Goal: Task Accomplishment & Management: Use online tool/utility

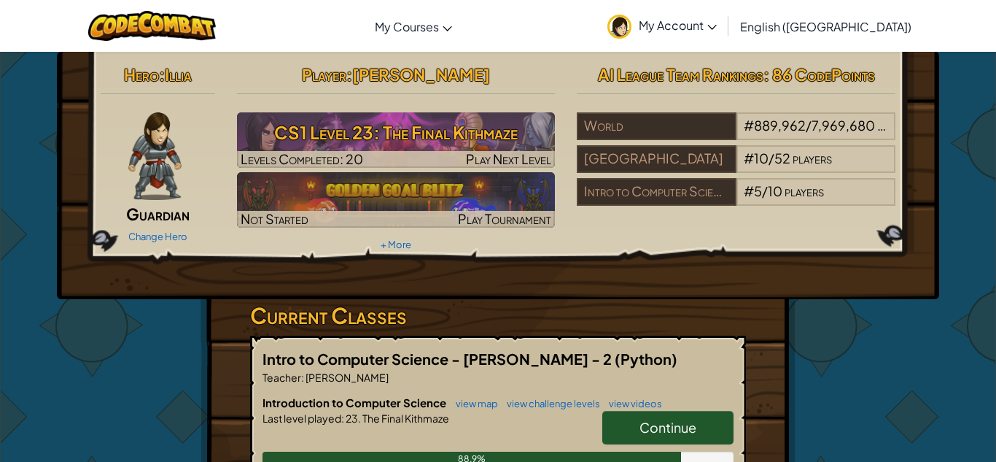
click at [780, 353] on div "Hero : Illia Guardian Change Hero Player : [PERSON_NAME] CS1 Level 23: The Fina…" at bounding box center [498, 382] width 595 height 660
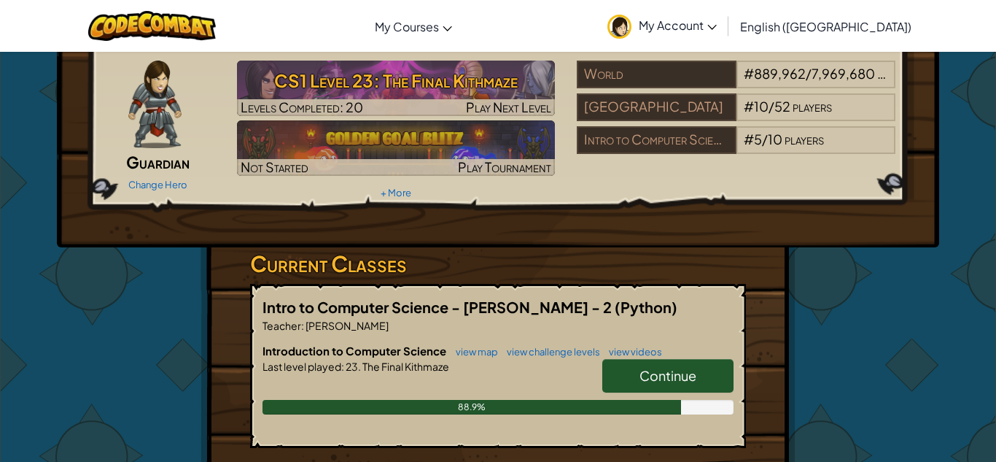
scroll to position [55, 0]
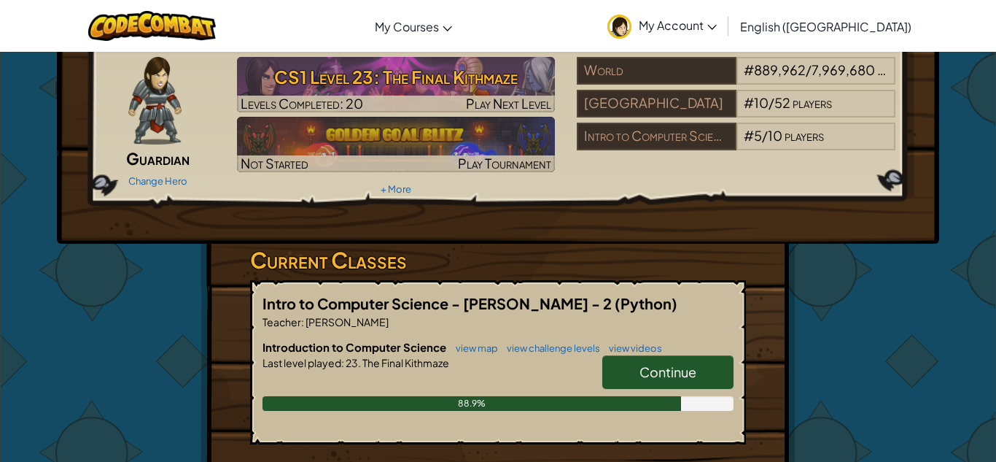
click at [882, 347] on div "Hero : Illia Guardian Change Hero Player : [PERSON_NAME] CS1 Level 23: The Fina…" at bounding box center [497, 326] width 853 height 660
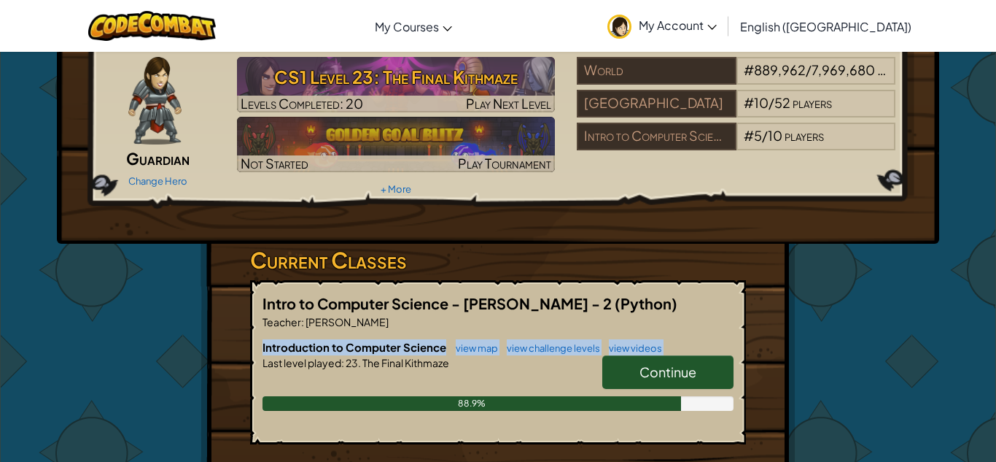
click at [518, 374] on div at bounding box center [498, 383] width 471 height 26
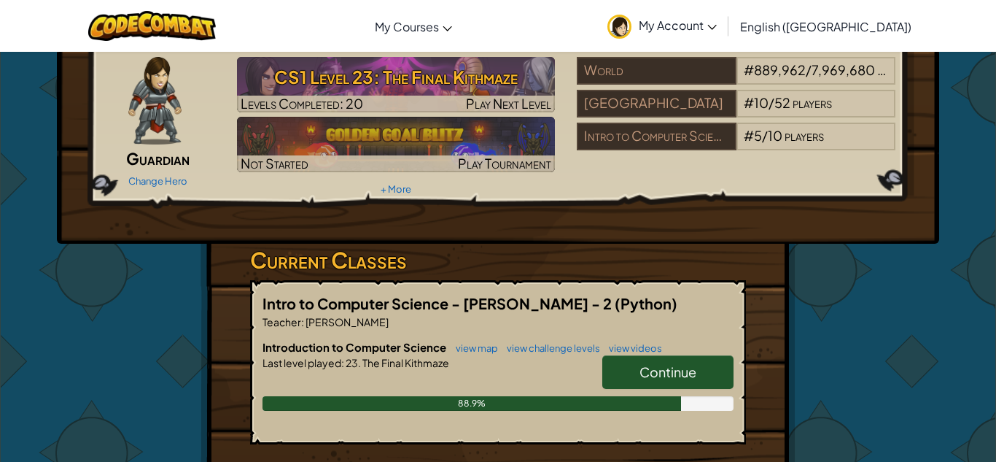
click at [672, 371] on span "Continue" at bounding box center [668, 371] width 57 height 17
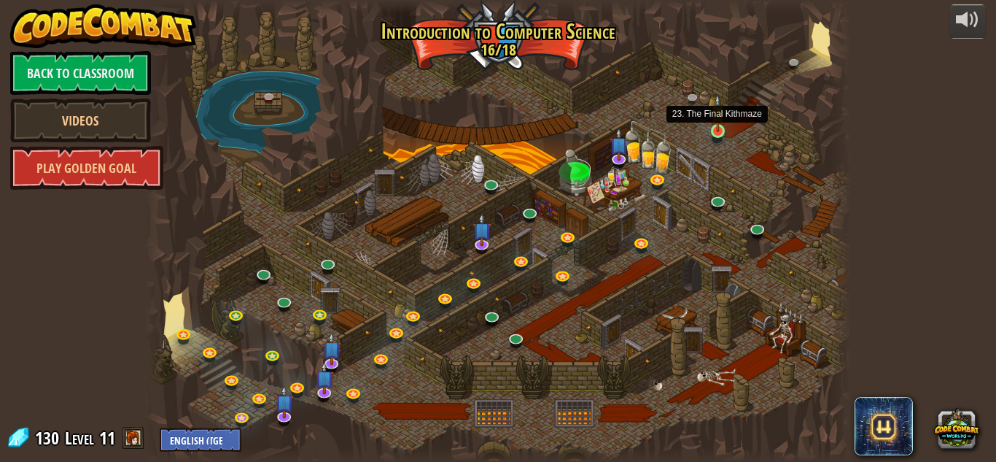
click at [715, 130] on img at bounding box center [718, 113] width 17 height 38
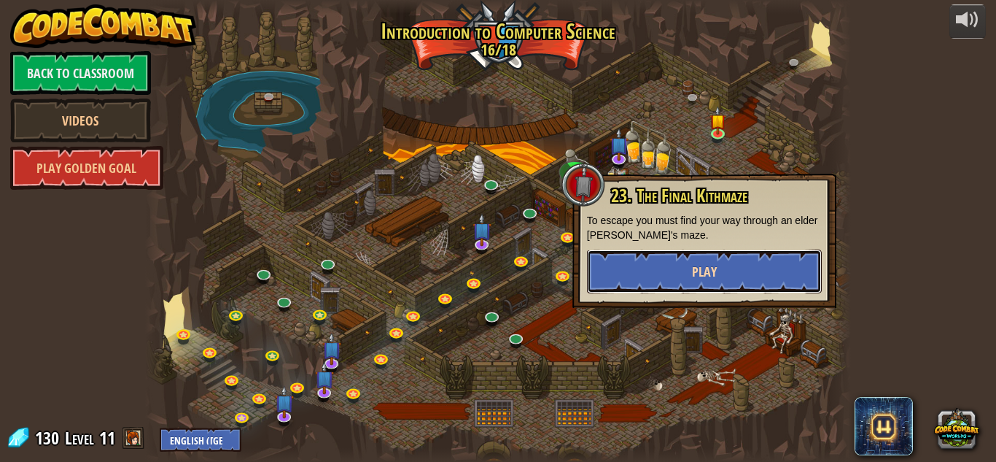
click at [625, 275] on button "Play" at bounding box center [704, 271] width 235 height 44
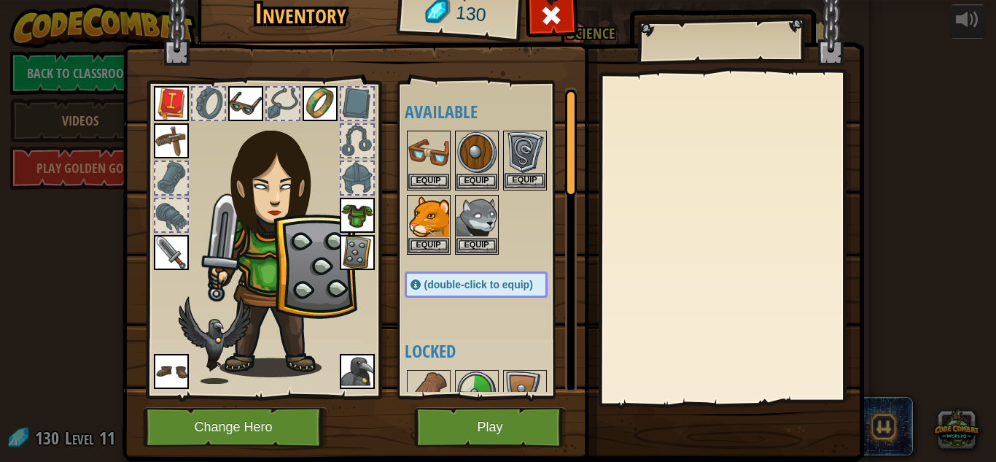
click at [519, 163] on img at bounding box center [525, 152] width 41 height 41
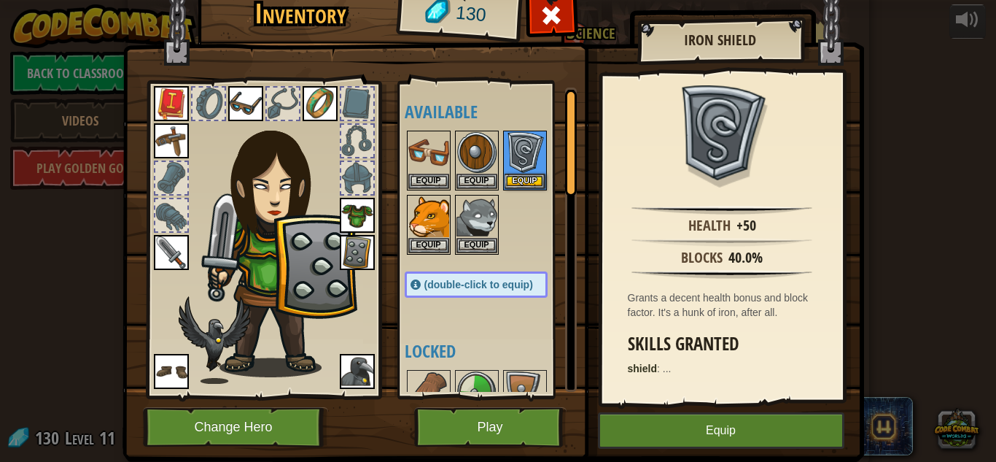
click at [343, 248] on img at bounding box center [357, 252] width 35 height 35
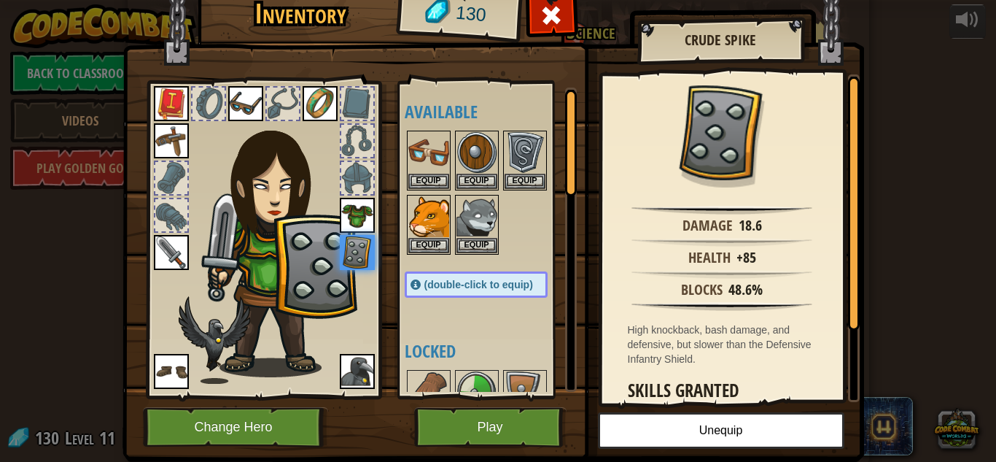
click at [393, 70] on img at bounding box center [494, 196] width 742 height 529
click at [412, 134] on img at bounding box center [428, 152] width 41 height 41
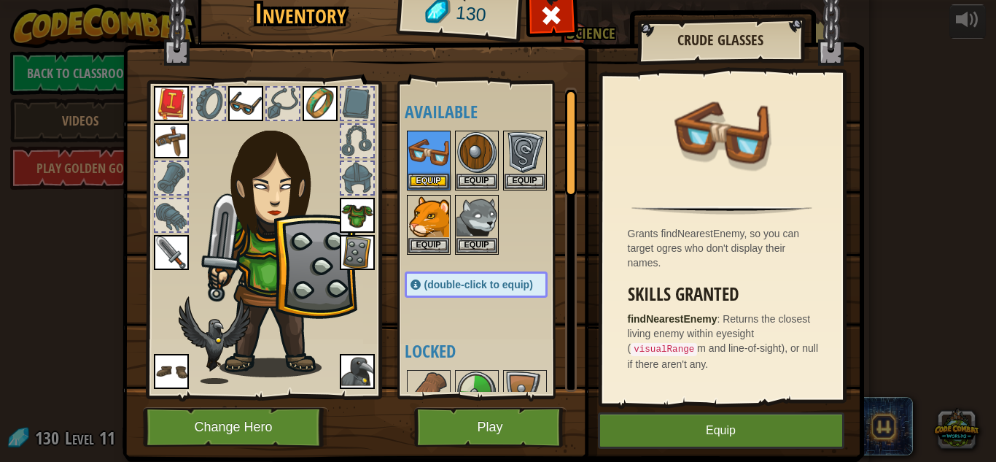
click at [498, 304] on div "Available Equip Equip Equip Equip Equip Equip Equip Equip Equip Equip Equip Equ…" at bounding box center [491, 240] width 172 height 304
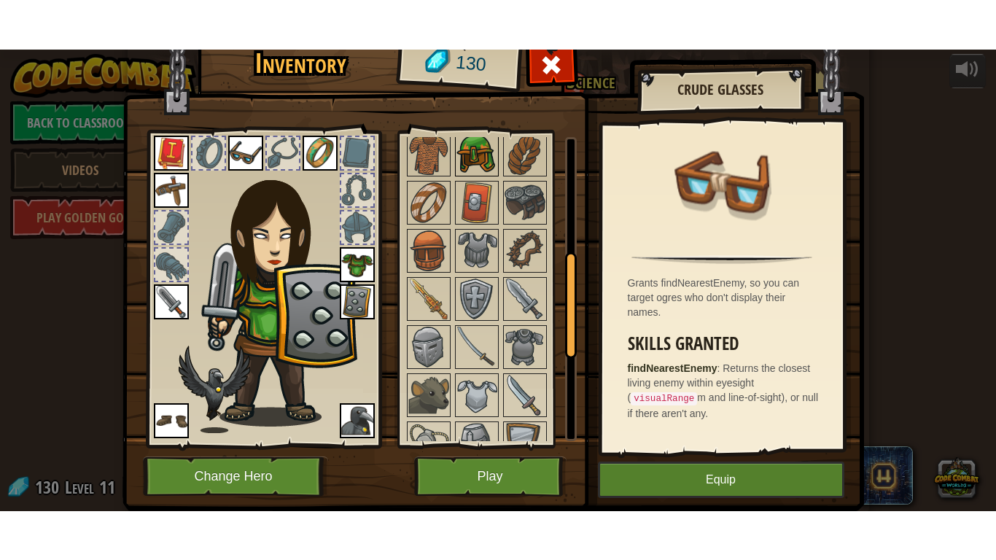
scroll to position [336, 0]
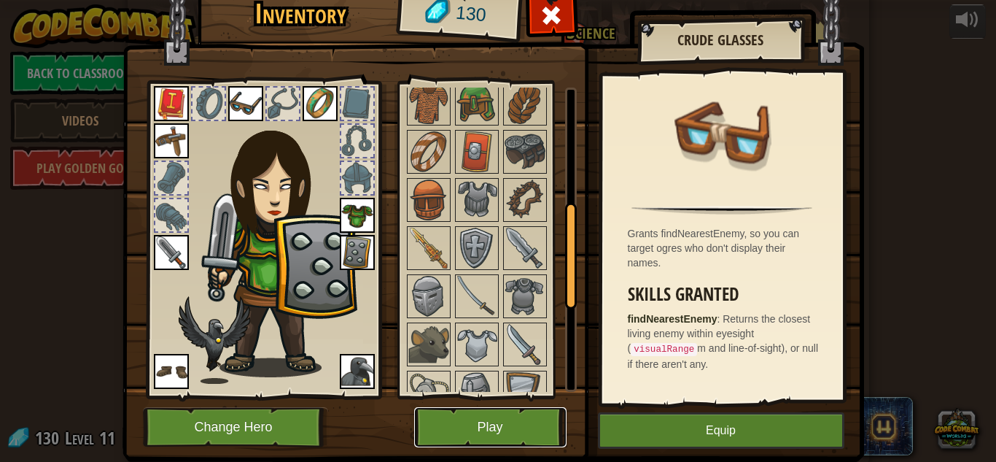
click at [502, 422] on button "Play" at bounding box center [490, 427] width 152 height 40
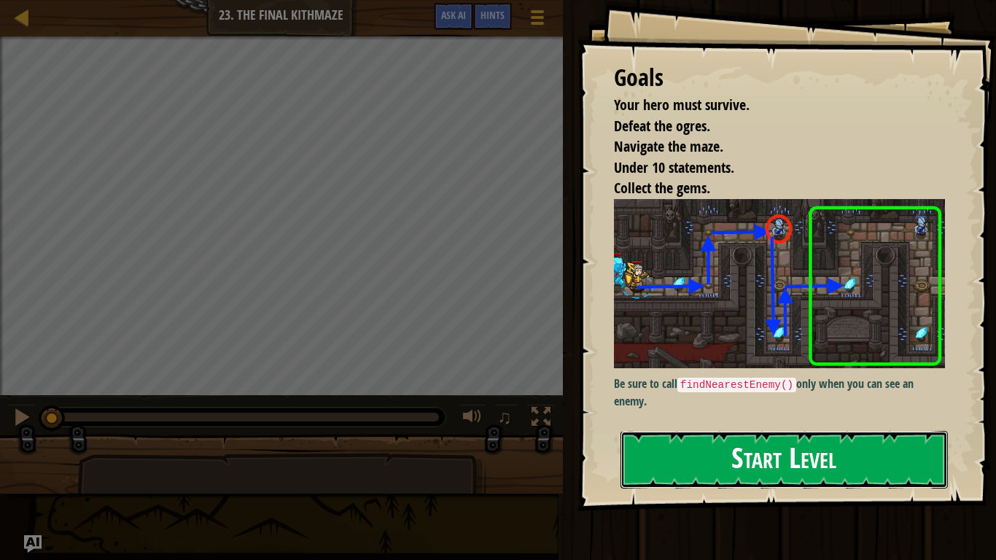
click at [788, 459] on button "Start Level" at bounding box center [784, 460] width 327 height 58
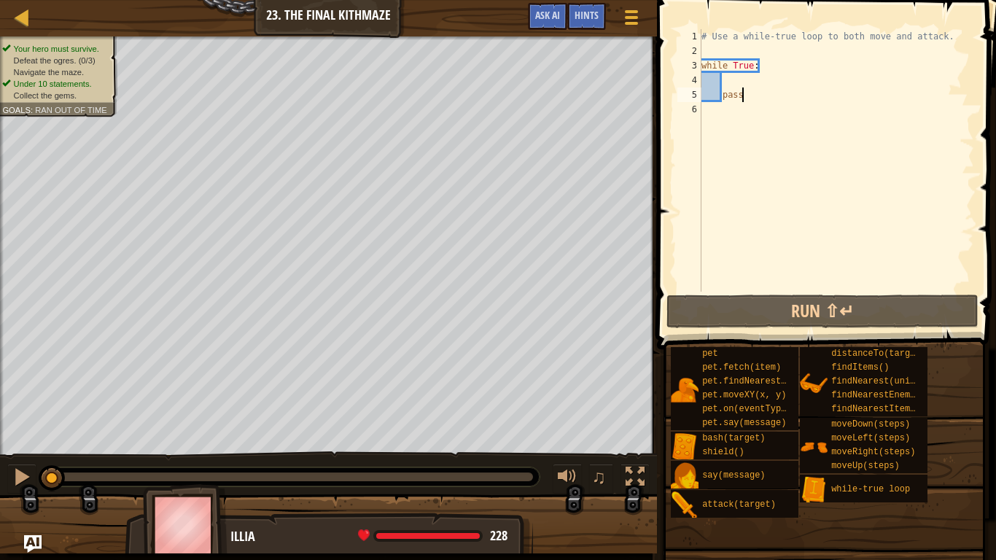
click at [749, 98] on div "# Use a while-true loop to both move and attack. while True : pass" at bounding box center [837, 175] width 276 height 292
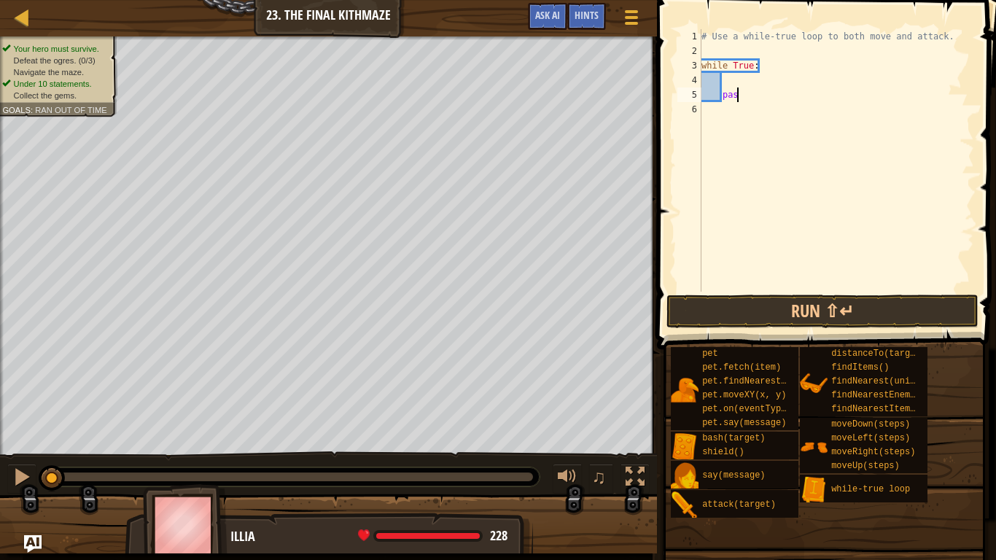
type textarea "p"
click at [738, 98] on div "# Use a while-true loop to both move and attack. while True : ")" at bounding box center [837, 175] width 276 height 292
type textarea """
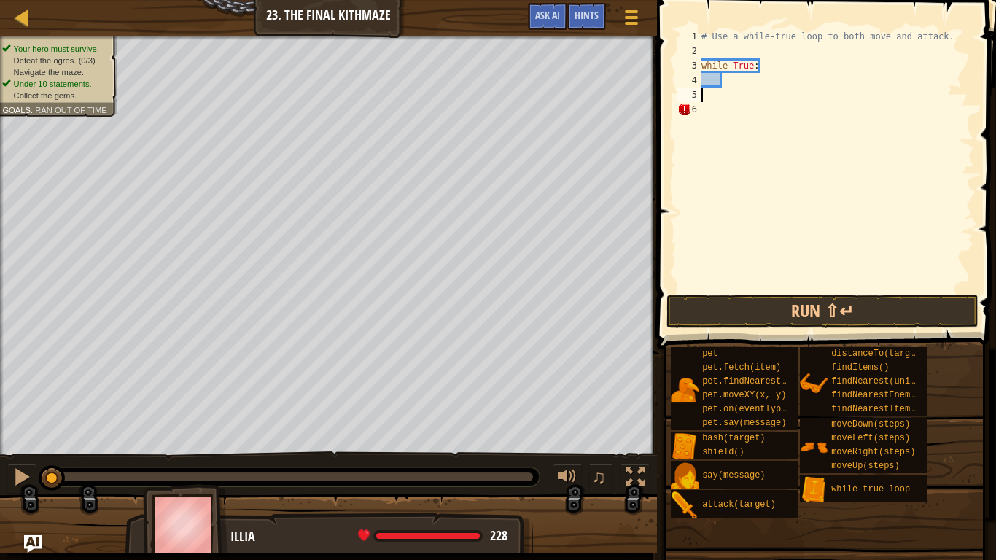
click at [730, 116] on div "# Use a while-true loop to both move and attack. while True :" at bounding box center [837, 175] width 276 height 292
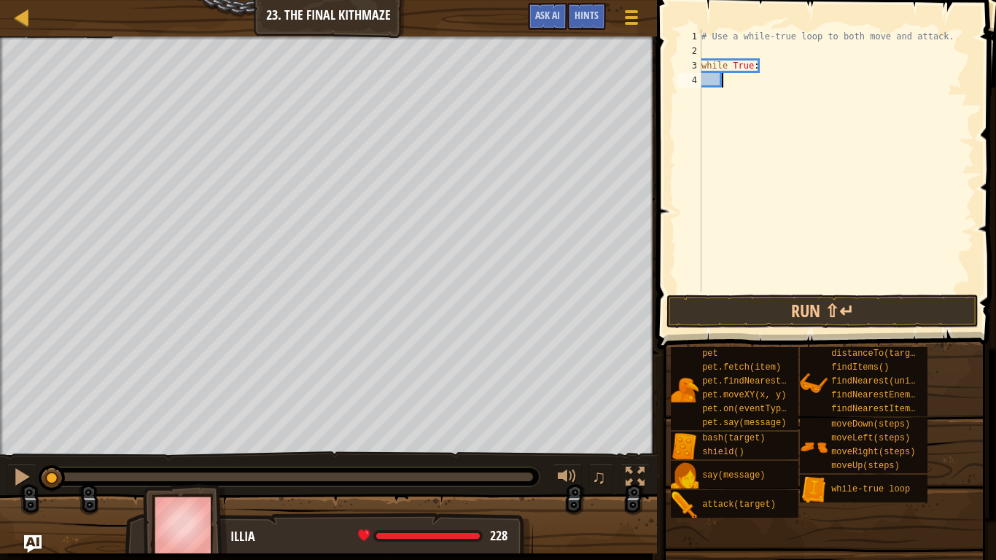
click at [750, 69] on div "# Use a while-true loop to both move and attack. while True :" at bounding box center [837, 175] width 276 height 292
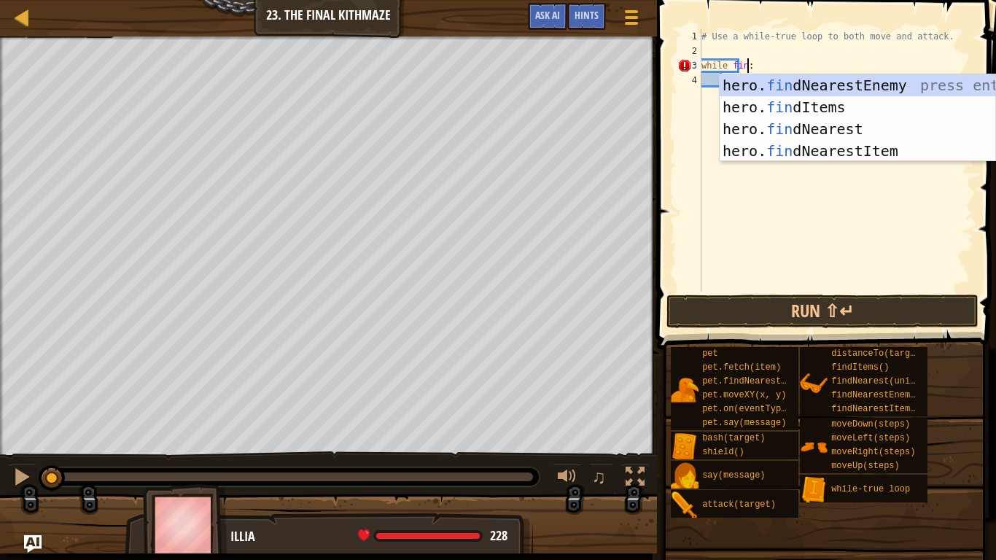
scroll to position [7, 7]
click at [811, 90] on div "hero. fin dNearestEnemy press enter hero. fin dItems press enter hero. fin dNea…" at bounding box center [858, 139] width 276 height 131
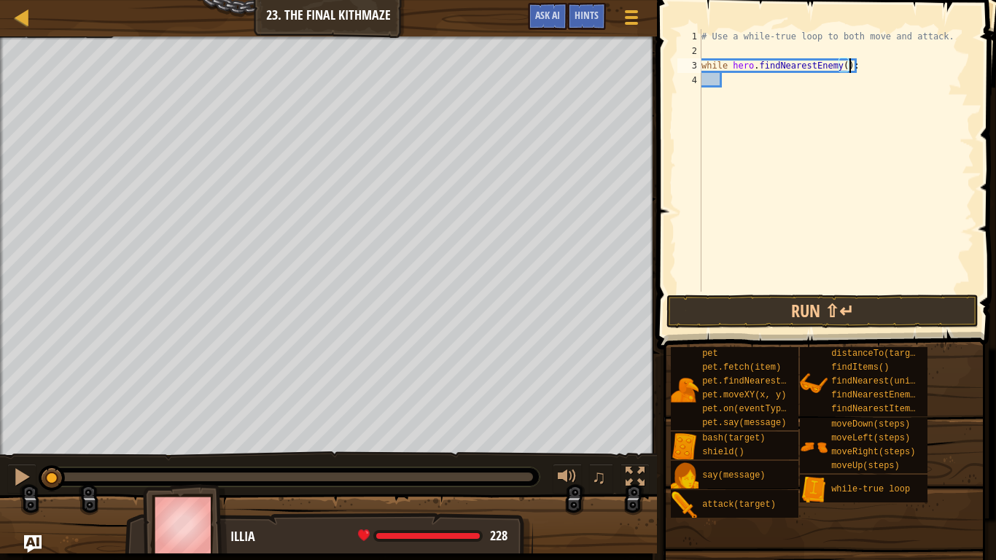
click at [844, 65] on div "# Use a while-true loop to both move and attack. while hero . findNearestEnemy …" at bounding box center [837, 175] width 276 height 292
click at [853, 67] on div "# Use a while-true loop to both move and attack. while hero . findNearestEnemy …" at bounding box center [837, 175] width 276 height 292
click at [849, 67] on div "# Use a while-true loop to both move and attack. while hero . findNearestEnemy …" at bounding box center [837, 175] width 276 height 292
type textarea "while hero.findNearestEnemy()false:"
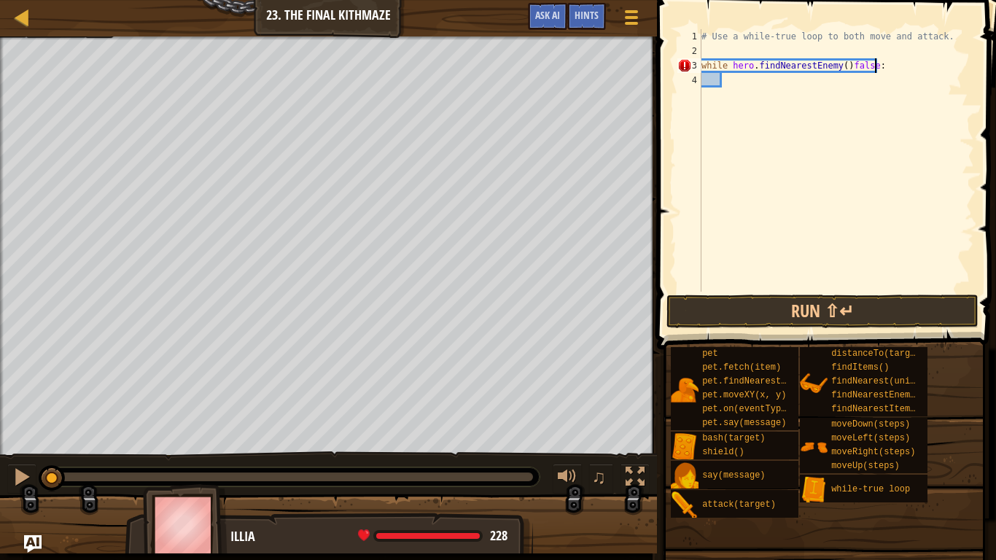
click at [936, 254] on div "# Use a while-true loop to both move and attack. while hero . findNearestEnemy …" at bounding box center [837, 175] width 276 height 292
click at [686, 61] on div "3" at bounding box center [690, 65] width 24 height 15
click at [876, 65] on div "# Use a while-true loop to both move and attack. while hero . findNearestEnemy …" at bounding box center [837, 175] width 276 height 292
type textarea "while hero.findNearestEnemy()false :"
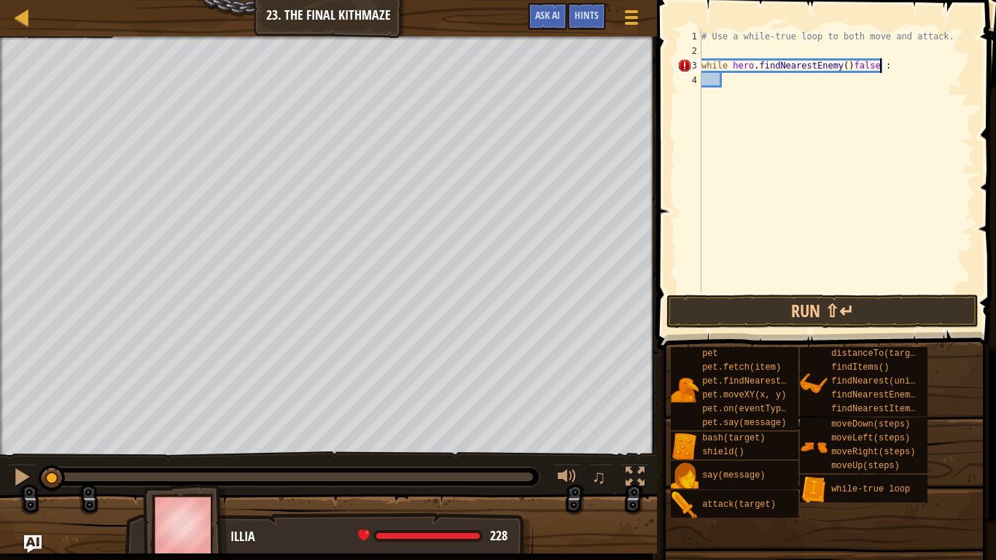
click at [812, 82] on div "# Use a while-true loop to both move and attack. while hero . findNearestEnemy …" at bounding box center [837, 175] width 276 height 292
click at [884, 66] on div "# Use a while-true loop to both move and attack. while hero . findNearestEnemy …" at bounding box center [837, 175] width 276 height 292
click at [836, 66] on div "# Use a while-true loop to both move and attack. while hero . findNearestEnemy …" at bounding box center [837, 175] width 276 height 292
click at [837, 66] on div "# Use a while-true loop to both move and attack. while hero . findNearestEnemy …" at bounding box center [837, 175] width 276 height 292
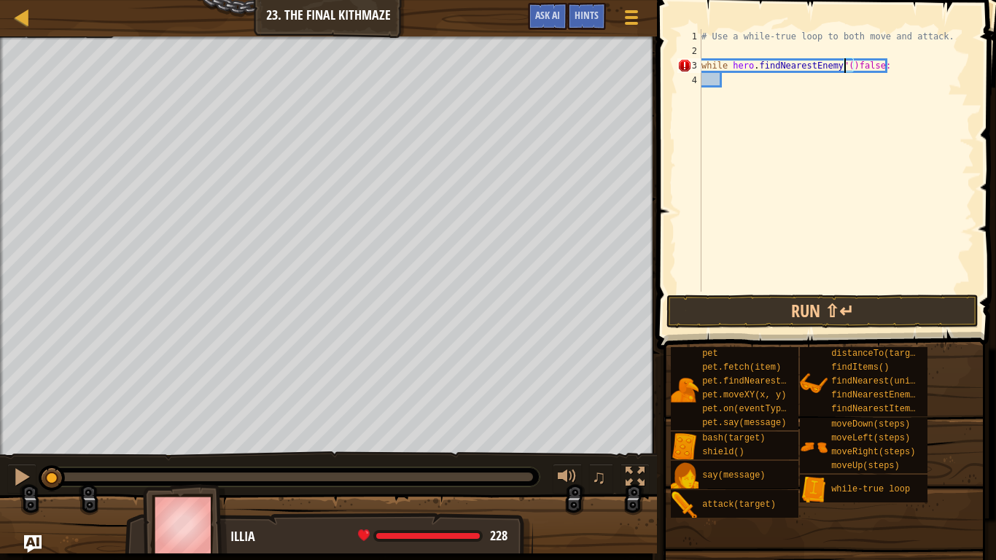
scroll to position [7, 21]
click at [853, 66] on div "# Use a while-true loop to both move and attack. while hero . findNearestEnemy …" at bounding box center [837, 175] width 276 height 292
click at [875, 64] on div "# Use a while-true loop to both move and attack. while hero . findNearestEnemy …" at bounding box center [837, 175] width 276 height 292
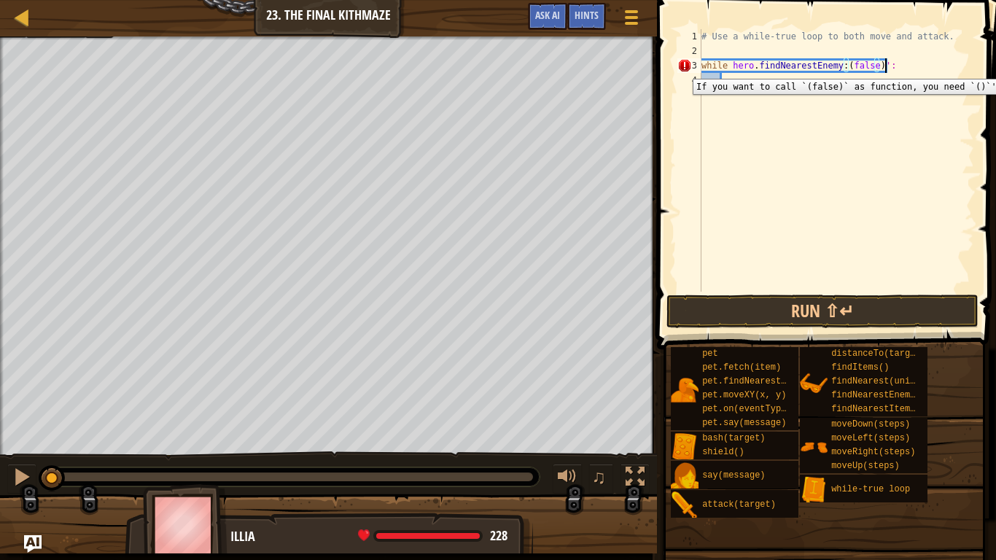
scroll to position [7, 26]
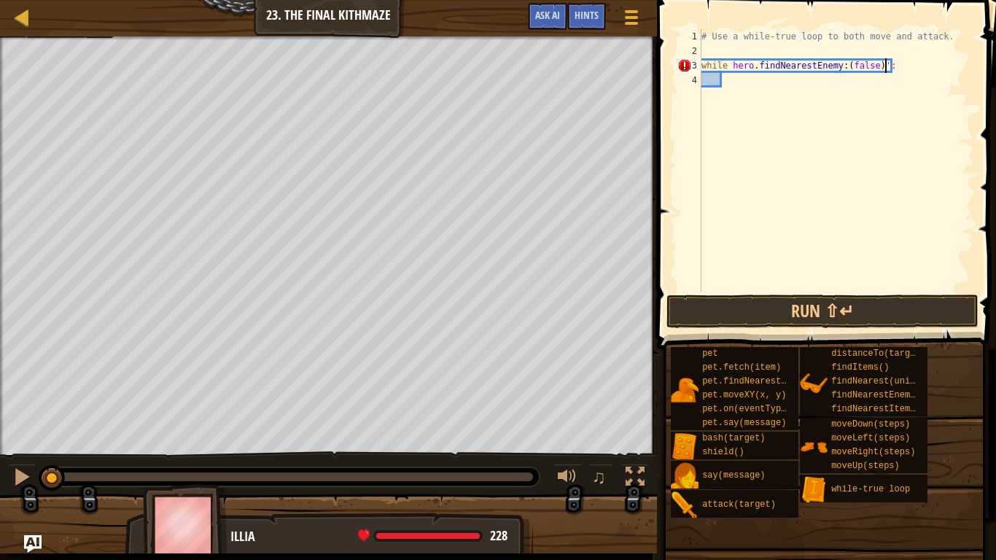
click at [847, 67] on div "# Use a while-true loop to both move and attack. while hero . findNearestEnemy …" at bounding box center [837, 175] width 276 height 292
click at [882, 66] on div "# Use a while-true loop to both move and attack. while hero . findNearestEnemy …" at bounding box center [837, 175] width 276 height 292
click at [895, 66] on div "# Use a while-true loop to both move and attack. while hero . findNearestEnemy …" at bounding box center [837, 175] width 276 height 292
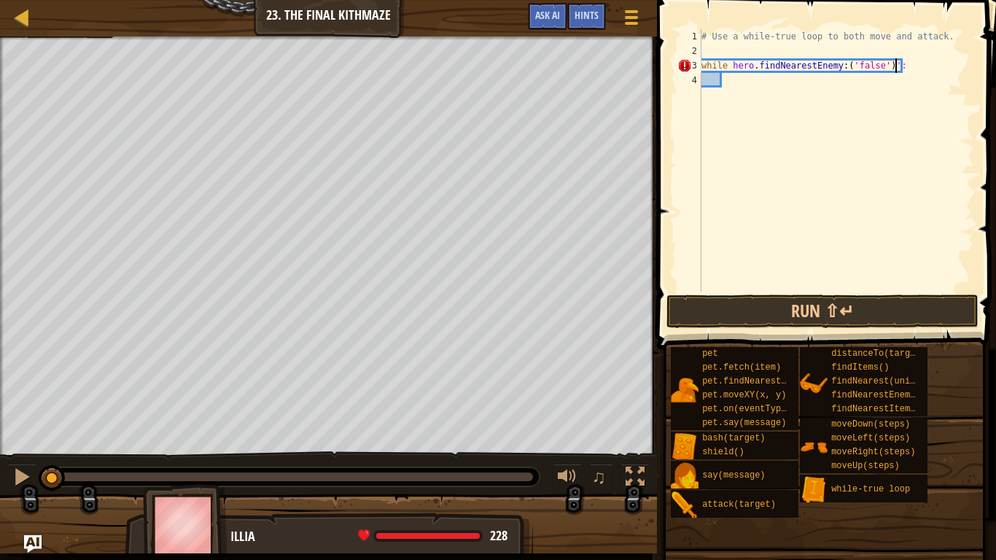
type textarea "while hero.findNearestEnemy:('false'):"
click at [904, 48] on div "# Use a while-true loop to both move and attack. while hero . findNearestEnemy …" at bounding box center [837, 175] width 276 height 292
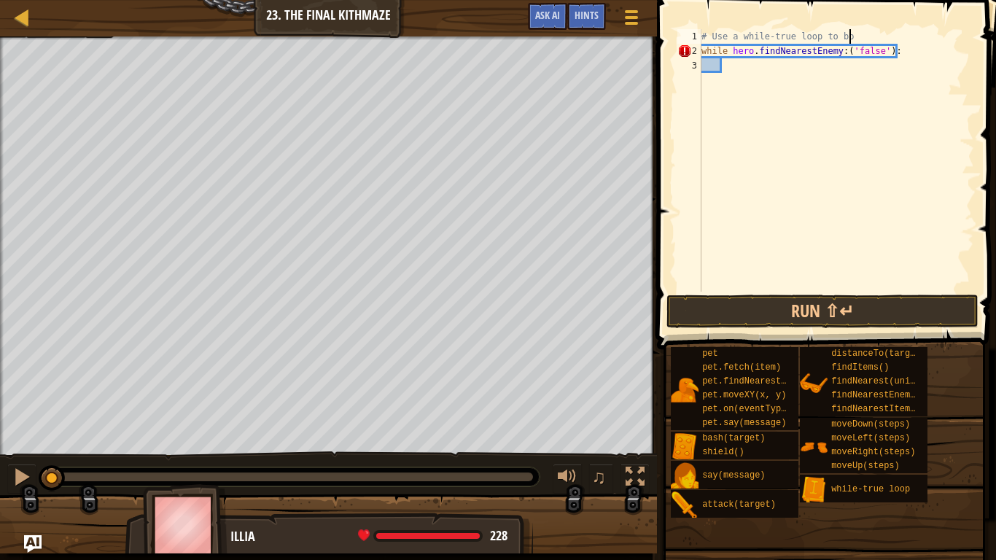
click at [905, 57] on div "# Use a while-true loop to bo while hero . findNearestEnemy : ( 'false' ) :" at bounding box center [837, 175] width 276 height 292
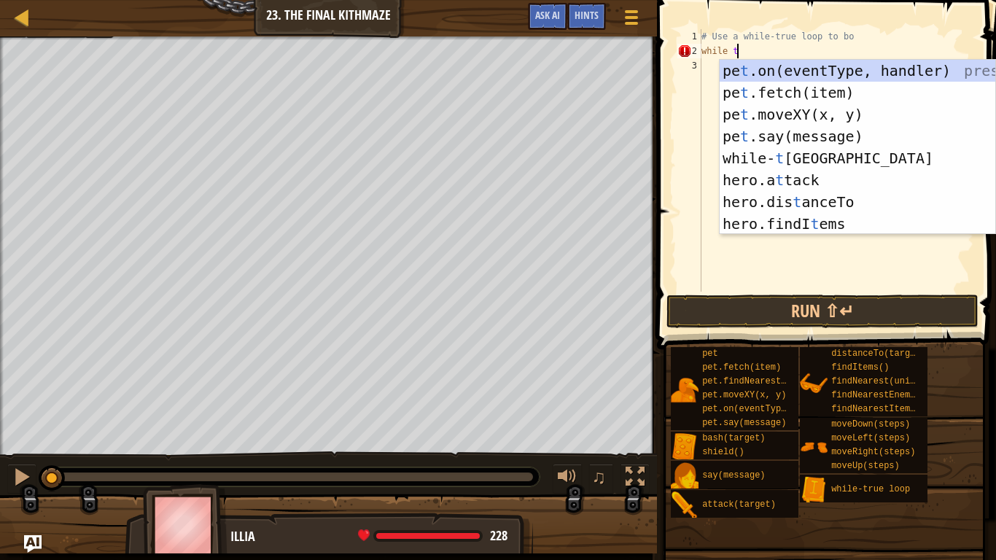
type textarea "while true"
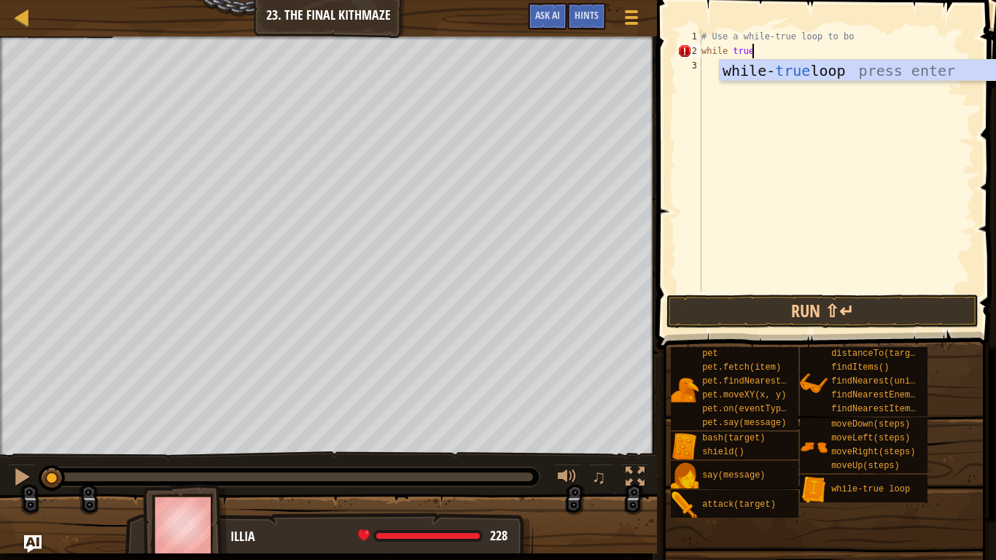
click at [919, 83] on div "# Use a while-true loop to bo while true" at bounding box center [837, 175] width 276 height 292
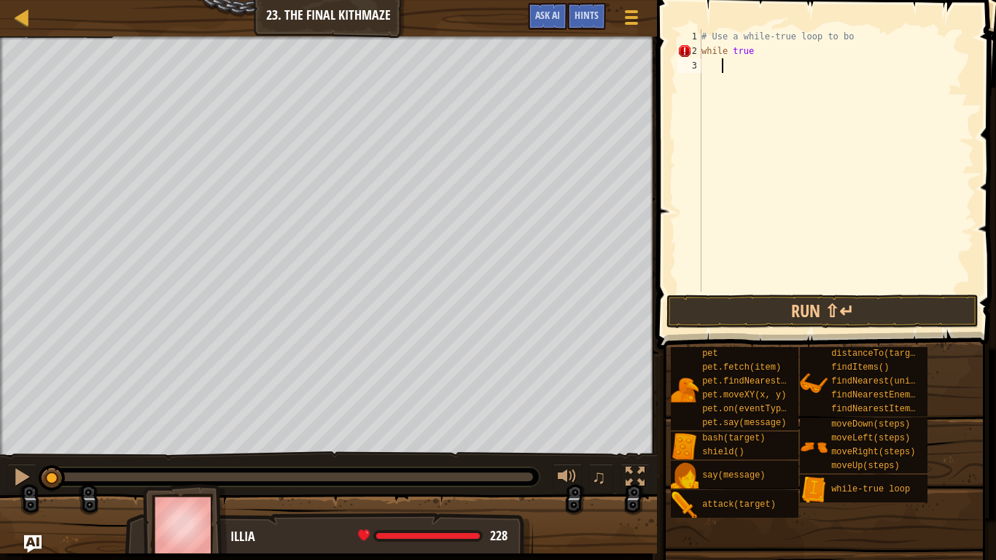
click at [773, 53] on div "# Use a while-true loop to bo while true" at bounding box center [837, 175] width 276 height 292
click at [747, 53] on div "# Use a while-true loop to bo while true" at bounding box center [837, 175] width 276 height 292
click at [753, 55] on div "# Use a while-true loop to bo while true" at bounding box center [837, 175] width 276 height 292
type textarea "w"
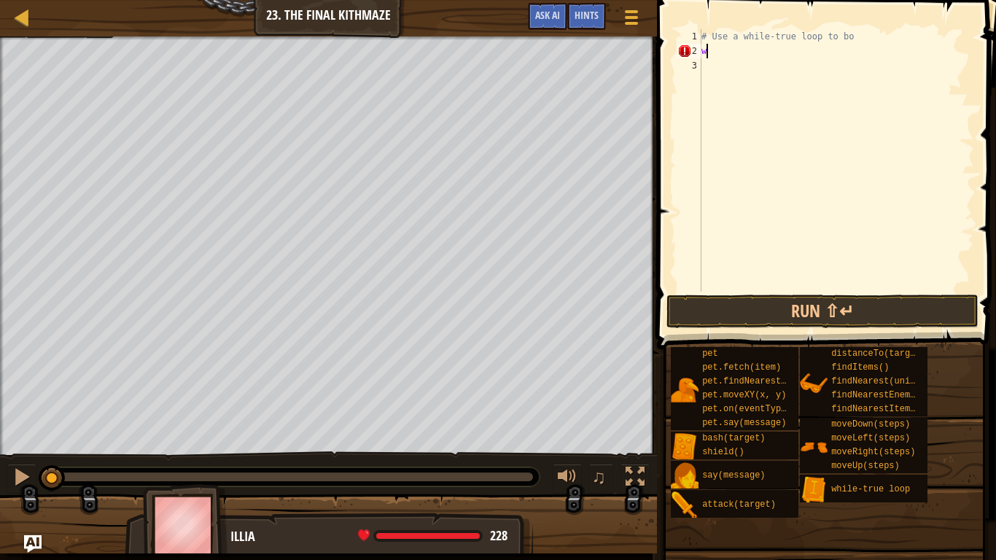
scroll to position [7, 0]
type textarea "wh"
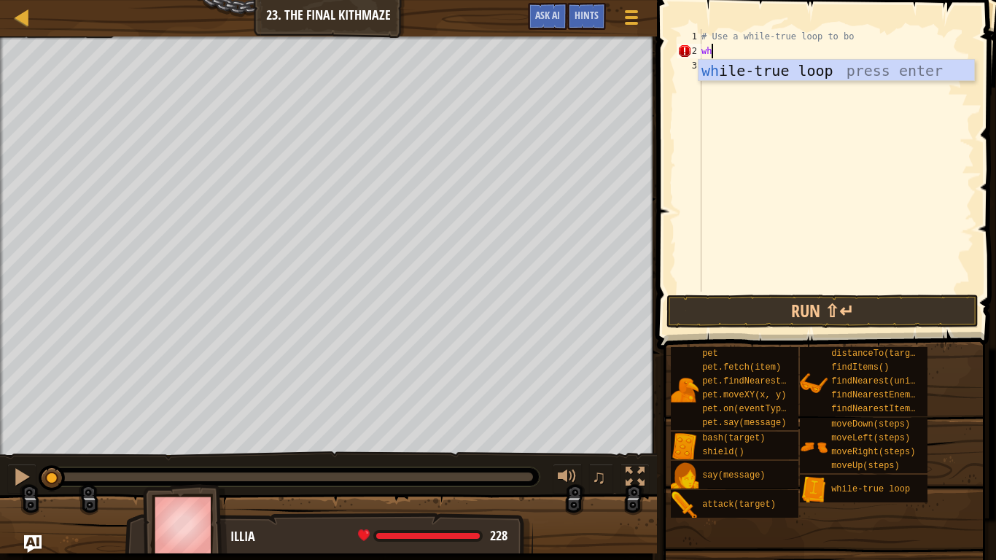
scroll to position [7, 1]
click at [805, 73] on div "wh ile-true loop press enter" at bounding box center [837, 93] width 276 height 66
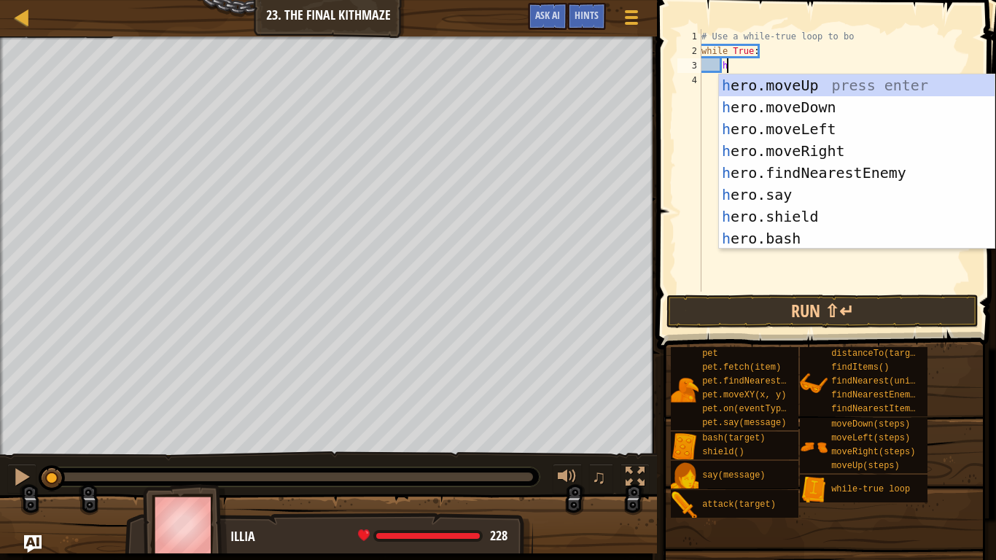
type textarea "her"
click at [762, 155] on div "her o.moveUp press enter her o.moveDown press enter her o.moveLeft press enter …" at bounding box center [857, 183] width 276 height 219
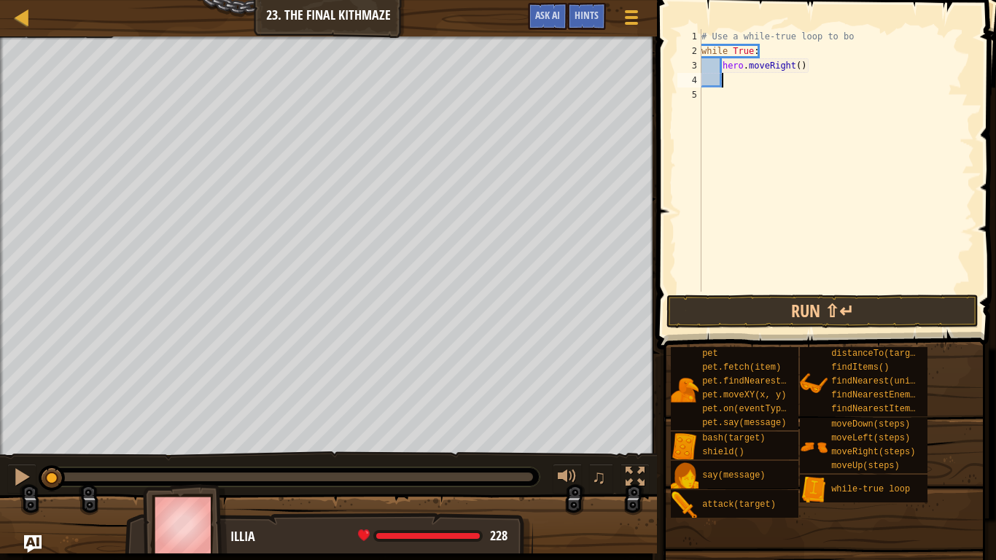
scroll to position [7, 2]
type textarea "h"
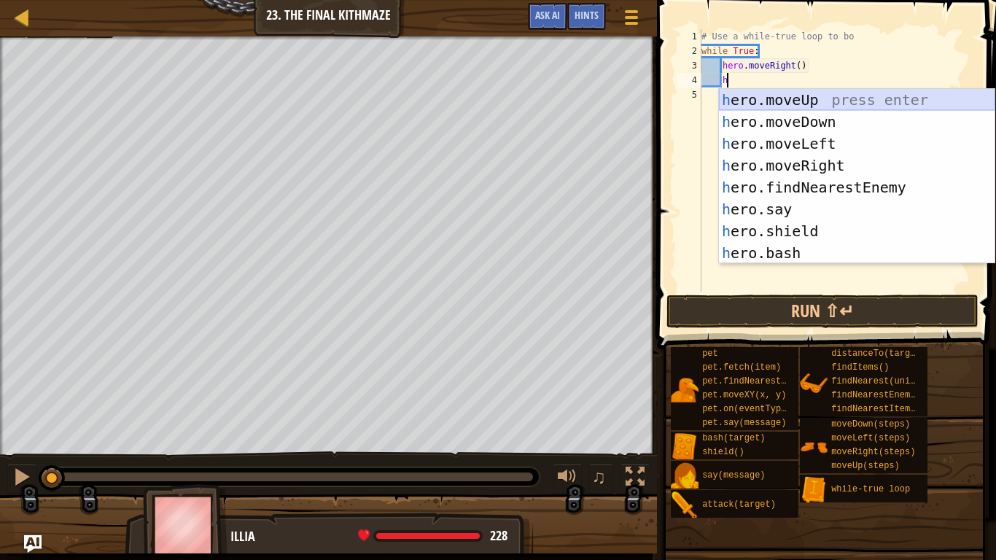
click at [784, 104] on div "h ero.moveUp press enter h ero.moveDown press enter h ero.moveLeft press enter …" at bounding box center [857, 198] width 276 height 219
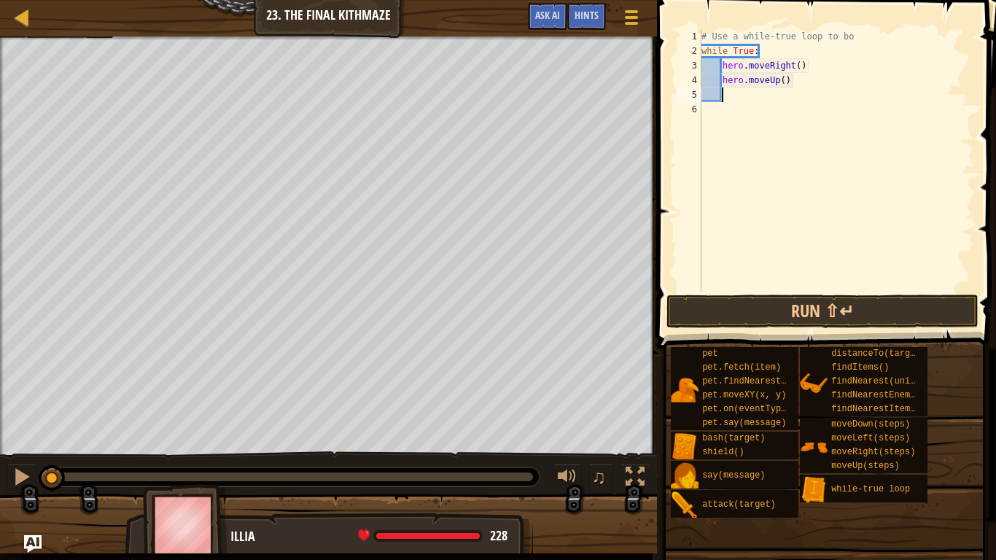
type textarea "f"
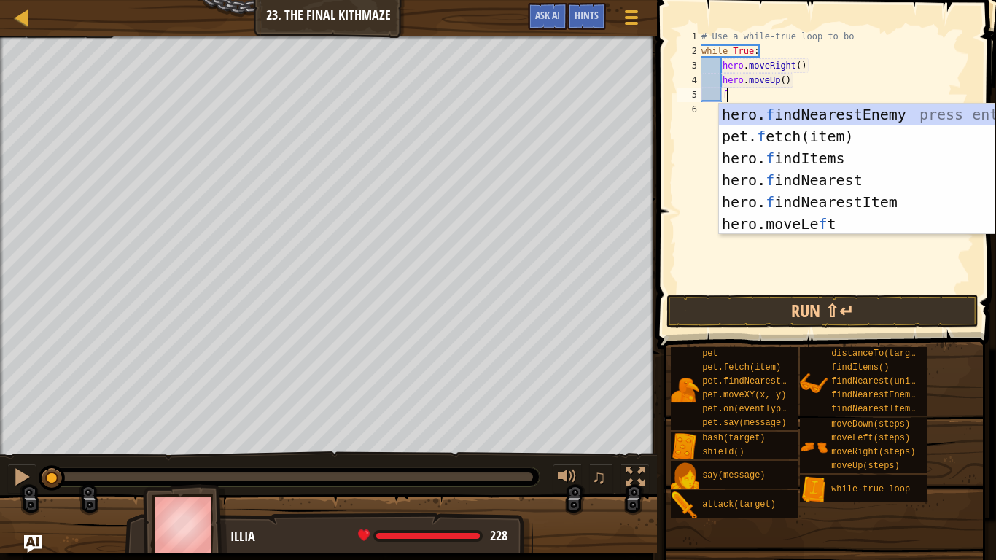
scroll to position [7, 3]
click at [810, 109] on div "hero. f indNearestEnemy press enter pet. f etch(item) press enter hero. f indIt…" at bounding box center [857, 191] width 276 height 175
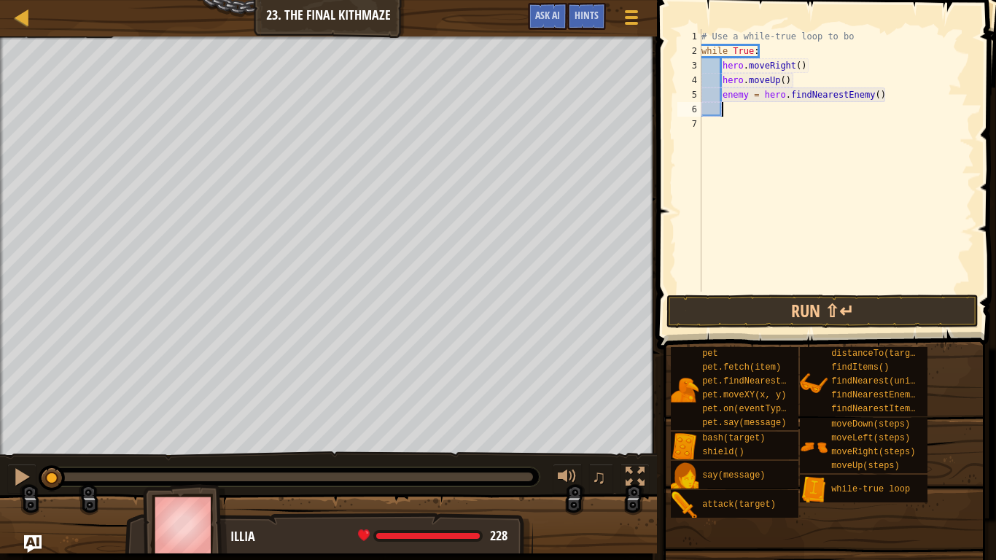
scroll to position [7, 2]
type textarea "h"
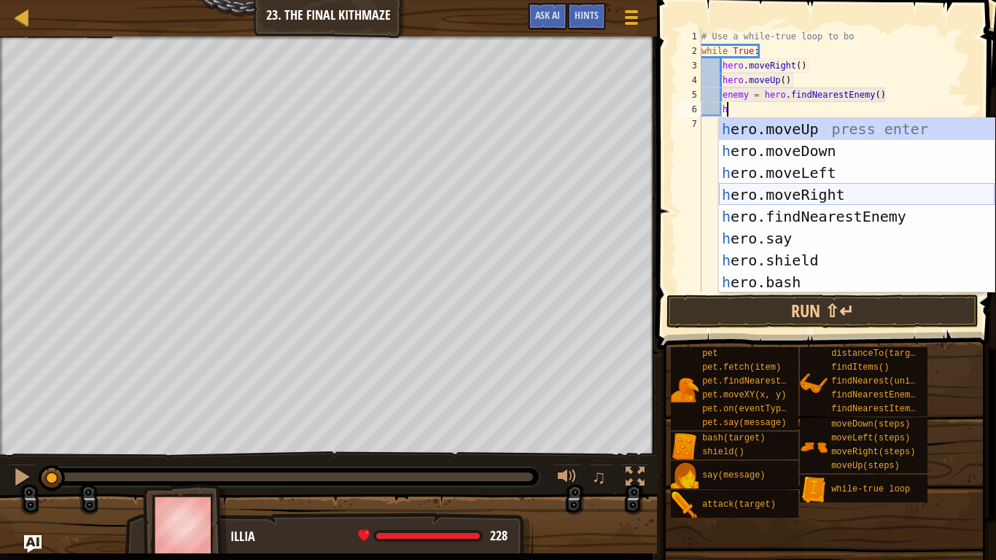
click at [758, 194] on div "h ero.moveUp press enter h ero.moveDown press enter h ero.moveLeft press enter …" at bounding box center [857, 227] width 276 height 219
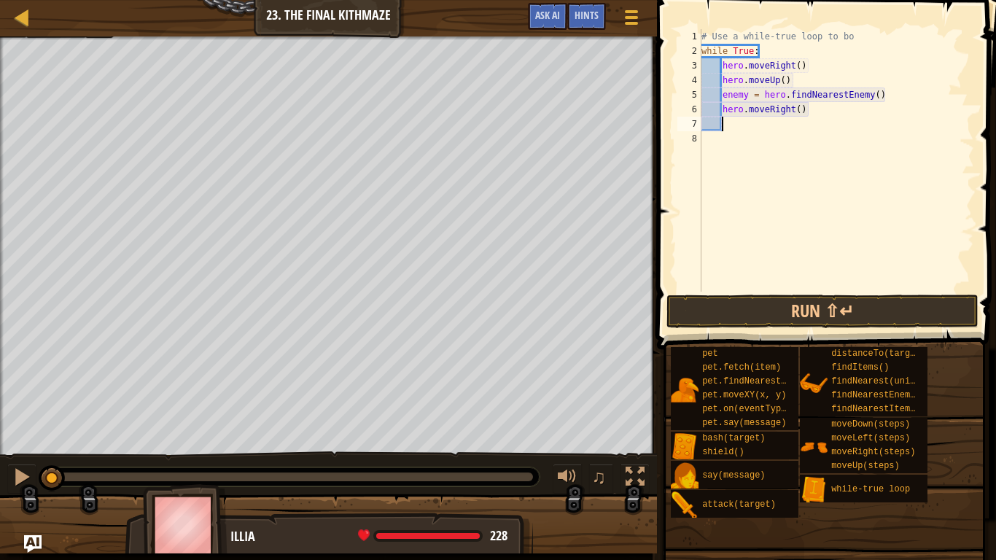
scroll to position [7, 2]
type textarea "h"
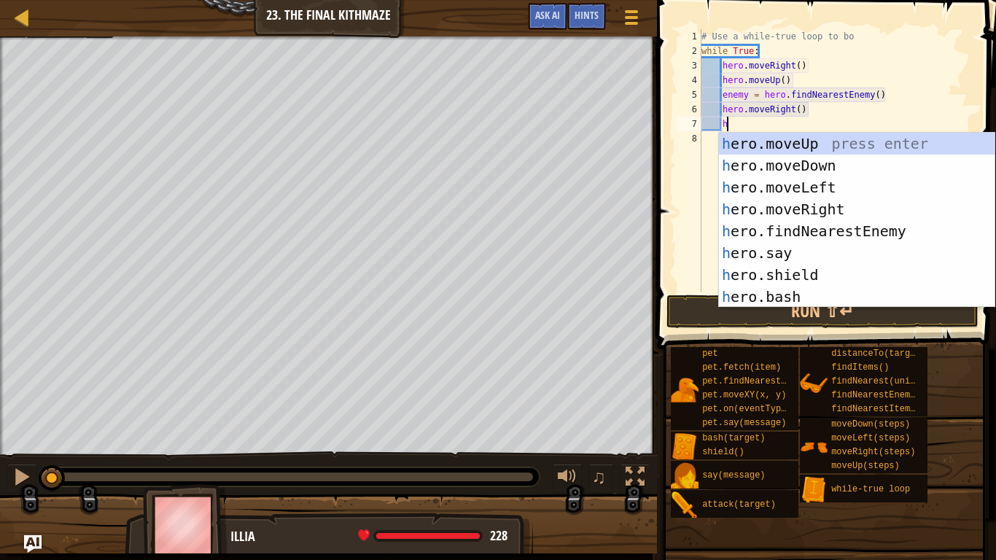
scroll to position [7, 3]
click at [753, 166] on div "h ero.moveUp press enter h ero.moveDown press enter h ero.moveLeft press enter …" at bounding box center [857, 242] width 276 height 219
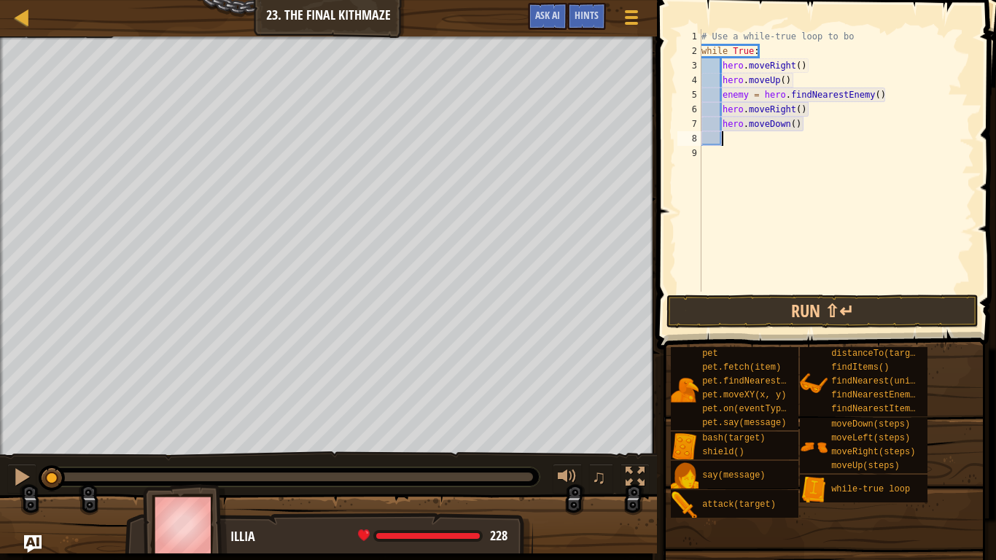
scroll to position [7, 2]
click at [791, 125] on div "# Use a while-true loop to bo while True : hero . moveRight ( ) hero . moveUp (…" at bounding box center [837, 175] width 276 height 292
click at [772, 308] on button "Run ⇧↵" at bounding box center [823, 312] width 312 height 34
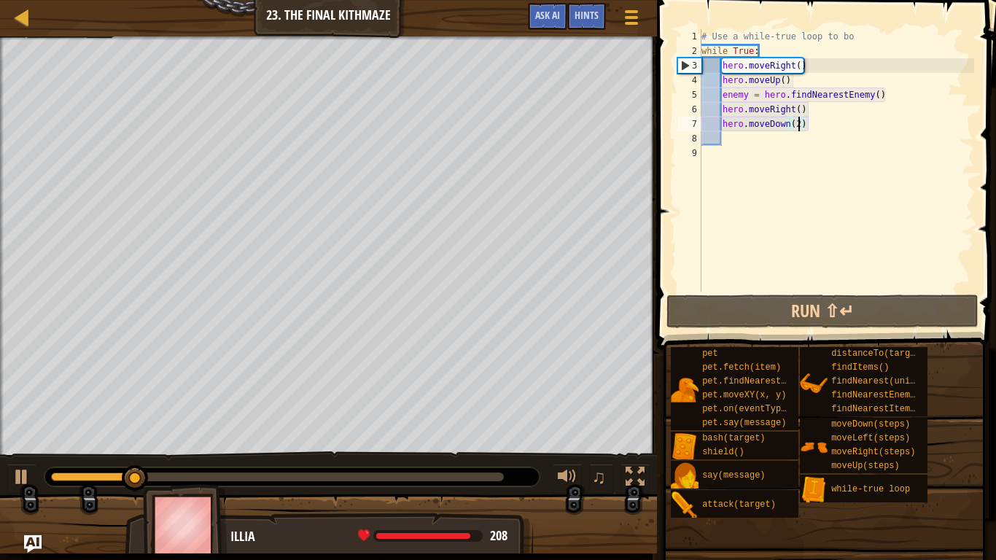
click at [822, 108] on div "# Use a while-true loop to bo while True : hero . moveRight ( ) hero . moveUp (…" at bounding box center [837, 175] width 276 height 292
click at [813, 119] on div "# Use a while-true loop to bo while True : hero . moveRight ( ) hero . moveUp (…" at bounding box center [837, 175] width 276 height 292
click at [805, 112] on div "# Use a while-true loop to bo while True : hero . moveRight ( ) hero . moveUp (…" at bounding box center [837, 175] width 276 height 292
type textarea "hero.moveRight()"
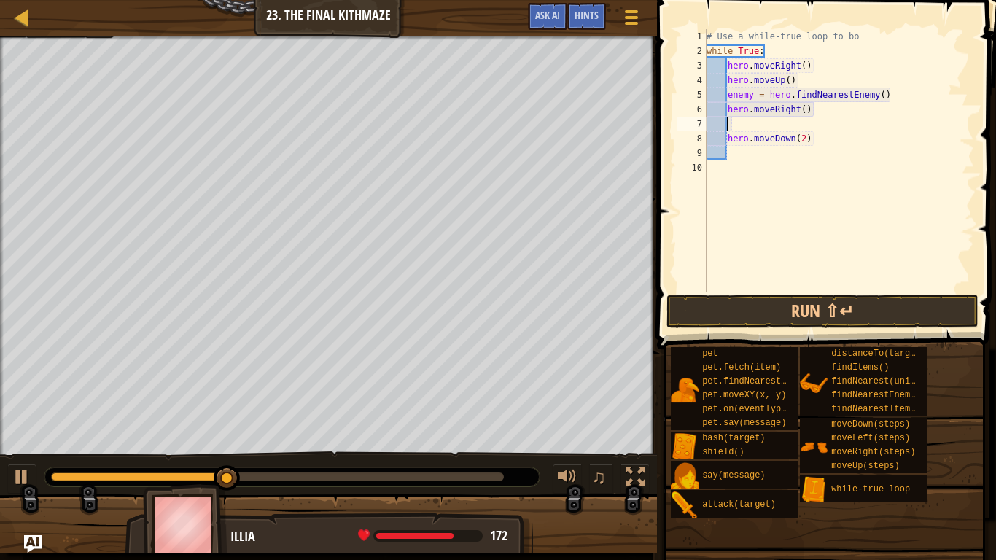
click at [823, 106] on div "# Use a while-true loop to bo while True : hero . moveRight ( ) hero . moveUp (…" at bounding box center [839, 175] width 271 height 292
type textarea "hero.moveRight()"
click at [726, 107] on div "# Use a while-true loop to bo while True : hero . moveRight ( ) hero . moveUp (…" at bounding box center [839, 175] width 271 height 292
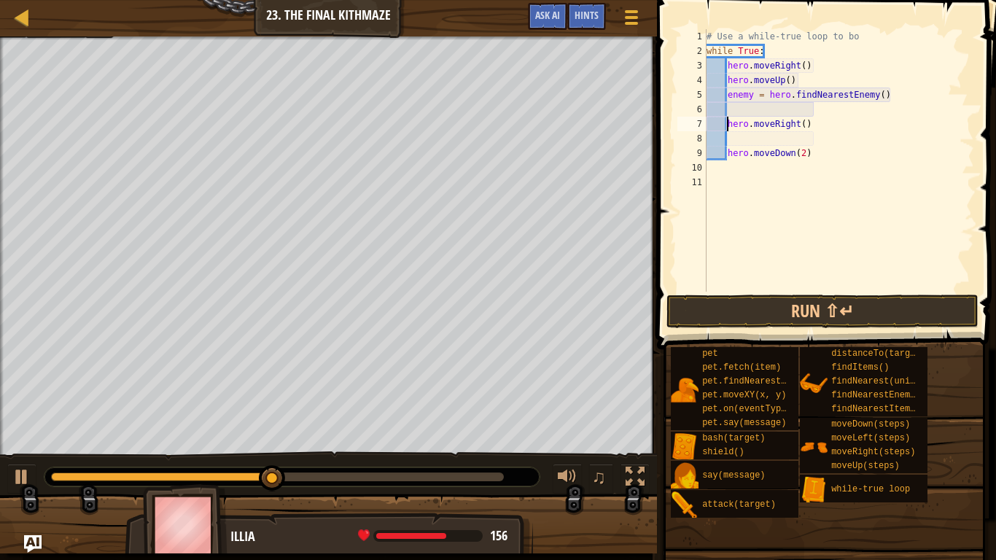
click at [743, 140] on div "# Use a while-true loop to bo while True : hero . moveRight ( ) hero . moveUp (…" at bounding box center [839, 175] width 271 height 292
type textarea "hero.moveRight()"
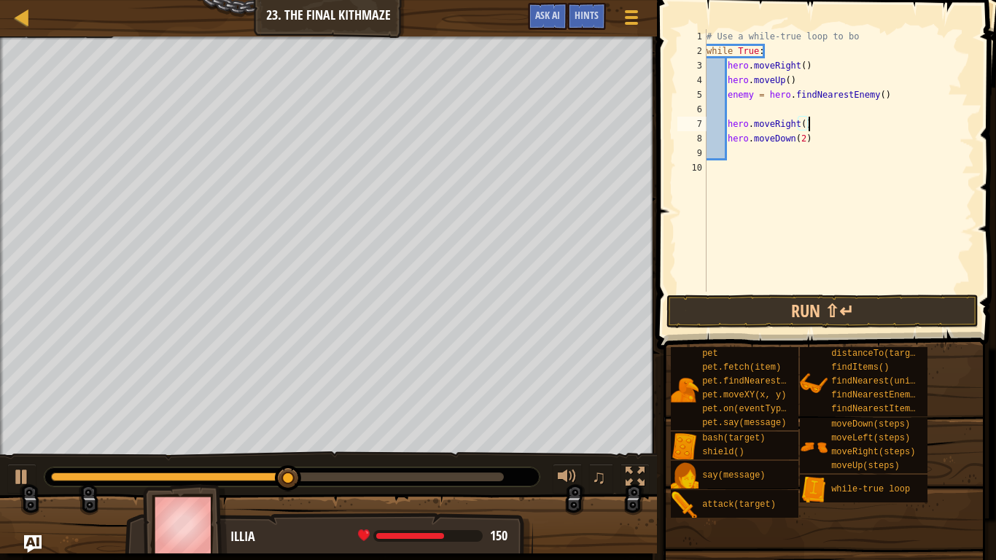
click at [735, 156] on div "# Use a while-true loop to bo while True : hero . moveRight ( ) hero . moveUp (…" at bounding box center [839, 175] width 271 height 292
type textarea "hero.moveDown(2)"
click at [728, 109] on div "# Use a while-true loop to bo while True : hero . moveRight ( ) hero . moveUp (…" at bounding box center [837, 175] width 276 height 292
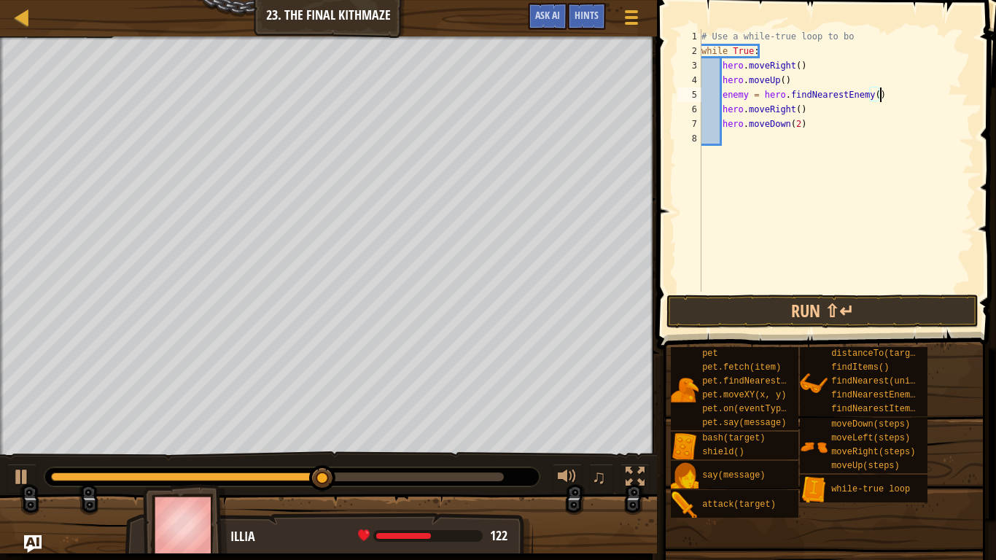
click at [724, 109] on div "# Use a while-true loop to bo while True : hero . moveRight ( ) hero . moveUp (…" at bounding box center [837, 175] width 276 height 292
type textarea "hero.moveRight()"
click at [728, 107] on div "# Use a while-true loop to bo while True : hero . moveRight ( ) hero . moveUp (…" at bounding box center [837, 175] width 276 height 292
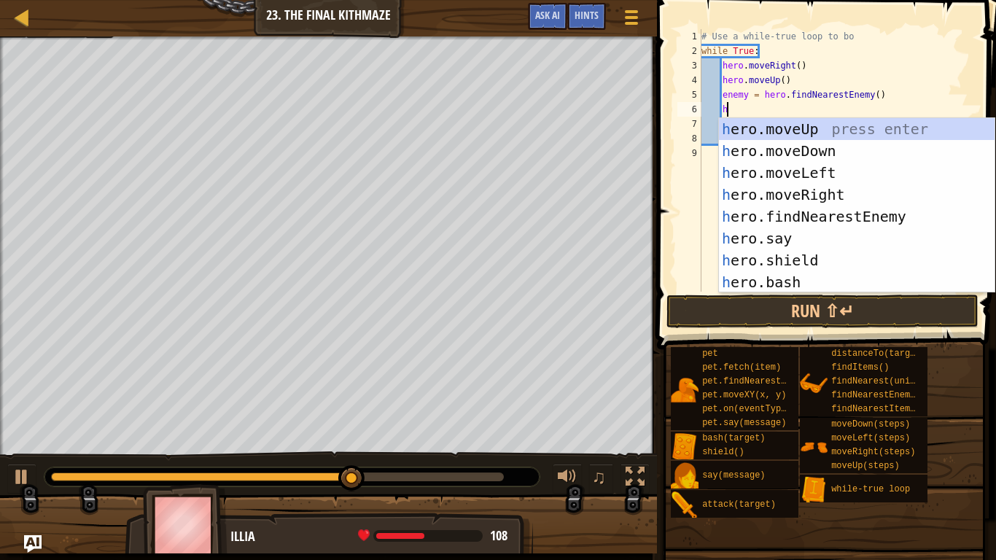
scroll to position [7, 4]
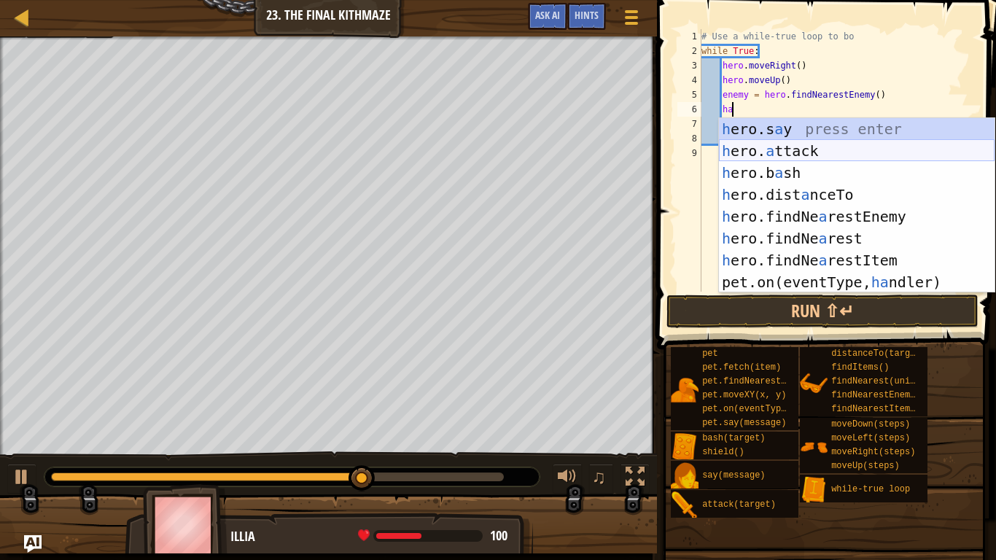
click at [739, 158] on div "h ero.s a y press enter h ero. a ttack press enter h ero.b a sh press enter h e…" at bounding box center [857, 227] width 276 height 219
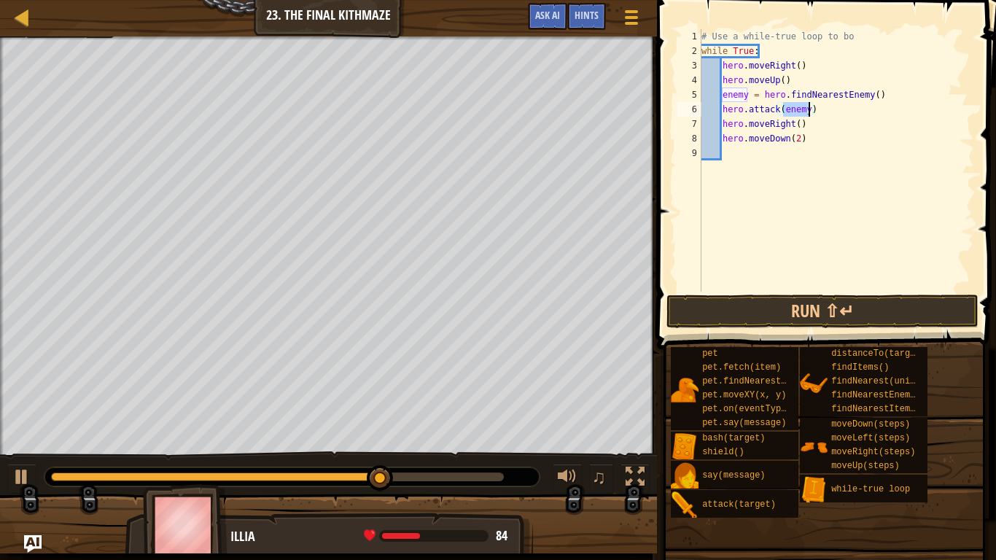
click at [824, 111] on div "# Use a while-true loop to bo while True : hero . moveRight ( ) hero . moveUp (…" at bounding box center [837, 175] width 276 height 292
click at [722, 314] on button "Run ⇧↵" at bounding box center [823, 312] width 312 height 34
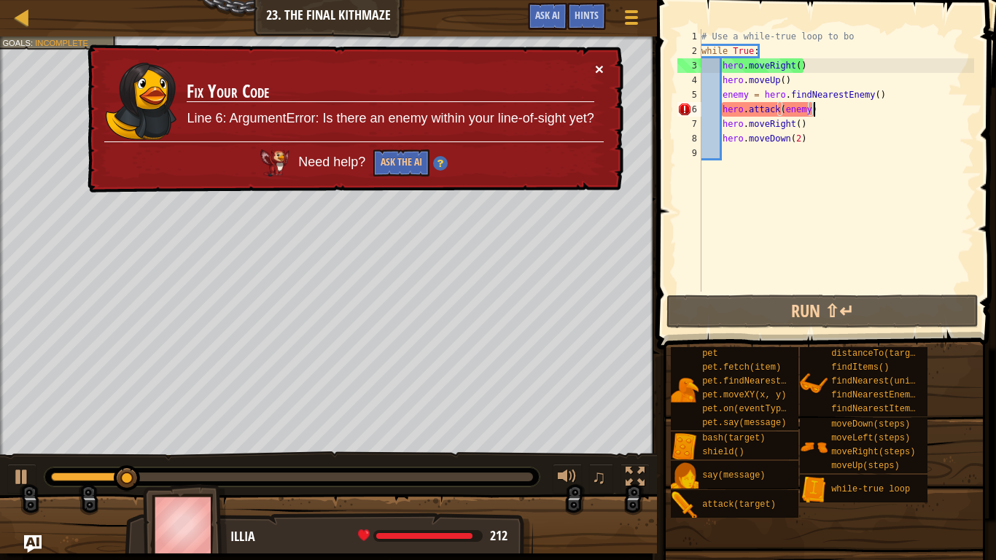
click at [596, 72] on button "×" at bounding box center [599, 68] width 9 height 15
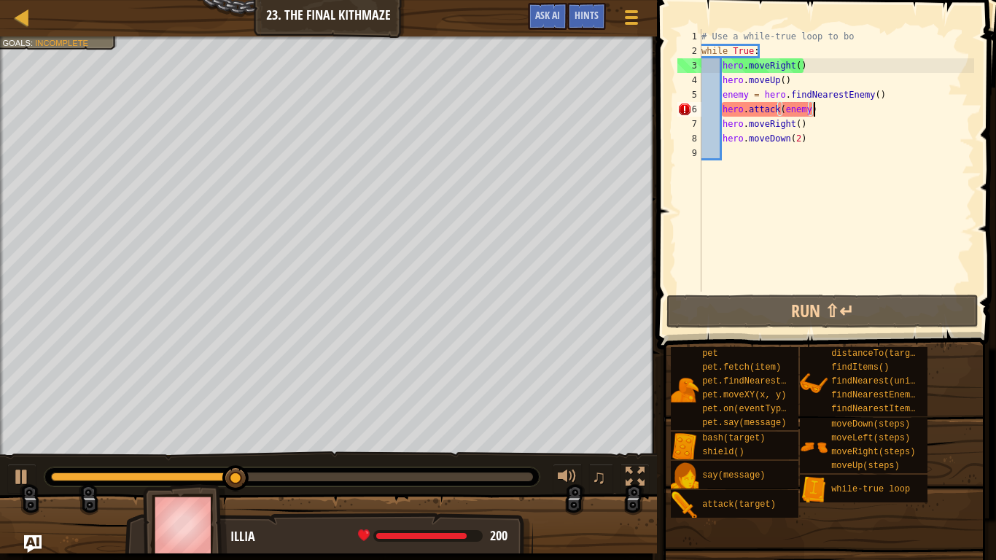
click at [788, 330] on span at bounding box center [828, 154] width 351 height 392
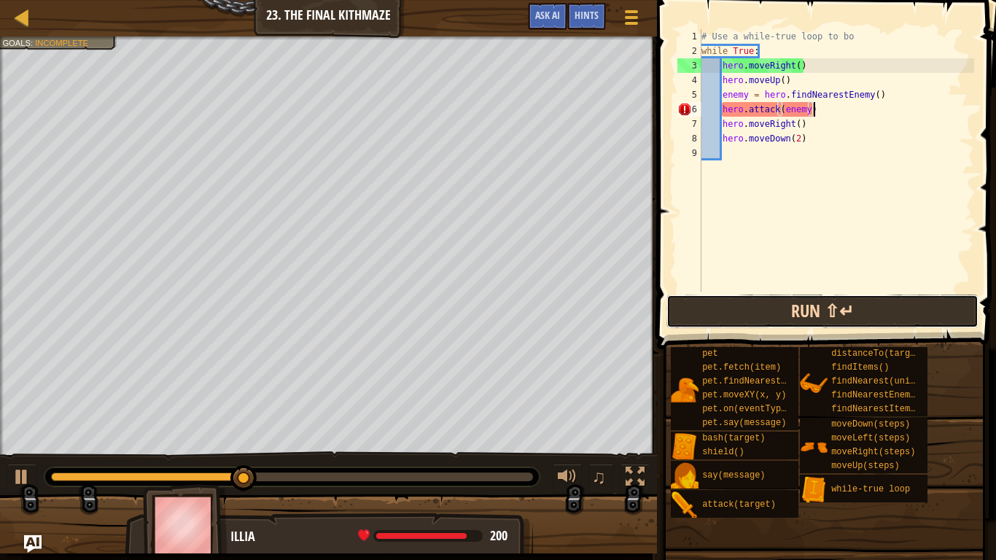
click at [771, 311] on button "Run ⇧↵" at bounding box center [823, 312] width 312 height 34
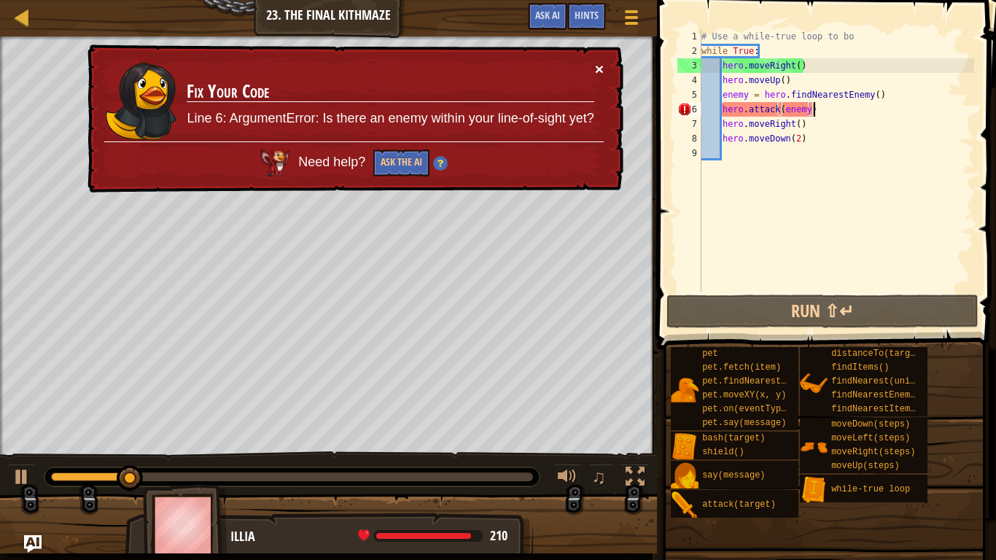
click at [600, 70] on button "×" at bounding box center [599, 70] width 9 height 15
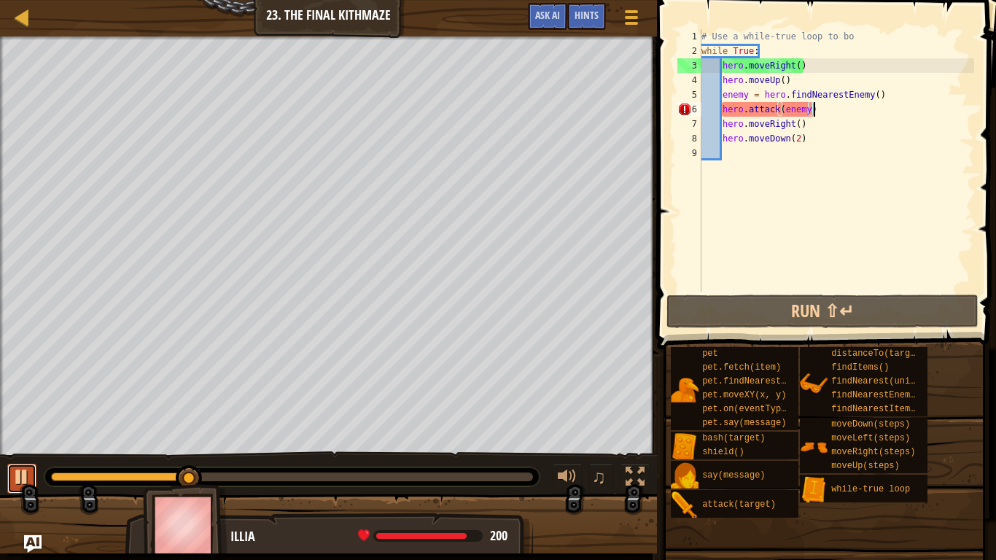
click at [13, 461] on div at bounding box center [21, 477] width 19 height 19
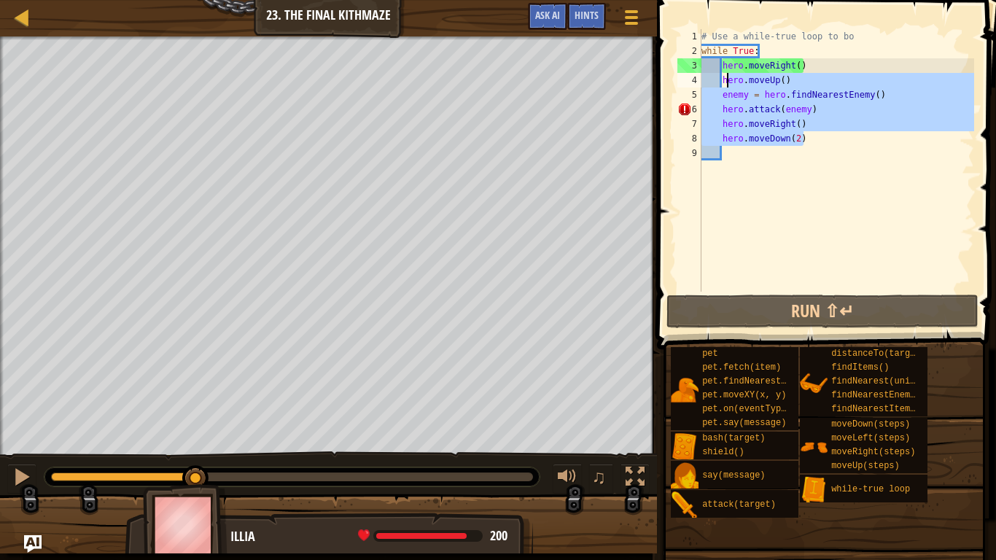
drag, startPoint x: 807, startPoint y: 142, endPoint x: 723, endPoint y: 80, distance: 103.7
click at [723, 80] on div "# Use a while-true loop to bo while True : hero . moveRight ( ) hero . moveUp (…" at bounding box center [837, 175] width 276 height 292
type textarea "hero.moveUp() enemy = hero.findNearestEnemy()"
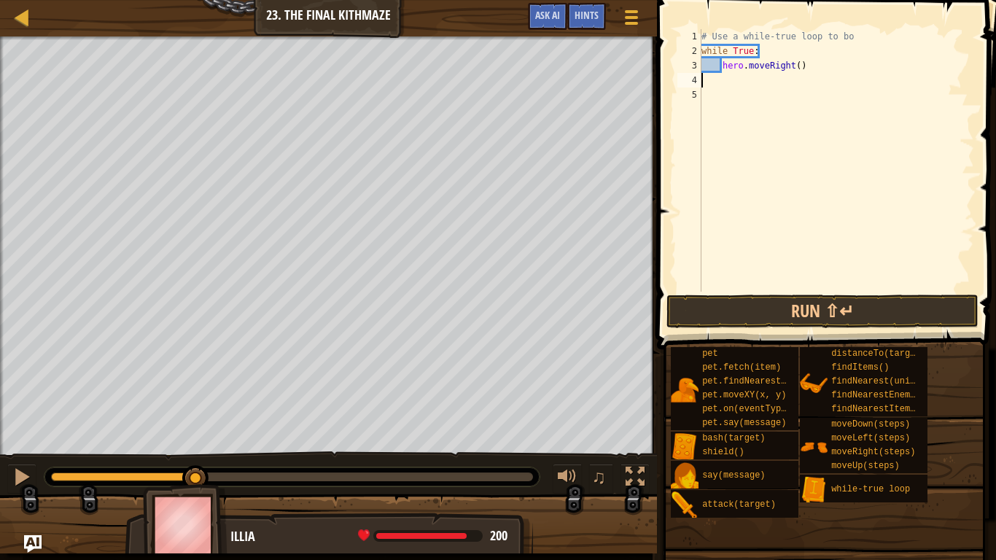
scroll to position [7, 0]
click at [821, 67] on div "# Use a while-true loop to bo while True : hero . moveRight ( )" at bounding box center [837, 175] width 276 height 292
type textarea "hero.moveRight()"
type textarea "h"
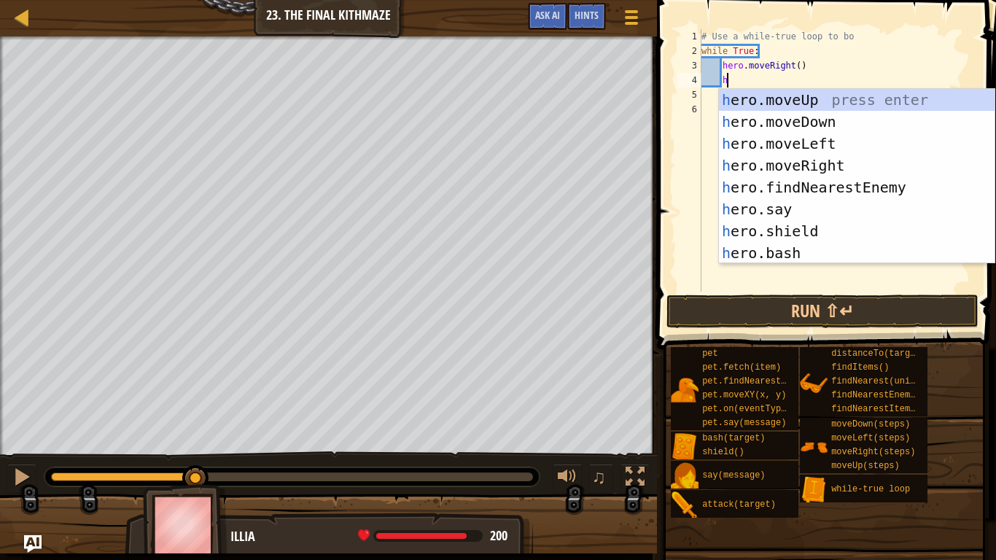
scroll to position [7, 3]
click at [793, 102] on div "h ero.moveUp press enter h ero.moveDown press enter h ero.moveLeft press enter …" at bounding box center [857, 198] width 276 height 219
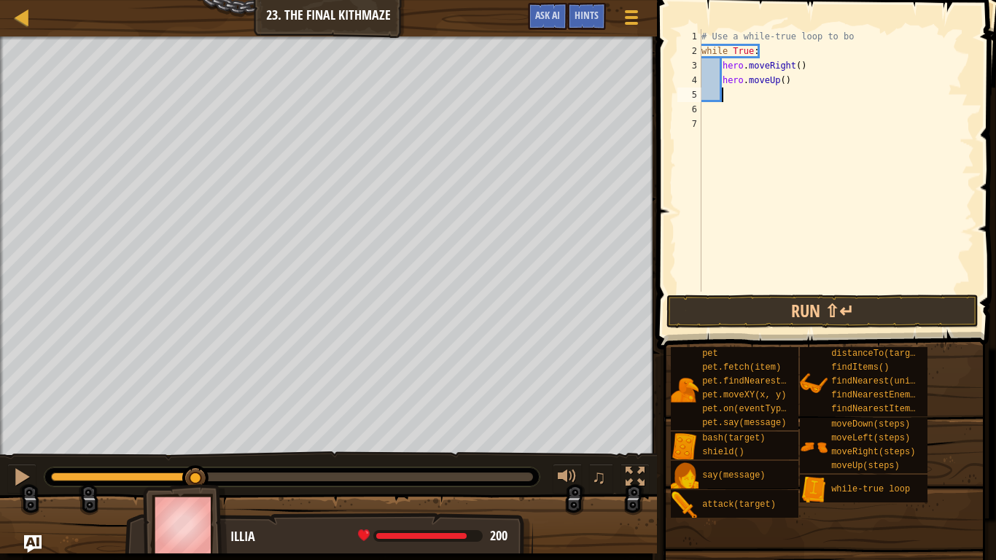
scroll to position [7, 2]
click at [726, 115] on div "# Use a while-true loop to bo while True : hero . moveRight ( ) hero . moveUp (…" at bounding box center [837, 175] width 276 height 292
click at [699, 50] on div "2" at bounding box center [690, 51] width 24 height 15
type textarea "while True:"
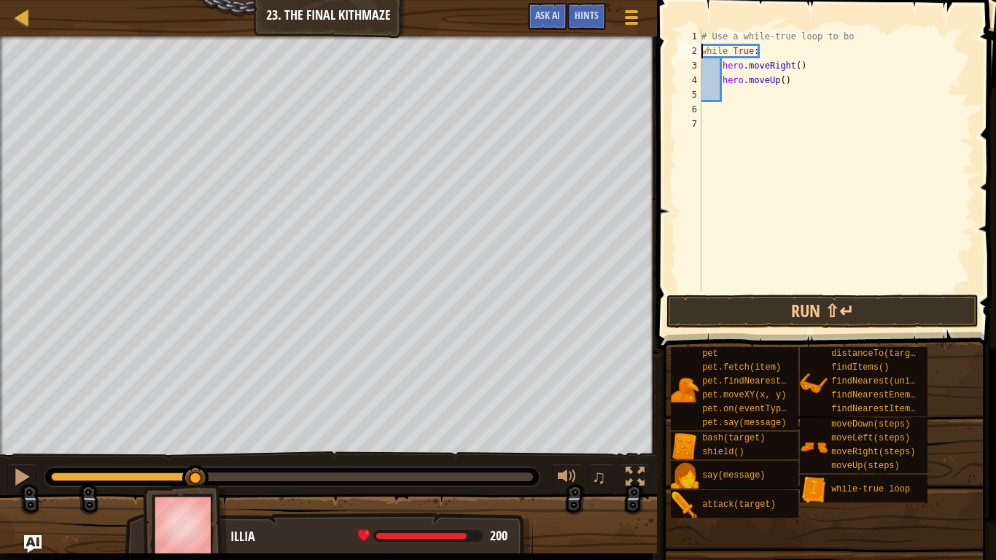
click at [745, 93] on div "# Use a while-true loop to bo while True : hero . moveRight ( ) hero . moveUp (…" at bounding box center [837, 175] width 276 height 292
type textarea "h"
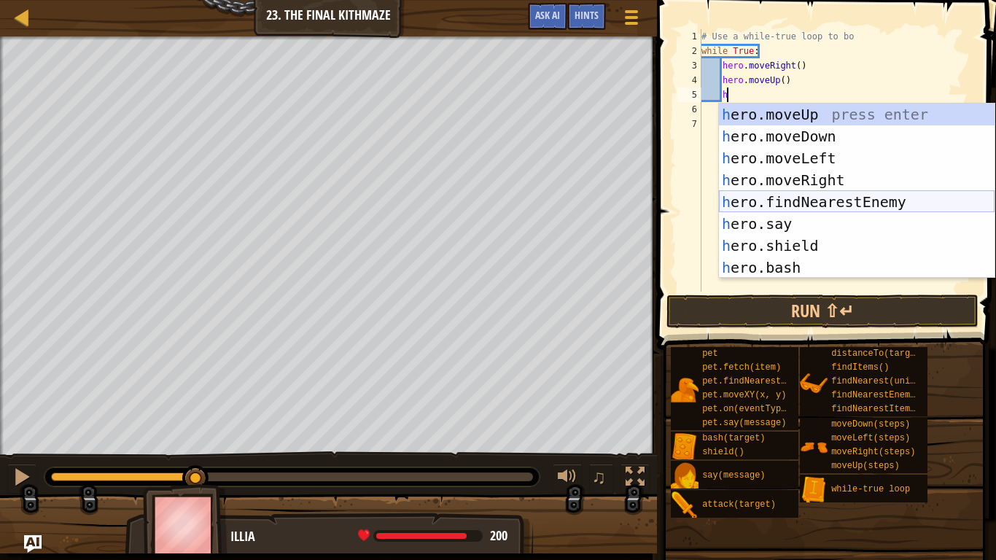
click at [829, 200] on div "h ero.moveUp press enter h ero.moveDown press enter h ero.moveLeft press enter …" at bounding box center [857, 213] width 276 height 219
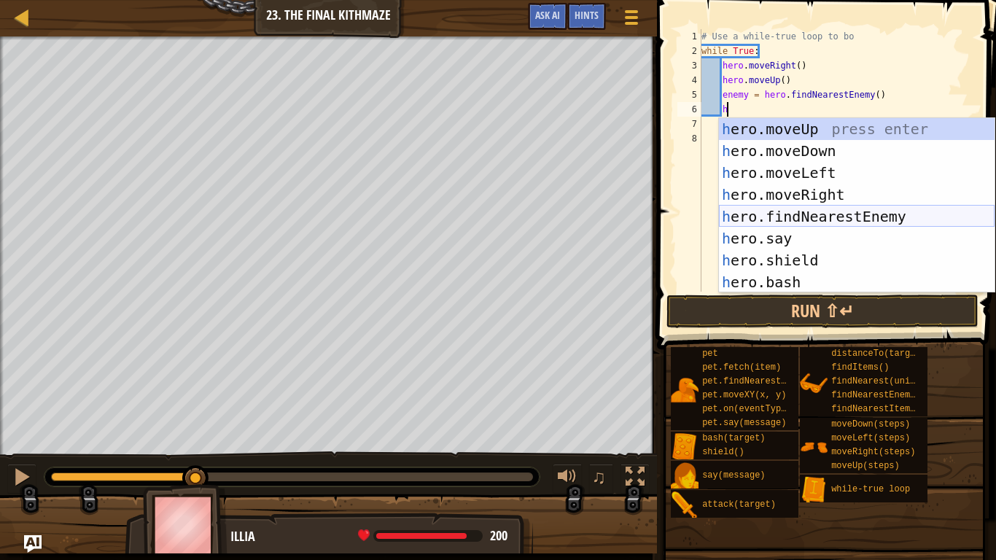
scroll to position [7, 4]
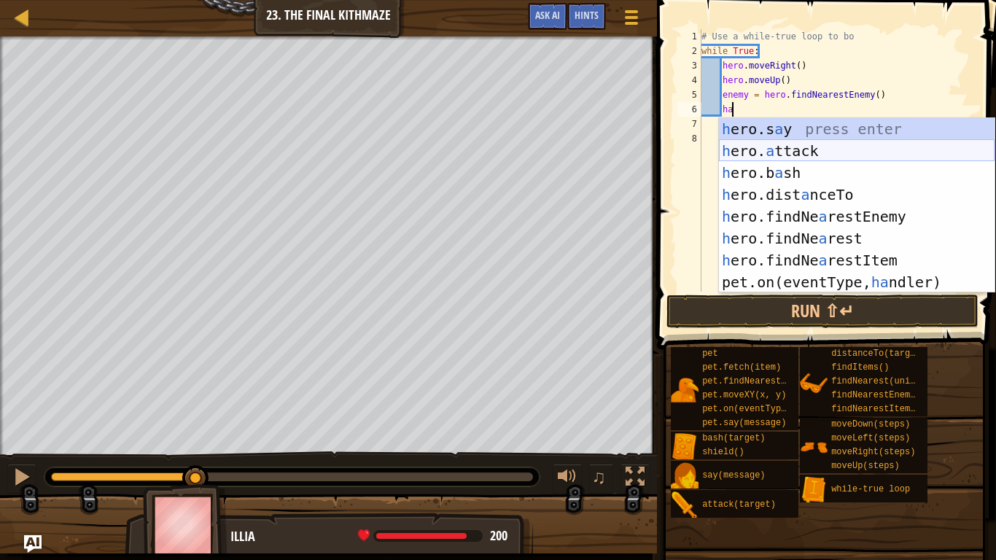
click at [810, 152] on div "h ero.s a y press enter h ero. a ttack press enter h ero.b a sh press enter h e…" at bounding box center [857, 227] width 276 height 219
type textarea "hero.attack(enemy)"
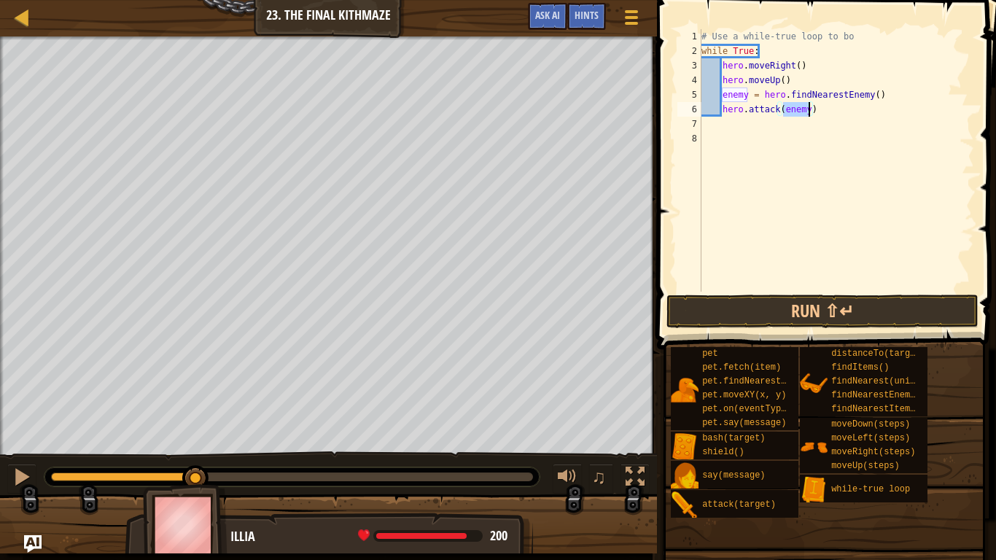
click at [852, 116] on div "# Use a while-true loop to bo while True : hero . moveRight ( ) hero . moveUp (…" at bounding box center [837, 175] width 276 height 292
click at [794, 315] on button "Run ⇧↵" at bounding box center [823, 312] width 312 height 34
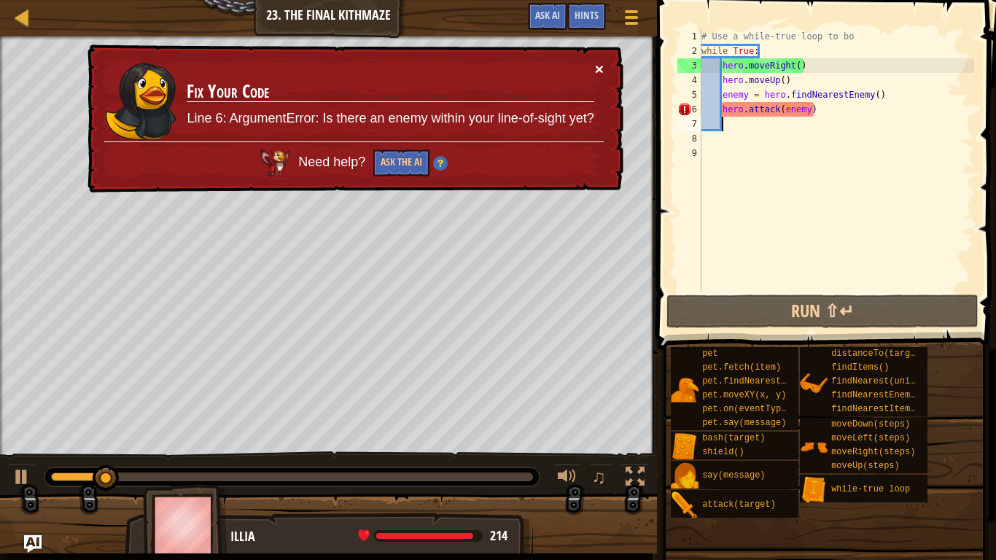
click at [595, 71] on button "×" at bounding box center [599, 68] width 9 height 15
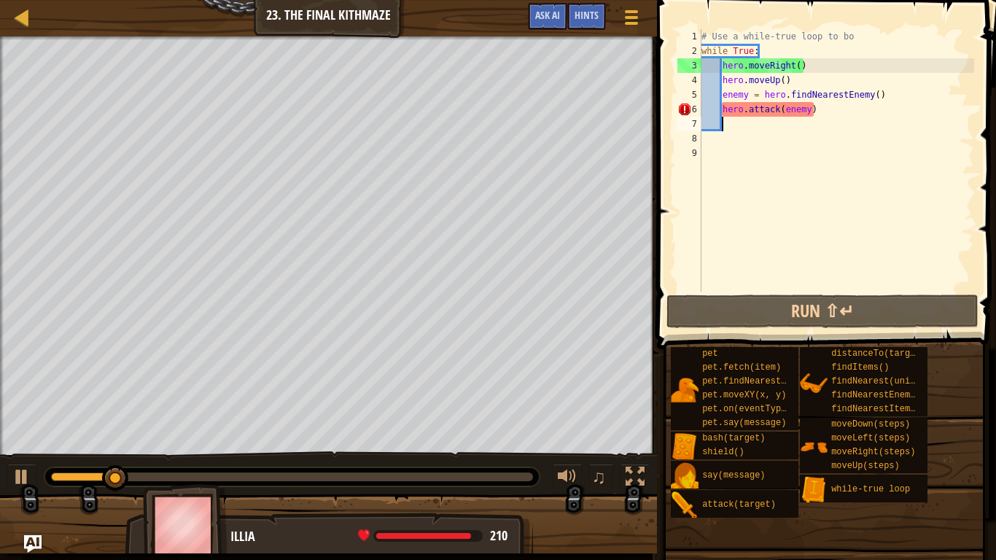
click at [826, 112] on div "# Use a while-true loop to bo while True : hero . moveRight ( ) hero . moveUp (…" at bounding box center [837, 175] width 276 height 292
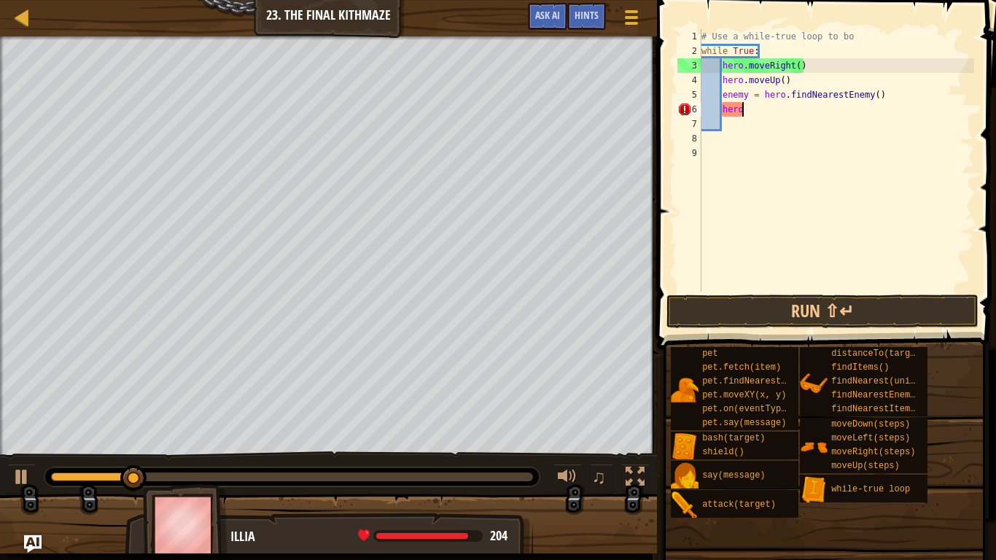
type textarea "h"
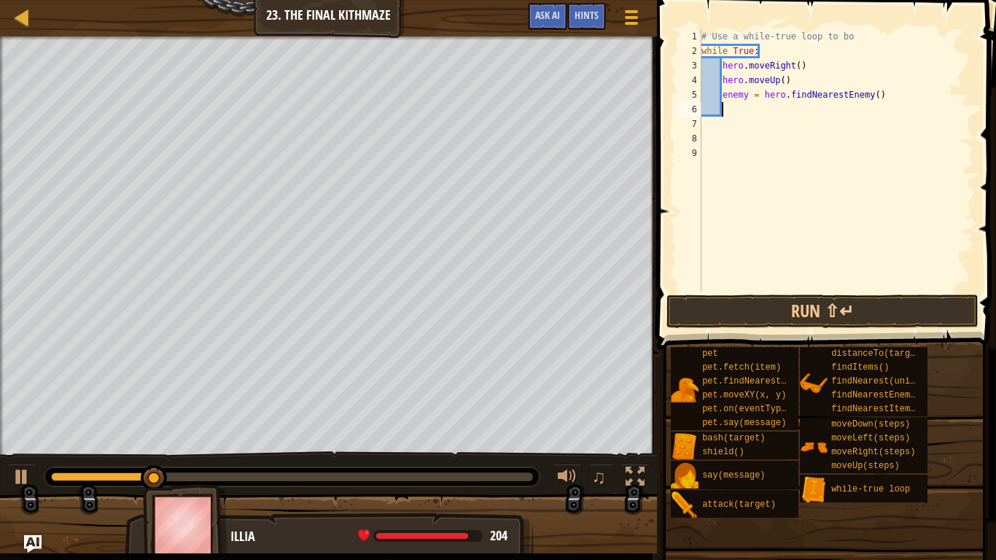
click at [885, 96] on div "# Use a while-true loop to bo while True : hero . moveRight ( ) hero . moveUp (…" at bounding box center [837, 175] width 276 height 292
type textarea "enemy = hero.findNearestEnemy()"
click at [750, 110] on div "# Use a while-true loop to bo while True : hero . moveRight ( ) hero . moveUp (…" at bounding box center [837, 175] width 276 height 292
drag, startPoint x: 722, startPoint y: 94, endPoint x: 885, endPoint y: 98, distance: 163.4
click at [885, 98] on div "# Use a while-true loop to bo while True : hero . moveRight ( ) hero . moveUp (…" at bounding box center [837, 175] width 276 height 292
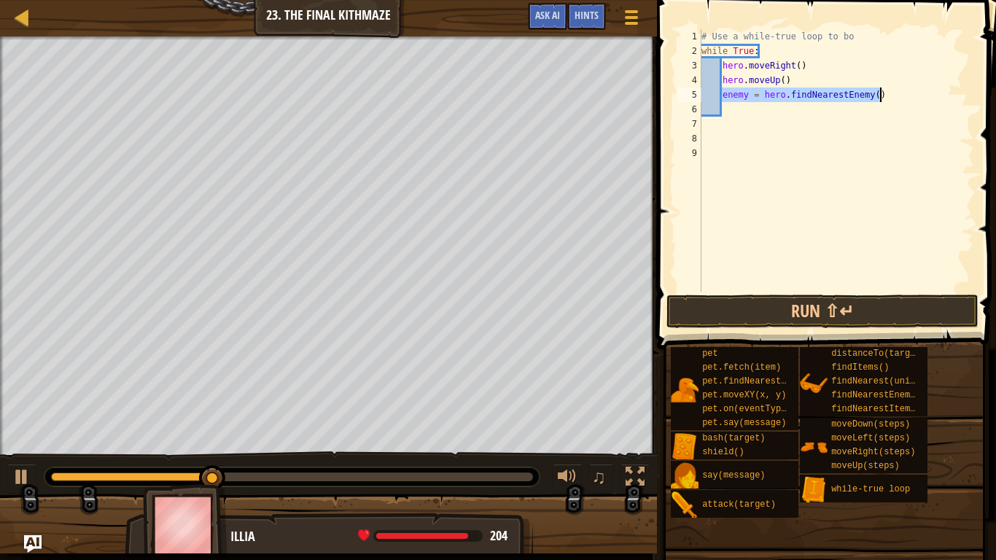
type textarea "enemy = hero.findNearestEnemy()"
click at [24, 461] on div at bounding box center [21, 477] width 19 height 19
click at [580, 14] on span "Hints" at bounding box center [587, 15] width 24 height 14
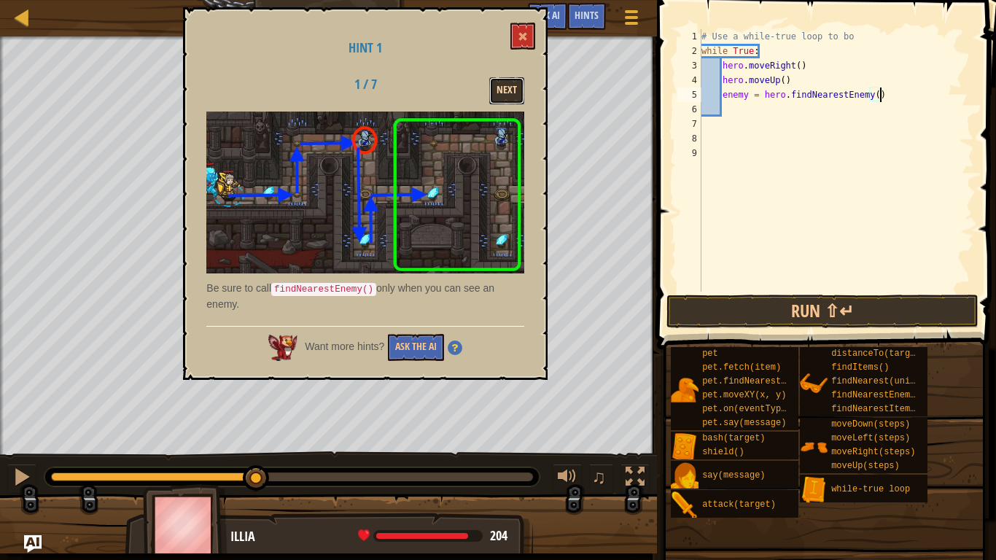
click at [510, 96] on button "Next" at bounding box center [506, 90] width 35 height 27
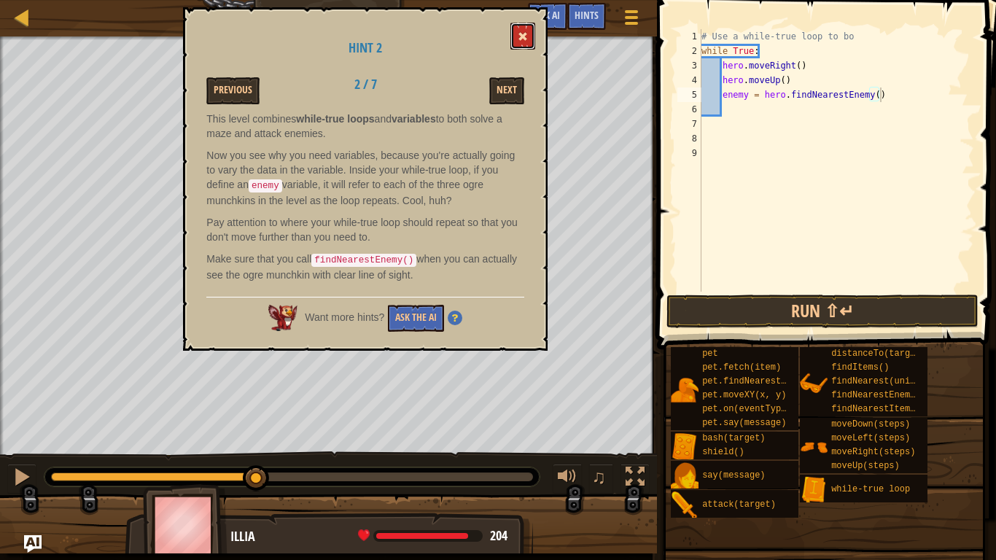
click at [527, 31] on span at bounding box center [523, 36] width 10 height 10
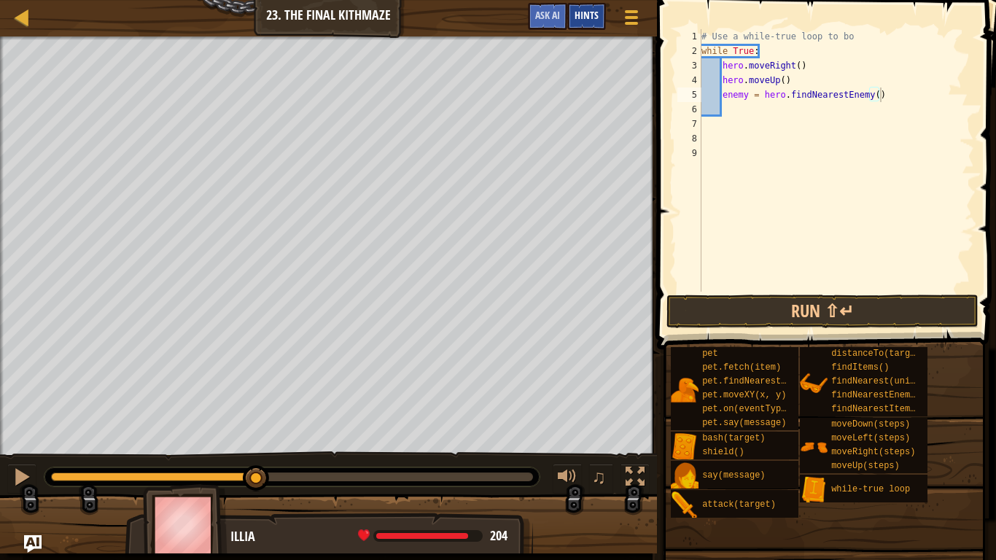
click at [576, 21] on span "Hints" at bounding box center [587, 15] width 24 height 14
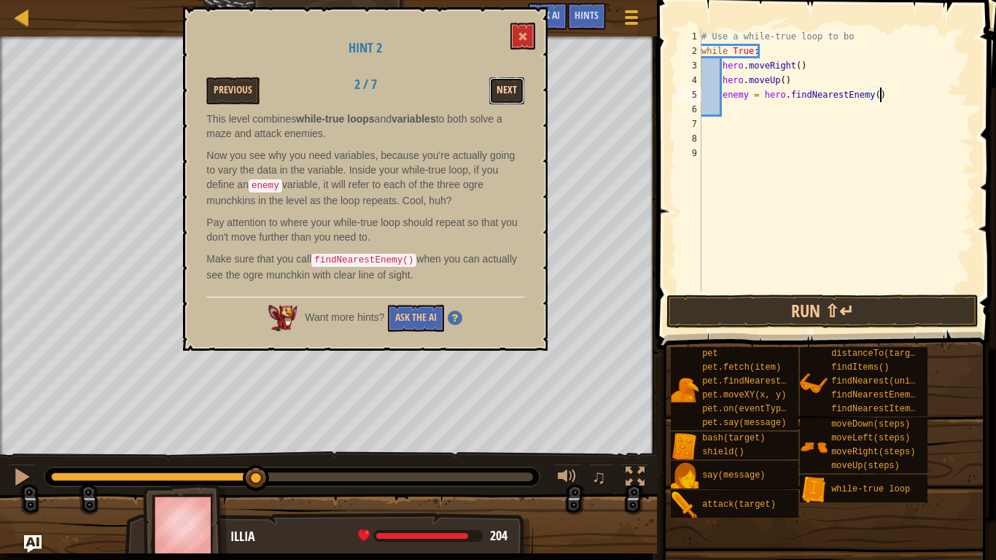
click at [494, 100] on button "Next" at bounding box center [506, 90] width 35 height 27
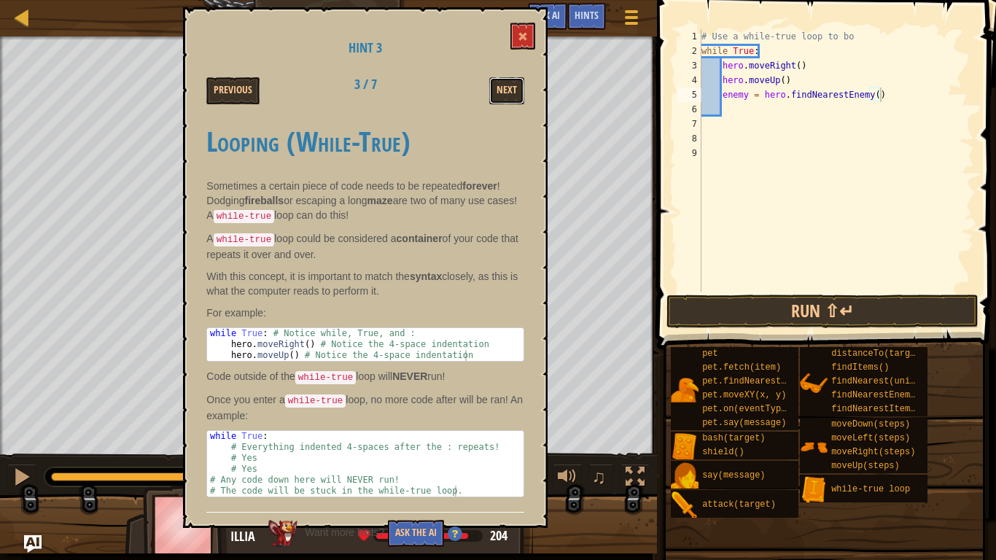
click at [494, 100] on button "Next" at bounding box center [506, 90] width 35 height 27
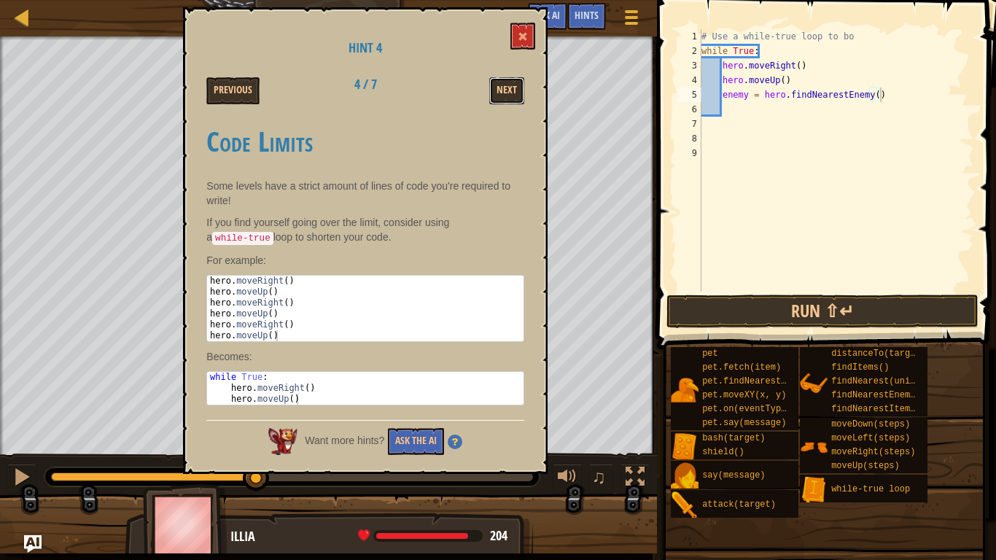
click at [494, 100] on button "Next" at bounding box center [506, 90] width 35 height 27
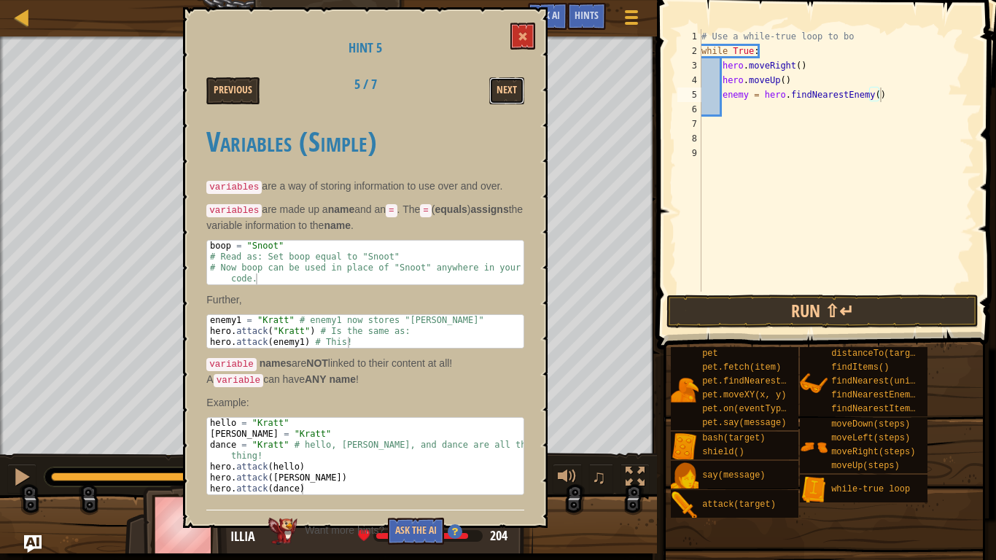
click at [494, 100] on button "Next" at bounding box center [506, 90] width 35 height 27
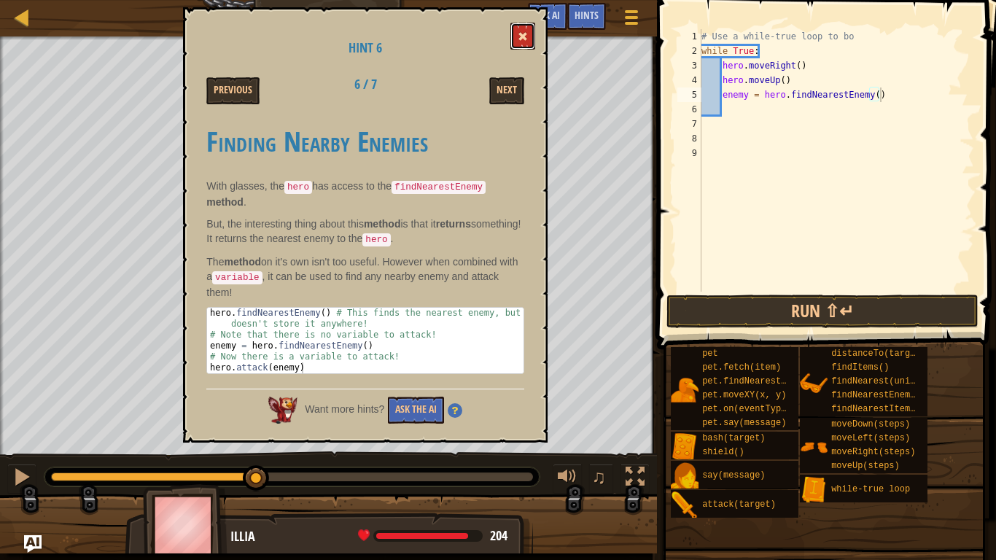
click at [526, 42] on button at bounding box center [523, 36] width 25 height 27
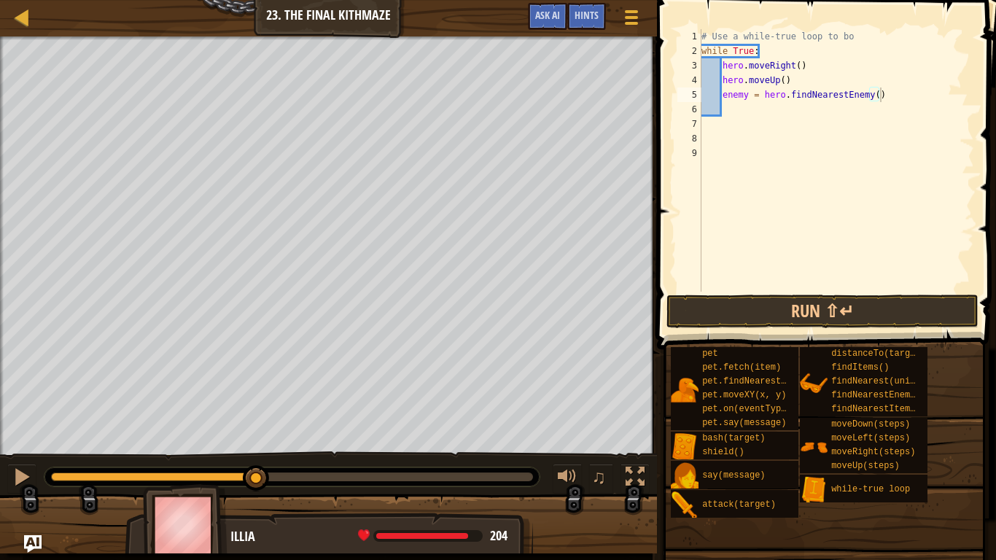
click at [729, 109] on div "# Use a while-true loop to bo while True : hero . moveRight ( ) hero . moveUp (…" at bounding box center [837, 175] width 276 height 292
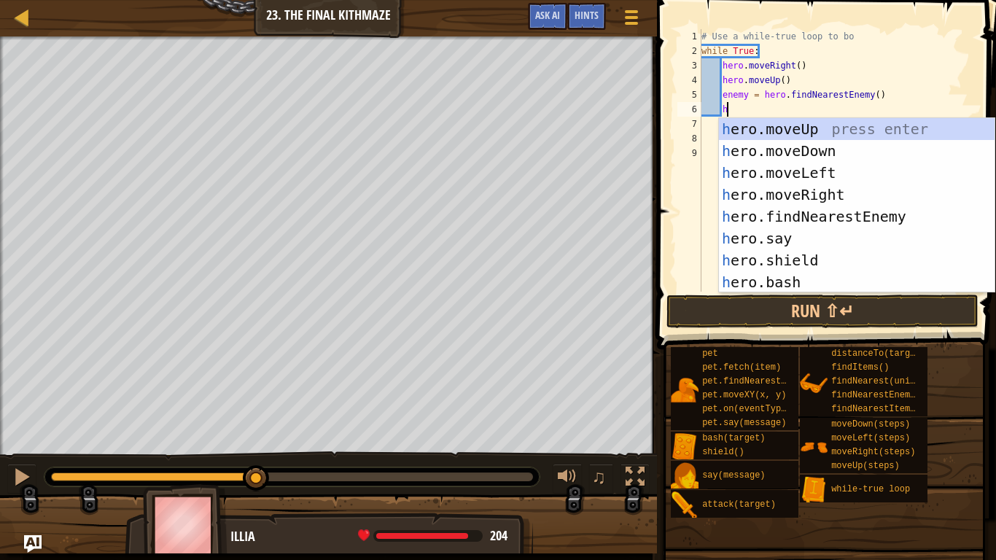
scroll to position [7, 4]
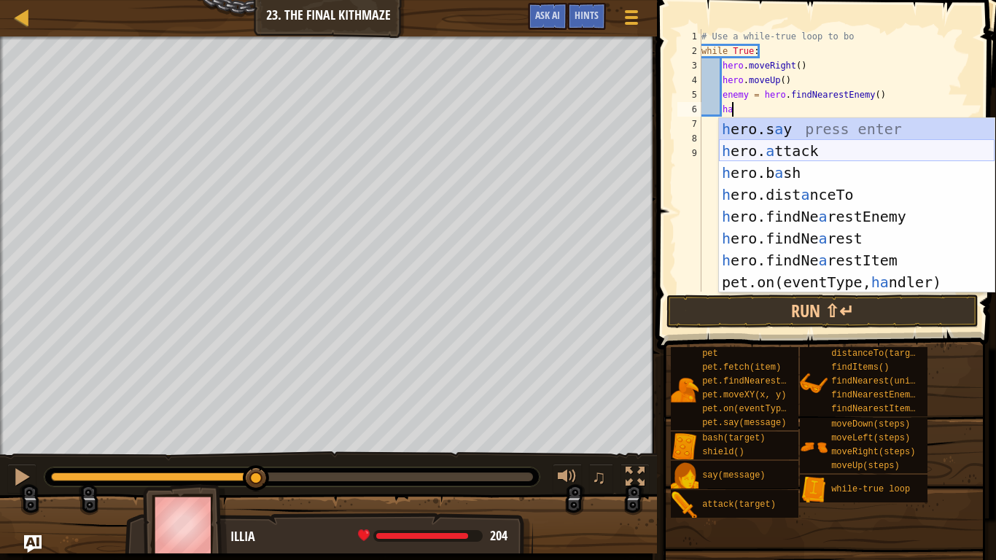
click at [763, 152] on div "h ero.s a y press enter h ero. a ttack press enter h ero.b a sh press enter h e…" at bounding box center [857, 227] width 276 height 219
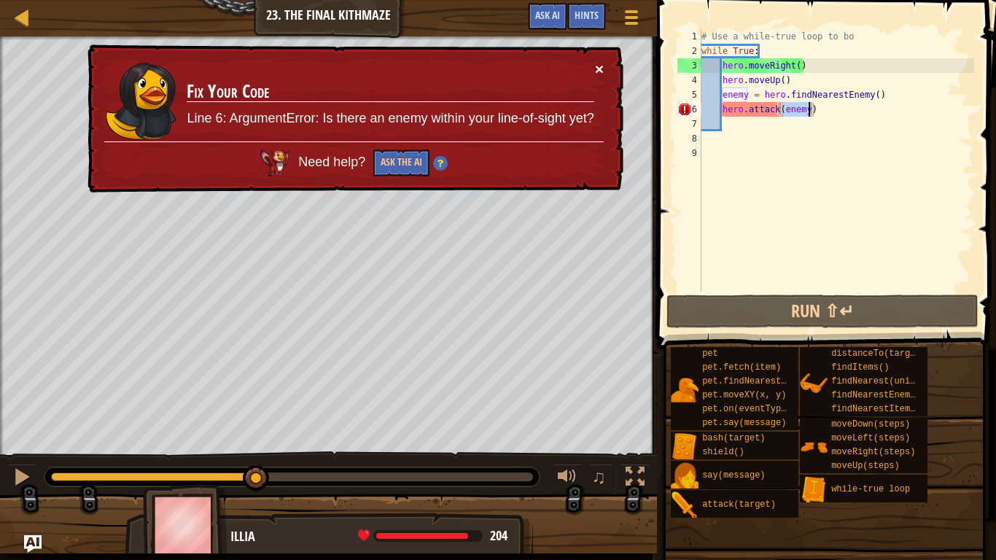
click at [602, 66] on button "×" at bounding box center [599, 68] width 9 height 15
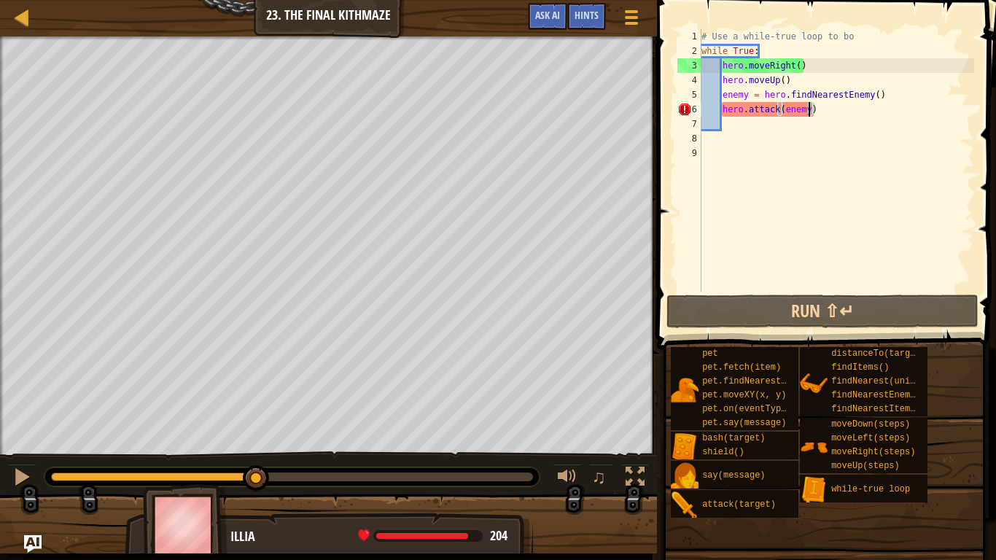
click at [799, 112] on div "# Use a while-true loop to bo while True : hero . moveRight ( ) hero . moveUp (…" at bounding box center [837, 175] width 276 height 292
click at [807, 112] on div "# Use a while-true loop to bo while True : hero . moveRight ( ) hero . moveUp (…" at bounding box center [837, 175] width 276 height 292
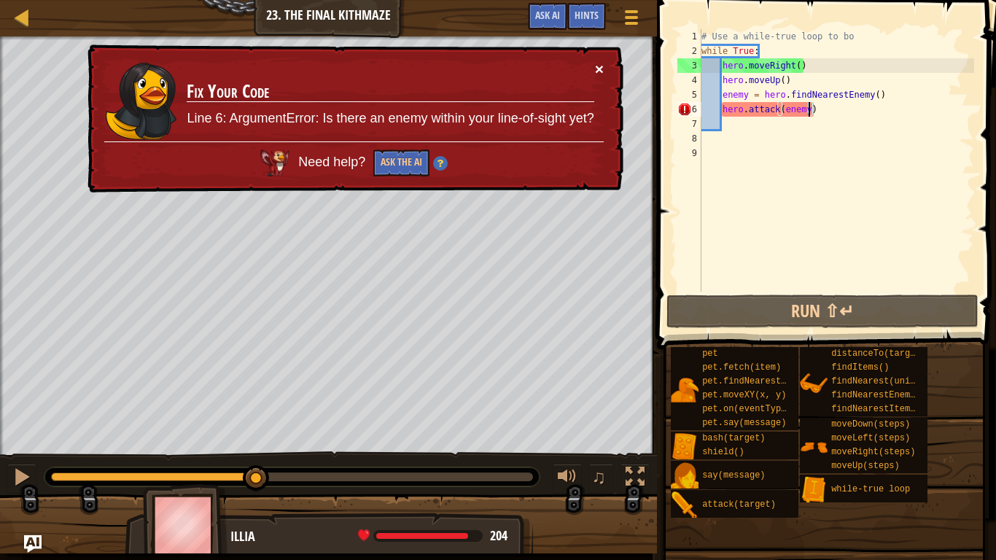
click at [597, 66] on button "×" at bounding box center [599, 68] width 9 height 15
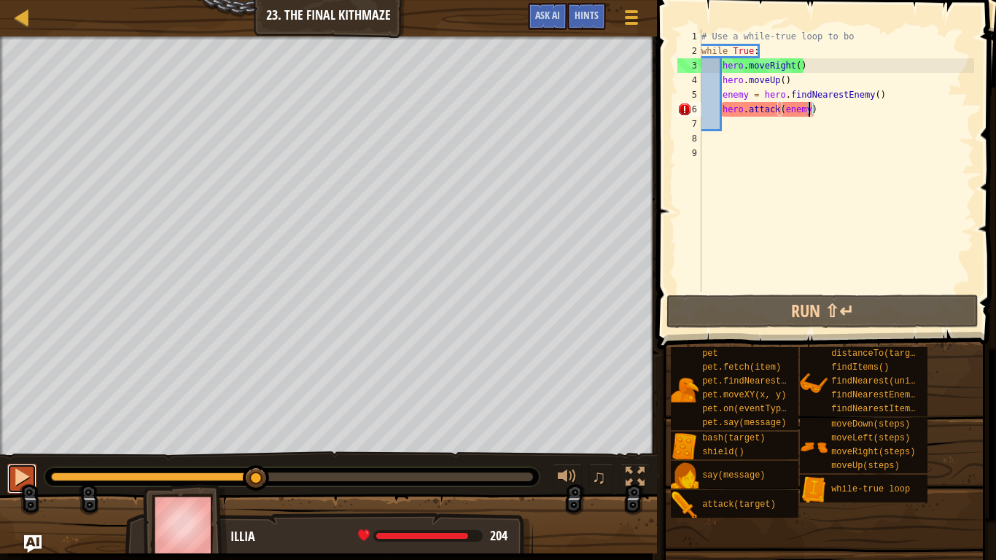
click at [16, 461] on div at bounding box center [21, 477] width 19 height 19
click at [826, 108] on div "# Use a while-true loop to bo while True : hero . moveRight ( ) hero . moveUp (…" at bounding box center [837, 175] width 276 height 292
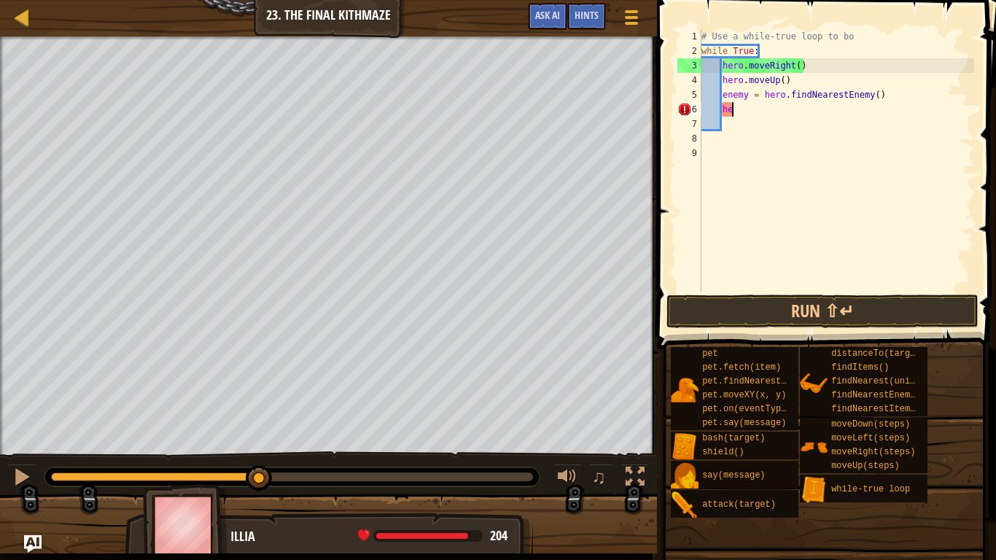
type textarea "h"
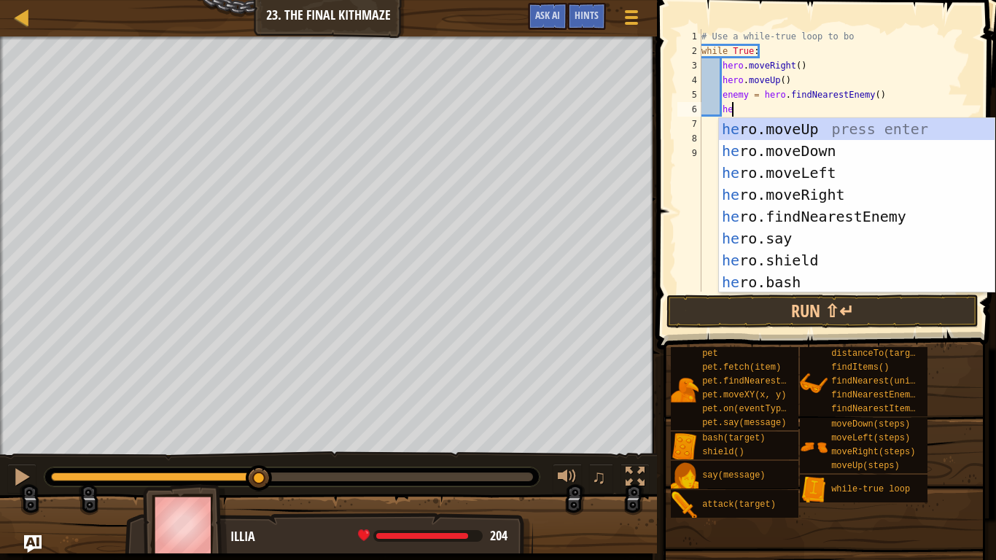
type textarea "her"
click at [837, 155] on div "her o.moveUp press enter her o.moveDown press enter her o.moveLeft press enter …" at bounding box center [857, 227] width 276 height 219
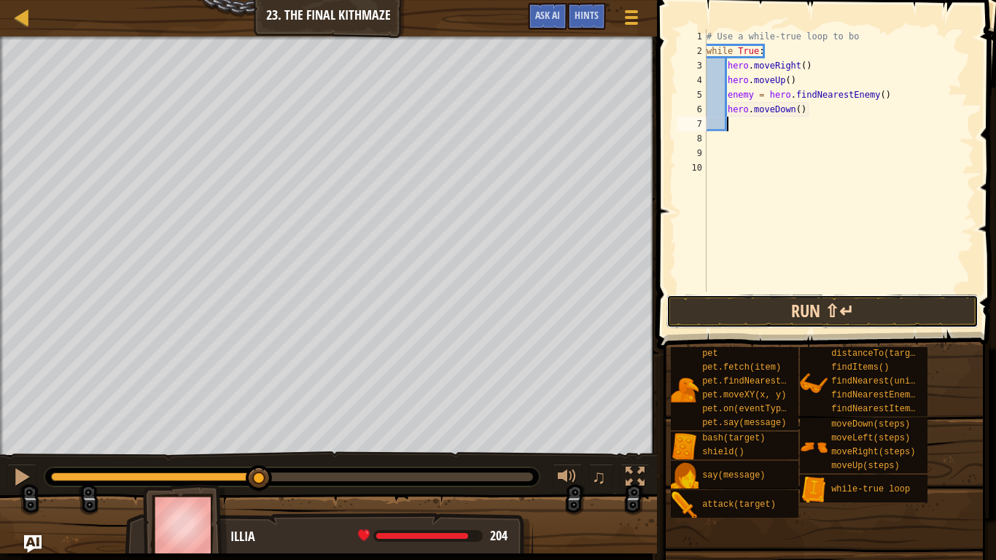
click at [721, 300] on button "Run ⇧↵" at bounding box center [823, 312] width 312 height 34
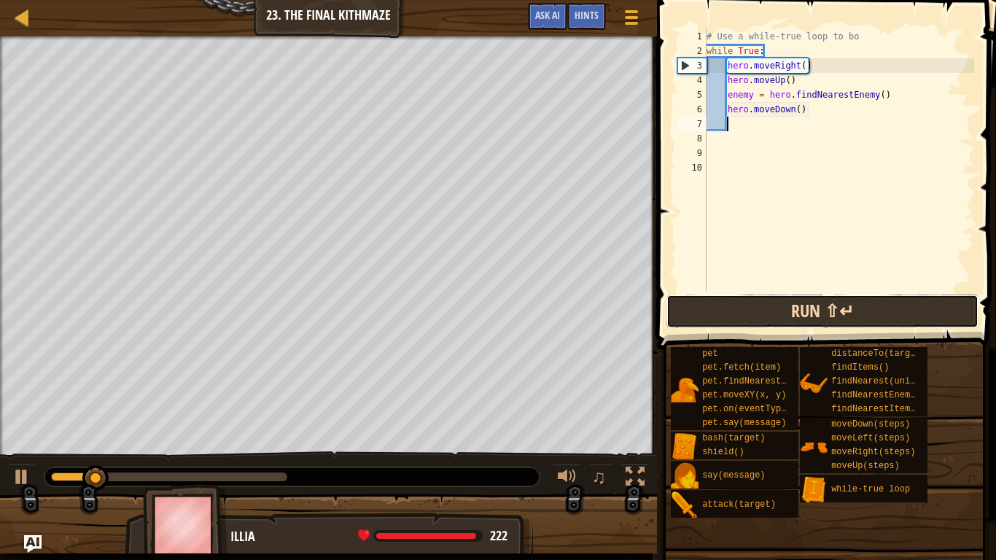
click at [710, 313] on button "Run ⇧↵" at bounding box center [823, 312] width 312 height 34
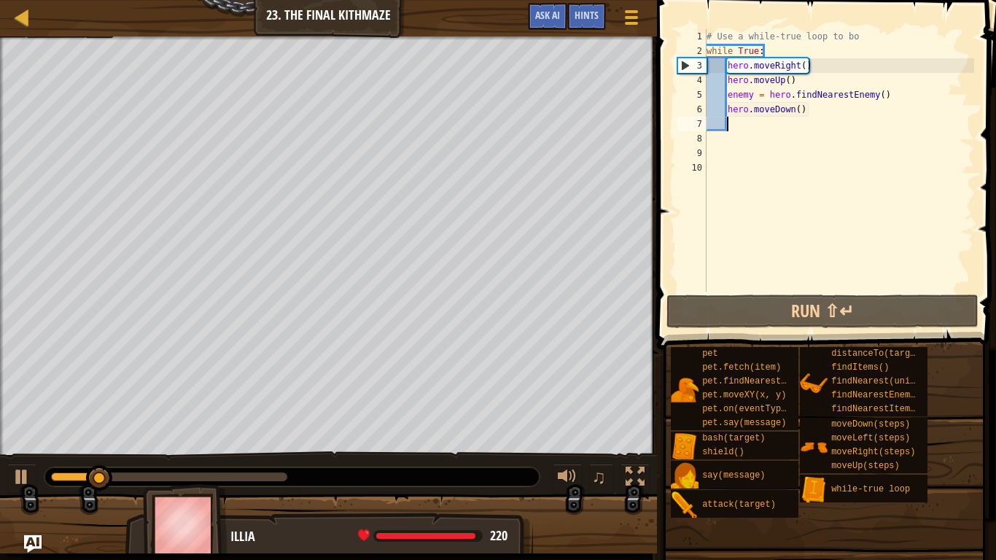
click at [827, 112] on div "# Use a while-true loop to bo while True : hero . moveRight ( ) hero . moveUp (…" at bounding box center [839, 175] width 271 height 292
type textarea "hero.moveDown()"
click at [728, 111] on div "# Use a while-true loop to bo while True : hero . moveRight ( ) hero . moveUp (…" at bounding box center [839, 175] width 271 height 292
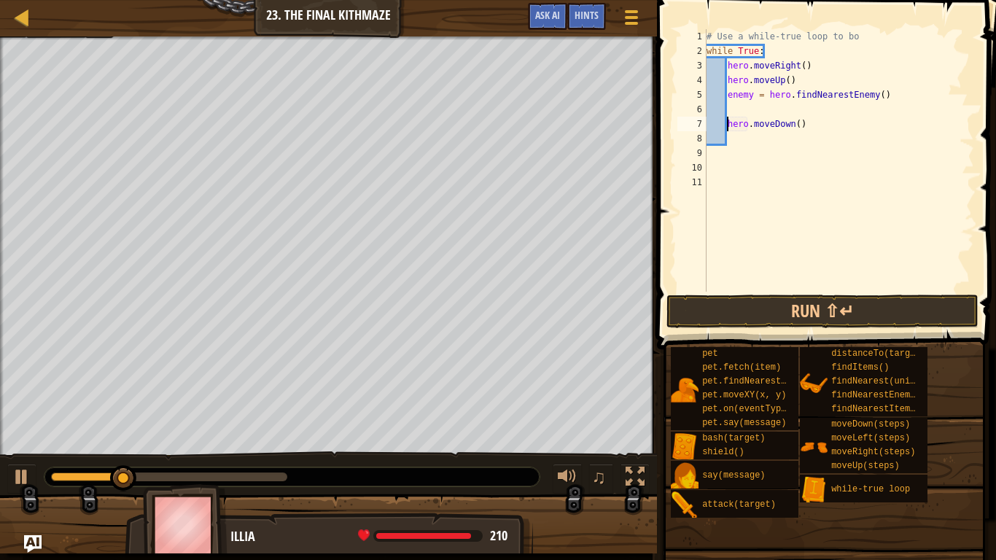
click at [736, 105] on div "# Use a while-true loop to bo while True : hero . moveRight ( ) hero . moveUp (…" at bounding box center [839, 175] width 271 height 292
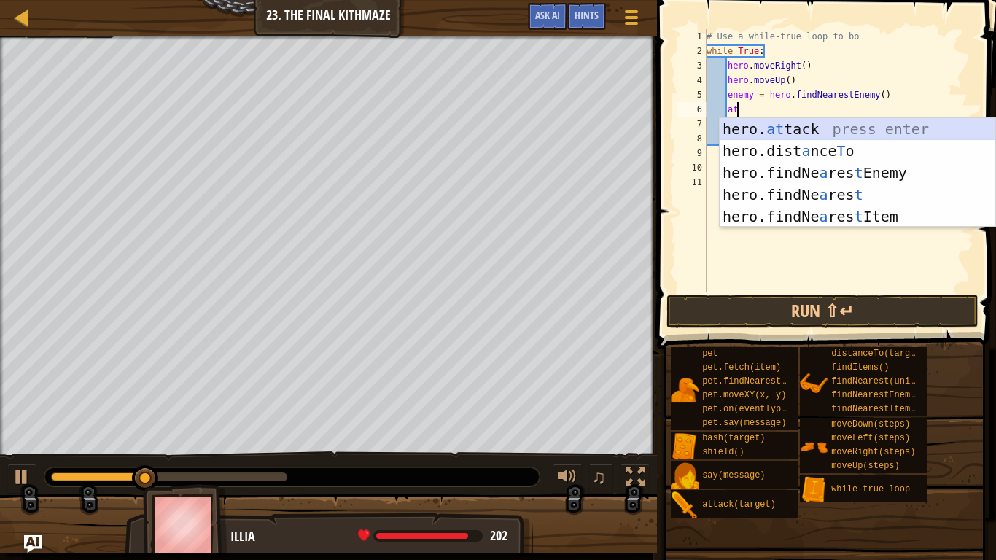
click at [777, 127] on div "hero. at tack press enter hero.dist a nce T o press enter hero.findNe a res t E…" at bounding box center [858, 194] width 276 height 153
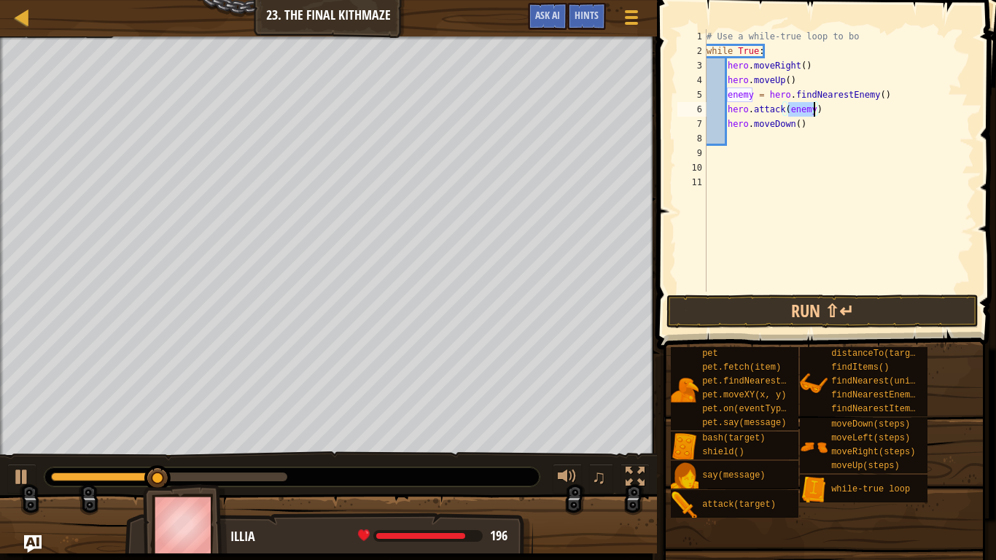
click at [830, 119] on div "# Use a while-true loop to bo while True : hero . moveRight ( ) hero . moveUp (…" at bounding box center [839, 175] width 271 height 292
click at [764, 318] on button "Run ⇧↵" at bounding box center [823, 312] width 312 height 34
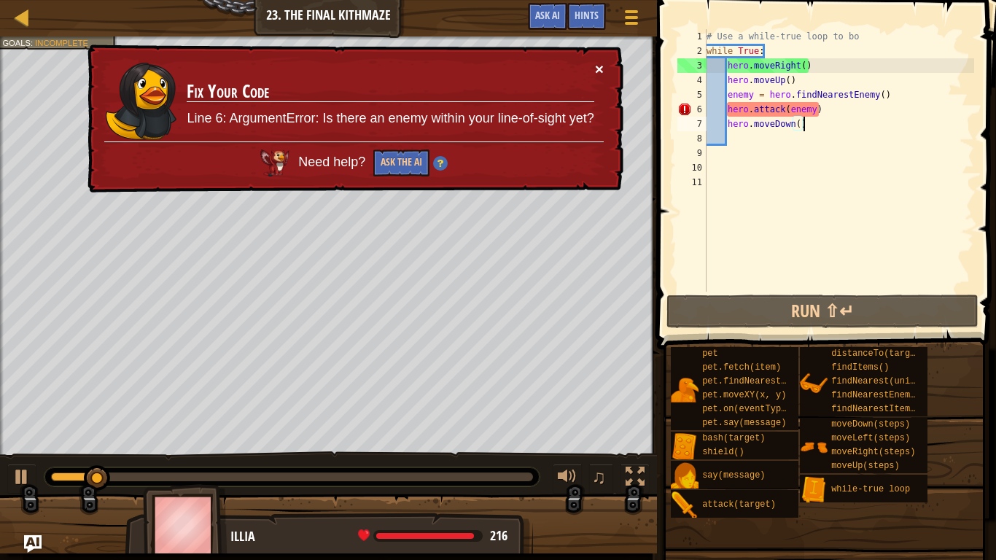
click at [600, 64] on button "×" at bounding box center [599, 68] width 9 height 15
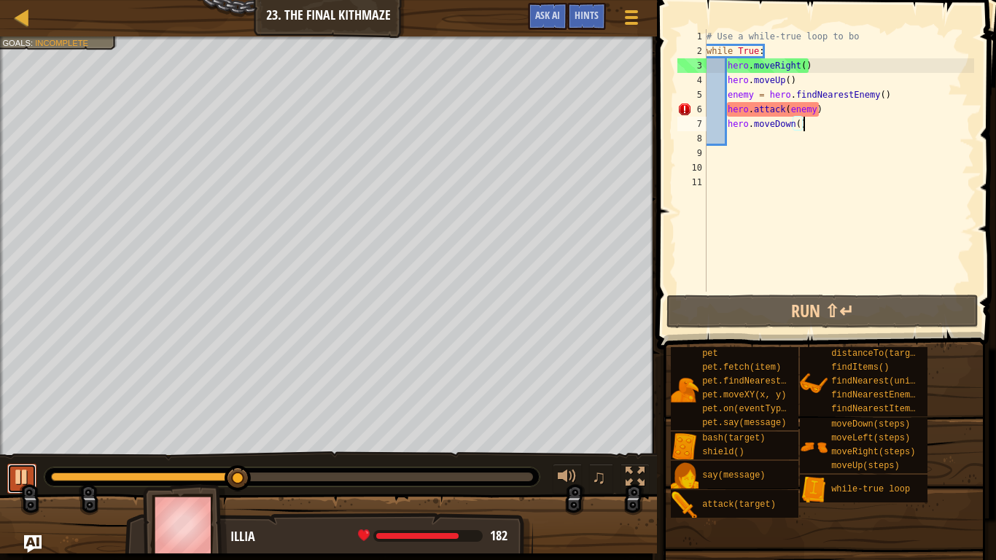
click at [17, 461] on div at bounding box center [21, 477] width 19 height 19
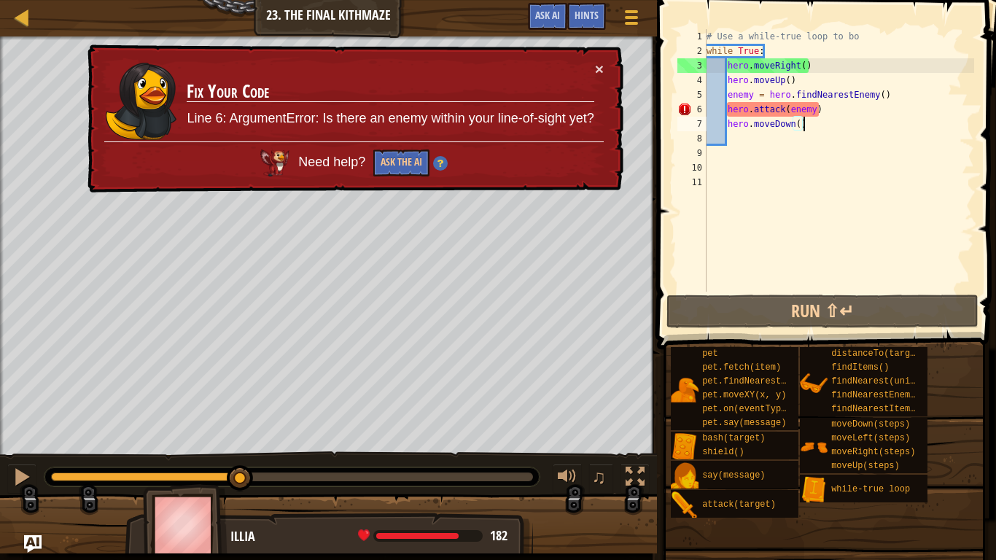
click at [834, 109] on div "# Use a while-true loop to bo while True : hero . moveRight ( ) hero . moveUp (…" at bounding box center [839, 175] width 271 height 292
click at [600, 71] on button "×" at bounding box center [599, 68] width 9 height 15
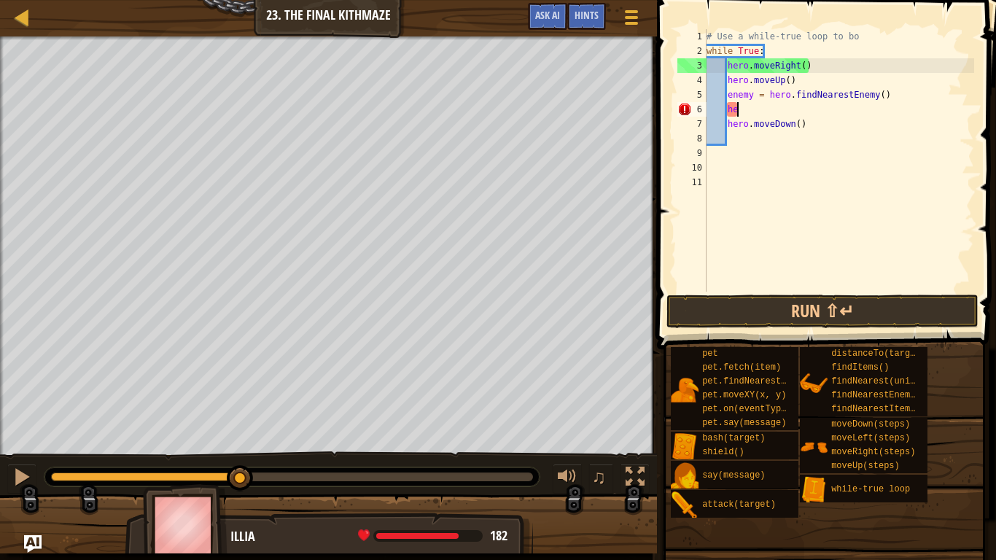
type textarea "h"
click at [727, 127] on div "# Use a while-true loop to bo while True : hero . moveRight ( ) hero . moveUp (…" at bounding box center [839, 175] width 271 height 292
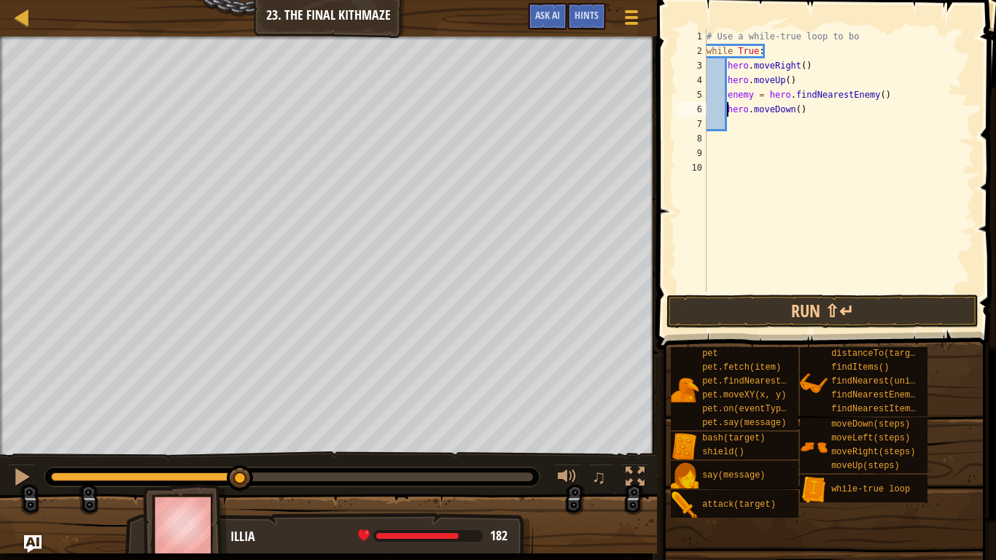
click at [815, 108] on div "# Use a while-true loop to bo while True : hero . moveRight ( ) hero . moveUp (…" at bounding box center [839, 175] width 271 height 292
type textarea "h"
drag, startPoint x: 891, startPoint y: 97, endPoint x: 726, endPoint y: 96, distance: 164.8
click at [726, 96] on div "# Use a while-true loop to bo while True : hero . moveRight ( ) hero . moveUp (…" at bounding box center [839, 175] width 271 height 292
type textarea "enemy = hero.findNearestEnemy()"
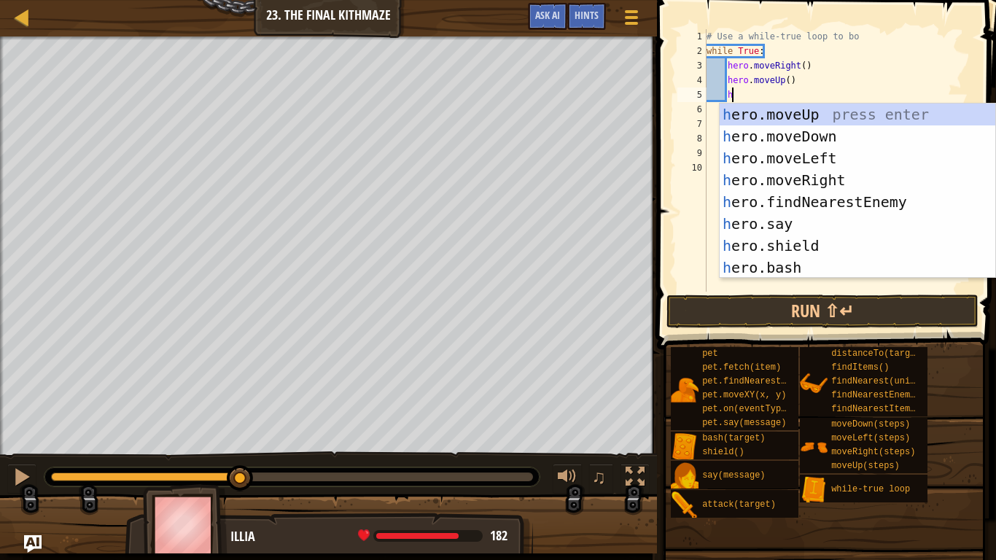
type textarea "her"
click at [754, 139] on div "her o.moveUp press enter her o.moveDown press enter her o.moveLeft press enter …" at bounding box center [858, 213] width 276 height 219
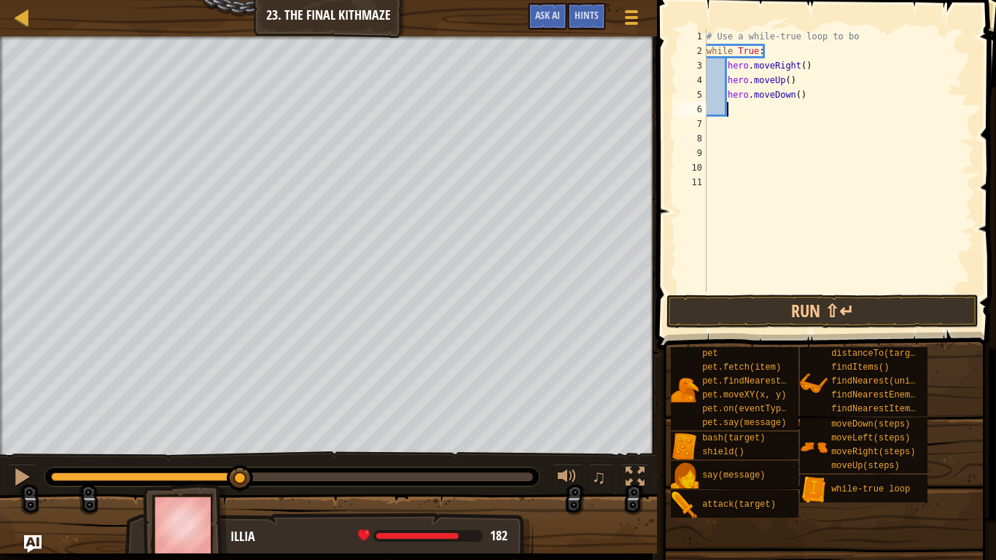
scroll to position [7, 2]
click at [806, 98] on div "# Use a while-true loop to bo while True : hero . moveRight ( ) hero . moveUp (…" at bounding box center [839, 175] width 271 height 292
type textarea "h"
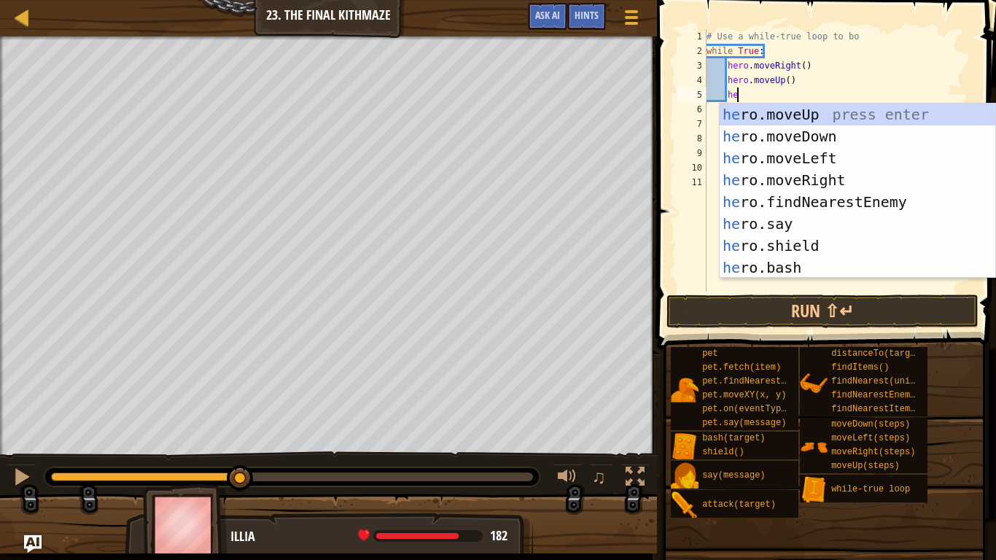
type textarea "her"
click at [795, 179] on div "her o.moveUp press enter her o.moveDown press enter her o.moveLeft press enter …" at bounding box center [858, 213] width 276 height 219
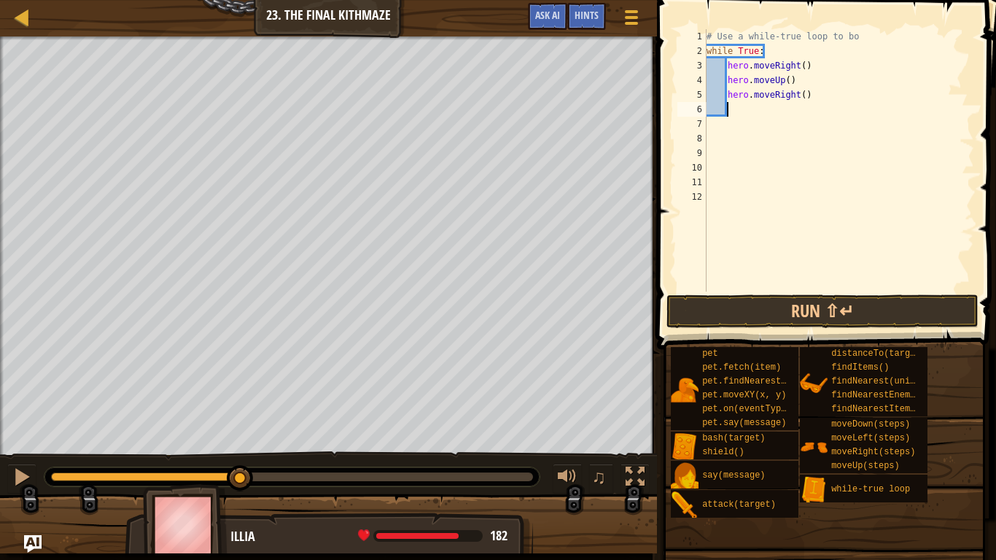
type textarea "h"
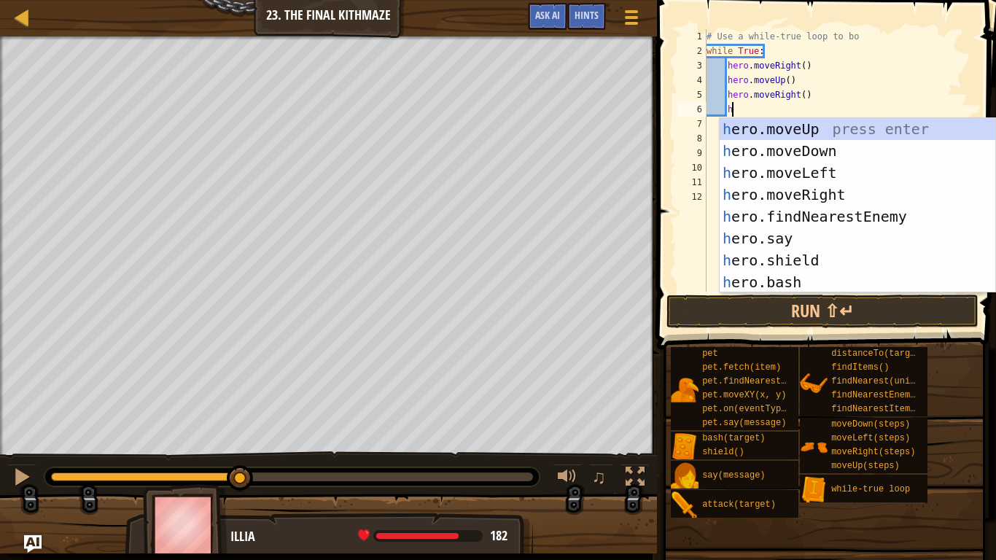
scroll to position [7, 3]
click at [760, 147] on div "h ero.moveUp press enter h ero.moveDown press enter h ero.moveLeft press enter …" at bounding box center [858, 227] width 276 height 219
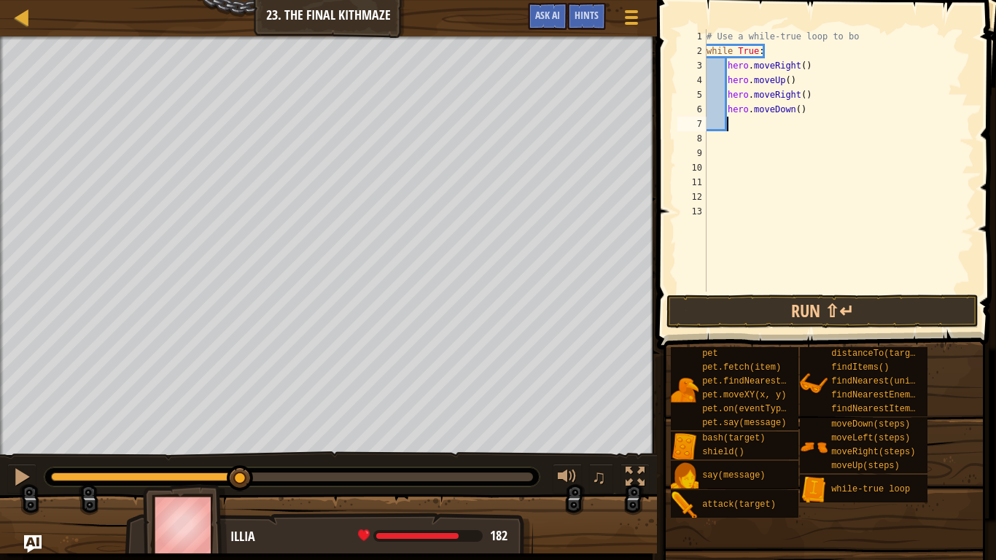
click at [799, 112] on div "# Use a while-true loop to bo while True : hero . moveRight ( ) hero . moveUp (…" at bounding box center [839, 175] width 271 height 292
type textarea "hero.moveDown(2)"
click at [761, 119] on div "# Use a while-true loop to bo while True : hero . moveRight ( ) hero . moveUp (…" at bounding box center [839, 175] width 271 height 292
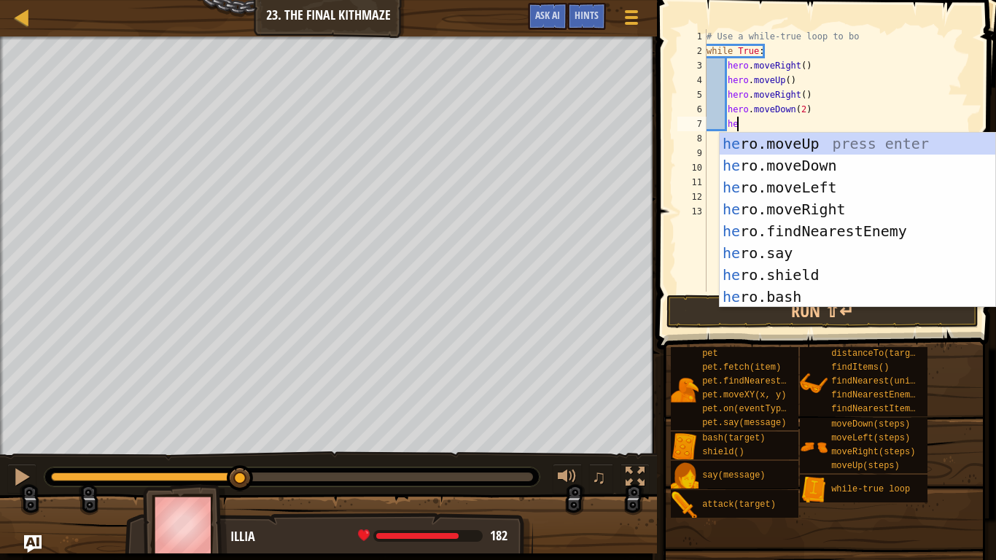
type textarea "her"
click at [758, 148] on div "her o.moveUp press enter her o.moveDown press enter her o.moveLeft press enter …" at bounding box center [858, 242] width 276 height 219
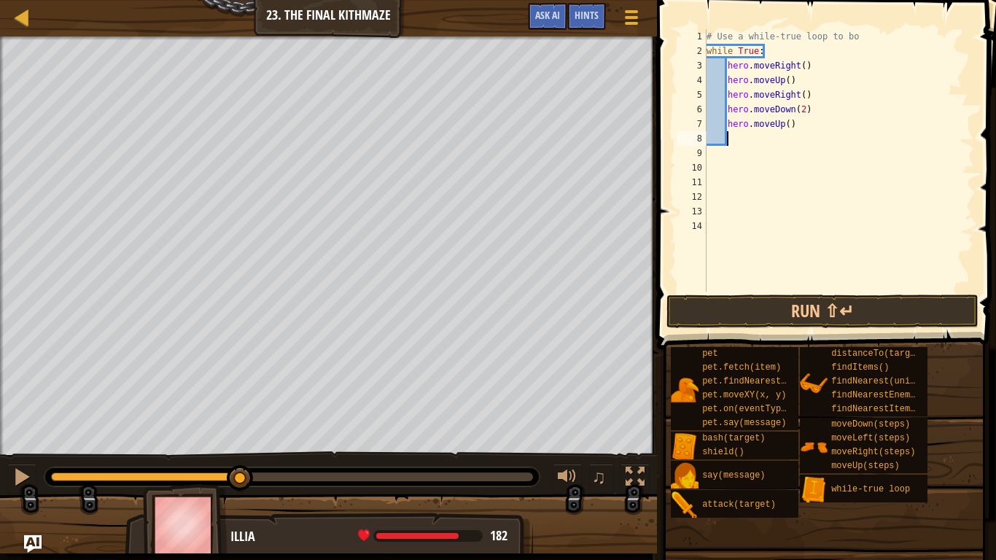
scroll to position [7, 2]
click at [758, 314] on button "Run ⇧↵" at bounding box center [823, 312] width 312 height 34
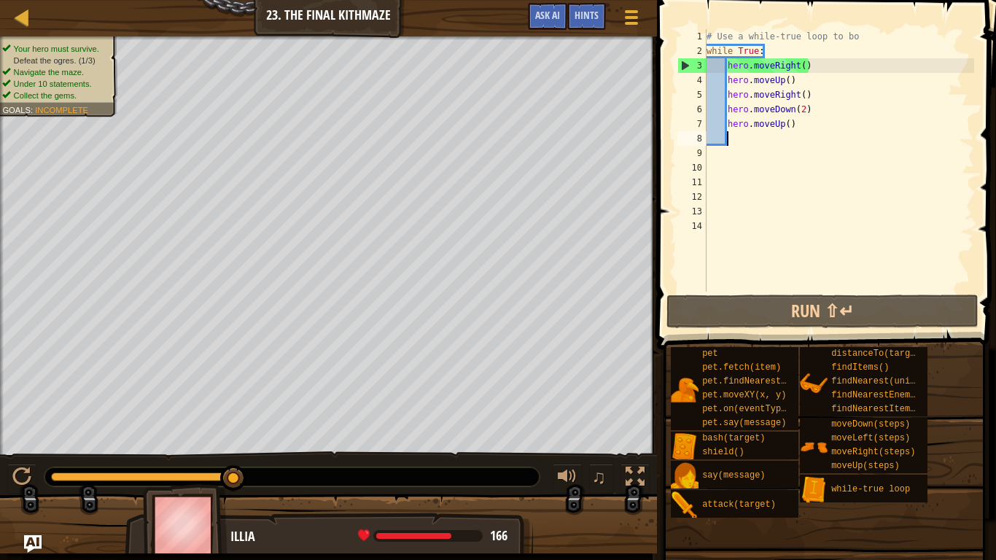
click at [720, 68] on div "# Use a while-true loop to bo while True : hero . moveRight ( ) hero . moveUp (…" at bounding box center [839, 175] width 271 height 292
click at [737, 67] on div "# Use a while-true loop to bo while True : hero . moveRight ( ) hero . moveUp (…" at bounding box center [839, 175] width 271 height 292
click at [686, 67] on div "3" at bounding box center [692, 65] width 28 height 15
type textarea "hero.moveRight()"
click at [15, 461] on div at bounding box center [21, 477] width 19 height 19
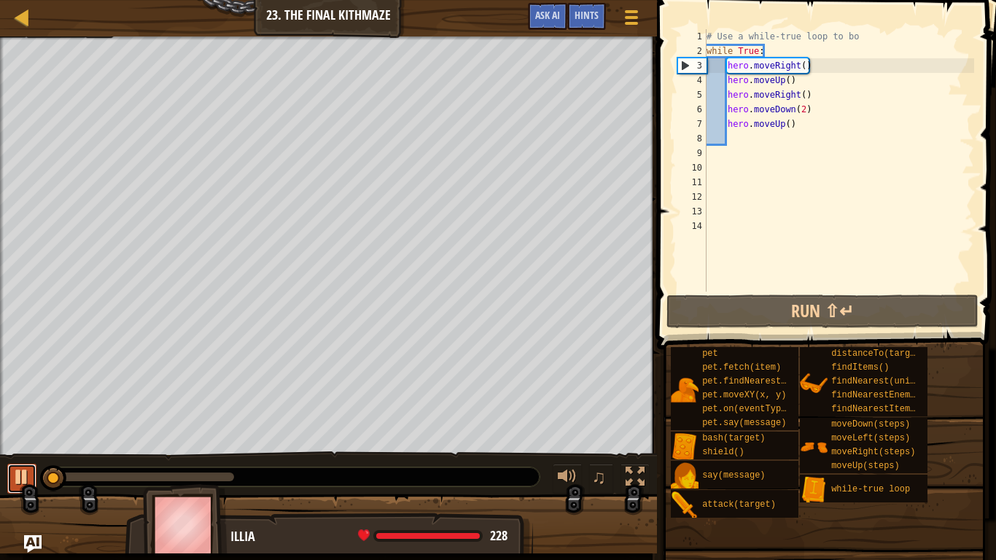
click at [26, 461] on div at bounding box center [21, 477] width 19 height 19
click at [742, 138] on div "# Use a while-true loop to bo while True : hero . moveRight ( ) hero . moveUp (…" at bounding box center [839, 175] width 271 height 292
click at [578, 18] on span "Hints" at bounding box center [587, 15] width 24 height 14
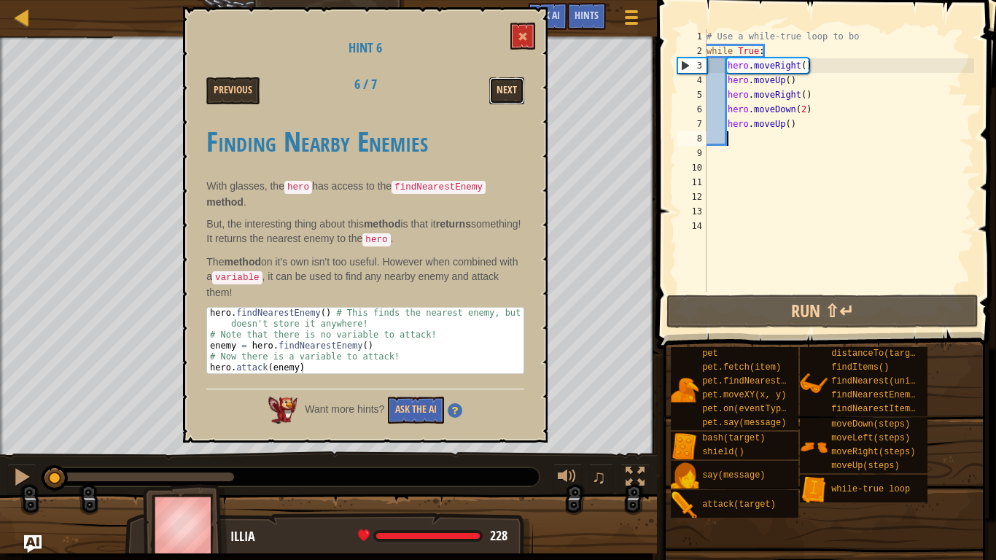
click at [508, 88] on button "Next" at bounding box center [506, 90] width 35 height 27
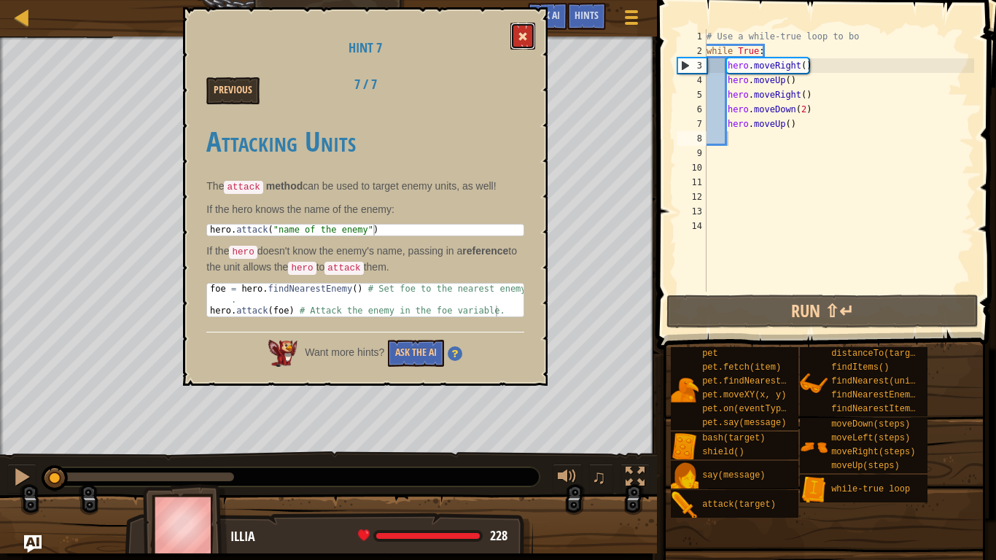
click at [523, 28] on button at bounding box center [523, 36] width 25 height 27
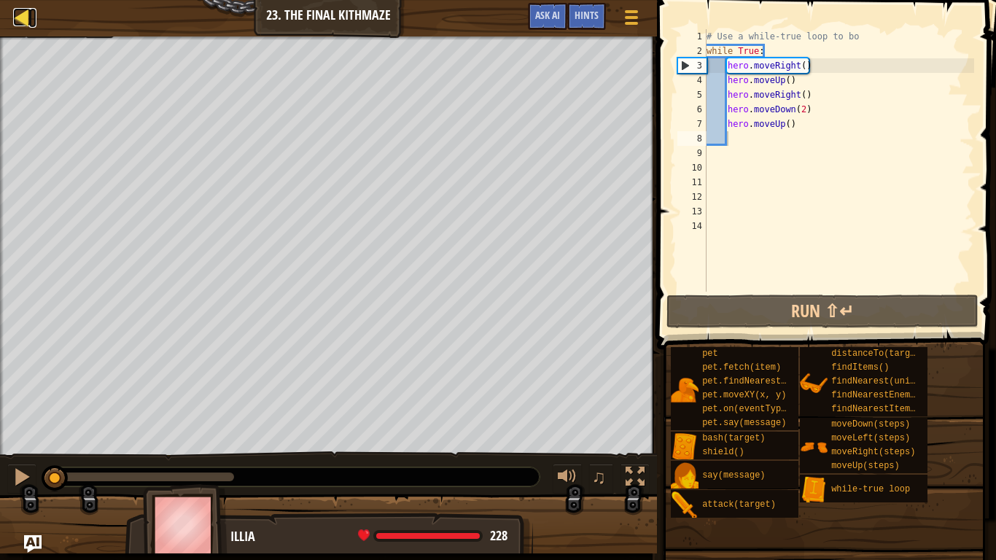
click at [18, 15] on div at bounding box center [22, 17] width 18 height 18
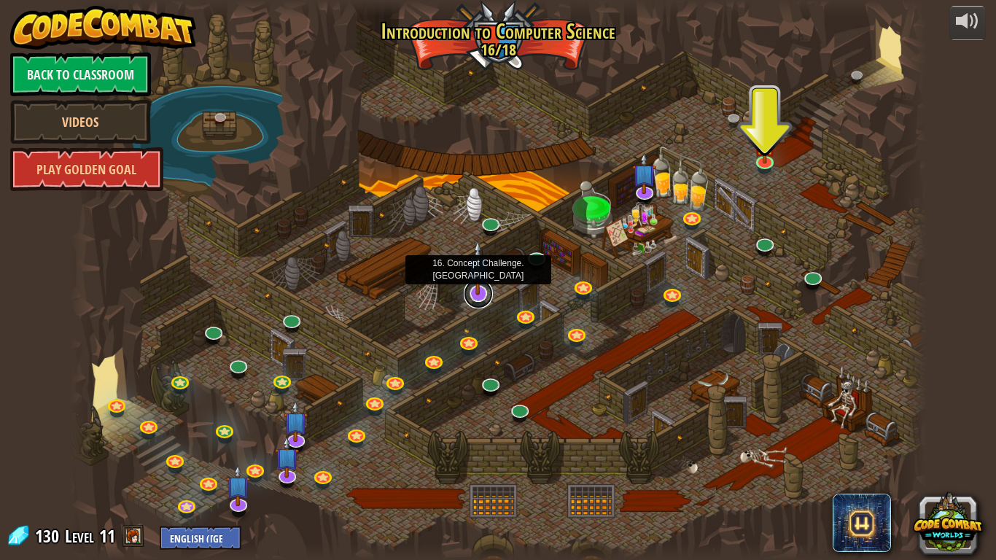
click at [477, 295] on link at bounding box center [478, 293] width 29 height 29
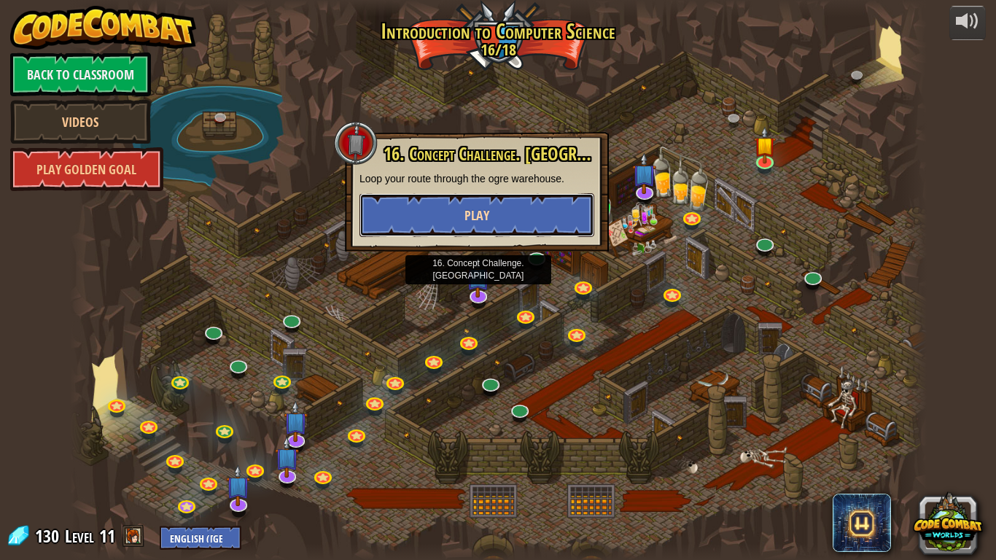
click at [465, 223] on span "Play" at bounding box center [477, 215] width 25 height 18
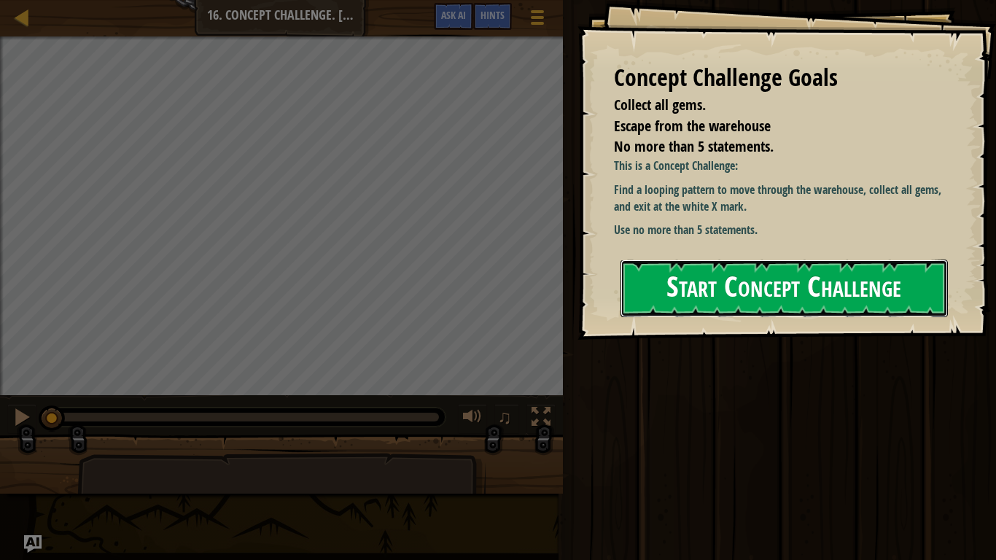
click at [662, 294] on button "Start Concept Challenge" at bounding box center [784, 289] width 327 height 58
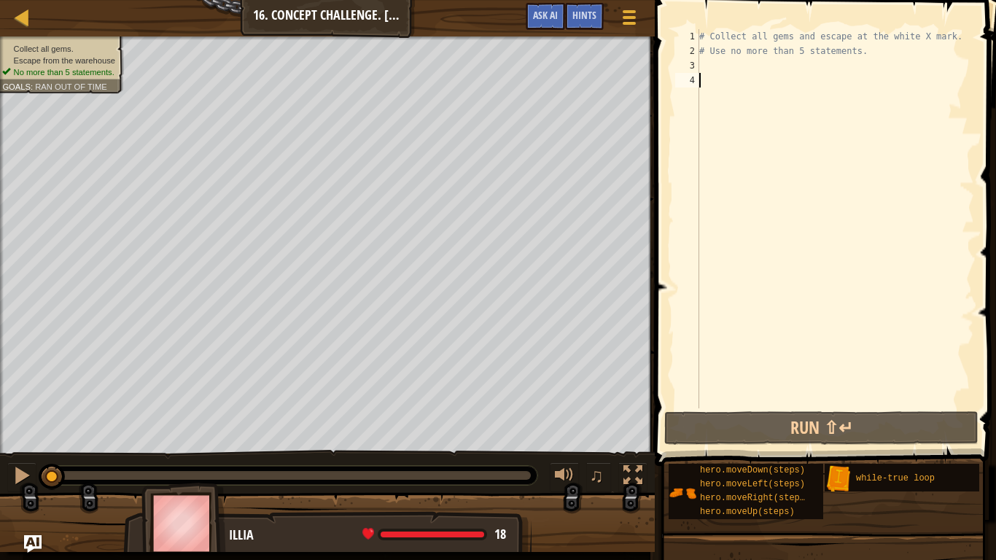
click at [725, 78] on div "# Collect all gems and escape at the white X mark. # Use no more than 5 stateme…" at bounding box center [836, 233] width 278 height 408
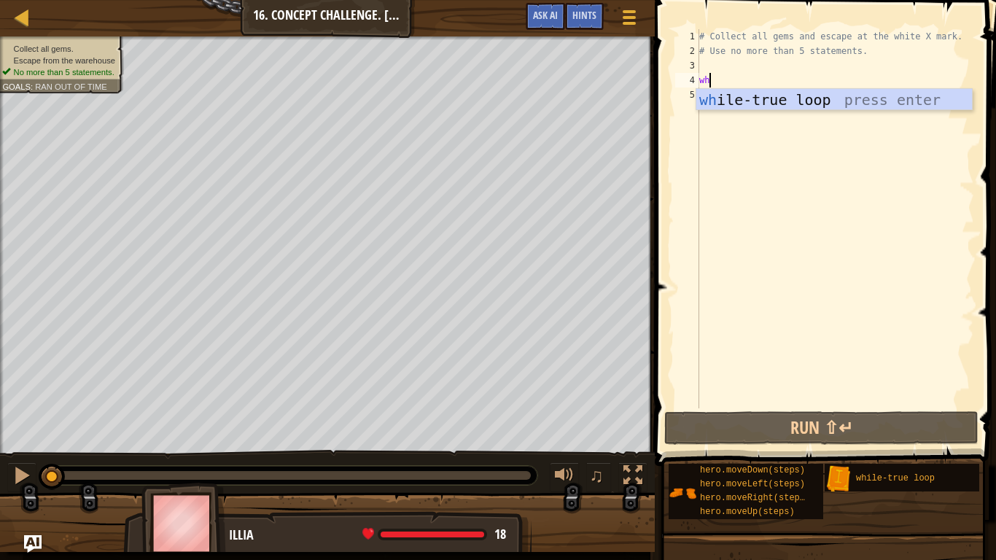
type textarea "wh"
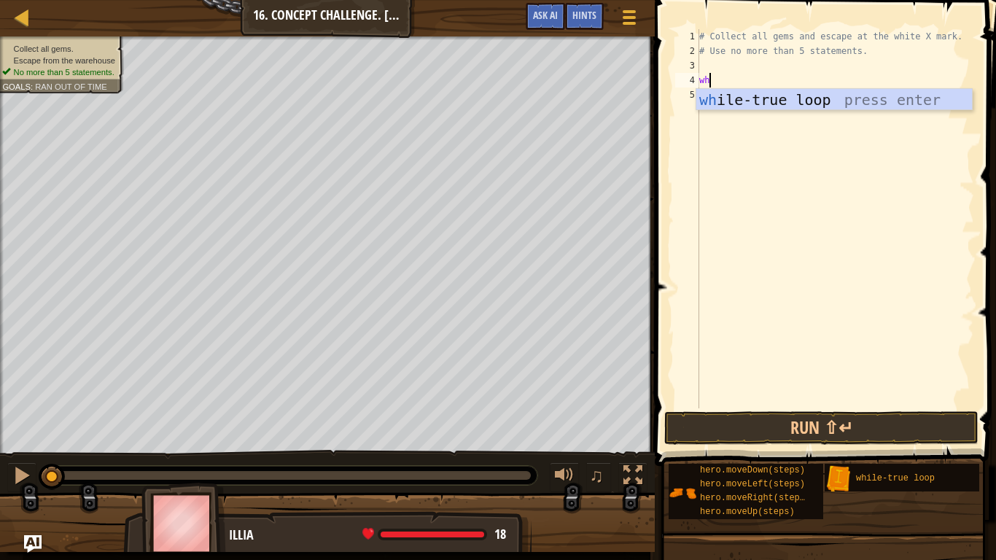
click at [775, 100] on div "wh ile-true loop press enter" at bounding box center [835, 122] width 276 height 66
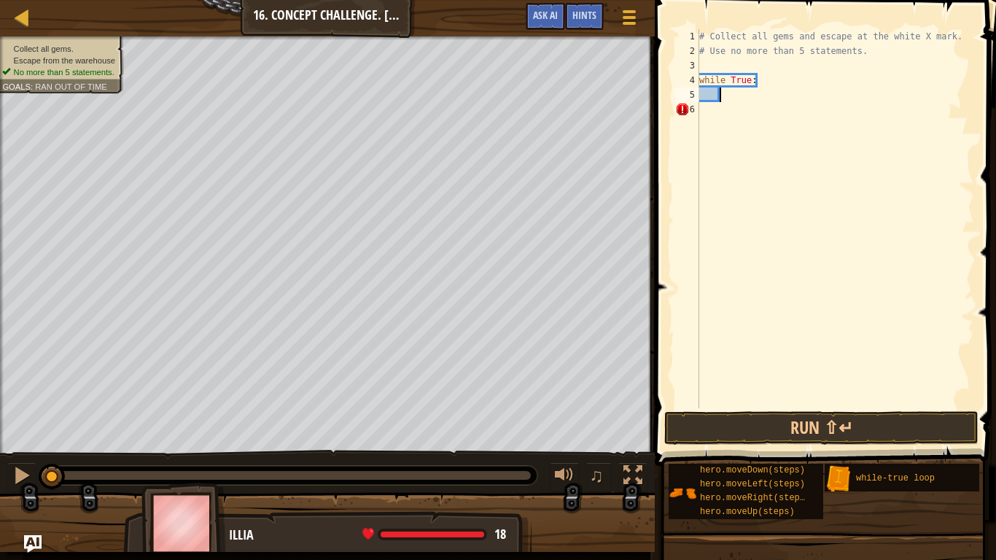
click at [780, 120] on div "# Collect all gems and escape at the white X mark. # Use no more than 5 stateme…" at bounding box center [836, 233] width 278 height 408
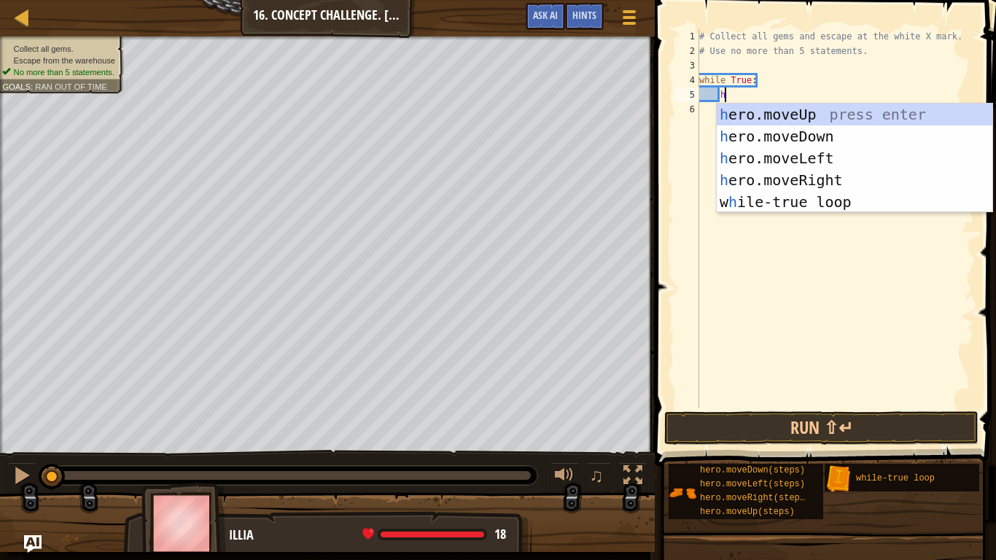
type textarea "he"
click at [776, 121] on div "he ro.moveUp press enter he ro.moveDown press enter he ro.moveLeft press enter …" at bounding box center [855, 180] width 276 height 153
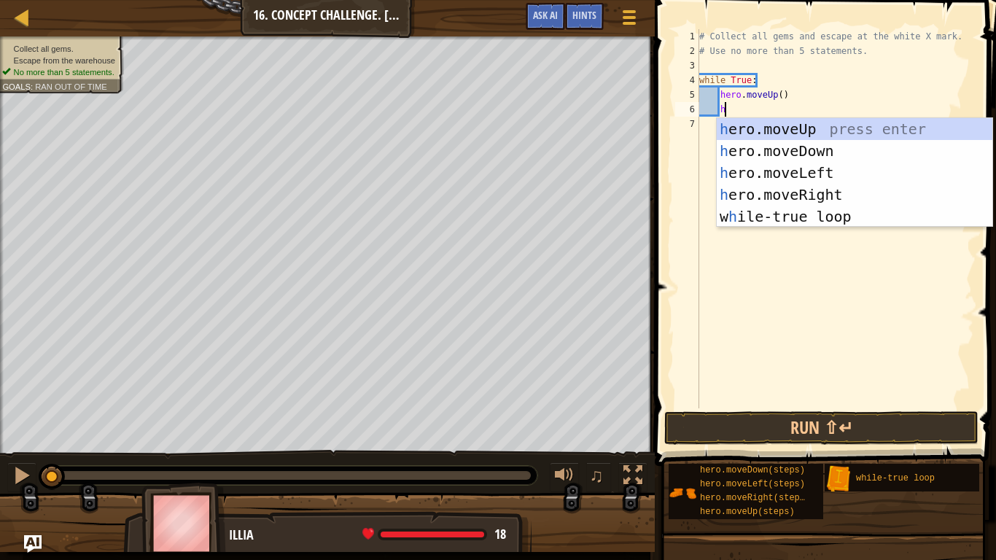
type textarea "he"
click at [766, 195] on div "he ro.moveUp press enter he ro.moveDown press enter he ro.moveLeft press enter …" at bounding box center [855, 194] width 276 height 153
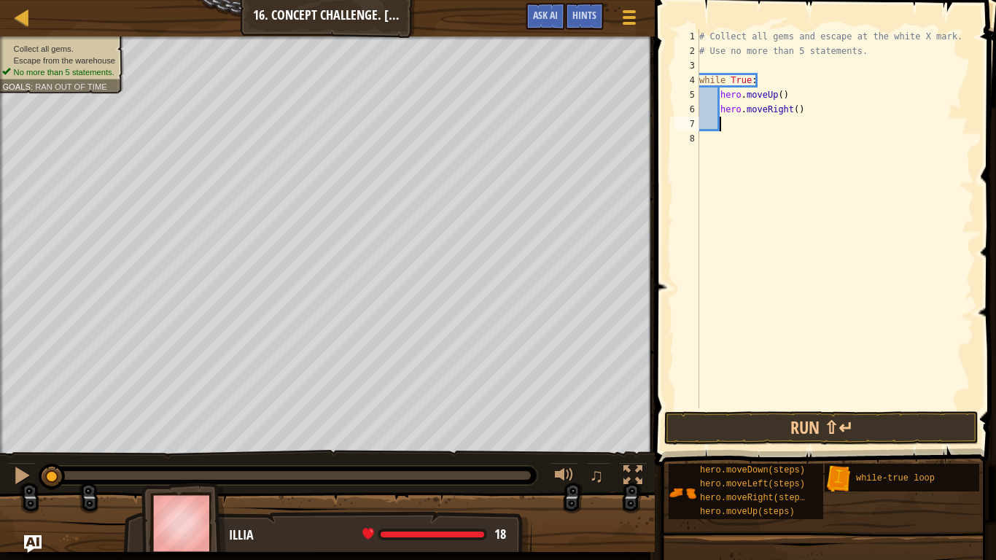
scroll to position [7, 2]
type textarea "h"
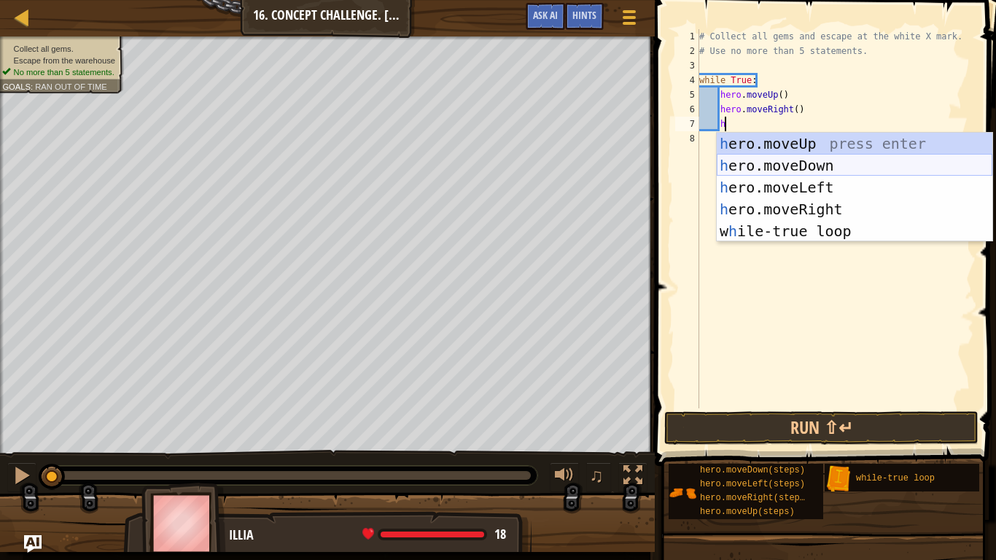
click at [772, 164] on div "h ero.moveUp press enter h ero.moveDown press enter h ero.moveLeft press enter …" at bounding box center [855, 209] width 276 height 153
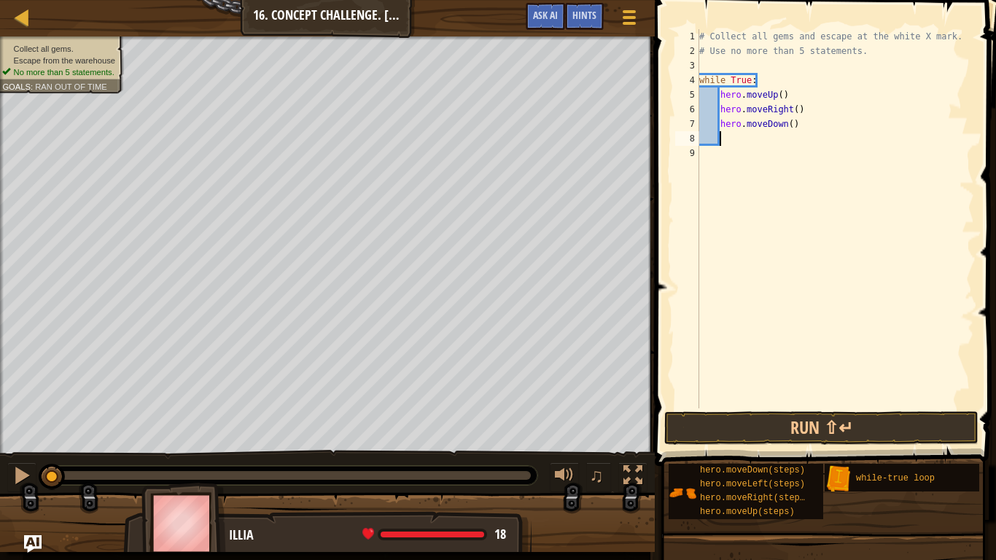
type textarea "h"
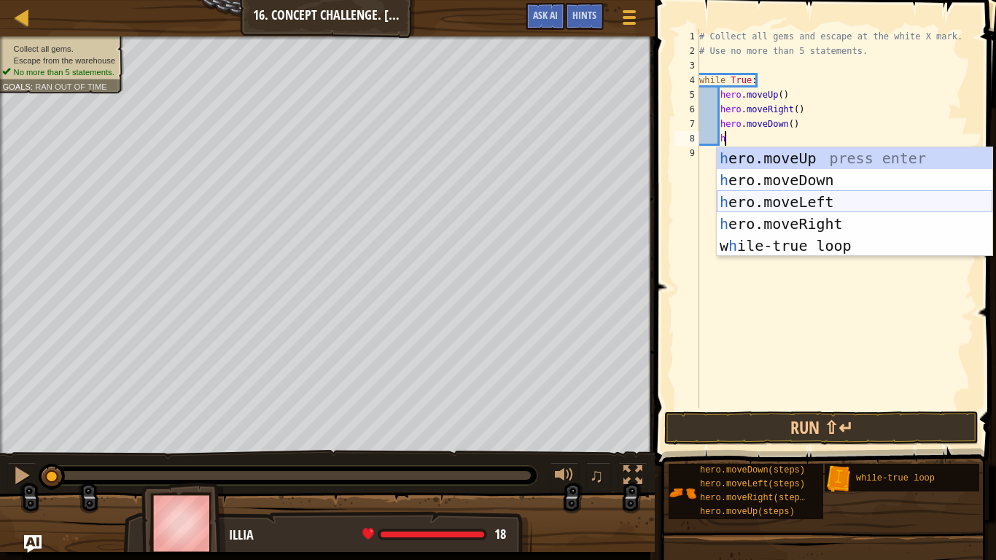
click at [772, 199] on div "h ero.moveUp press enter h ero.moveDown press enter h ero.moveLeft press enter …" at bounding box center [855, 223] width 276 height 153
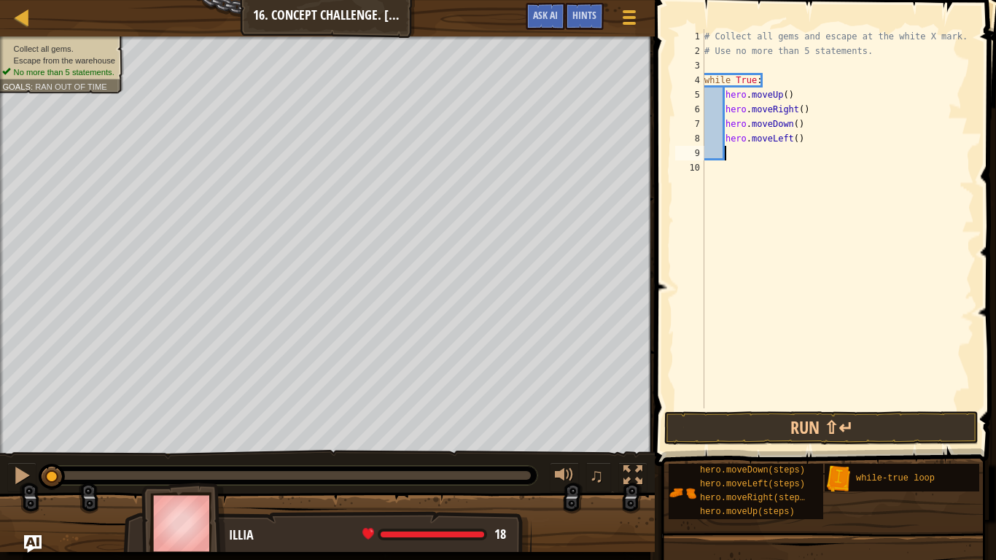
scroll to position [7, 2]
type textarea "h"
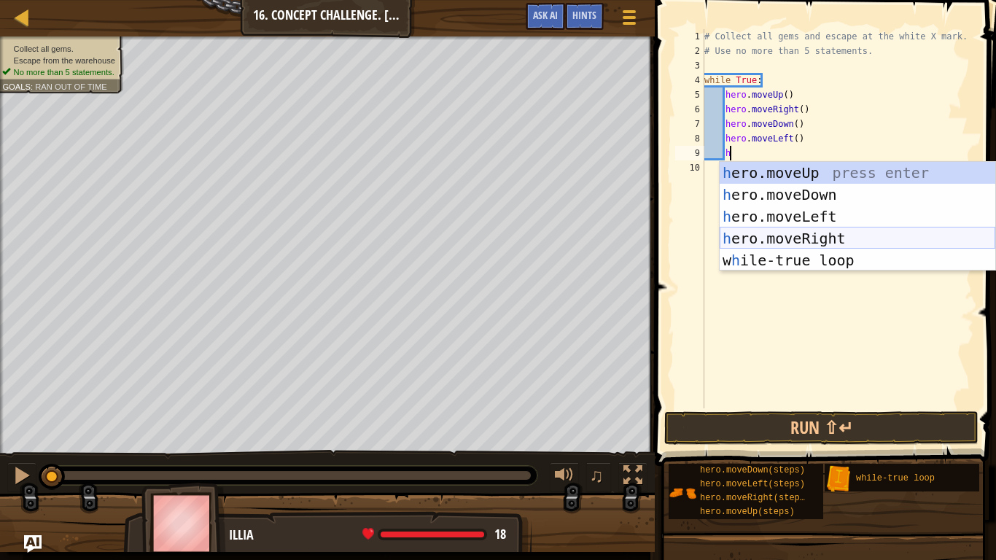
click at [760, 243] on div "h ero.moveUp press enter h ero.moveDown press enter h ero.moveLeft press enter …" at bounding box center [858, 238] width 276 height 153
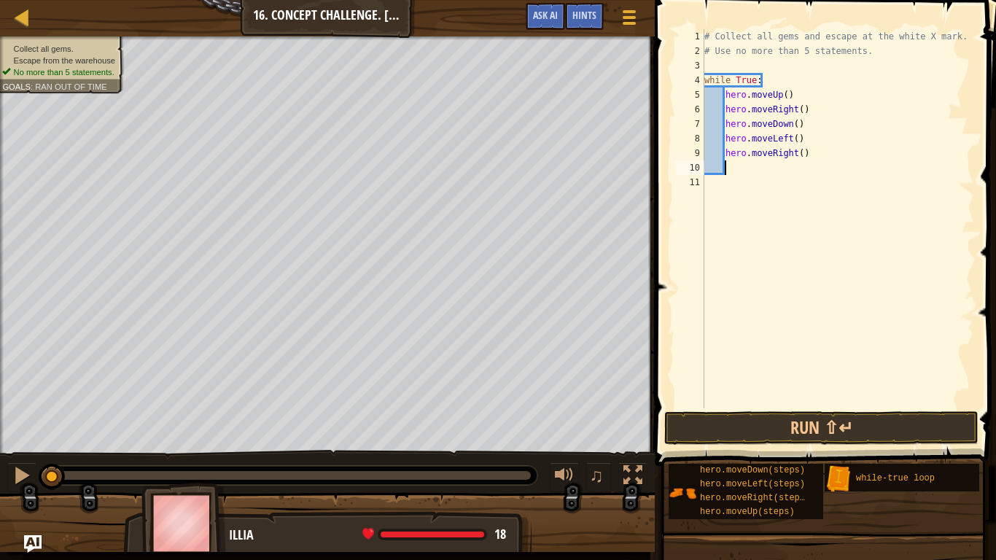
scroll to position [7, 2]
click at [699, 436] on button "Run ⇧↵" at bounding box center [821, 428] width 314 height 34
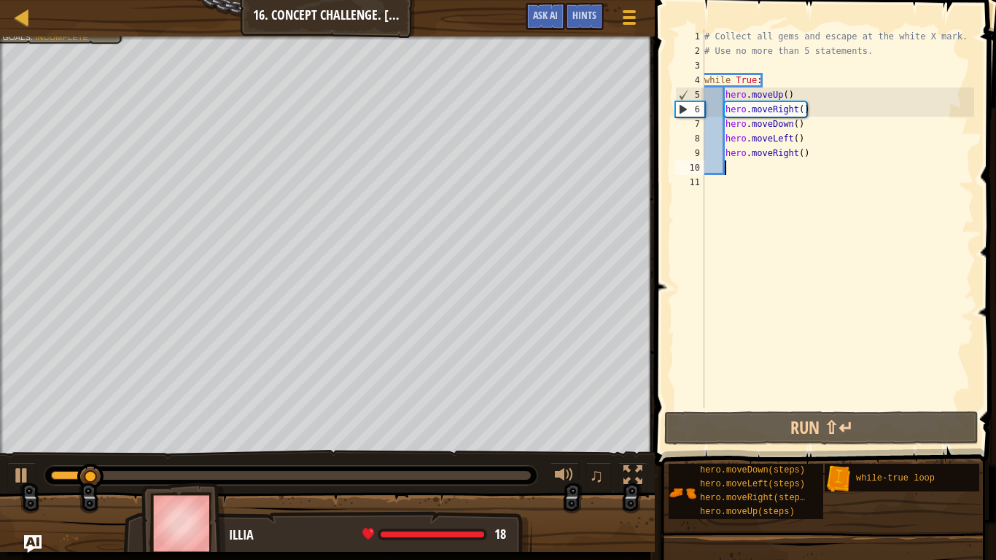
click at [818, 154] on div "# Collect all gems and escape at the white X mark. # Use no more than 5 stateme…" at bounding box center [838, 233] width 273 height 408
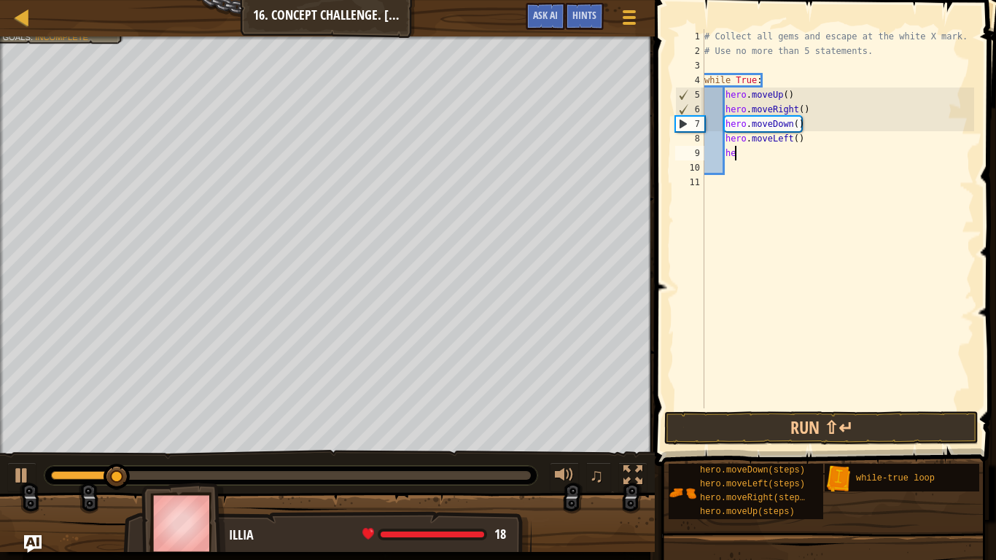
type textarea "h"
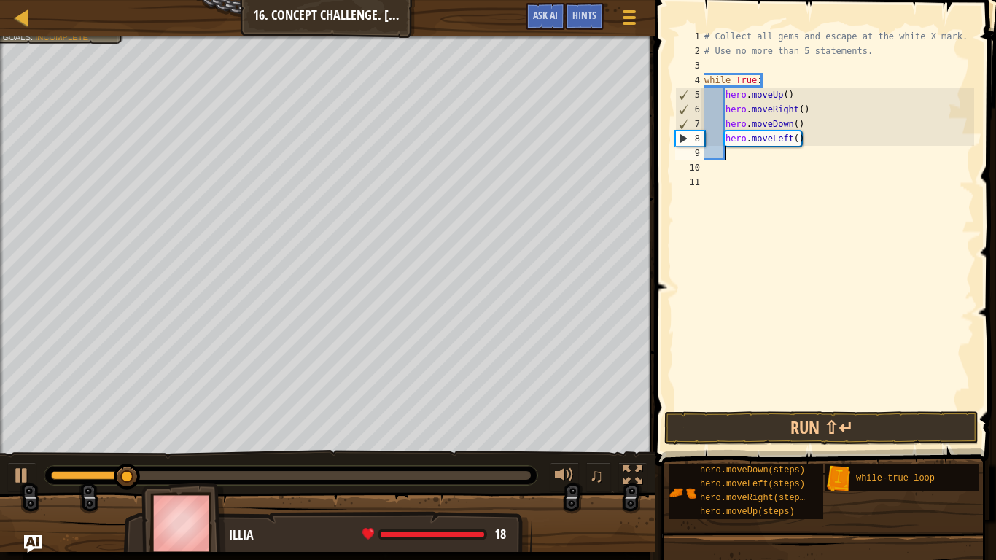
click at [785, 90] on div "# Collect all gems and escape at the white X mark. # Use no more than 5 stateme…" at bounding box center [838, 233] width 273 height 408
click at [740, 429] on button "Run ⇧↵" at bounding box center [821, 428] width 314 height 34
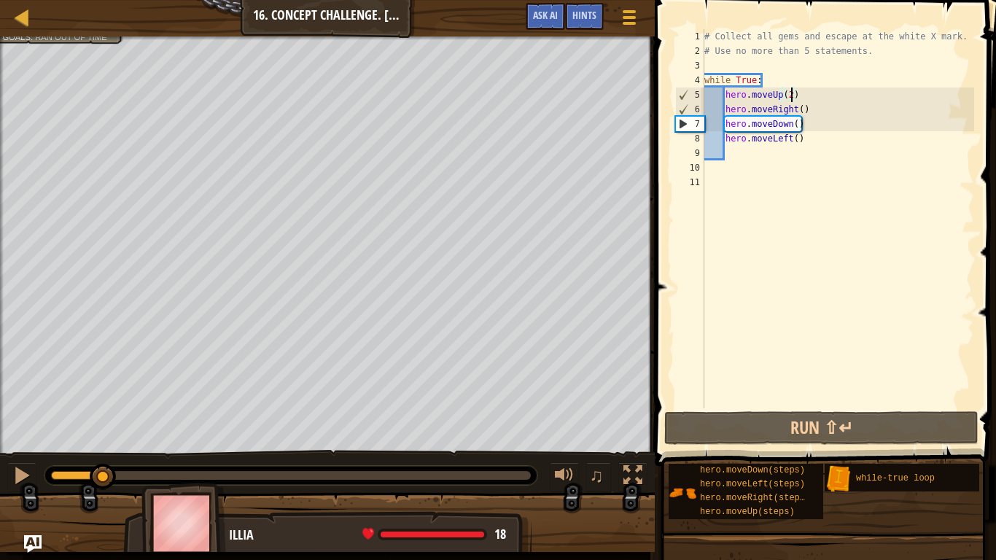
drag, startPoint x: 89, startPoint y: 472, endPoint x: 104, endPoint y: 461, distance: 18.2
click at [104, 461] on div "♫" at bounding box center [327, 472] width 655 height 44
click at [804, 111] on div "# Collect all gems and escape at the white X mark. # Use no more than 5 stateme…" at bounding box center [838, 233] width 273 height 408
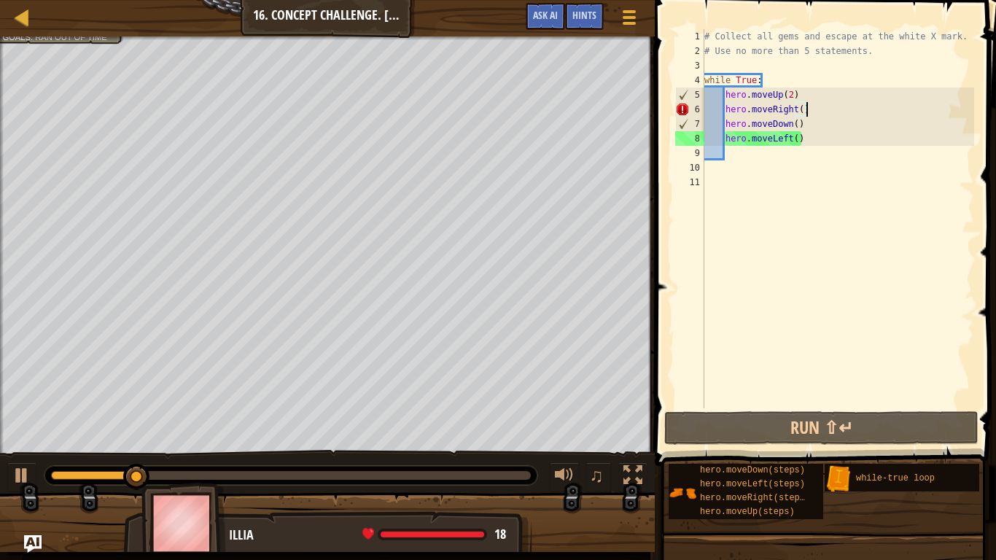
scroll to position [7, 14]
click at [801, 107] on div "# Collect all gems and escape at the white X mark. # Use no more than 5 stateme…" at bounding box center [838, 233] width 273 height 408
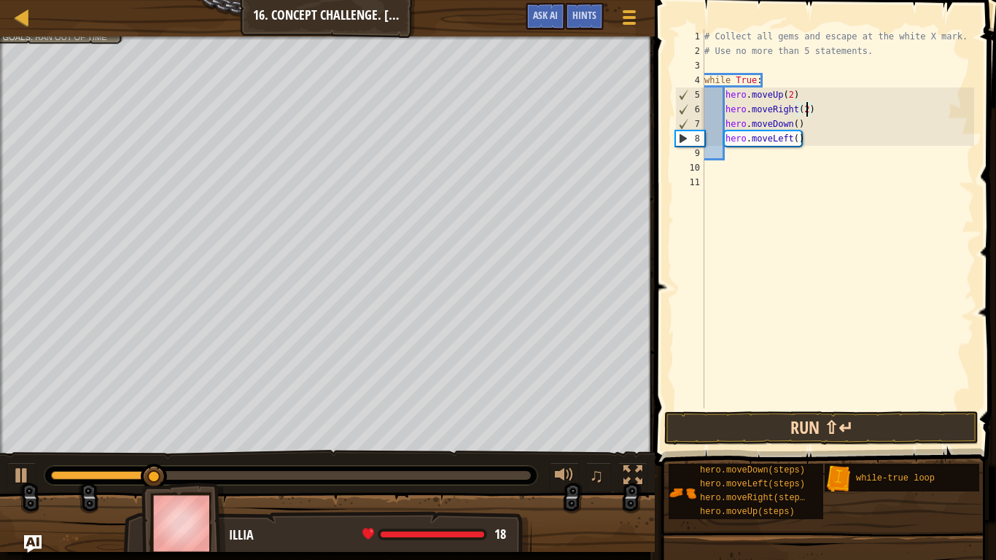
type textarea "hero.moveRight(2)"
click at [683, 419] on button "Run ⇧↵" at bounding box center [821, 428] width 314 height 34
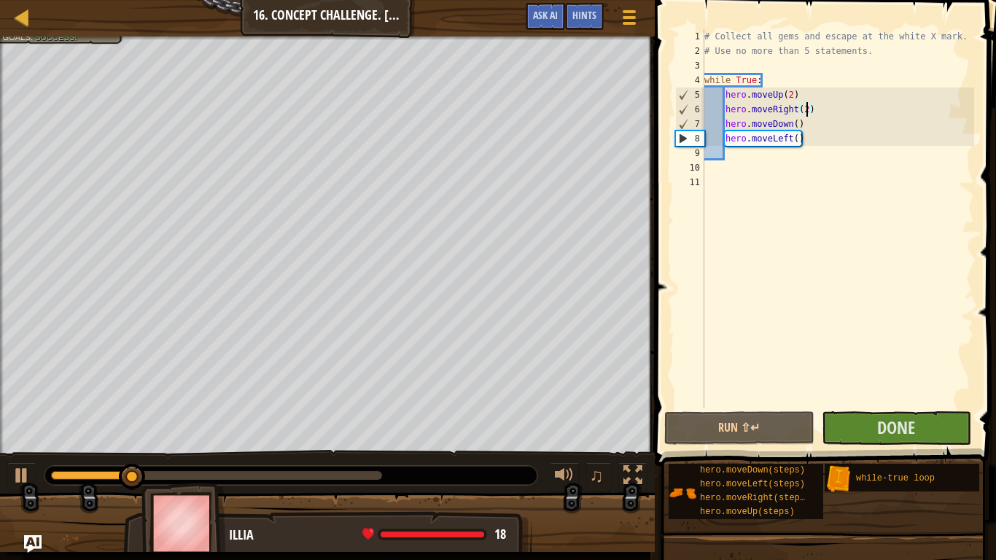
click at [804, 301] on div "# Collect all gems and escape at the white X mark. # Use no more than 5 stateme…" at bounding box center [838, 233] width 273 height 408
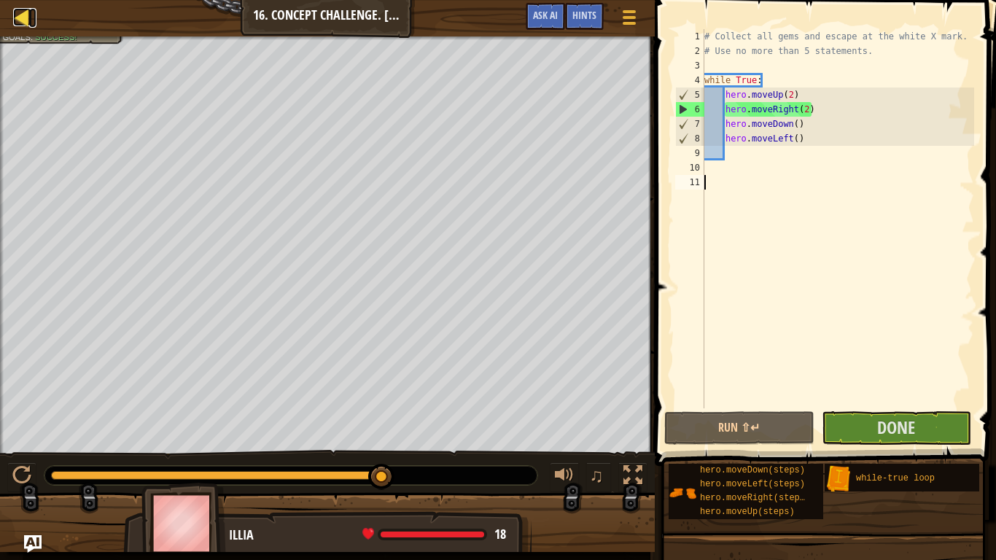
click at [26, 20] on div at bounding box center [22, 17] width 18 height 18
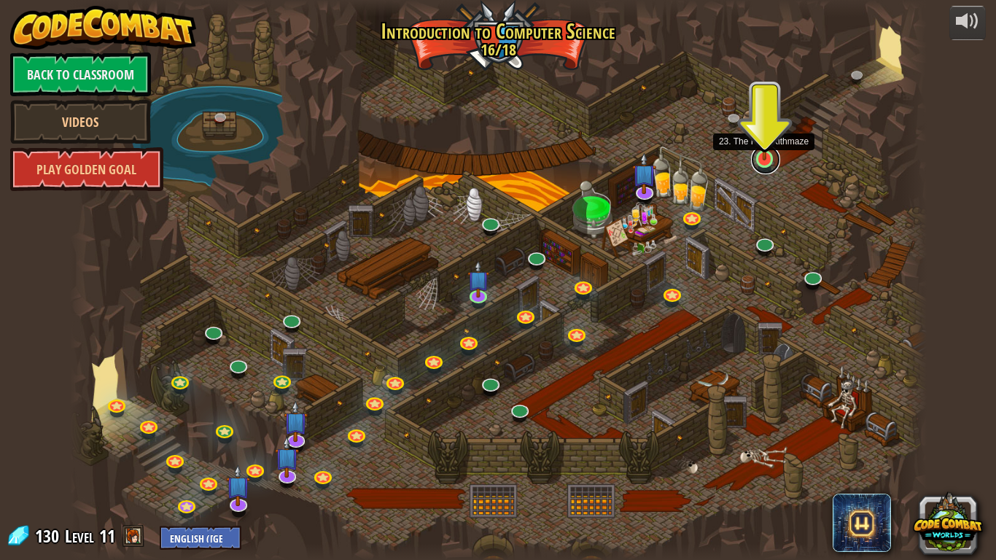
click at [769, 167] on link at bounding box center [765, 159] width 29 height 29
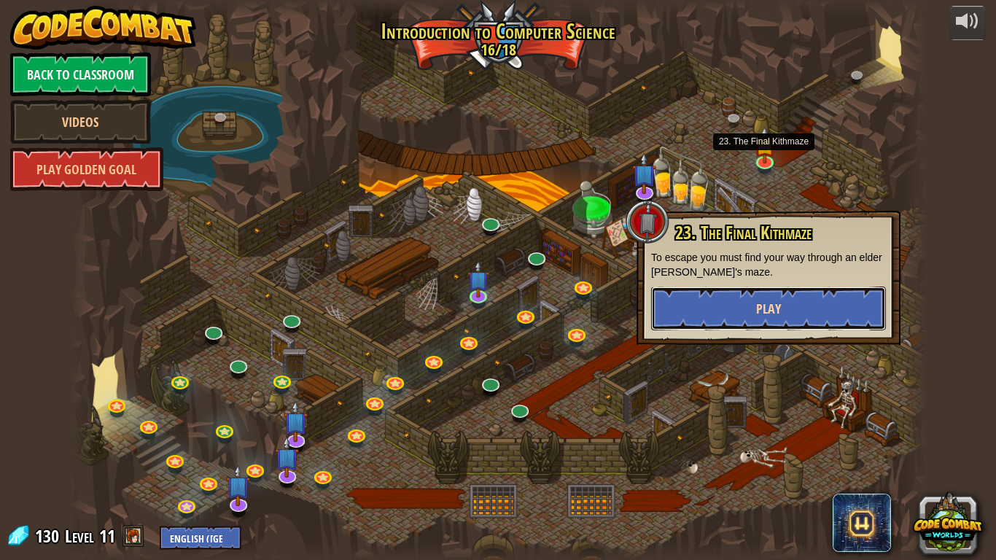
click at [676, 305] on button "Play" at bounding box center [768, 309] width 235 height 44
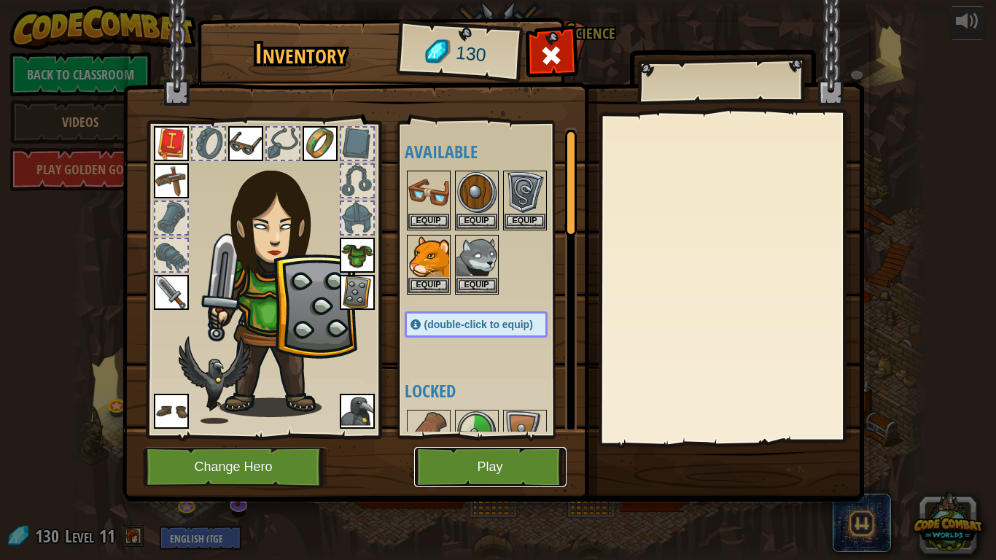
click at [457, 460] on button "Play" at bounding box center [490, 467] width 152 height 40
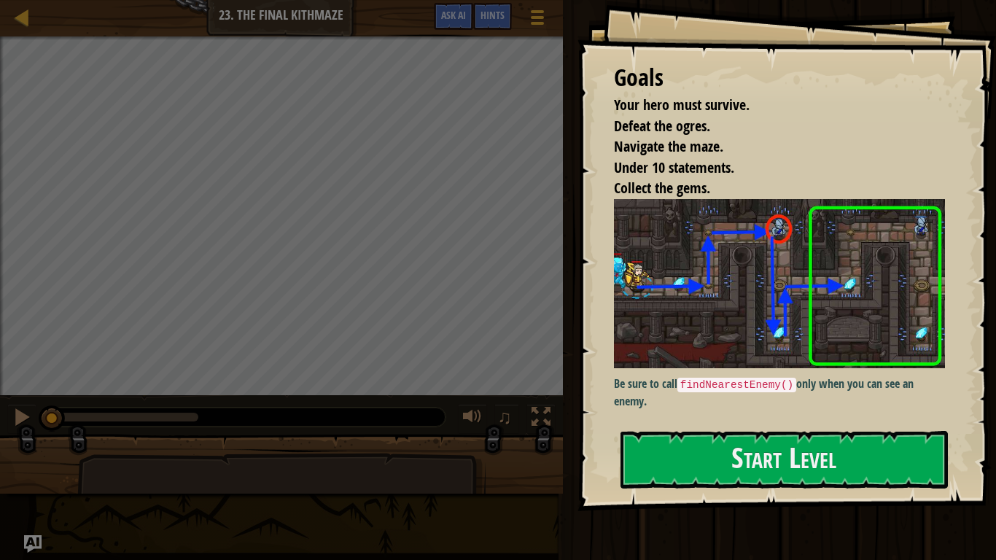
click at [774, 397] on p "Be sure to call findNearestEnemy() only when you can see an enemy." at bounding box center [779, 393] width 331 height 34
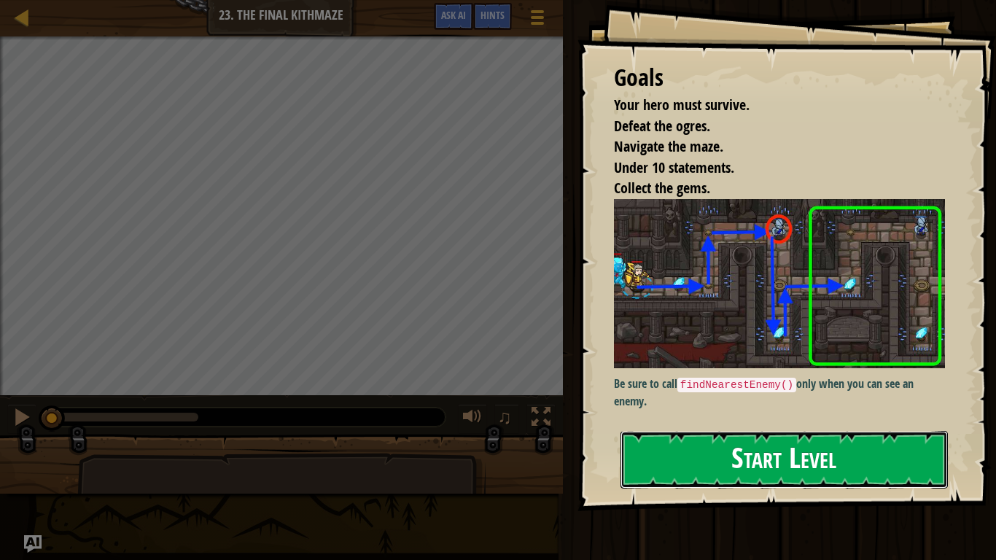
click at [713, 458] on button "Start Level" at bounding box center [784, 460] width 327 height 58
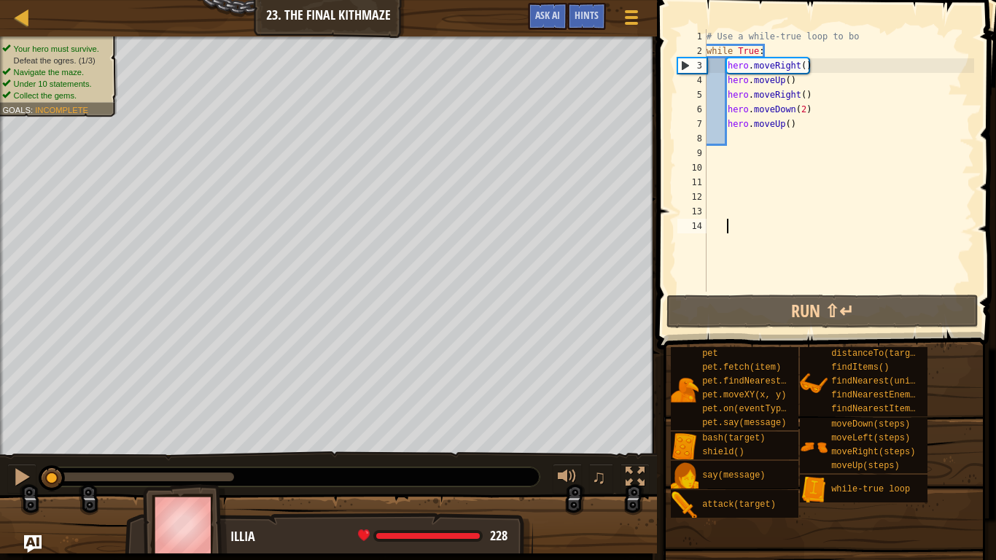
click at [726, 94] on div "# Use a while-true loop to bo while True : hero . moveRight ( ) hero . moveUp (…" at bounding box center [839, 175] width 271 height 292
type textarea "hero.moveRight()"
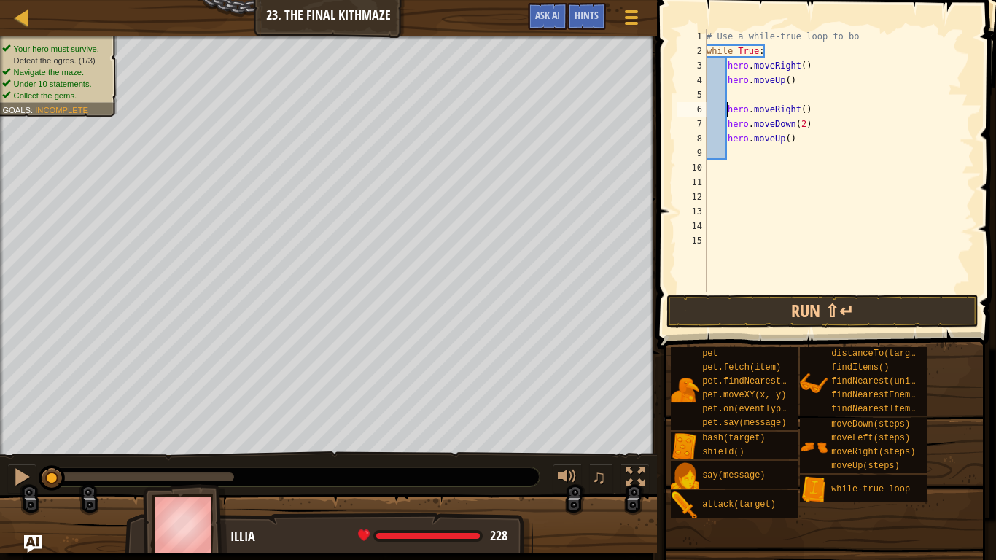
click at [732, 94] on div "# Use a while-true loop to bo while True : hero . moveRight ( ) hero . moveUp (…" at bounding box center [839, 175] width 271 height 292
type textarea "f"
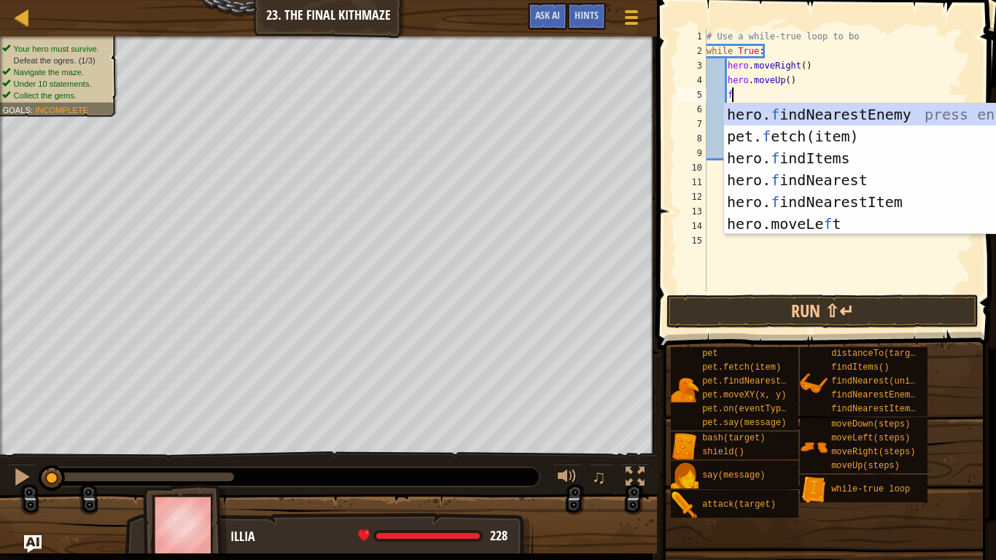
scroll to position [7, 3]
click at [765, 120] on div "hero. f indNearestEnemy press enter pet. f etch(item) press enter hero. f indIt…" at bounding box center [862, 191] width 276 height 175
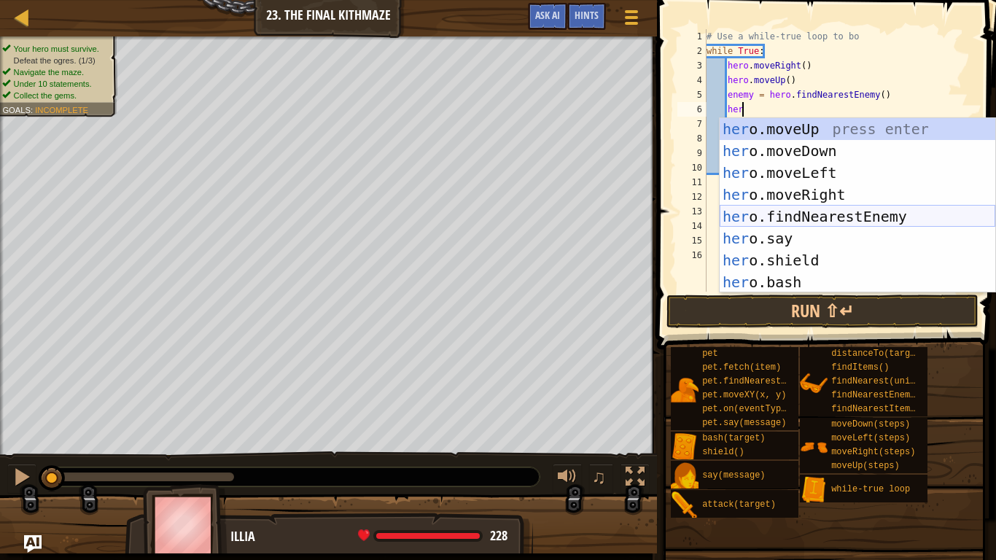
scroll to position [7, 5]
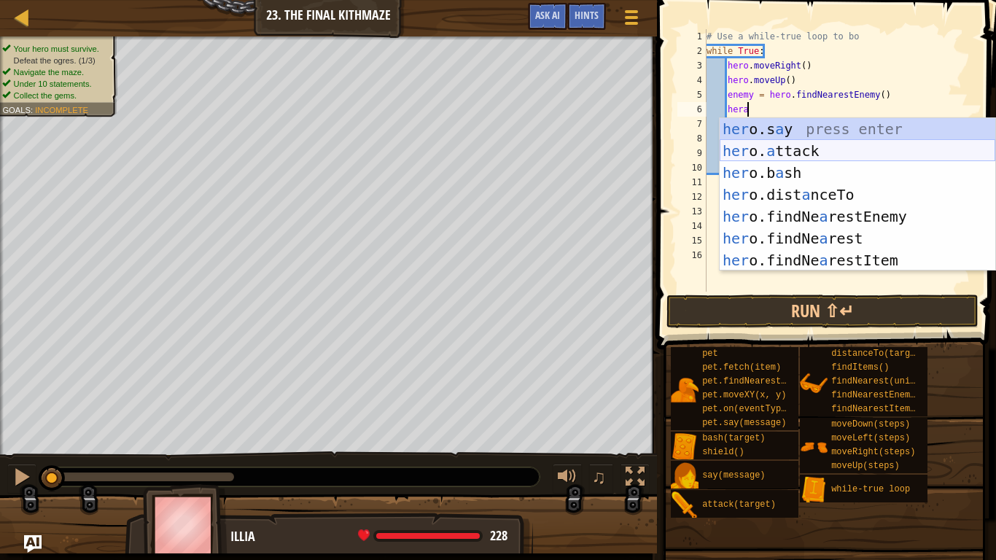
click at [783, 158] on div "her o.s a y press enter her o. a ttack press enter her o.b a sh press enter her…" at bounding box center [858, 216] width 276 height 197
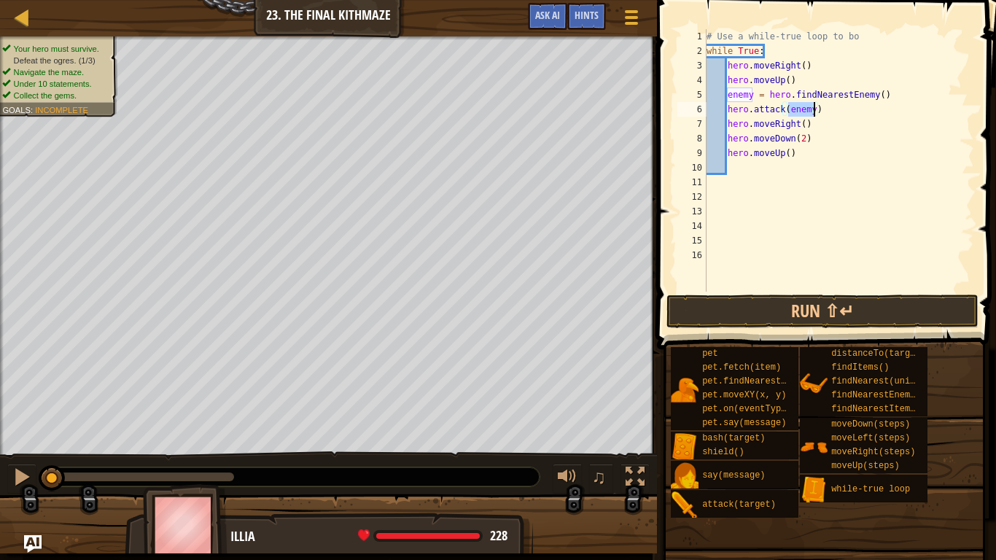
click at [879, 96] on div "# Use a while-true loop to bo while True : hero . moveRight ( ) hero . moveUp (…" at bounding box center [839, 175] width 271 height 292
click at [753, 93] on div "# Use a while-true loop to bo while True : hero . moveRight ( ) hero . moveUp (…" at bounding box center [839, 175] width 271 height 292
click at [813, 112] on div "# Use a while-true loop to bo while True : hero . moveRight ( ) hero . moveUp (…" at bounding box center [839, 175] width 271 height 292
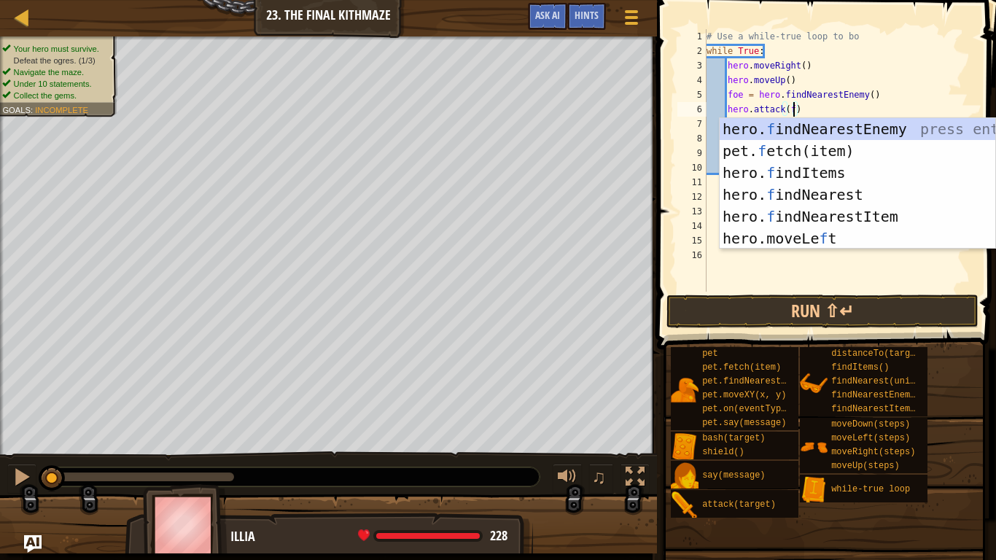
scroll to position [7, 14]
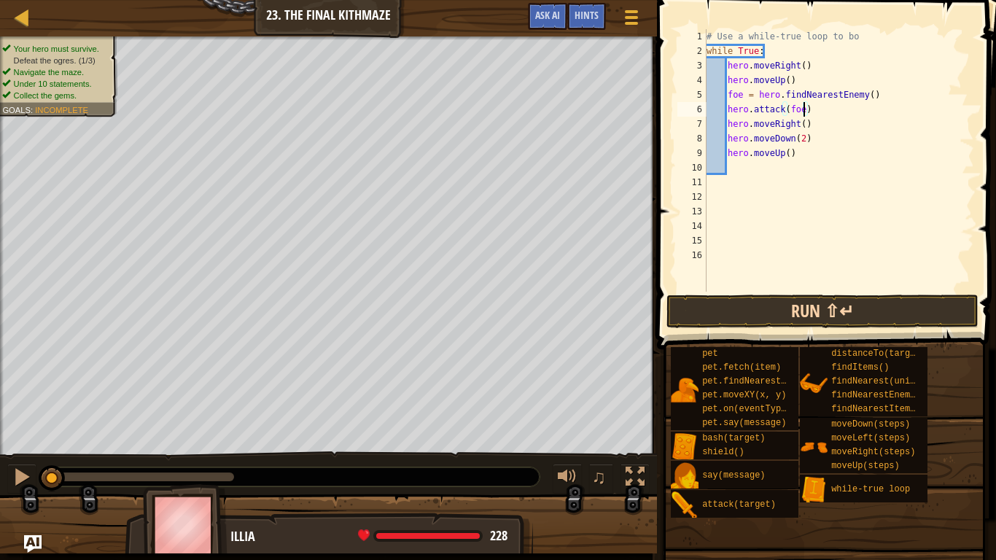
type textarea "hero.attack(foe)"
click at [729, 311] on button "Run ⇧↵" at bounding box center [823, 312] width 312 height 34
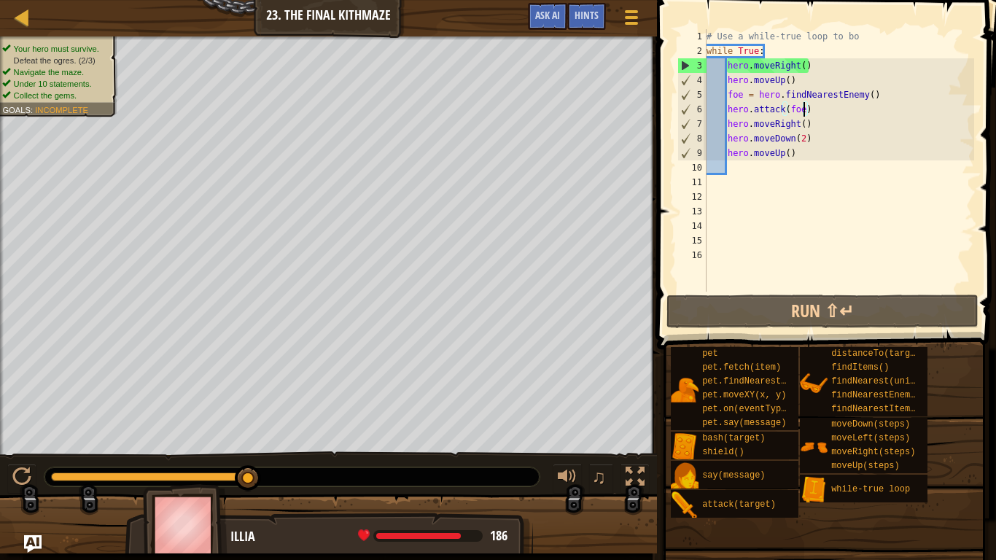
click at [814, 113] on div "# Use a while-true loop to bo while True : hero . moveRight ( ) hero . moveUp (…" at bounding box center [839, 175] width 271 height 292
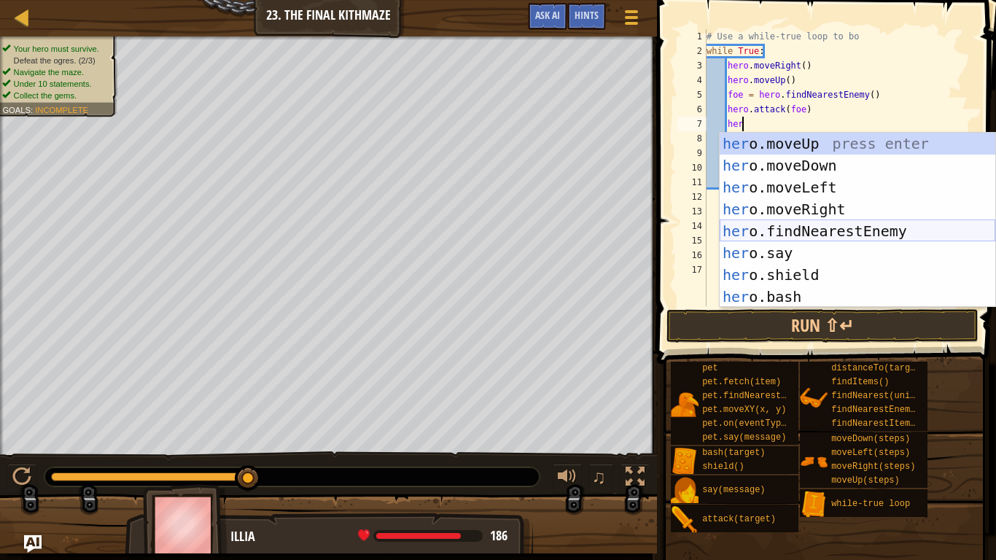
scroll to position [7, 5]
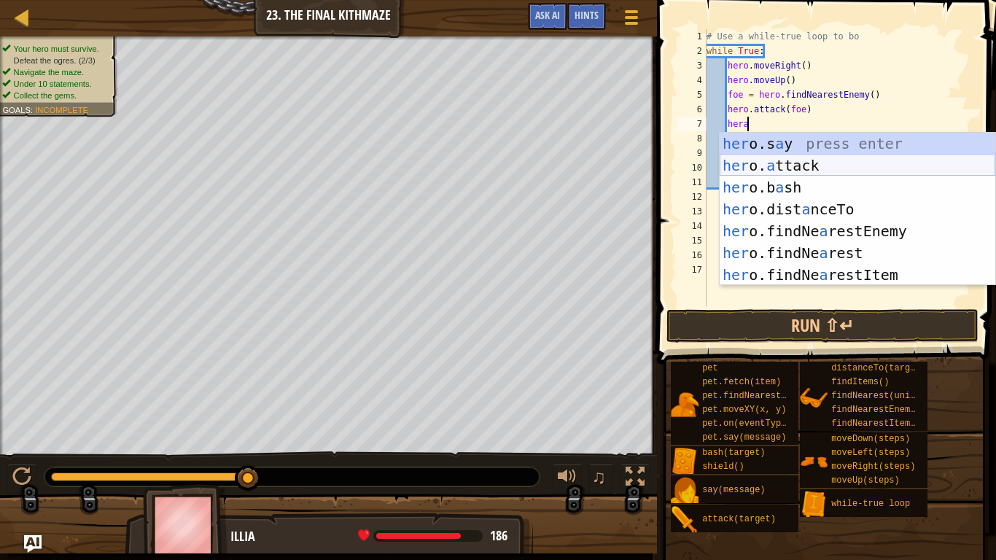
click at [807, 163] on div "her o.s a y press enter her o. a ttack press enter her o.b a sh press enter her…" at bounding box center [858, 231] width 276 height 197
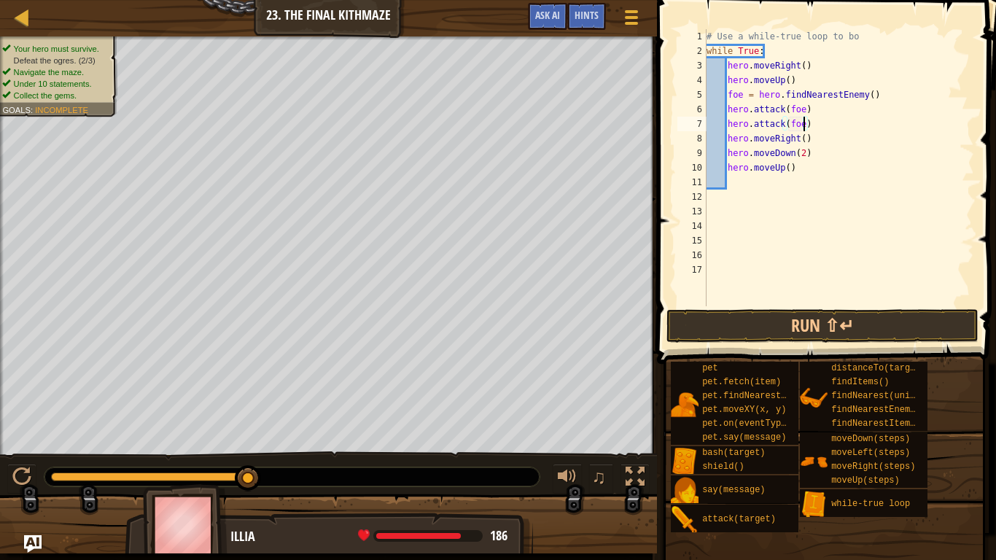
scroll to position [7, 14]
type textarea "hero.attack(foe)"
click at [697, 335] on button "Run ⇧↵" at bounding box center [823, 326] width 312 height 34
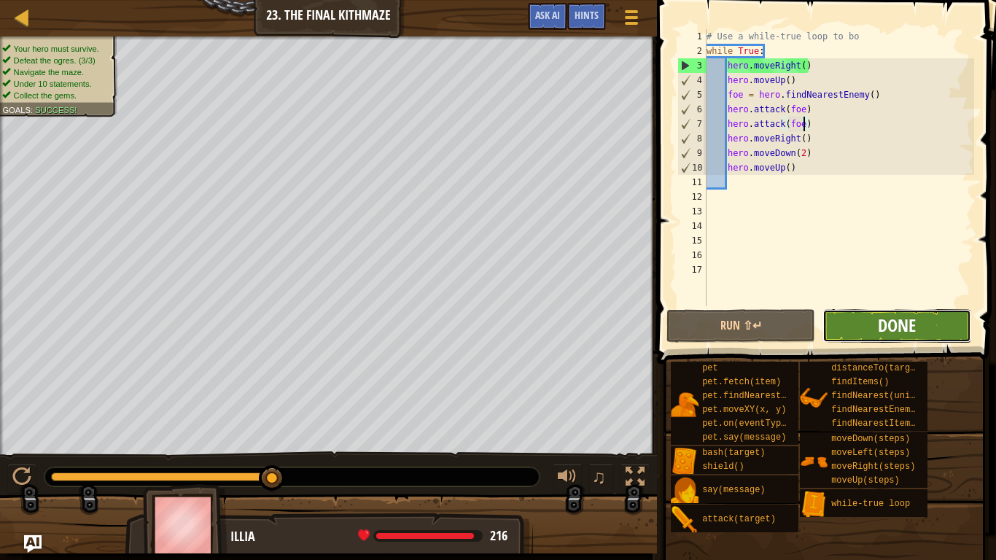
click at [894, 331] on span "Done" at bounding box center [897, 325] width 38 height 23
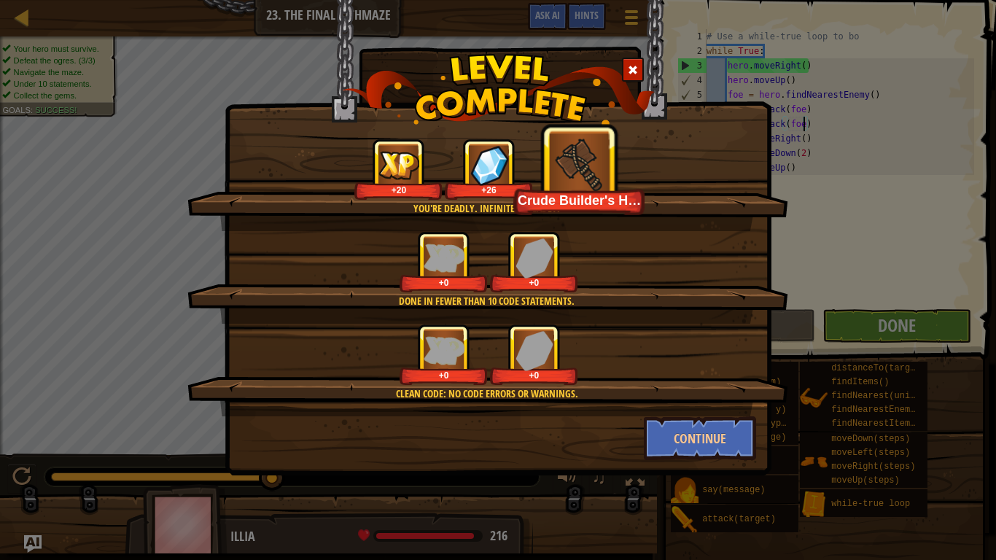
click at [564, 143] on img at bounding box center [580, 163] width 61 height 61
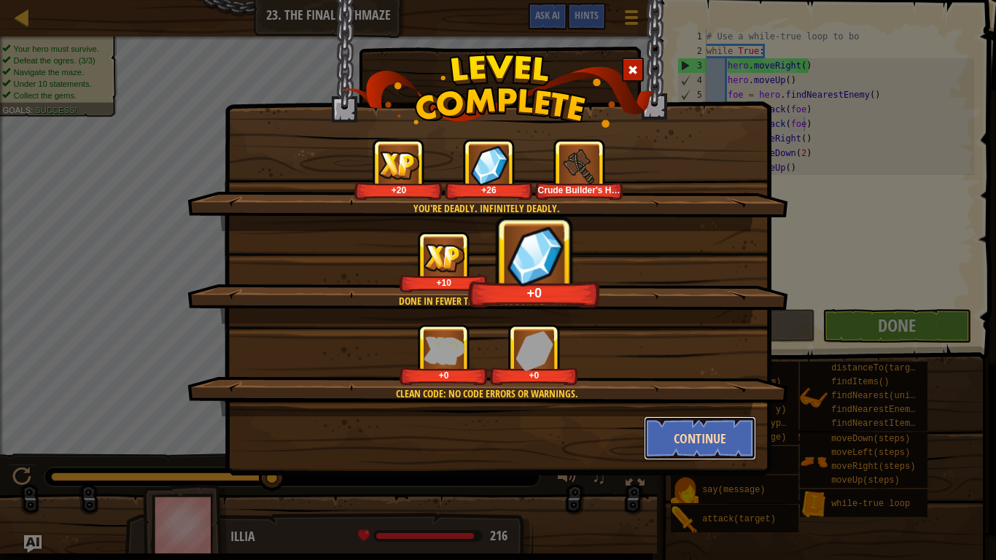
click at [686, 430] on button "Continue" at bounding box center [700, 438] width 113 height 44
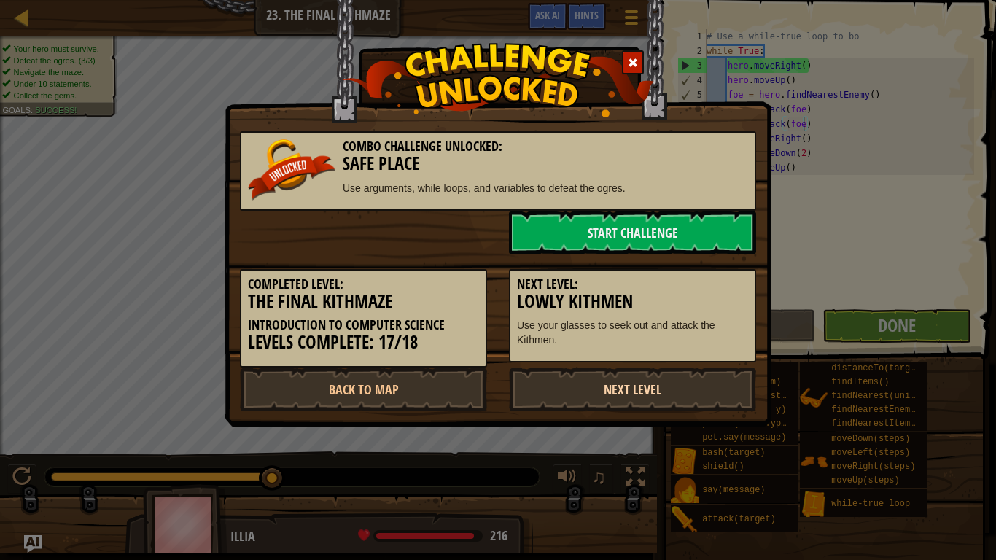
click at [542, 400] on link "Next Level" at bounding box center [632, 390] width 247 height 44
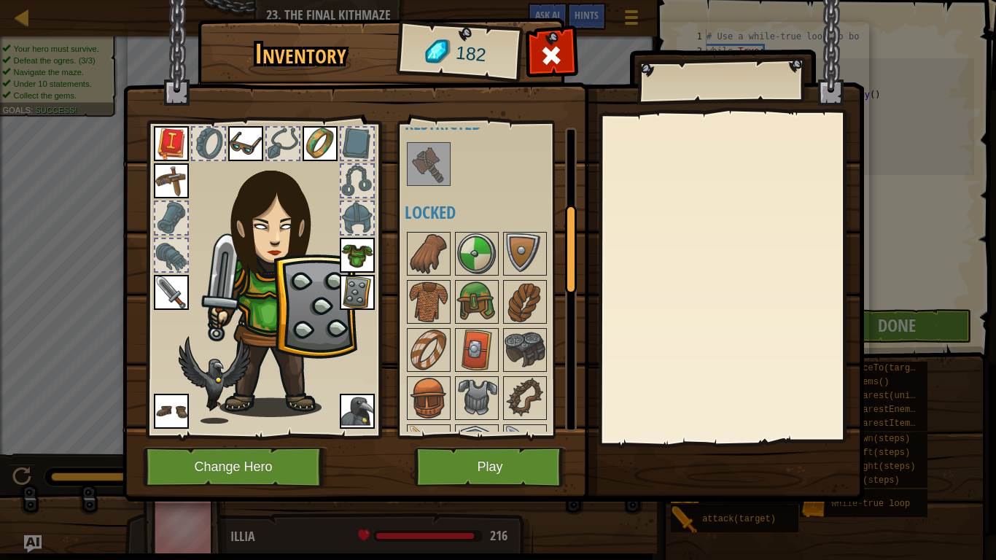
scroll to position [270, 0]
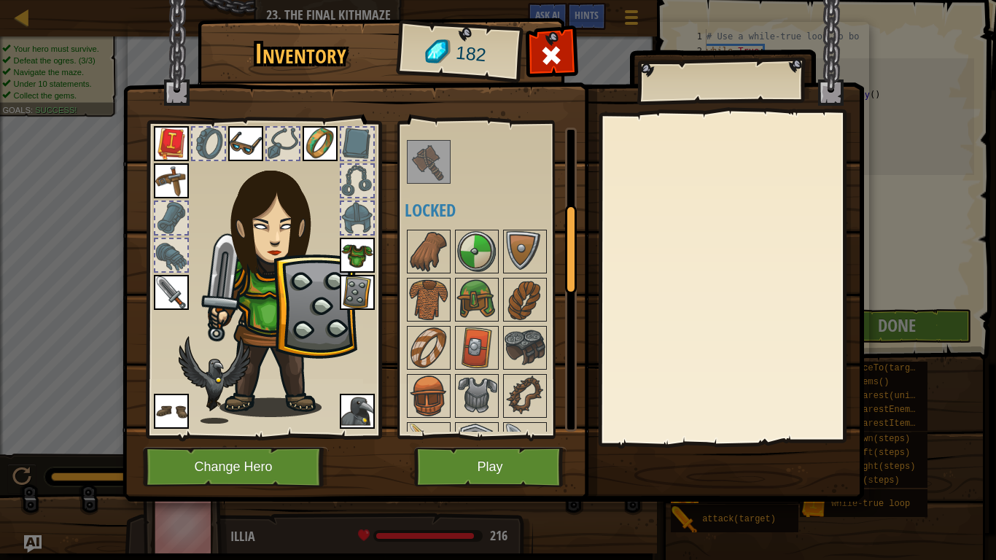
click at [412, 161] on img at bounding box center [428, 161] width 41 height 41
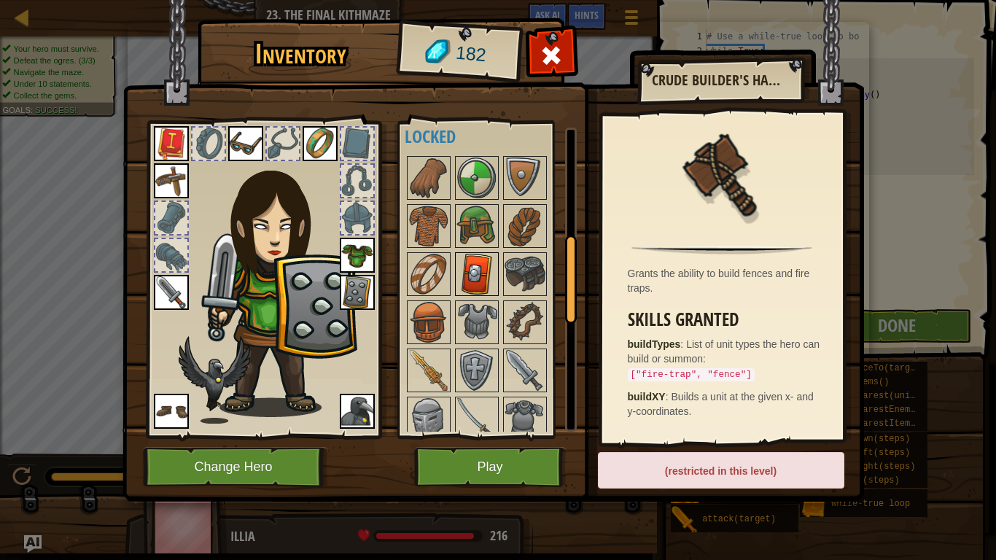
scroll to position [380, 0]
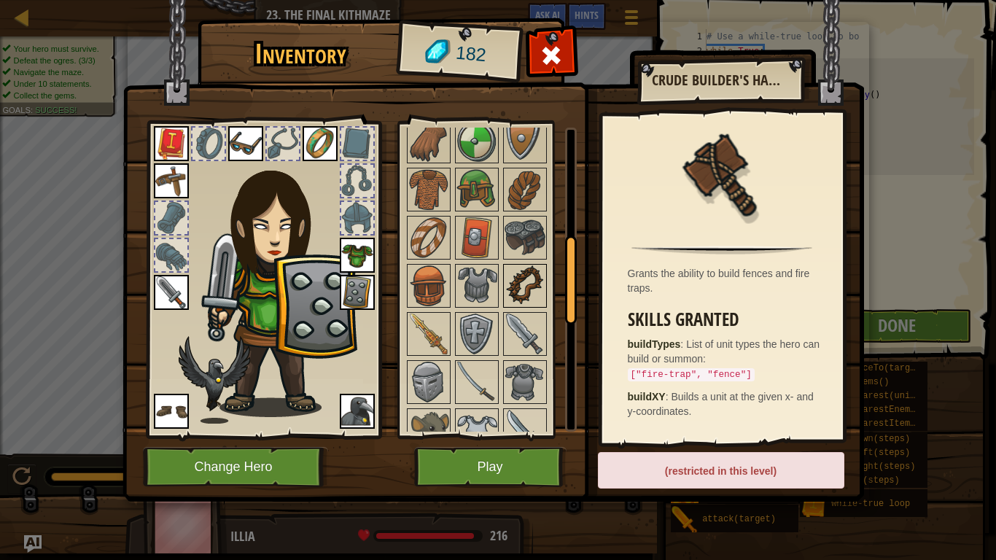
click at [513, 292] on img at bounding box center [525, 285] width 41 height 41
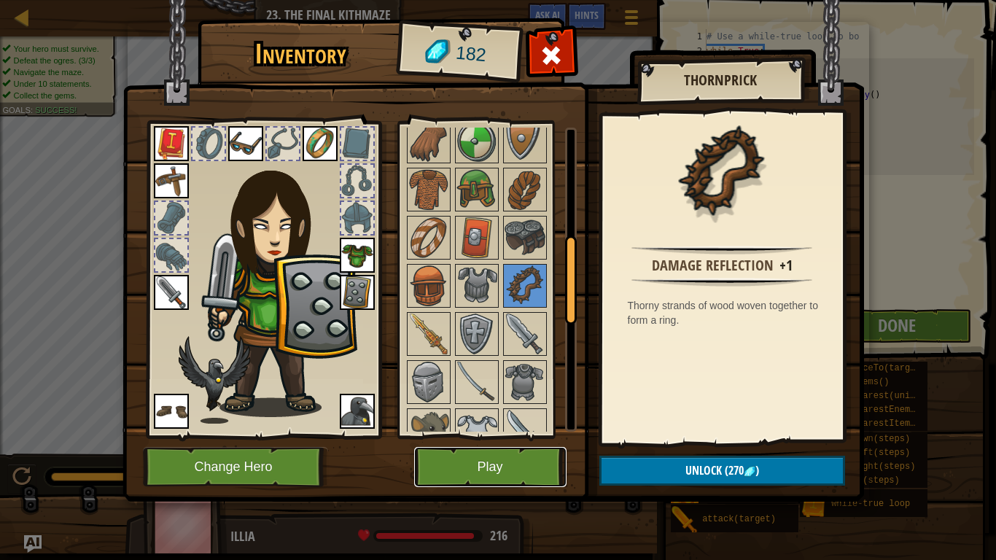
click at [500, 456] on button "Play" at bounding box center [490, 467] width 152 height 40
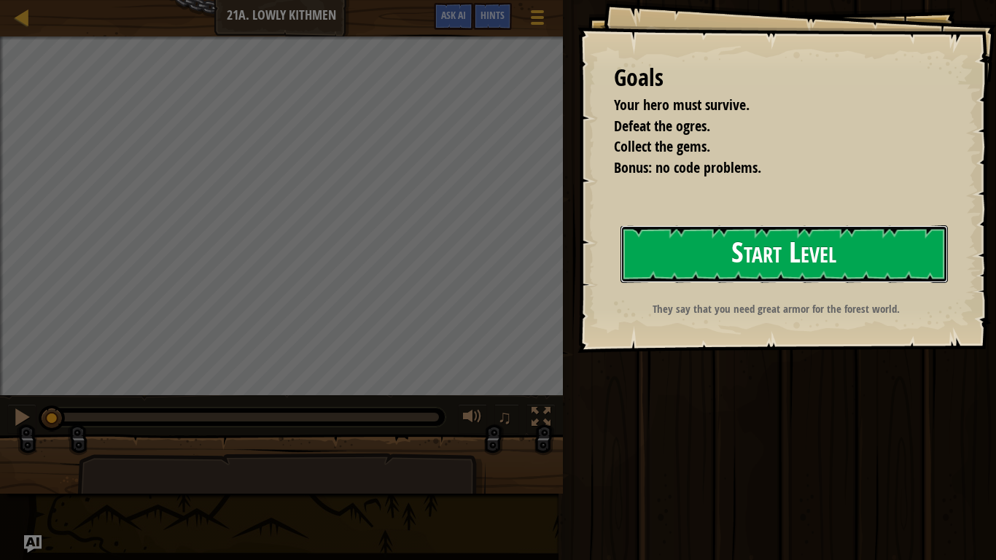
click at [715, 238] on button "Start Level" at bounding box center [784, 254] width 327 height 58
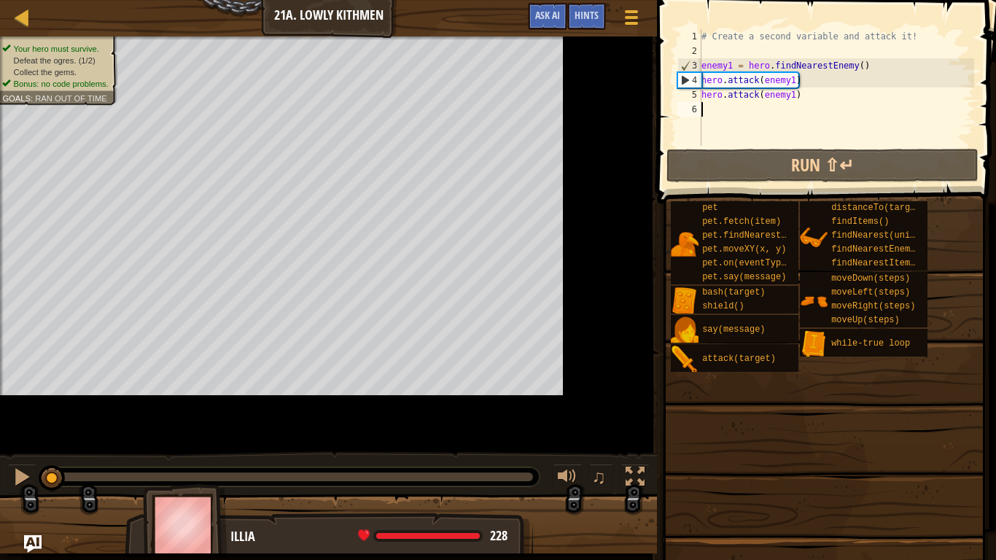
click at [715, 94] on div "# Create a second variable and attack it! enemy1 = hero . findNearestEnemy ( ) …" at bounding box center [884, 102] width 370 height 146
type textarea "hero.attack(enemy1)"
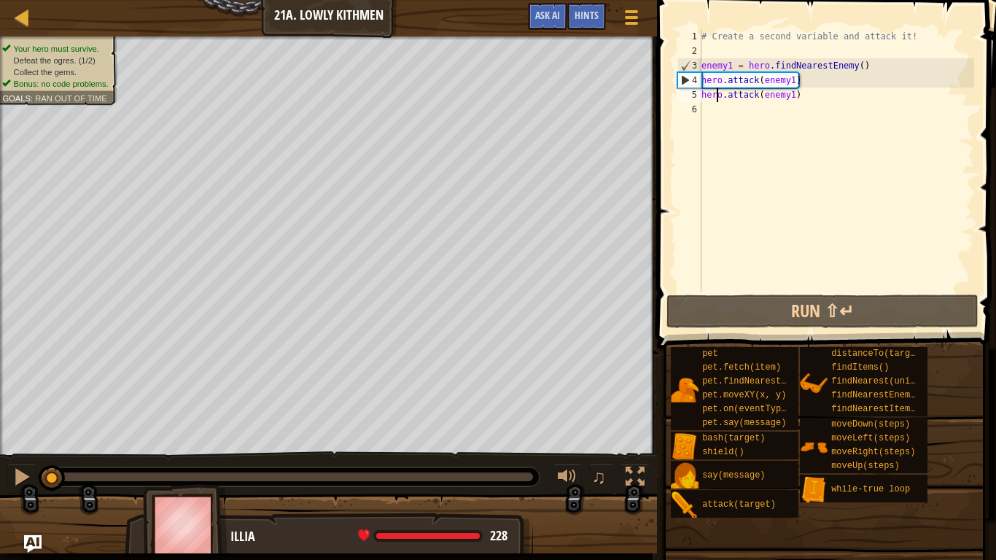
click at [823, 100] on div "# Create a second variable and attack it! enemy1 = hero . findNearestEnemy ( ) …" at bounding box center [837, 175] width 276 height 292
click at [747, 112] on div "# Create a second variable and attack it! enemy1 = hero . findNearestEnemy ( ) …" at bounding box center [837, 175] width 276 height 292
type textarea "3"
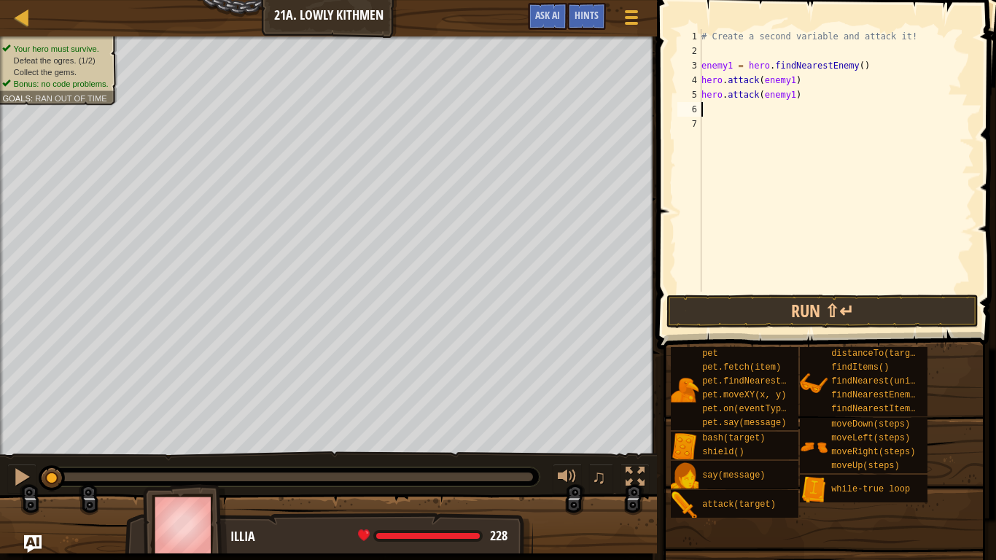
type textarea "h"
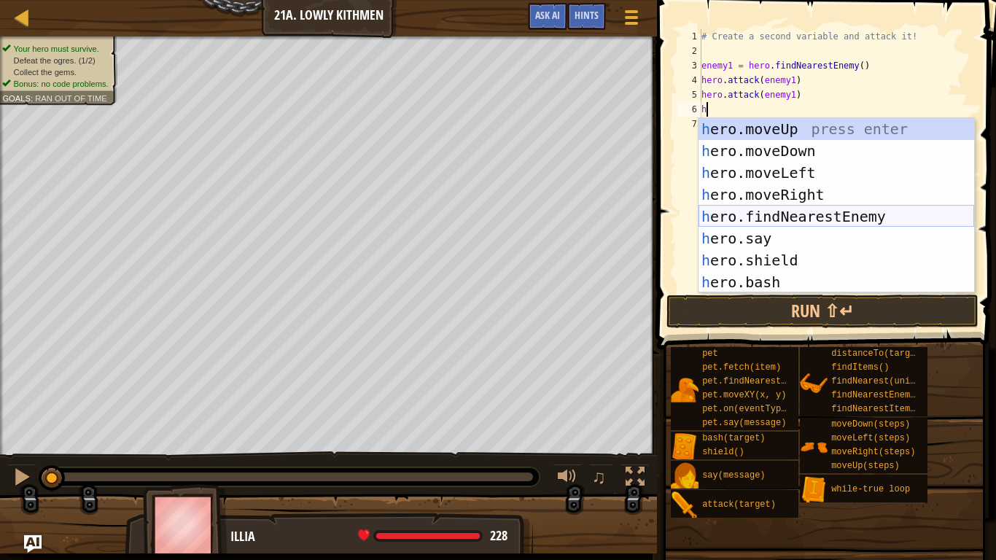
click at [759, 220] on div "h ero.moveUp press enter h ero.moveDown press enter h ero.moveLeft press enter …" at bounding box center [837, 227] width 276 height 219
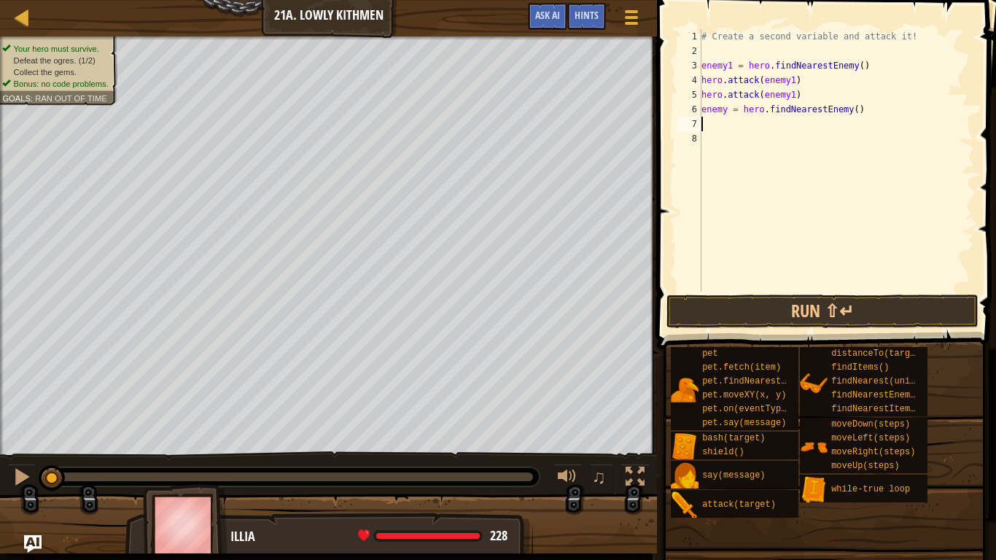
click at [725, 107] on div "# Create a second variable and attack it! enemy1 = hero . findNearestEnemy ( ) …" at bounding box center [837, 175] width 276 height 292
type textarea "enemy2 = hero.findNearestEnemy()"
click at [719, 130] on div "# Create a second variable and attack it! enemy1 = hero . findNearestEnemy ( ) …" at bounding box center [837, 175] width 276 height 292
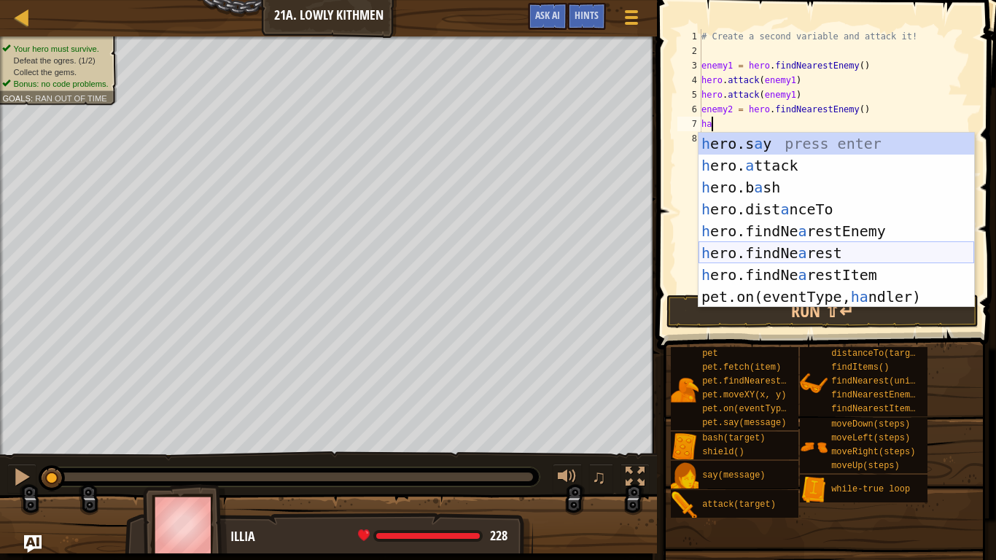
scroll to position [7, 1]
click at [763, 170] on div "h ero.s a y press enter h ero. a ttack press enter h ero.b a sh press enter h e…" at bounding box center [837, 242] width 276 height 219
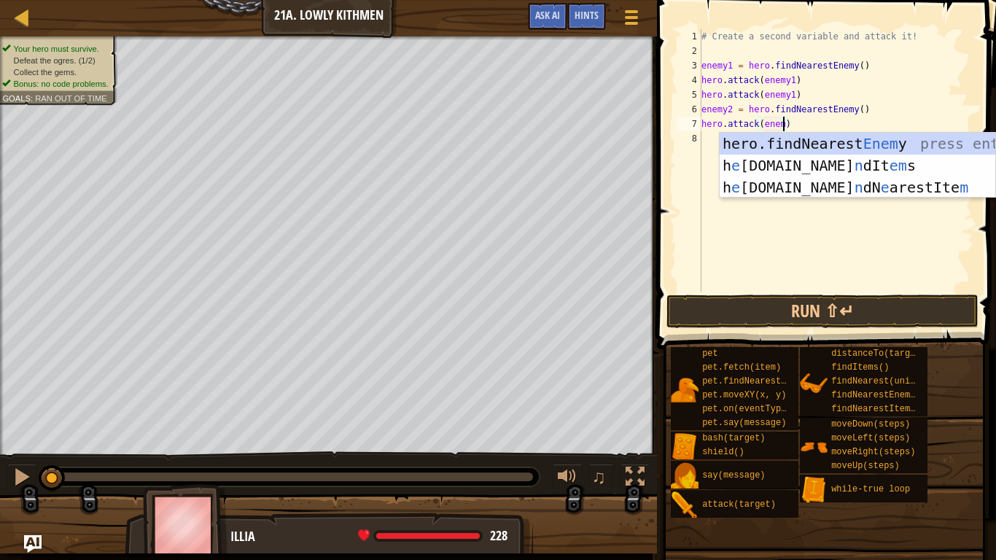
scroll to position [7, 12]
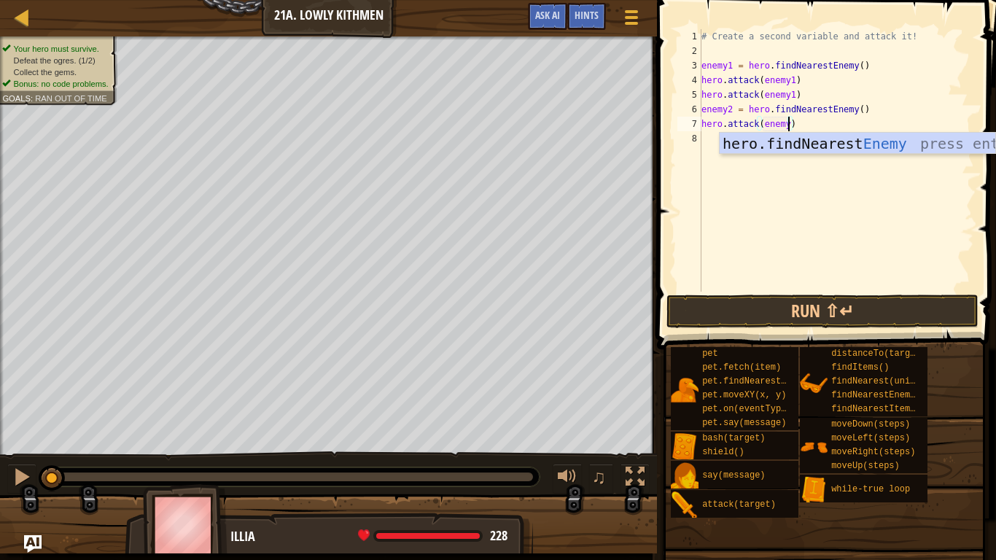
type textarea "hero.attack(enemy2)"
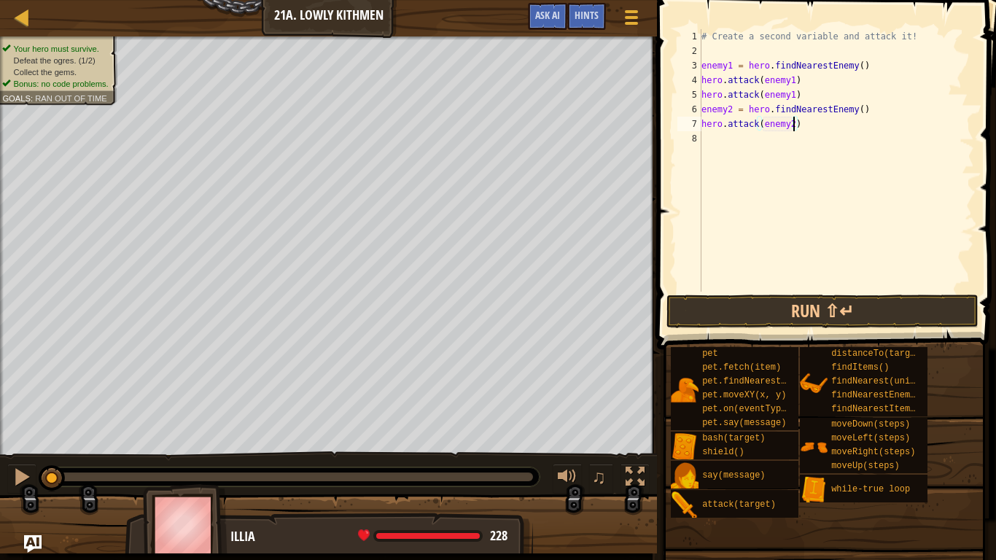
click at [805, 124] on div "# Create a second variable and attack it! enemy1 = hero . findNearestEnemy ( ) …" at bounding box center [837, 175] width 276 height 292
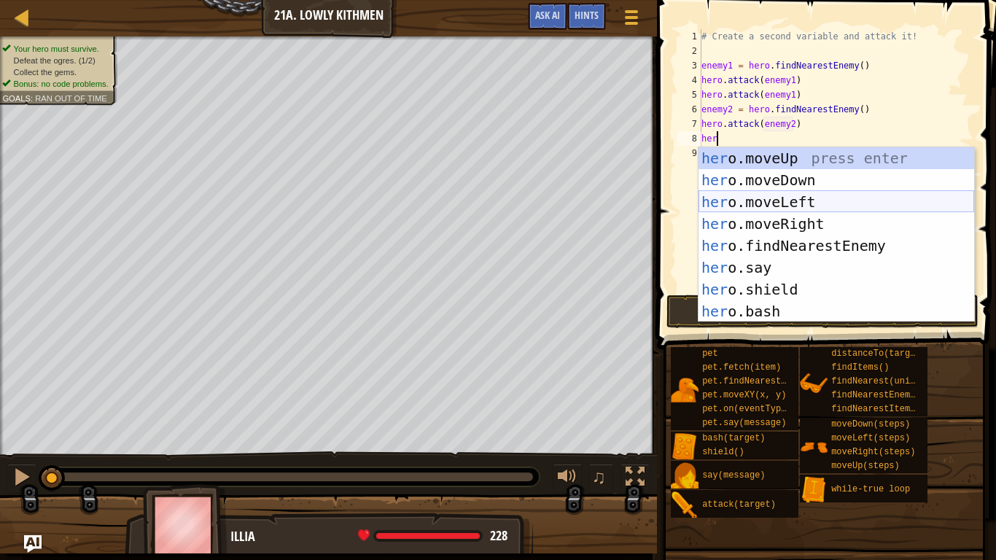
scroll to position [7, 2]
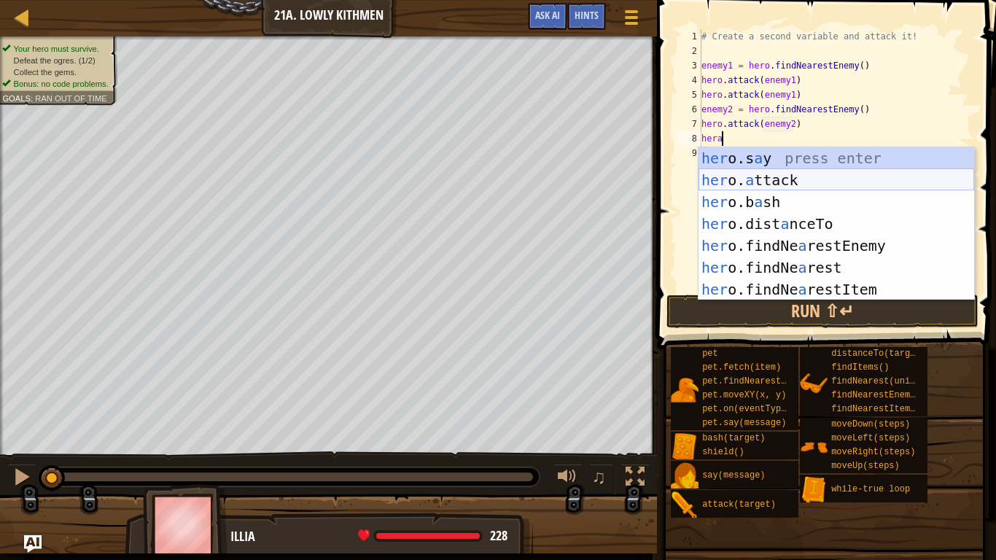
click at [796, 185] on div "her o.s a y press enter her o. a ttack press enter her o.b a sh press enter her…" at bounding box center [837, 245] width 276 height 197
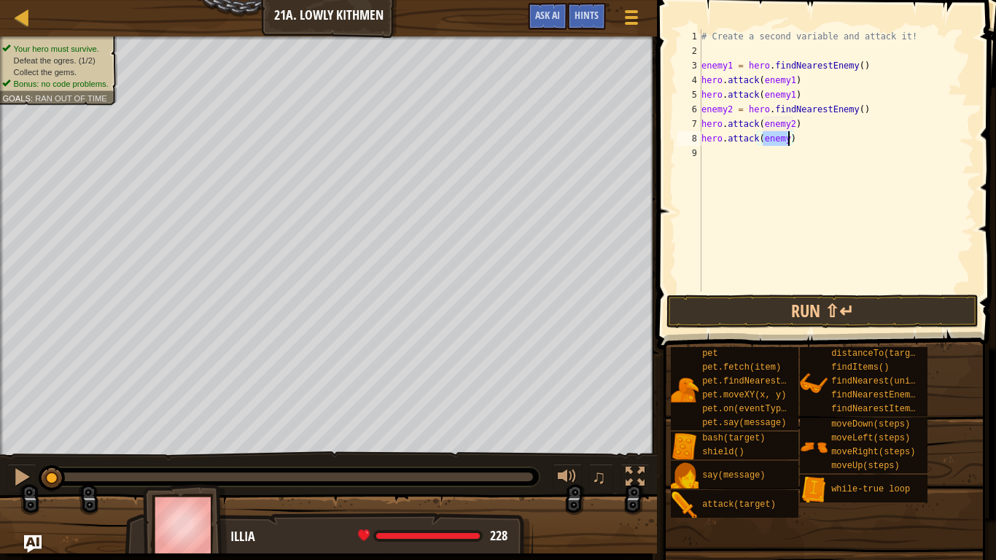
click at [788, 136] on div "# Create a second variable and attack it! enemy1 = hero . findNearestEnemy ( ) …" at bounding box center [837, 175] width 276 height 292
type textarea "hero.attack(enemy2)"
click at [743, 299] on button "Run ⇧↵" at bounding box center [823, 312] width 312 height 34
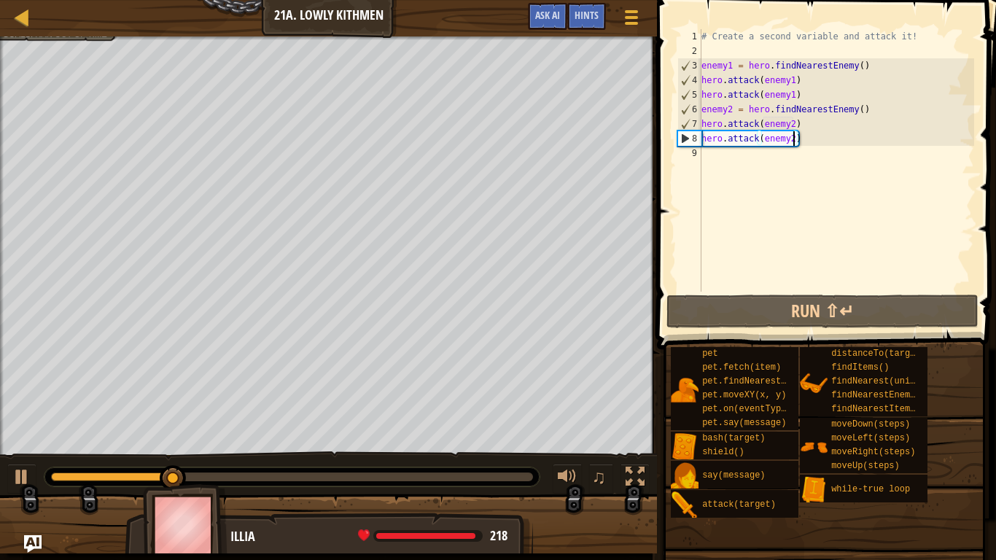
click at [713, 158] on div "# Create a second variable and attack it! enemy1 = hero . findNearestEnemy ( ) …" at bounding box center [837, 175] width 276 height 292
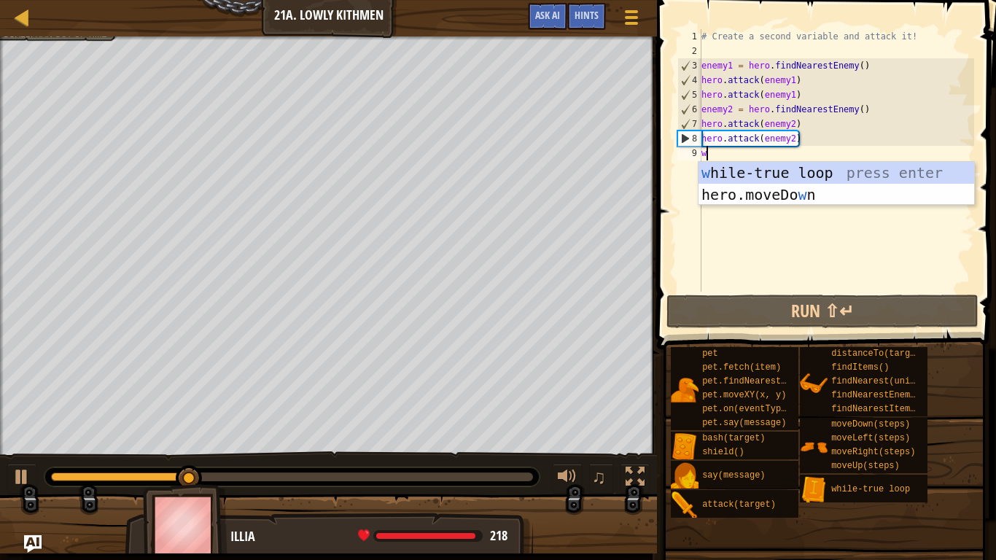
type textarea "wh"
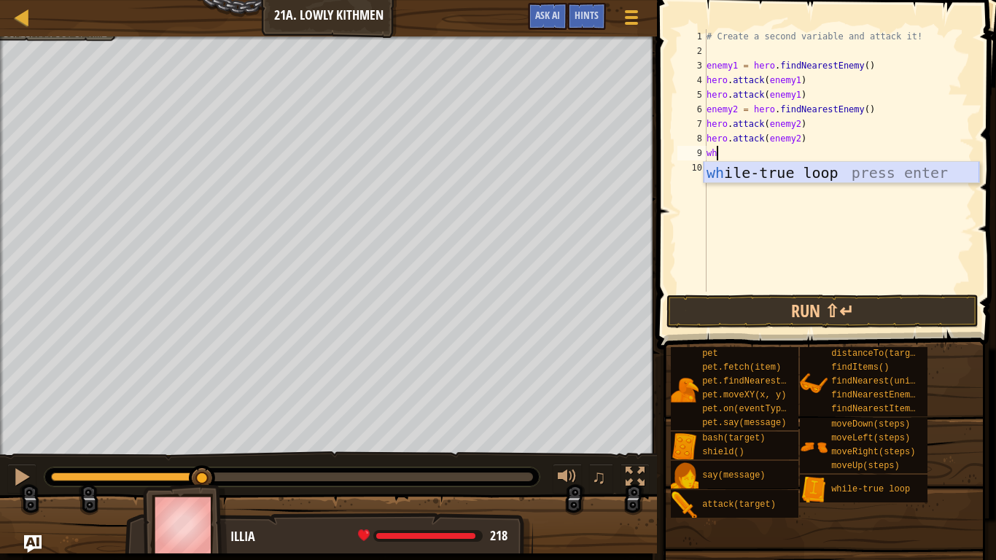
click at [744, 173] on div "wh ile-true loop press enter" at bounding box center [842, 195] width 276 height 66
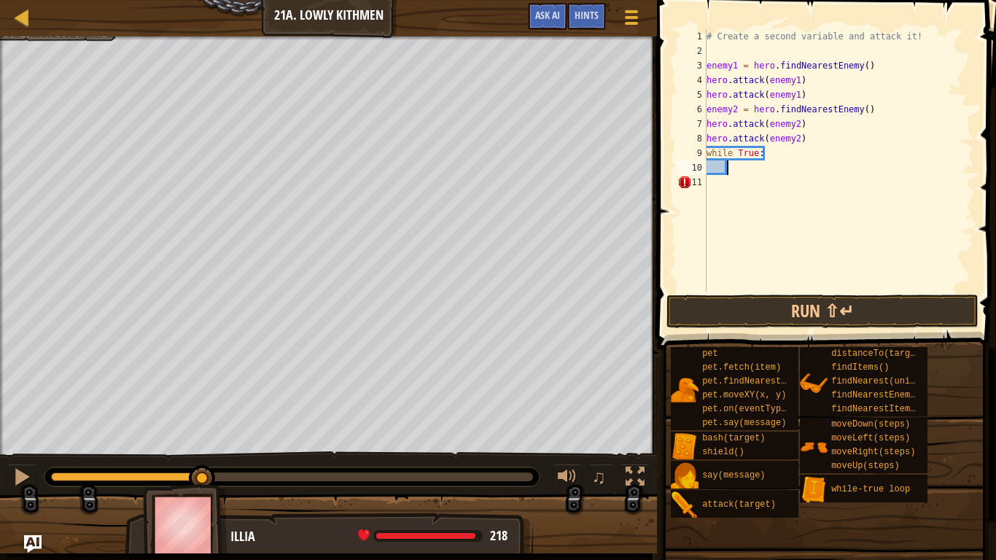
click at [777, 150] on div "# Create a second variable and attack it! enemy1 = hero . findNearestEnemy ( ) …" at bounding box center [839, 175] width 271 height 292
click at [770, 155] on div "# Create a second variable and attack it! enemy1 = hero . findNearestEnemy ( ) …" at bounding box center [839, 175] width 271 height 292
type textarea "w"
click at [71, 39] on div at bounding box center [328, 38] width 657 height 4
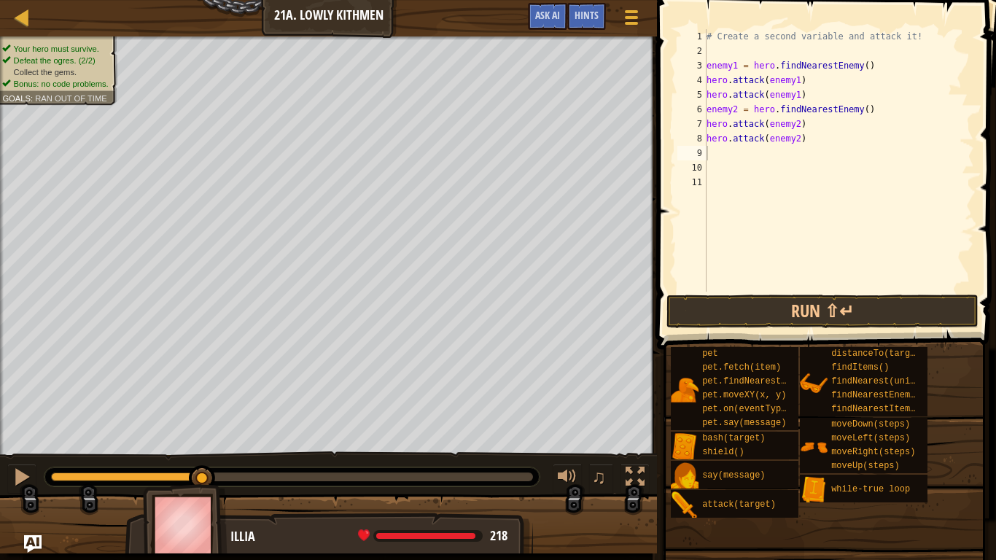
click at [71, 67] on span "Collect the gems." at bounding box center [45, 71] width 63 height 9
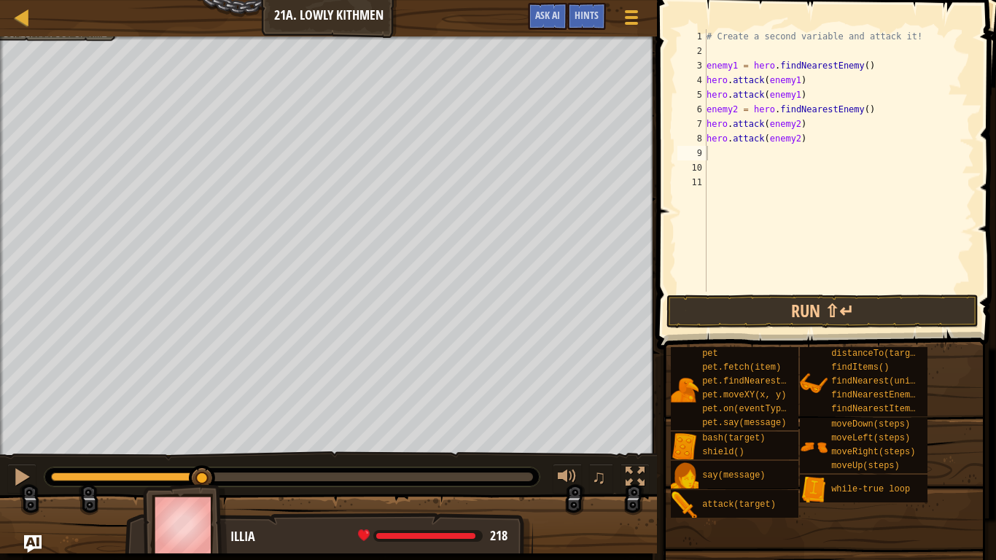
click at [729, 156] on div "# Create a second variable and attack it! enemy1 = hero . findNearestEnemy ( ) …" at bounding box center [839, 175] width 271 height 292
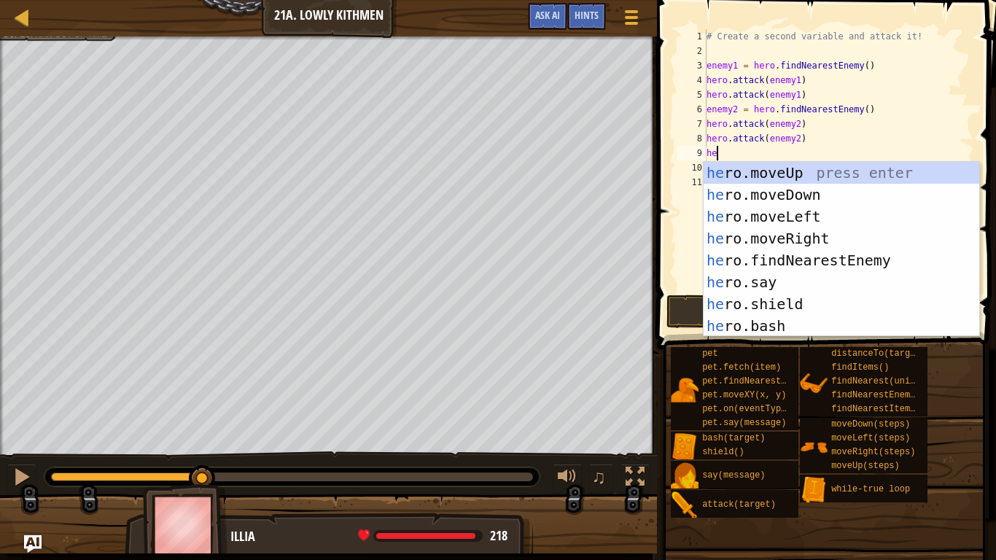
type textarea "her"
click at [745, 236] on div "her o.moveUp press enter her o.moveDown press enter her o.moveLeft press enter …" at bounding box center [842, 271] width 276 height 219
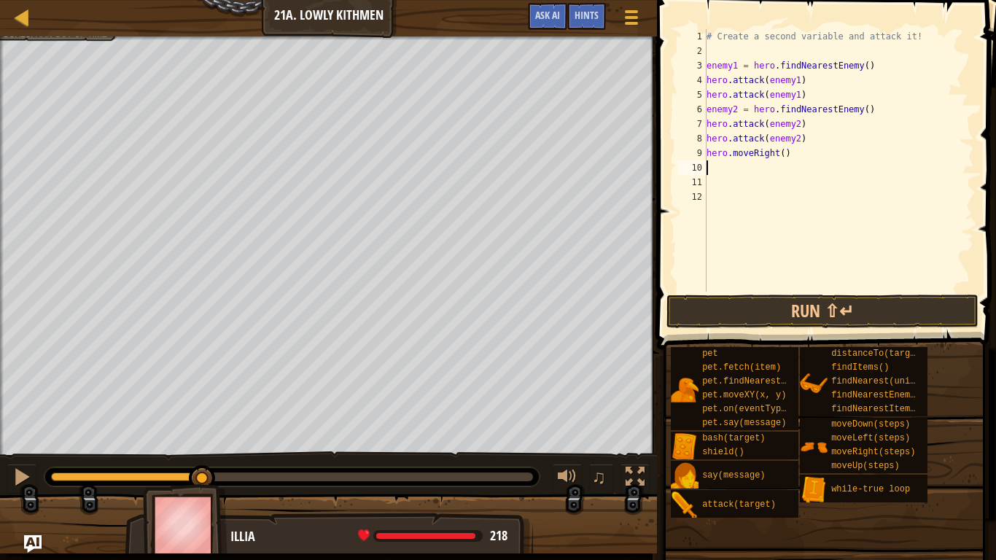
click at [783, 152] on div "# Create a second variable and attack it! enemy1 = hero . findNearestEnemy ( ) …" at bounding box center [839, 175] width 271 height 292
type textarea "hero.moveRight(2)"
click at [740, 168] on div "# Create a second variable and attack it! enemy1 = hero . findNearestEnemy ( ) …" at bounding box center [839, 175] width 271 height 292
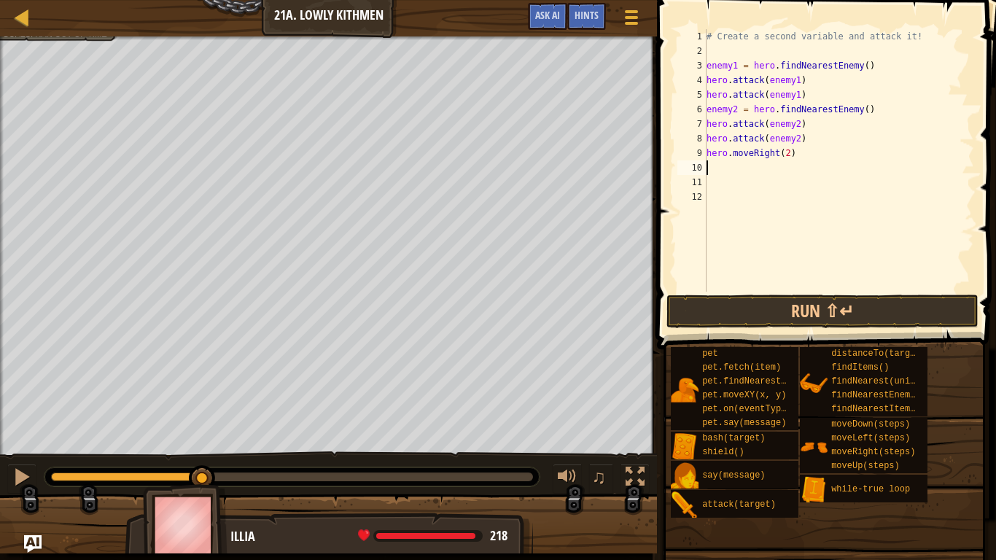
type textarea "d"
type textarea "h"
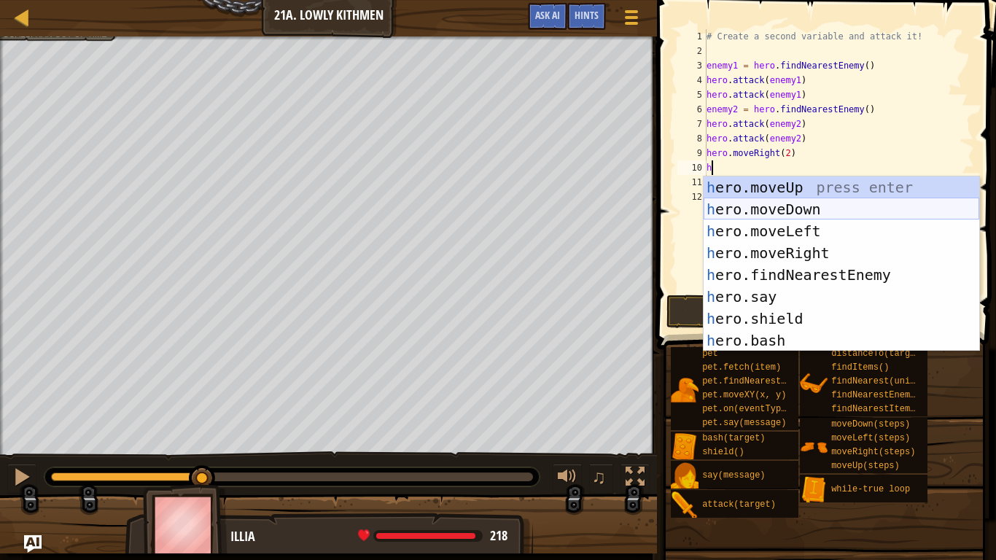
click at [812, 212] on div "h ero.moveUp press enter h ero.moveDown press enter h ero.moveLeft press enter …" at bounding box center [842, 285] width 276 height 219
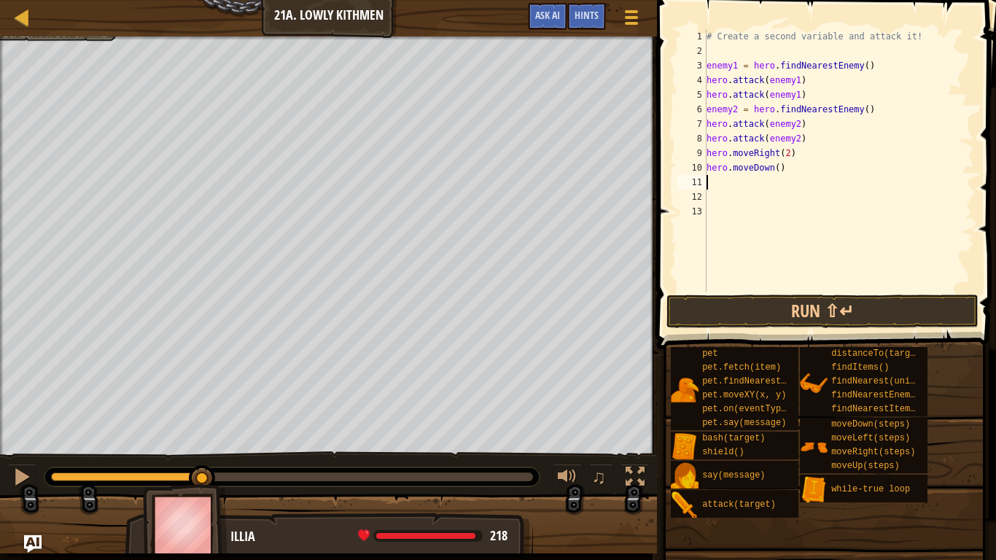
click at [778, 171] on div "# Create a second variable and attack it! enemy1 = hero . findNearestEnemy ( ) …" at bounding box center [839, 175] width 271 height 292
type textarea "hero.moveDown()"
click at [765, 182] on div "# Create a second variable and attack it! enemy1 = hero . findNearestEnemy ( ) …" at bounding box center [839, 175] width 271 height 292
type textarea "h"
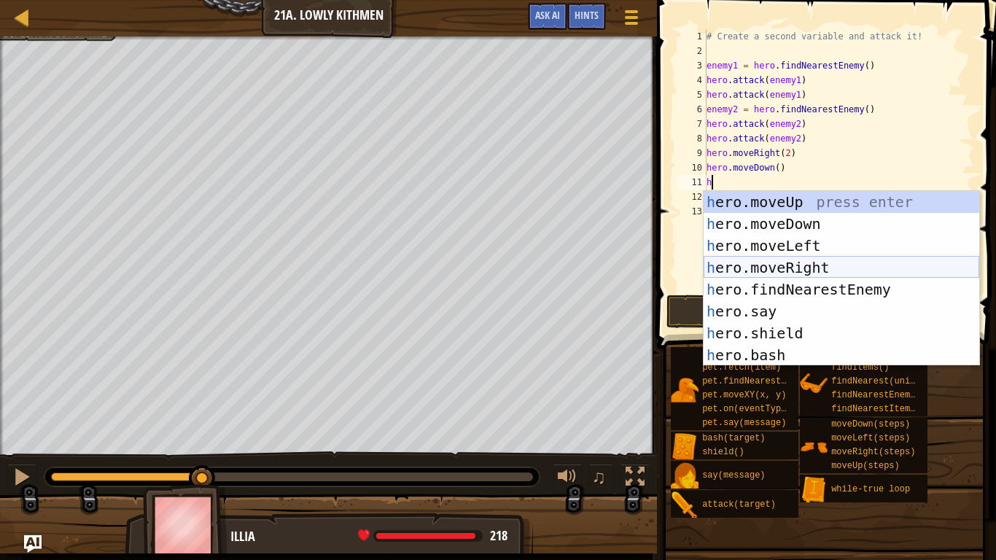
click at [741, 261] on div "h ero.moveUp press enter h ero.moveDown press enter h ero.moveLeft press enter …" at bounding box center [842, 300] width 276 height 219
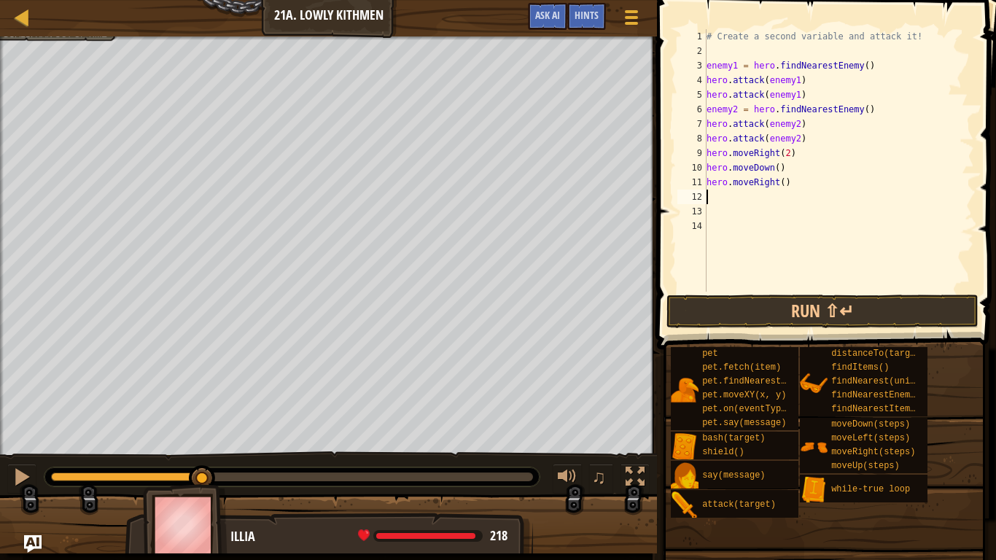
click at [784, 182] on div "# Create a second variable and attack it! enemy1 = hero . findNearestEnemy ( ) …" at bounding box center [839, 175] width 271 height 292
click at [787, 306] on button "Run ⇧↵" at bounding box center [823, 312] width 312 height 34
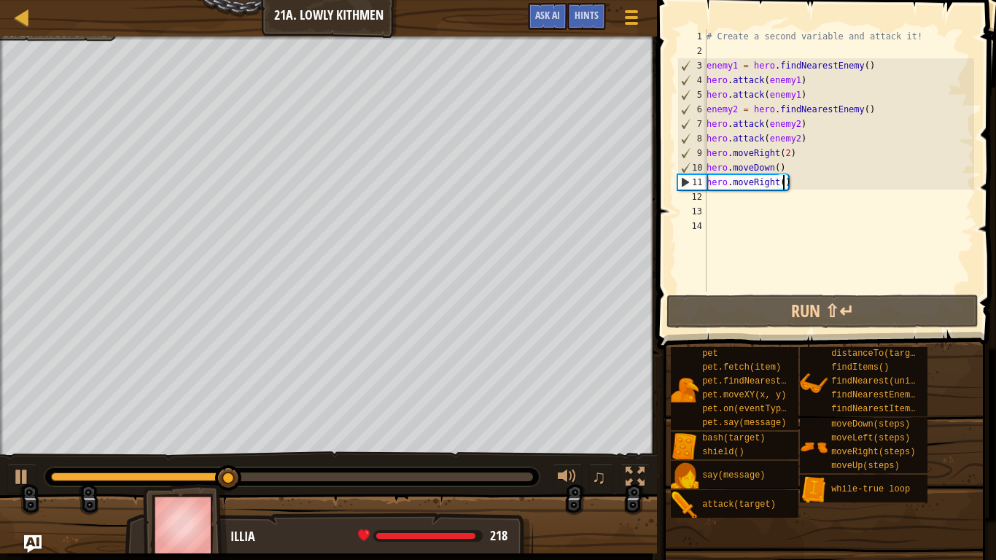
click at [36, 38] on div at bounding box center [328, 38] width 657 height 4
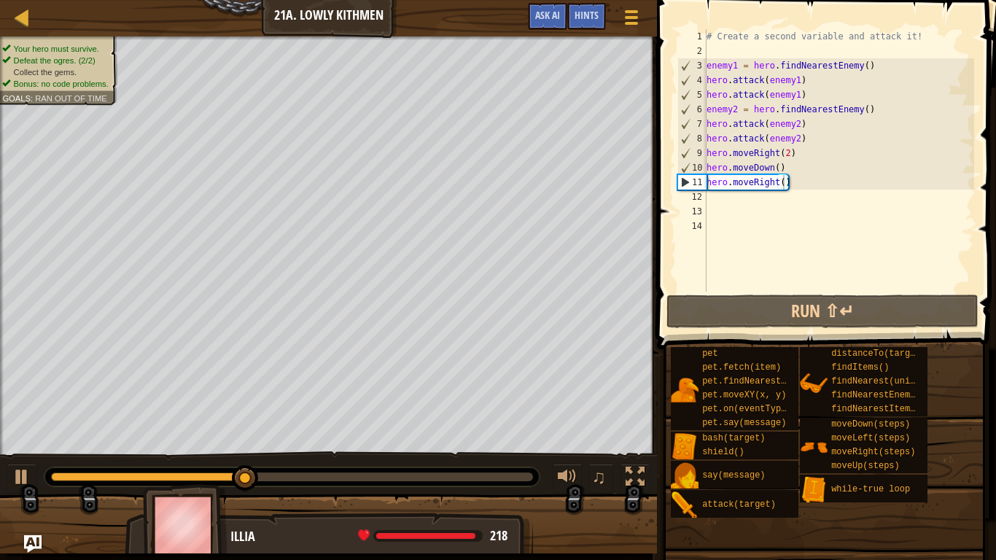
click at [36, 79] on span "Bonus: no code problems." at bounding box center [61, 83] width 95 height 9
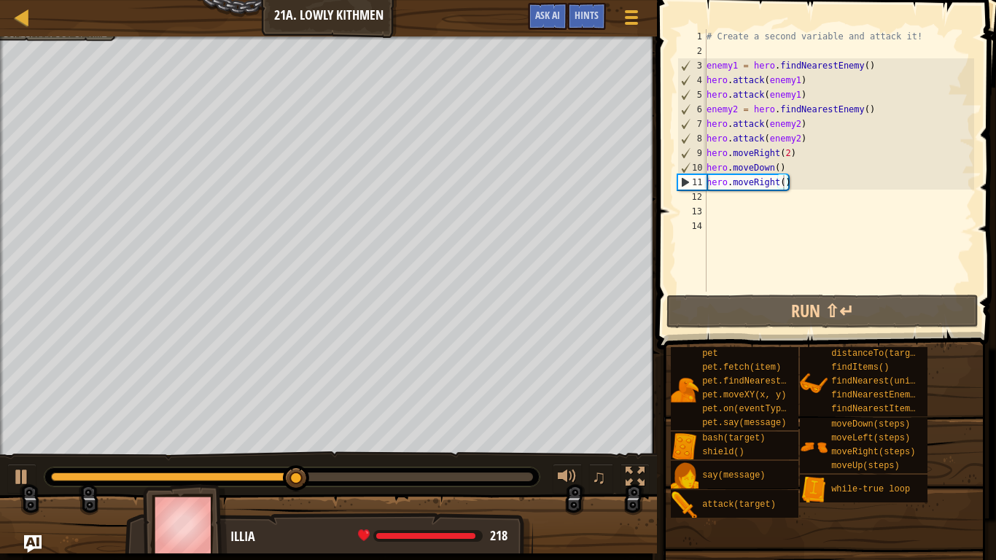
click at [782, 182] on div "# Create a second variable and attack it! enemy1 = hero . findNearestEnemy ( ) …" at bounding box center [839, 175] width 271 height 292
click at [790, 184] on div "# Create a second variable and attack it! enemy1 = hero . findNearestEnemy ( ) …" at bounding box center [839, 175] width 271 height 292
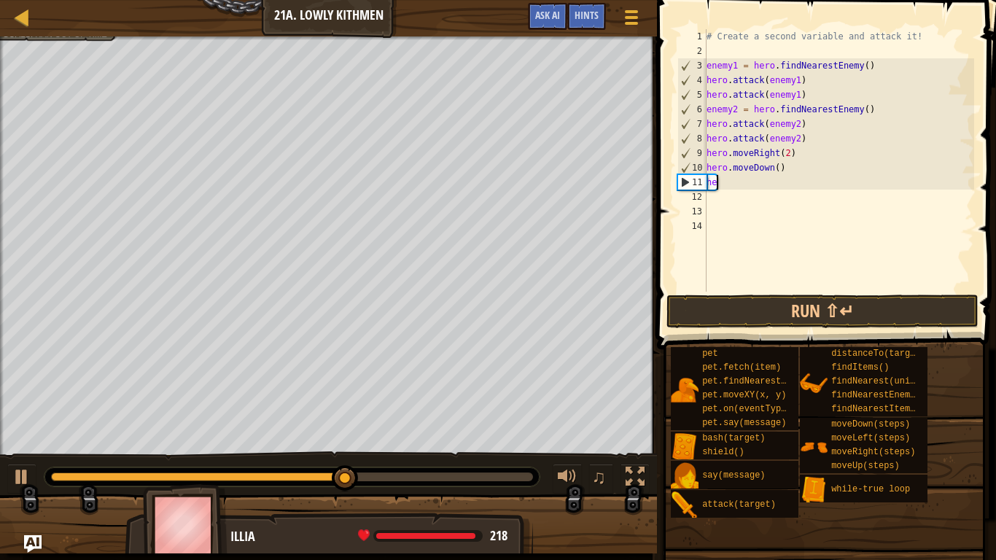
type textarea "h"
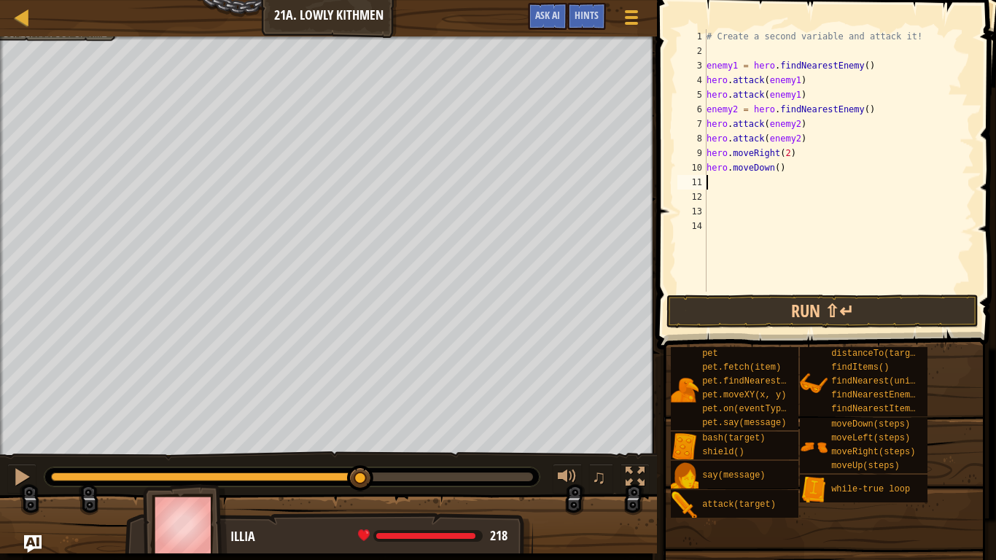
click at [795, 166] on div "# Create a second variable and attack it! enemy1 = hero . findNearestEnemy ( ) …" at bounding box center [839, 175] width 271 height 292
type textarea "hero.moveDown()"
click at [771, 179] on div "# Create a second variable and attack it! enemy1 = hero . findNearestEnemy ( ) …" at bounding box center [839, 175] width 271 height 292
type textarea "h"
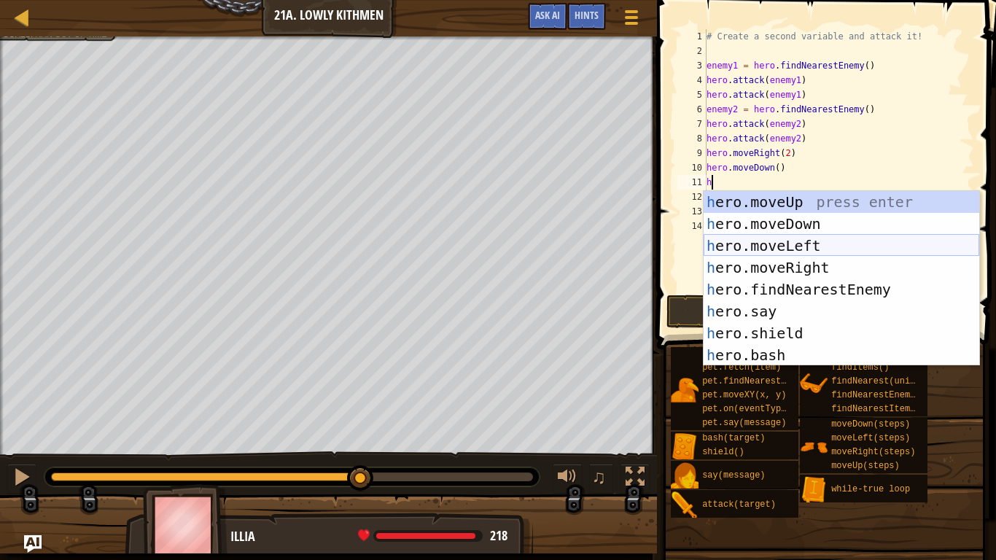
click at [794, 244] on div "h ero.moveUp press enter h ero.moveDown press enter h ero.moveLeft press enter …" at bounding box center [842, 300] width 276 height 219
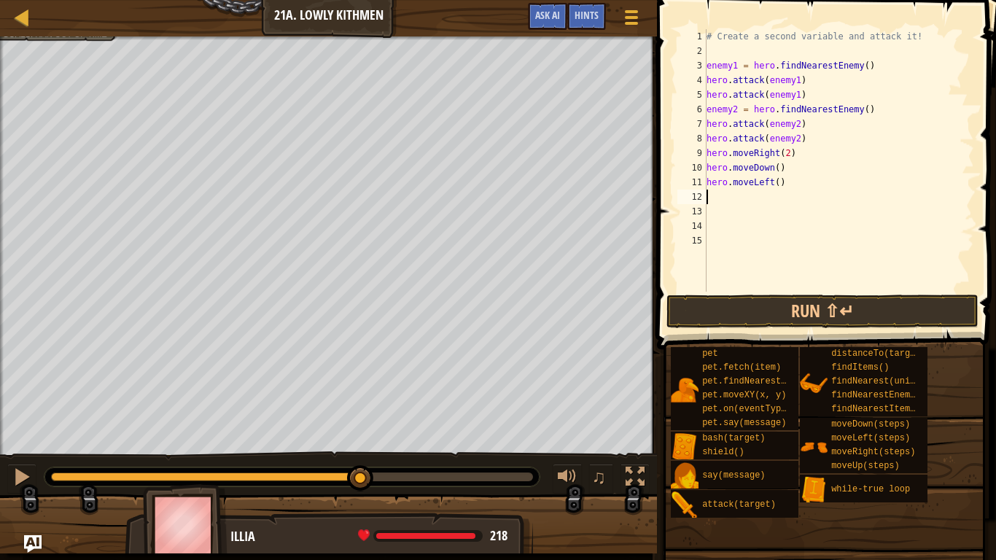
type textarea "h"
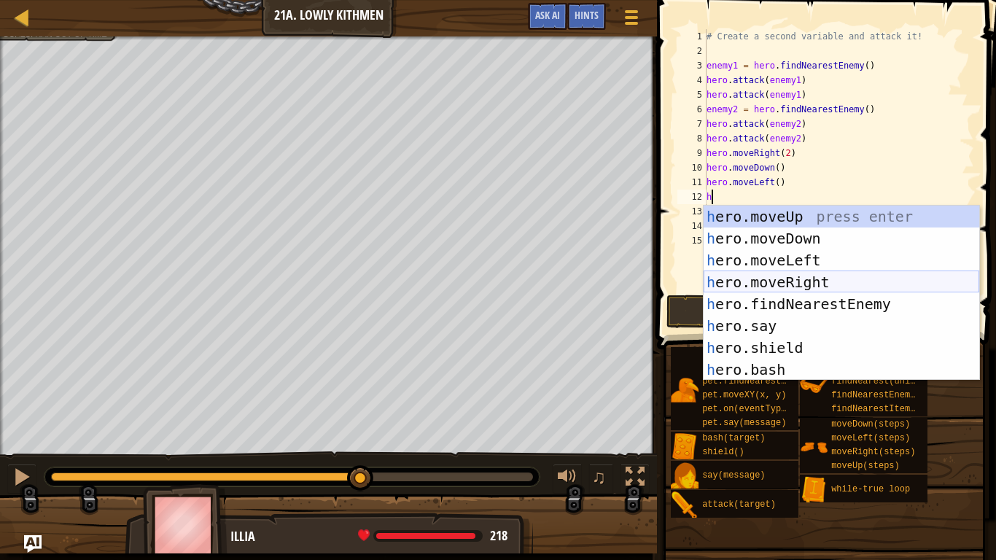
click at [778, 278] on div "h ero.moveUp press enter h ero.moveDown press enter h ero.moveLeft press enter …" at bounding box center [842, 315] width 276 height 219
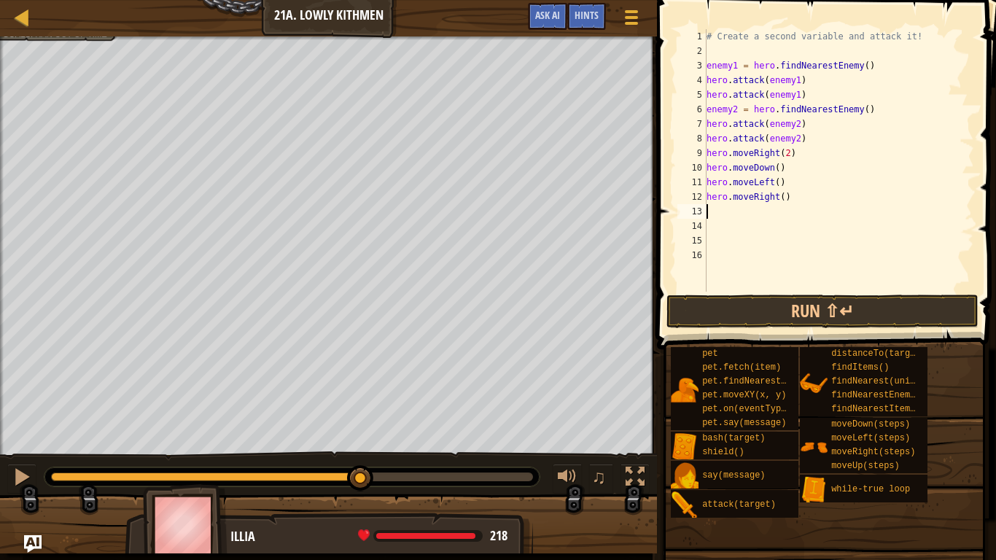
click at [783, 196] on div "# Create a second variable and attack it! enemy1 = hero . findNearestEnemy ( ) …" at bounding box center [839, 175] width 271 height 292
type textarea "hero.moveRight(2)"
click at [702, 317] on button "Run ⇧↵" at bounding box center [823, 312] width 312 height 34
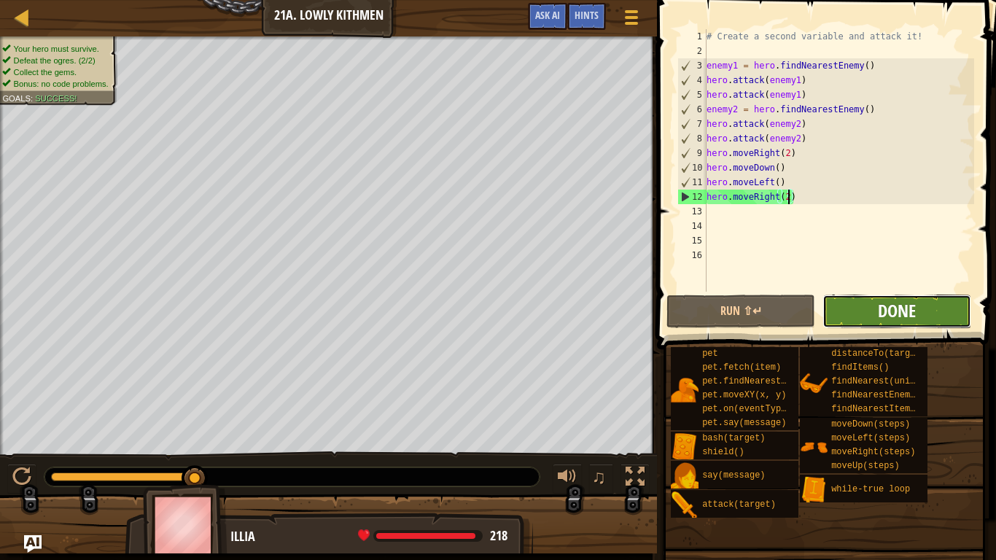
click at [901, 308] on span "Done" at bounding box center [897, 310] width 38 height 23
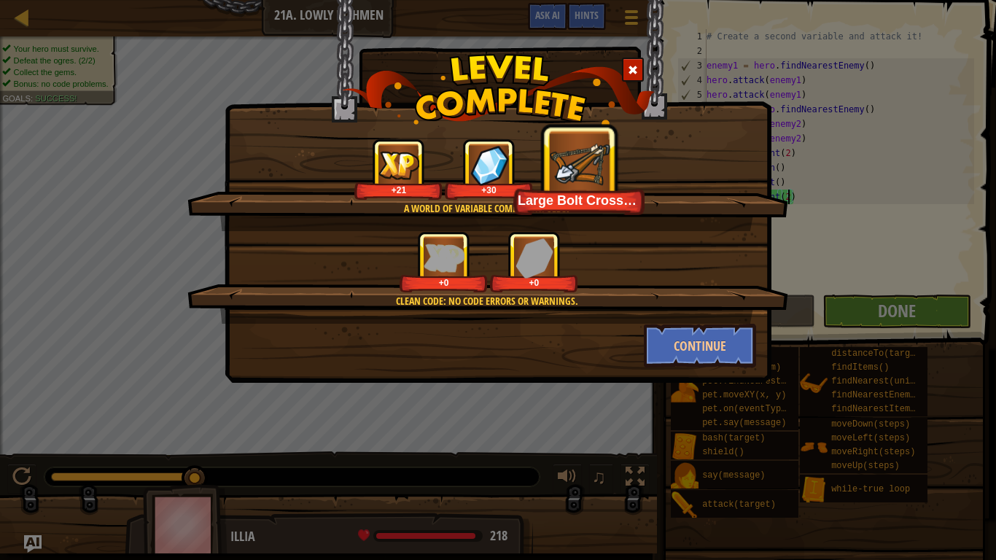
click at [575, 171] on img at bounding box center [580, 163] width 61 height 61
click at [530, 285] on div "+0" at bounding box center [534, 282] width 82 height 11
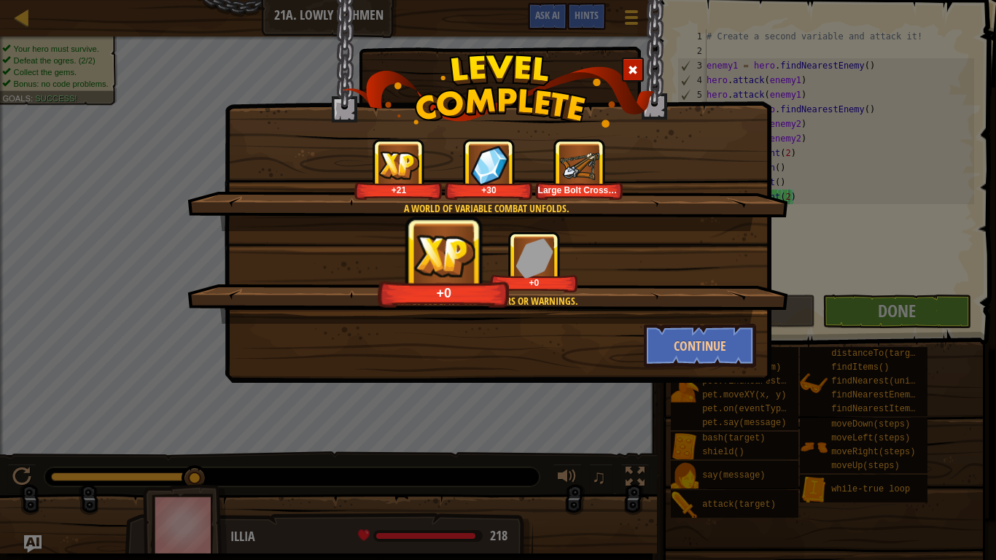
click at [444, 255] on img at bounding box center [444, 255] width 71 height 50
click at [726, 346] on button "Continue" at bounding box center [700, 346] width 113 height 44
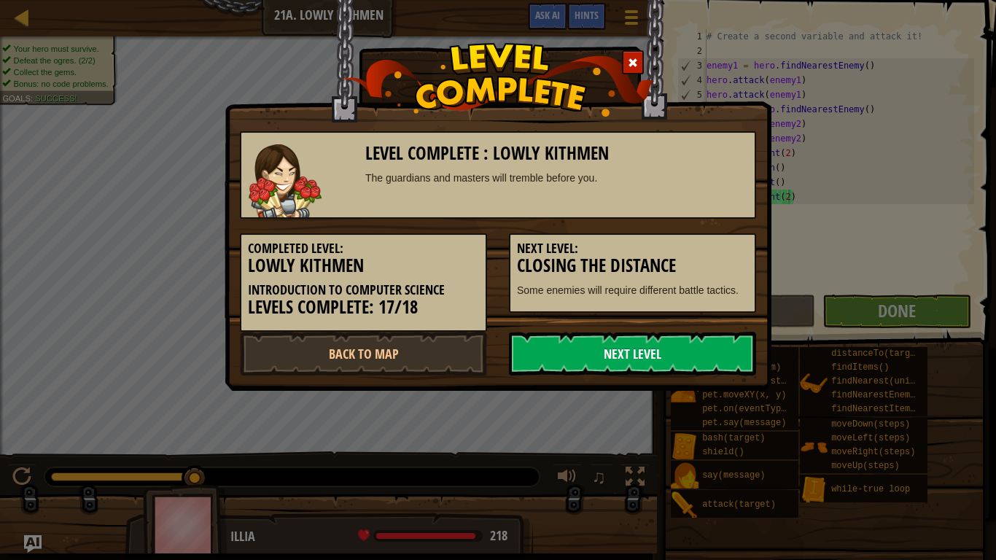
click at [688, 354] on link "Next Level" at bounding box center [632, 354] width 247 height 44
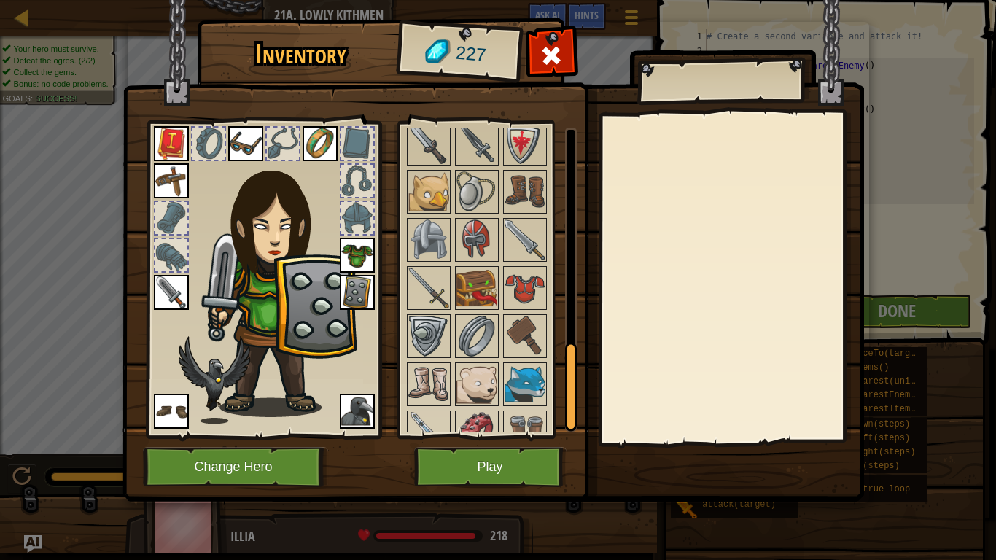
scroll to position [764, 0]
click at [473, 297] on img at bounding box center [477, 287] width 41 height 41
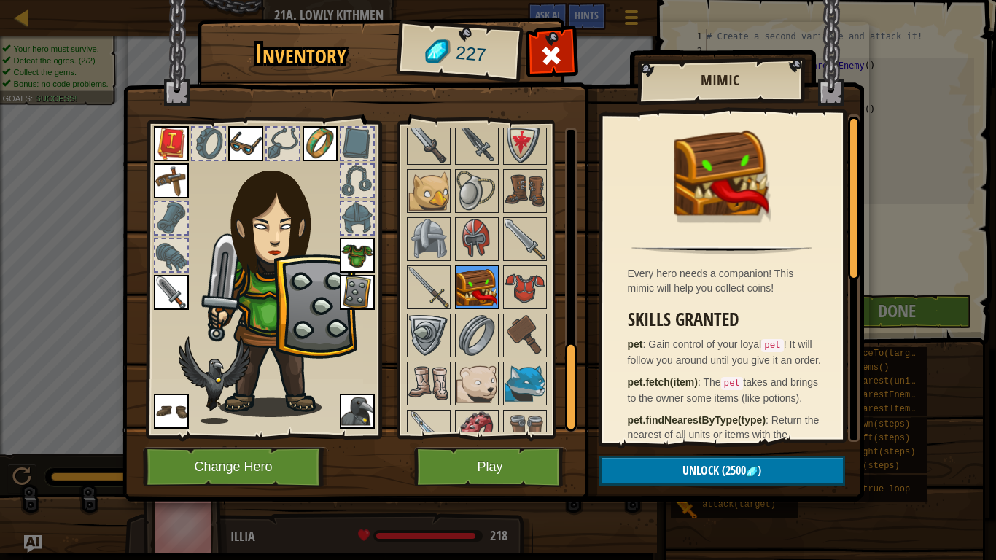
scroll to position [788, 0]
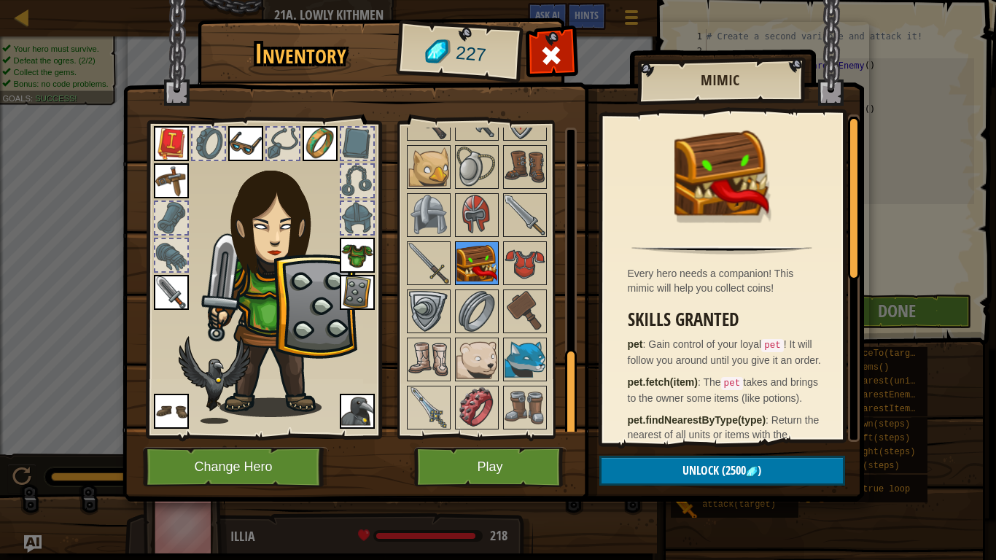
click at [473, 297] on img at bounding box center [477, 311] width 41 height 41
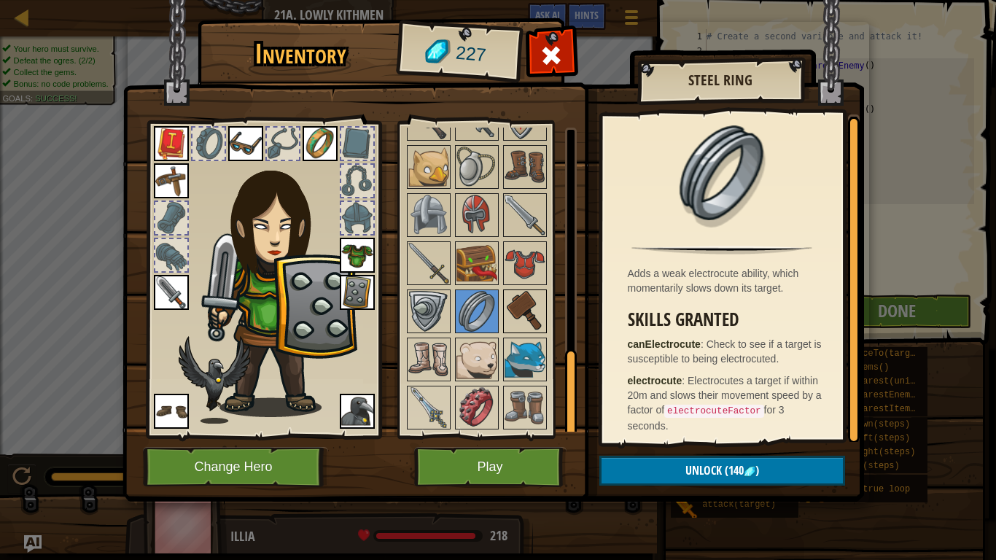
click at [505, 313] on img at bounding box center [525, 311] width 41 height 41
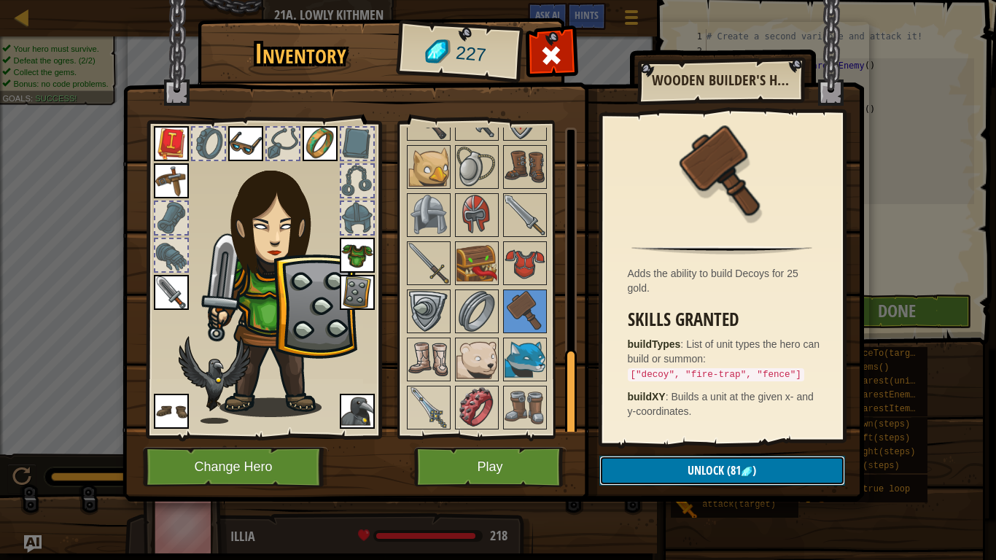
click at [650, 461] on button "Unlock (81 )" at bounding box center [723, 471] width 246 height 30
click at [476, 396] on img at bounding box center [477, 407] width 41 height 41
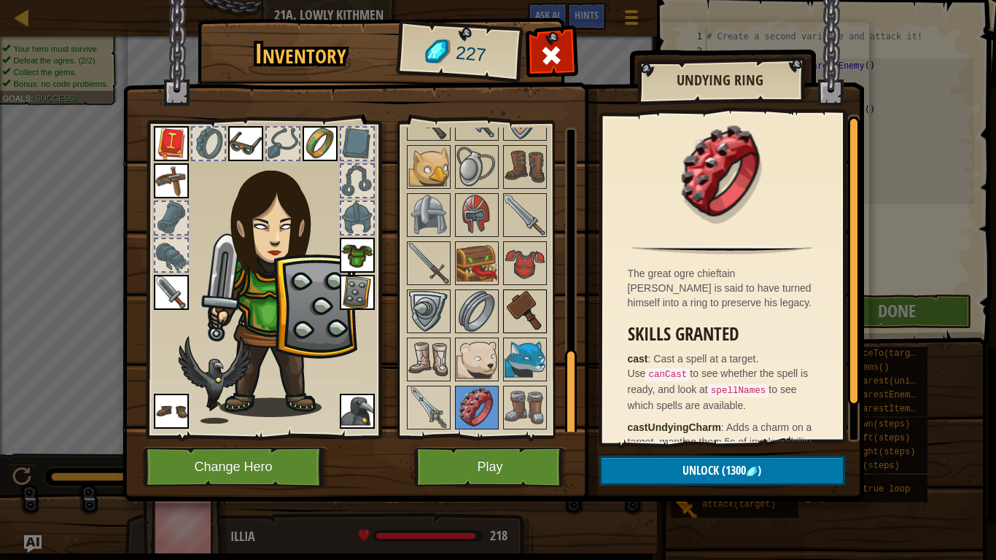
click at [518, 295] on img at bounding box center [525, 311] width 41 height 41
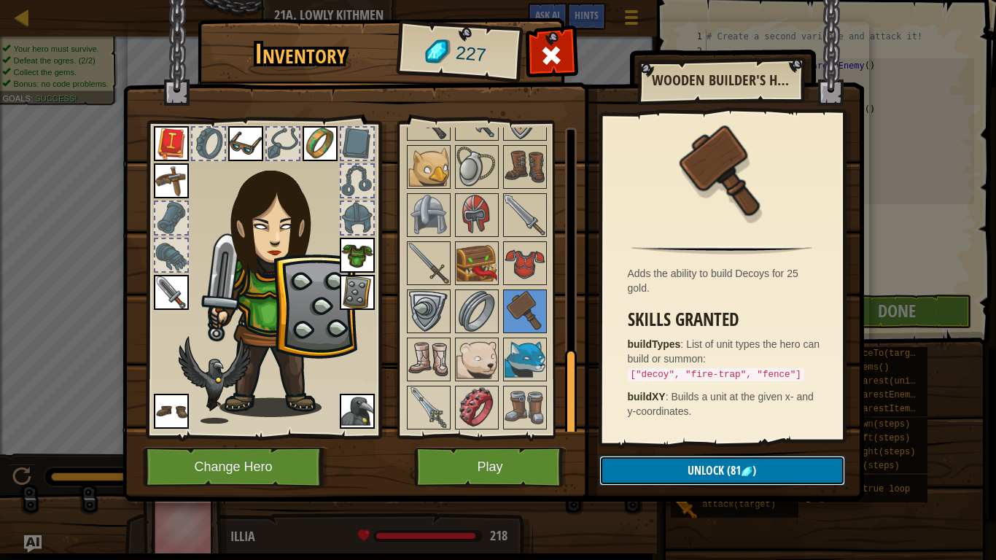
click at [626, 461] on button "Unlock (81 )" at bounding box center [723, 471] width 246 height 30
click at [626, 461] on button "Confirm" at bounding box center [723, 471] width 246 height 30
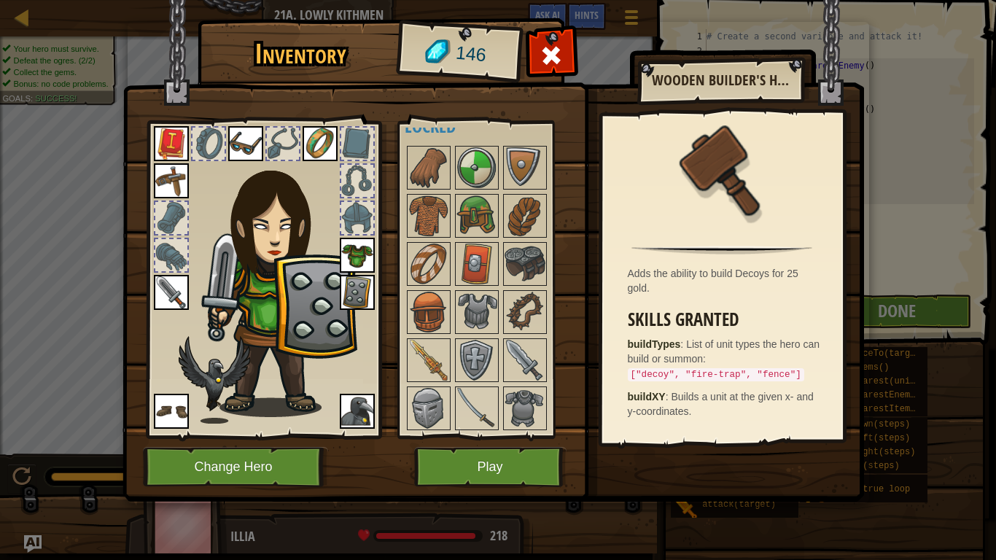
scroll to position [363, 0]
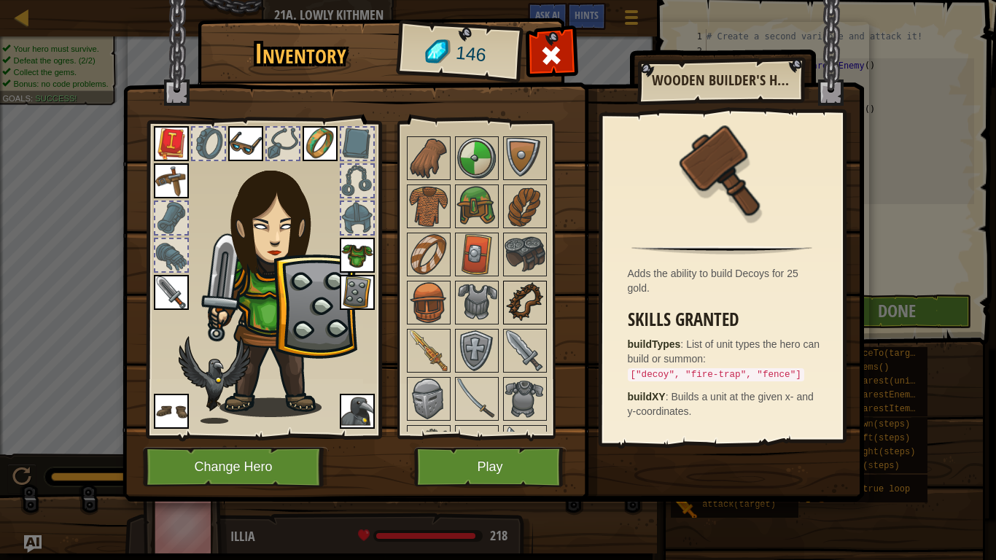
click at [515, 307] on img at bounding box center [525, 302] width 41 height 41
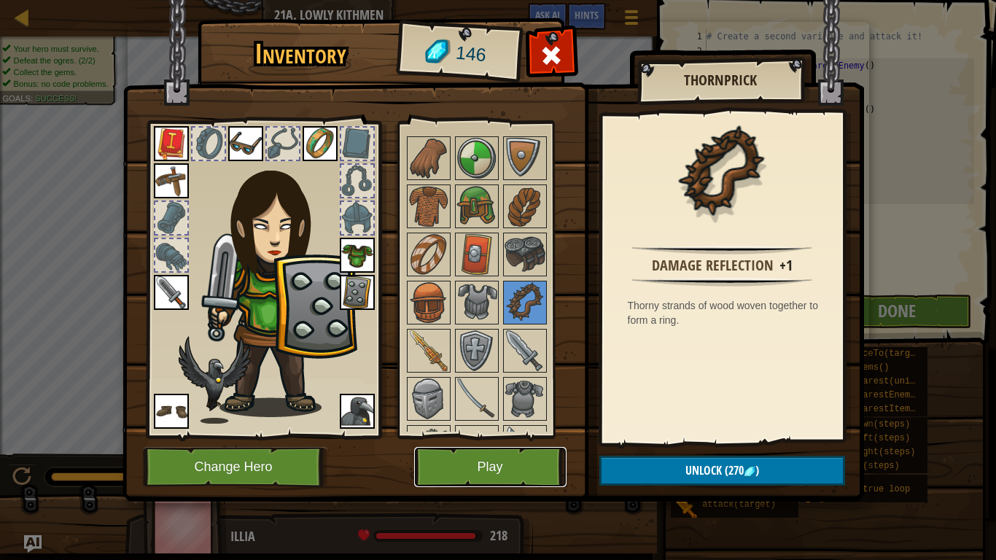
click at [472, 461] on button "Play" at bounding box center [490, 467] width 152 height 40
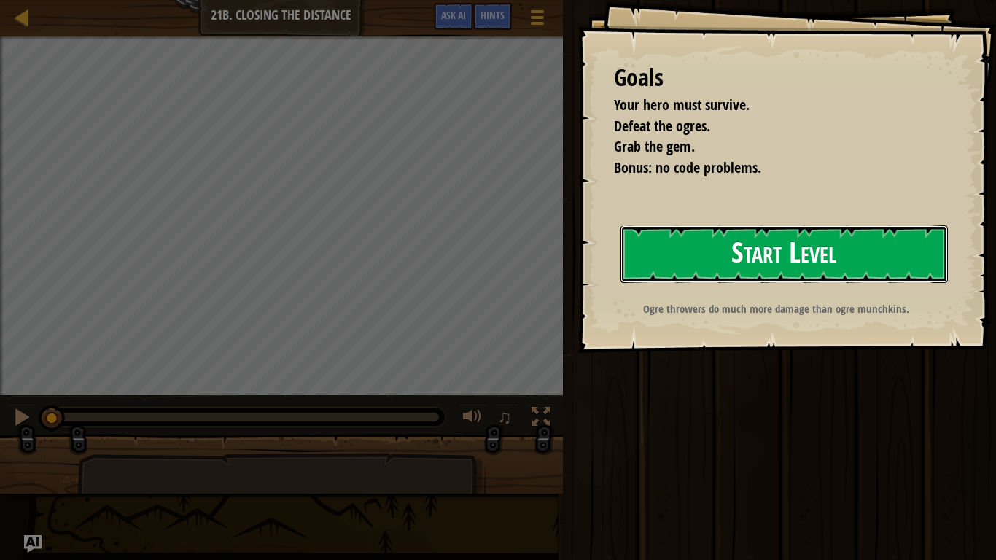
click at [651, 254] on button "Start Level" at bounding box center [784, 254] width 327 height 58
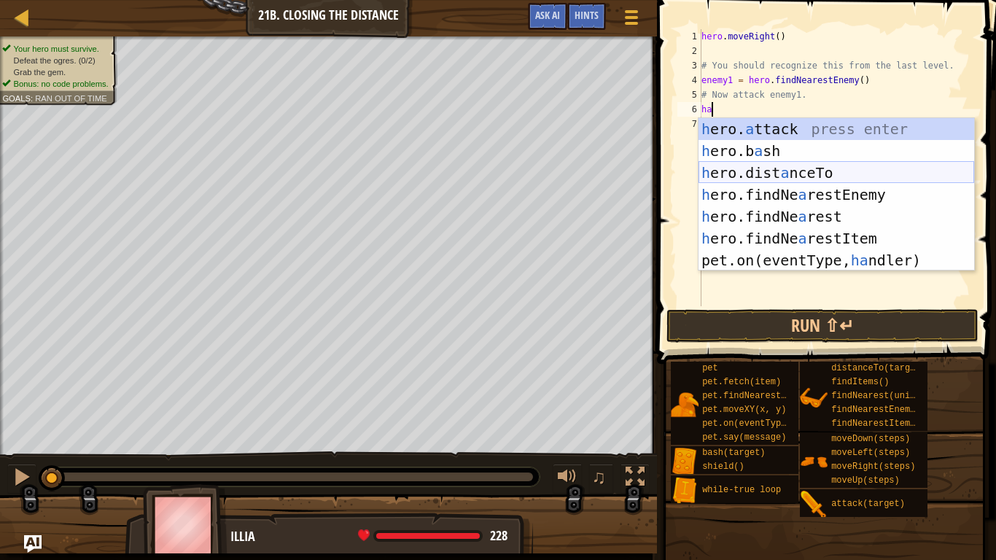
scroll to position [7, 1]
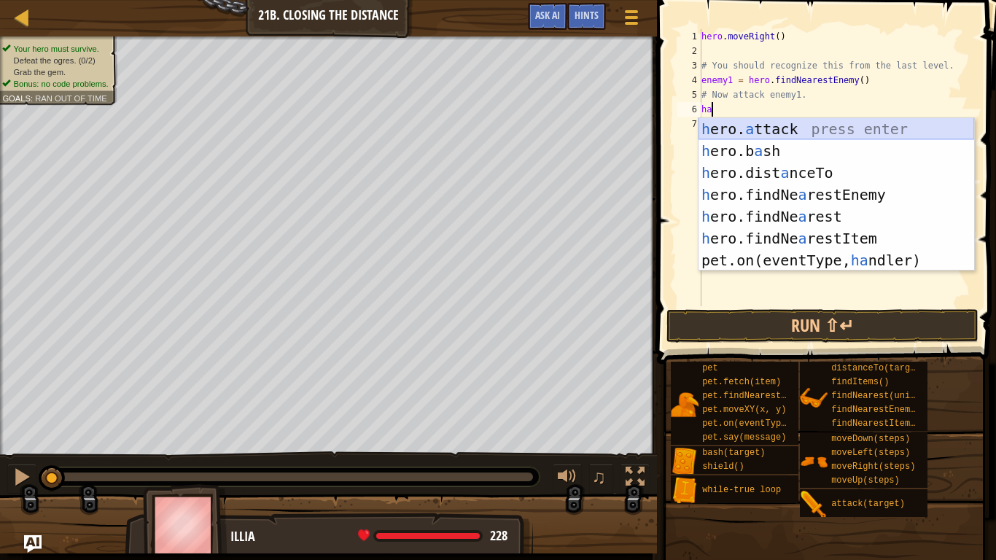
click at [746, 130] on div "h ero. a ttack press enter h ero.b a sh press enter h ero.dist a nceTo press en…" at bounding box center [837, 216] width 276 height 197
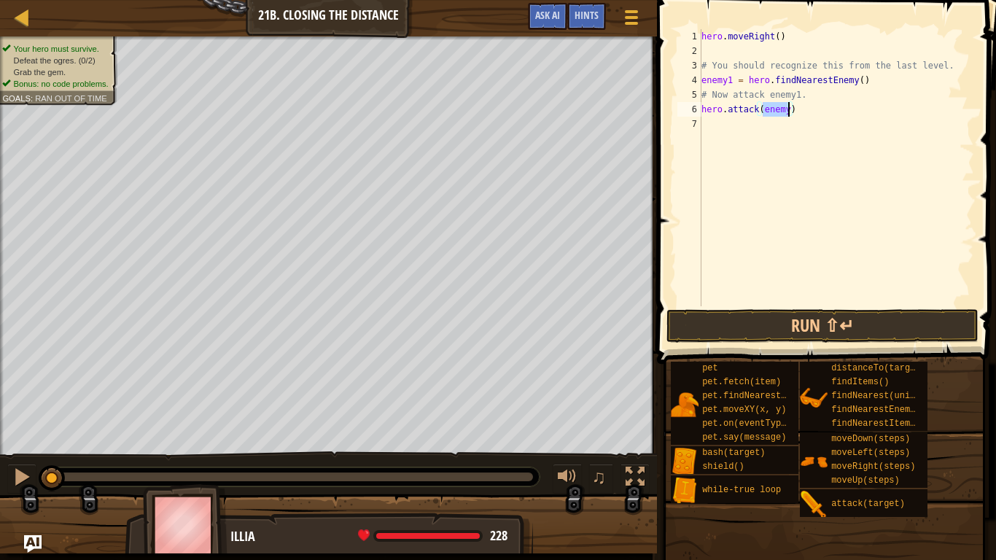
click at [790, 112] on div "hero . moveRight ( ) # You should recognize this from the last level. enemy1 = …" at bounding box center [837, 182] width 276 height 306
type textarea "hero.attack(enemy1)"
click at [718, 319] on button "Run ⇧↵" at bounding box center [823, 326] width 312 height 34
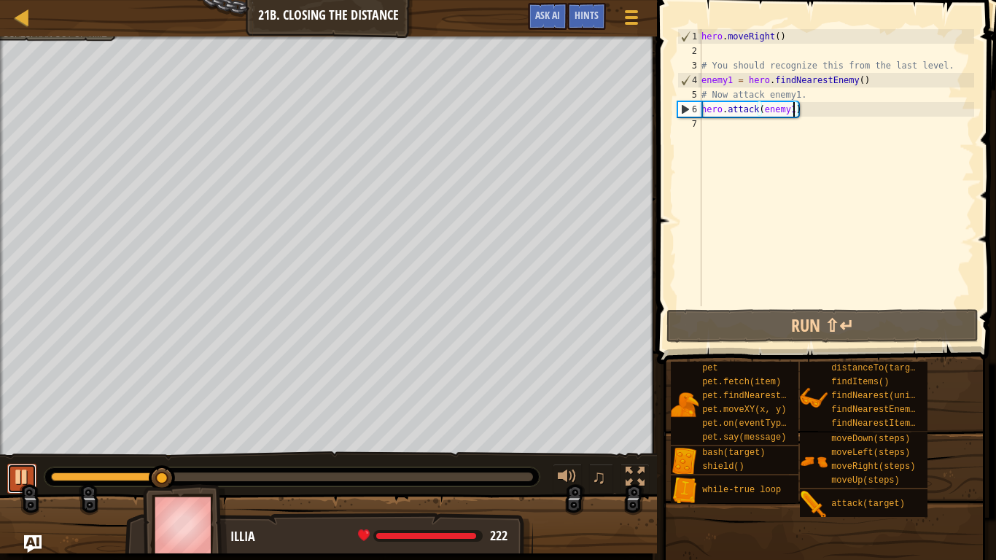
click at [24, 461] on div at bounding box center [21, 477] width 19 height 19
click at [726, 131] on div "hero . moveRight ( ) # You should recognize this from the last level. enemy1 = …" at bounding box center [837, 182] width 276 height 306
type textarea "h"
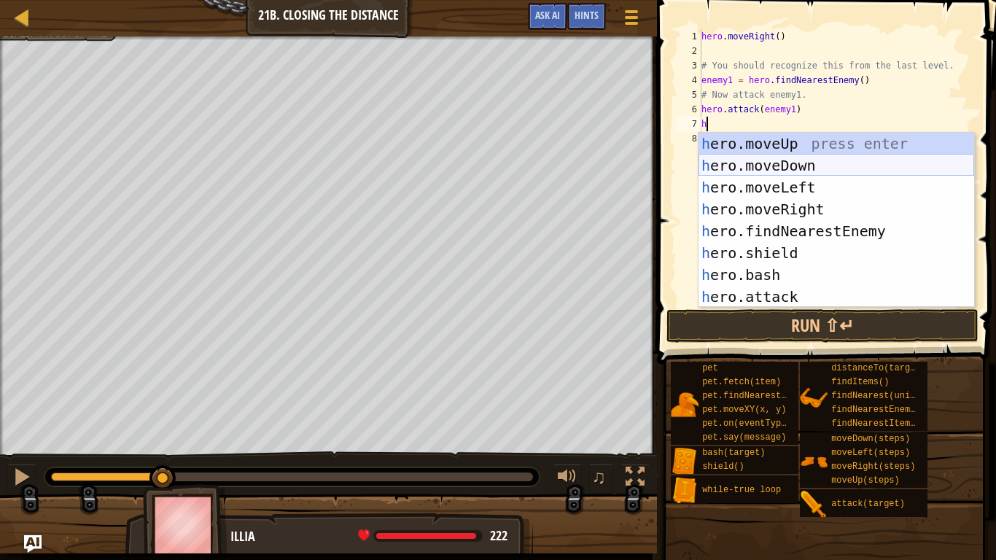
click at [744, 168] on div "h ero.moveUp press enter h ero.moveDown press enter h ero.moveLeft press enter …" at bounding box center [837, 242] width 276 height 219
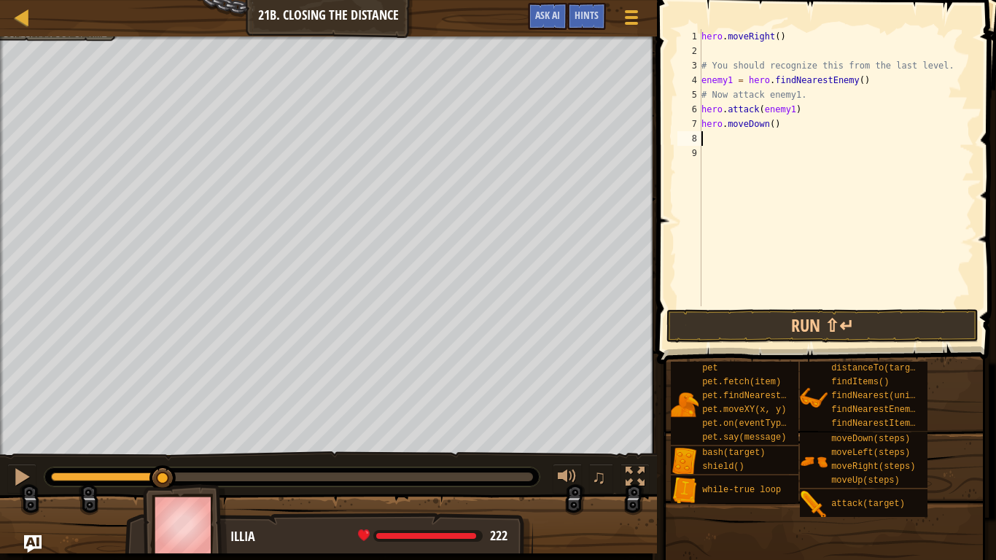
type textarea "h"
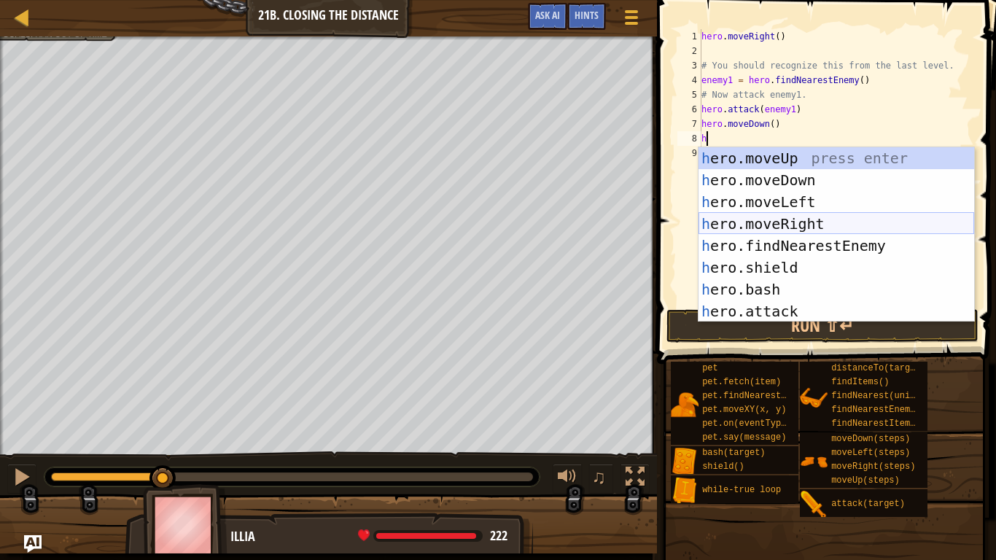
click at [803, 221] on div "h ero.moveUp press enter h ero.moveDown press enter h ero.moveLeft press enter …" at bounding box center [837, 256] width 276 height 219
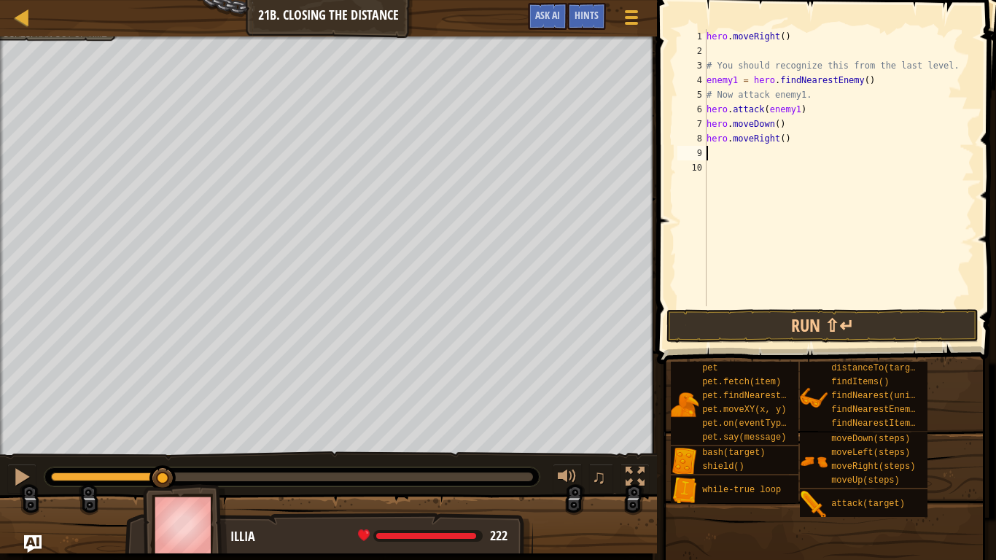
click at [785, 142] on div "hero . moveRight ( ) # You should recognize this from the last level. enemy1 = …" at bounding box center [839, 182] width 271 height 306
type textarea "hero.moveRight(2)"
click at [761, 154] on div "hero . moveRight ( ) # You should recognize this from the last level. enemy1 = …" at bounding box center [839, 182] width 271 height 306
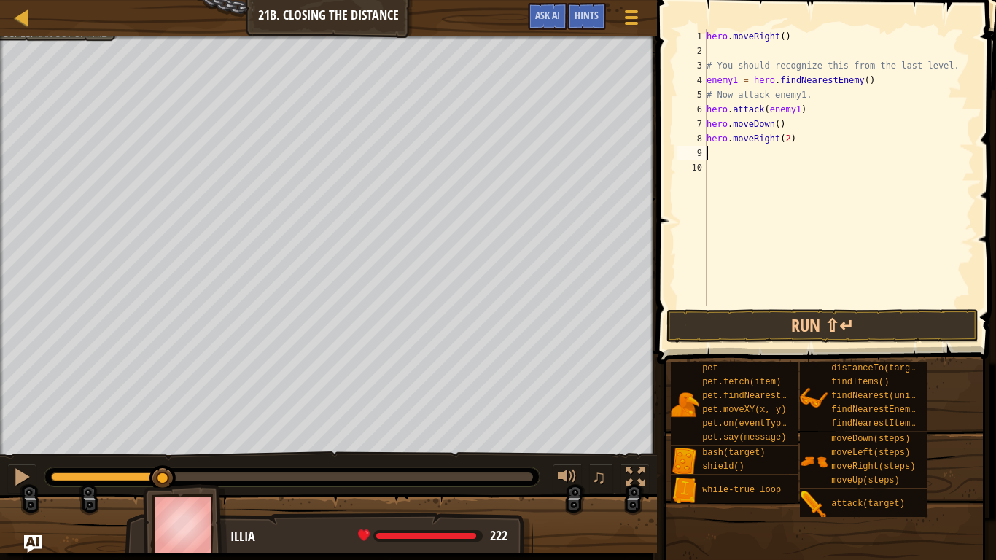
type textarea "he"
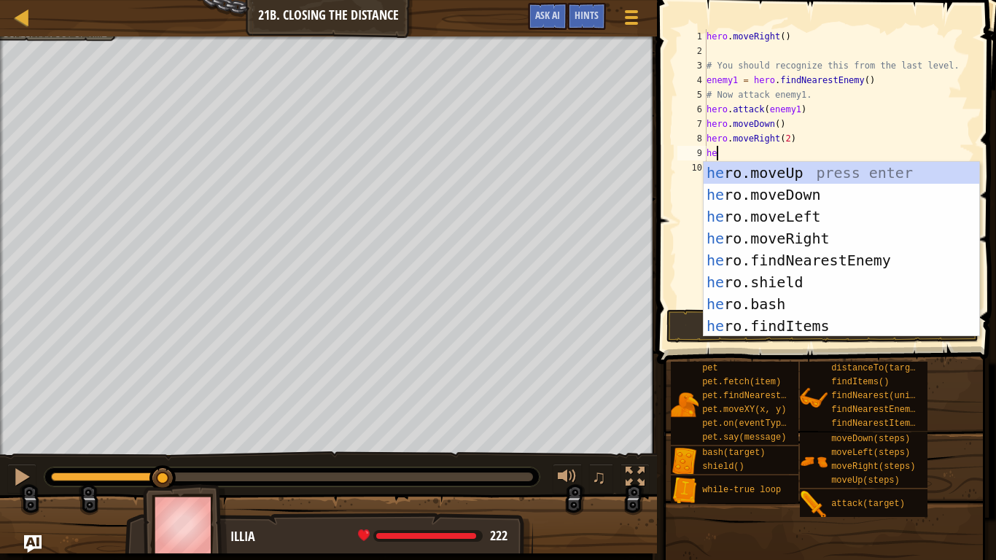
scroll to position [7, 1]
click at [740, 255] on div "he ro.moveUp press enter he ro.moveDown press enter he ro.moveLeft press enter …" at bounding box center [842, 271] width 276 height 219
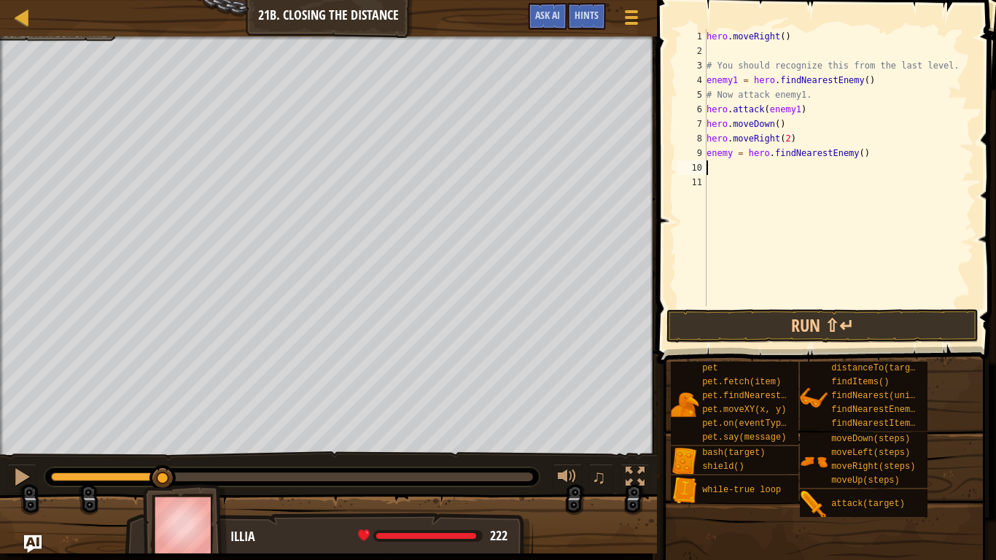
click at [733, 155] on div "hero . moveRight ( ) # You should recognize this from the last level. enemy1 = …" at bounding box center [839, 182] width 271 height 306
type textarea "enemy2 = hero.findNearestEnemy()"
click at [724, 164] on div "hero . moveRight ( ) # You should recognize this from the last level. enemy1 = …" at bounding box center [839, 182] width 271 height 306
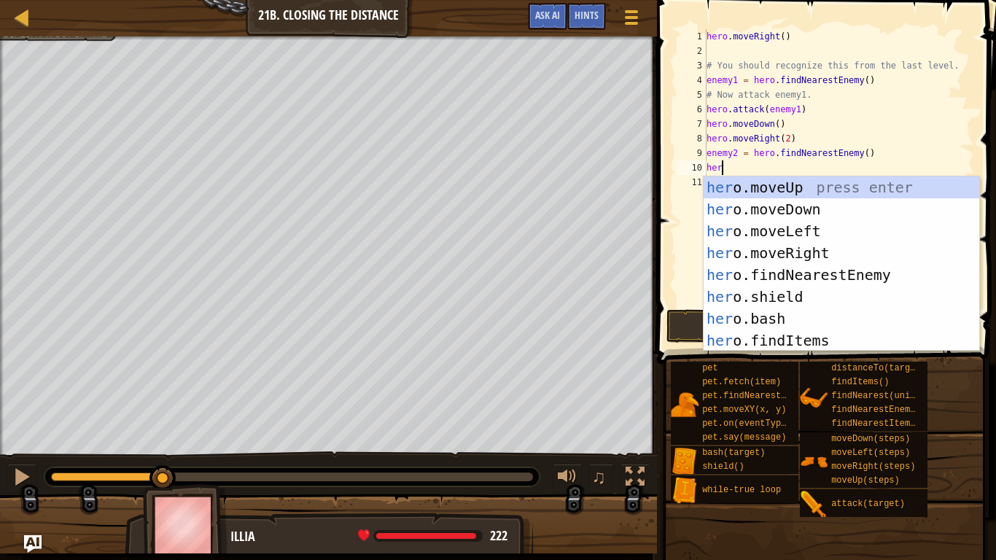
scroll to position [7, 2]
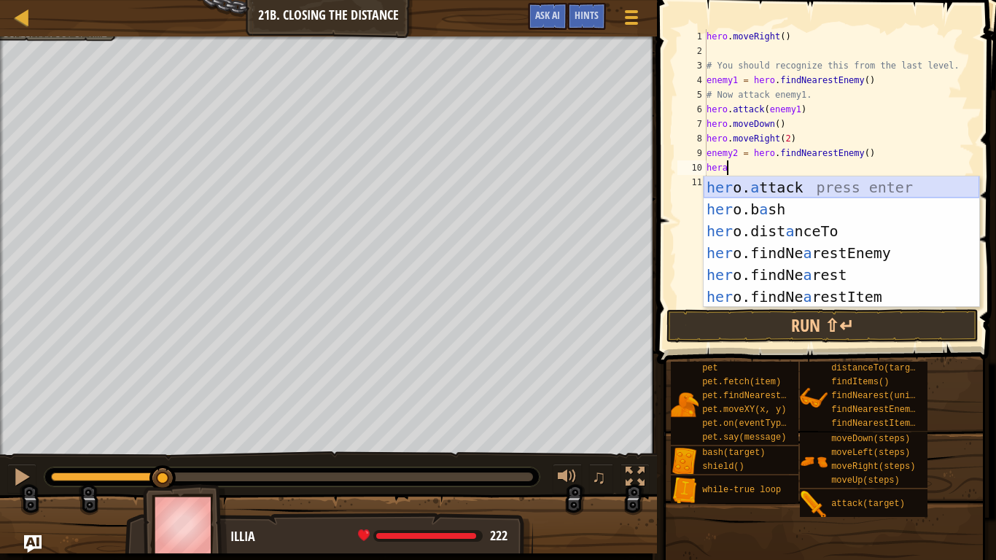
click at [751, 187] on div "her o. a ttack press enter her o.b a sh press enter her o.dist a nceTo press en…" at bounding box center [842, 263] width 276 height 175
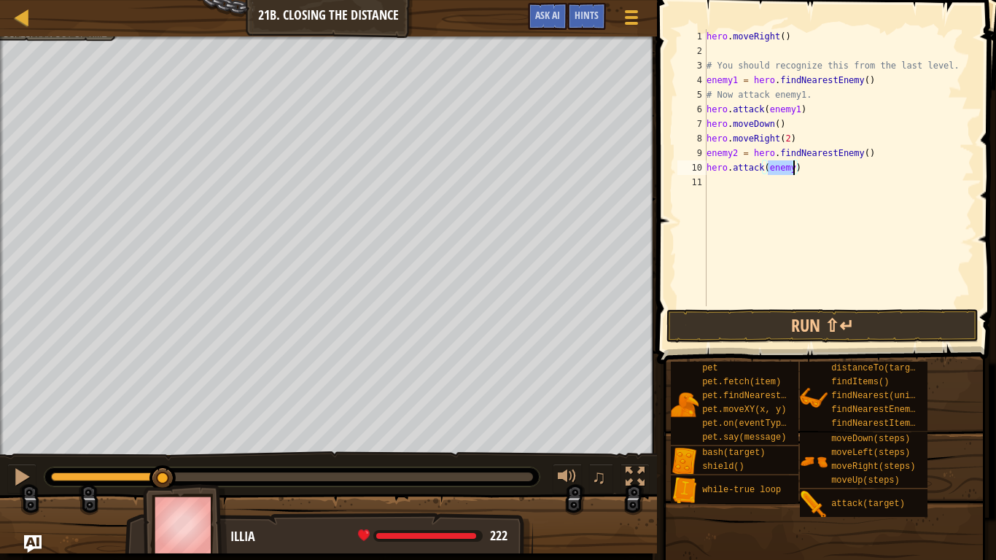
click at [791, 169] on div "hero . moveRight ( ) # You should recognize this from the last level. enemy1 = …" at bounding box center [839, 182] width 271 height 306
click at [792, 168] on div "hero . moveRight ( ) # You should recognize this from the last level. enemy1 = …" at bounding box center [839, 182] width 271 height 306
click at [722, 327] on button "Run ⇧↵" at bounding box center [823, 326] width 312 height 34
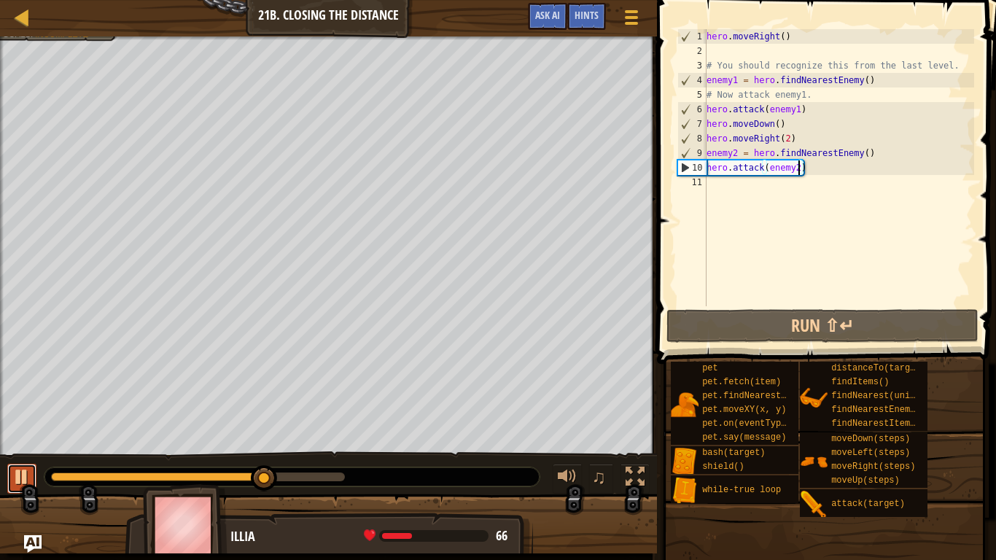
click at [18, 461] on div at bounding box center [21, 477] width 19 height 19
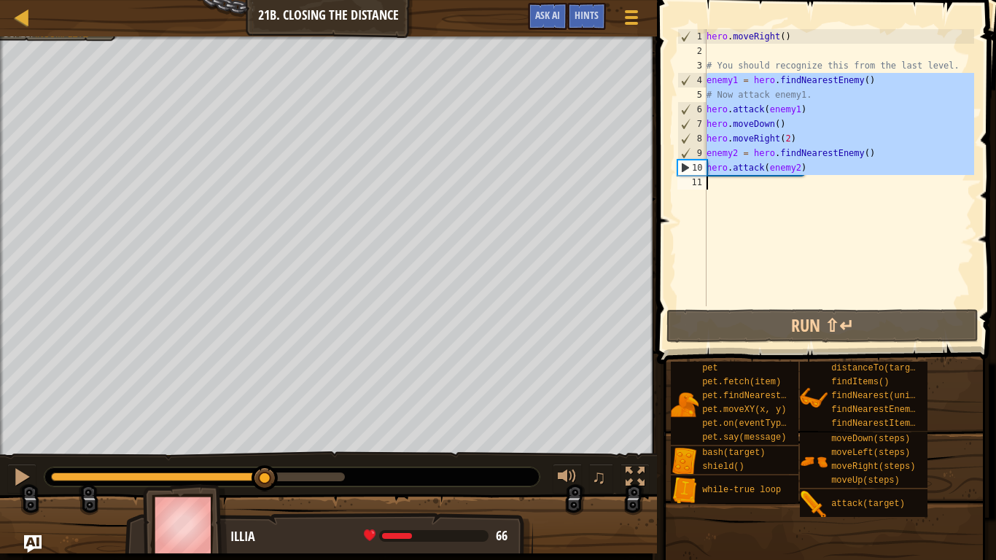
drag, startPoint x: 708, startPoint y: 79, endPoint x: 837, endPoint y: 179, distance: 163.2
click at [837, 179] on div "hero . moveRight ( ) # You should recognize this from the last level. enemy1 = …" at bounding box center [839, 182] width 271 height 306
type textarea "hero.attack(enemy2)"
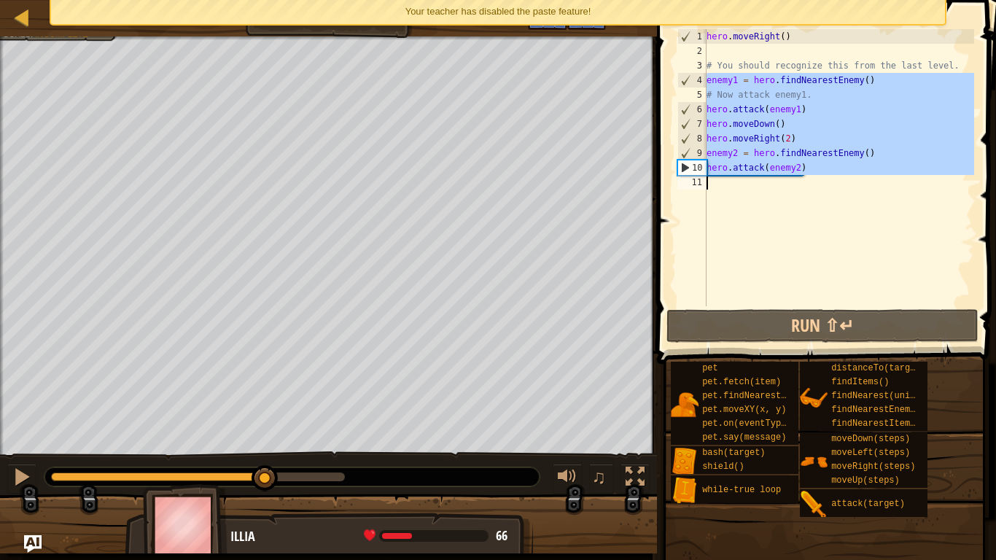
click at [775, 194] on div "hero . moveRight ( ) # You should recognize this from the last level. enemy1 = …" at bounding box center [839, 182] width 271 height 306
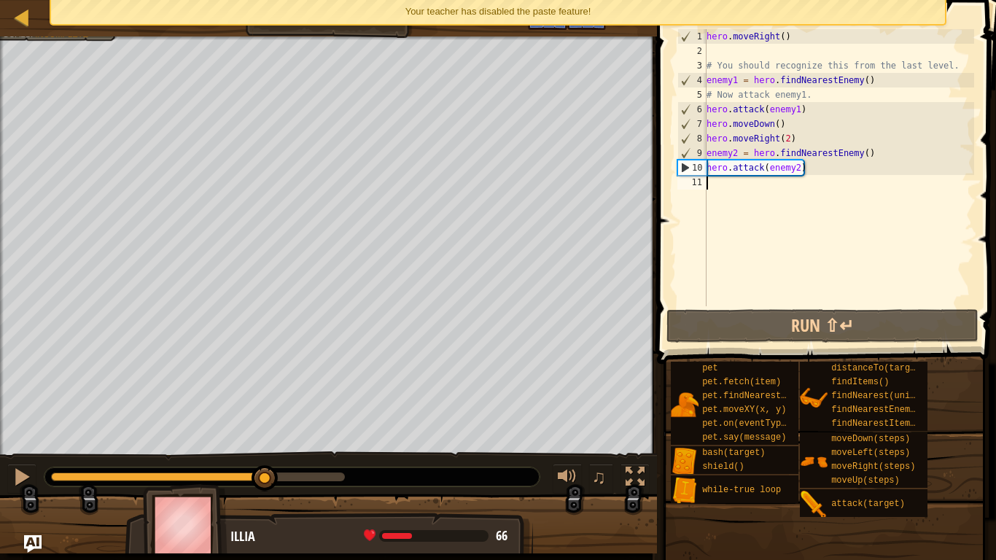
scroll to position [7, 0]
click at [706, 82] on div "4" at bounding box center [692, 80] width 28 height 15
type textarea "enemy1 = hero.findNearestEnemy()"
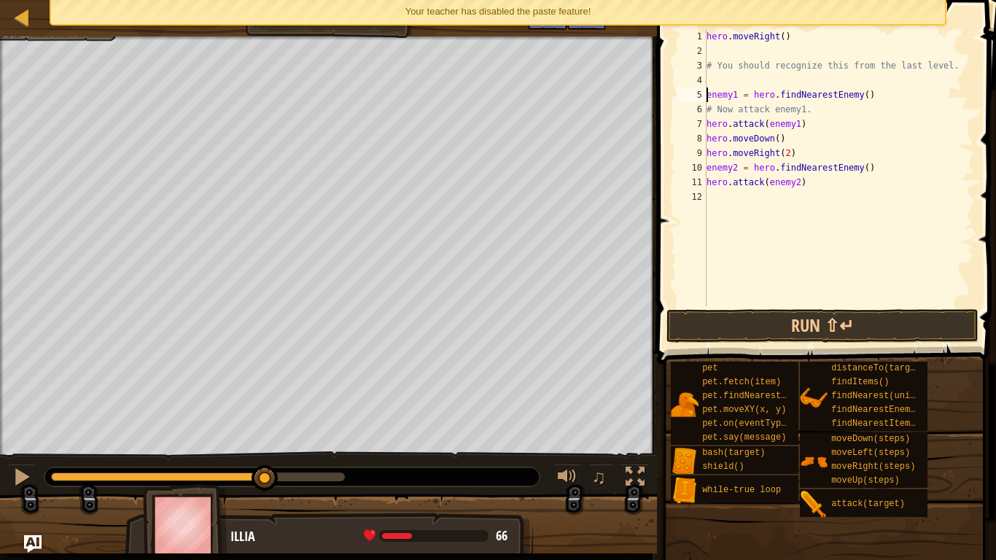
click at [707, 79] on div "hero . moveRight ( ) # You should recognize this from the last level. enemy1 = …" at bounding box center [839, 182] width 271 height 306
type textarea "wh"
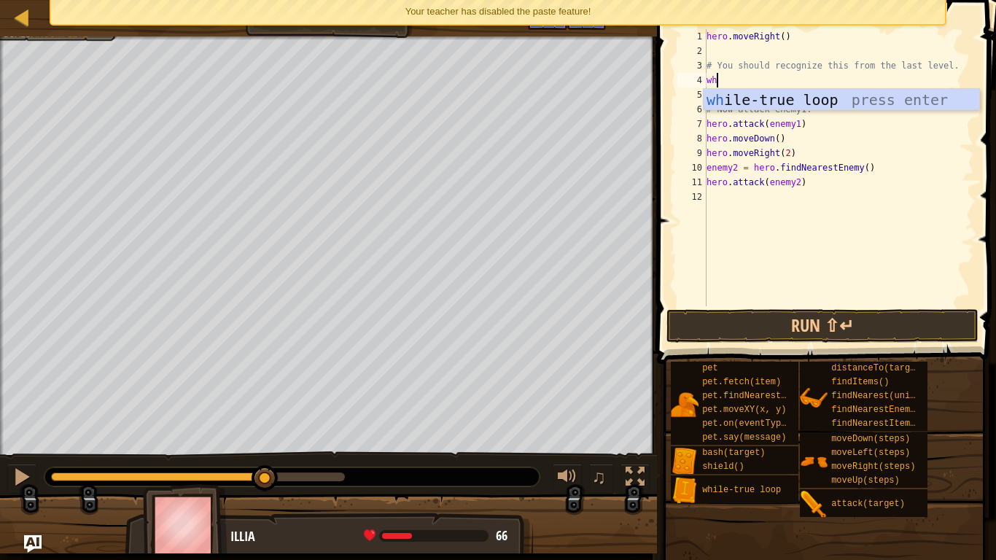
click at [726, 94] on div "wh ile-true loop press enter" at bounding box center [842, 122] width 276 height 66
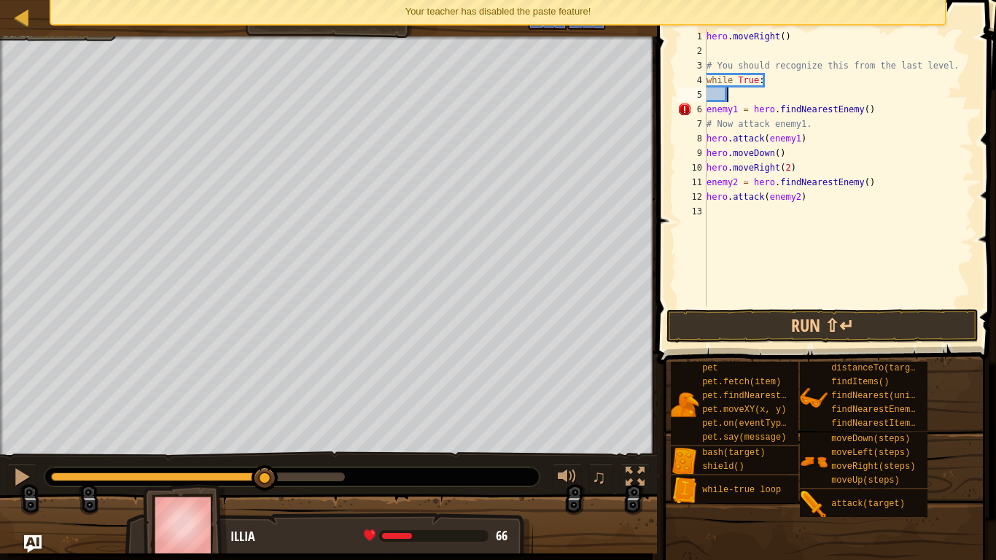
click at [707, 109] on div "hero . moveRight ( ) # You should recognize this from the last level. while Tru…" at bounding box center [839, 182] width 271 height 306
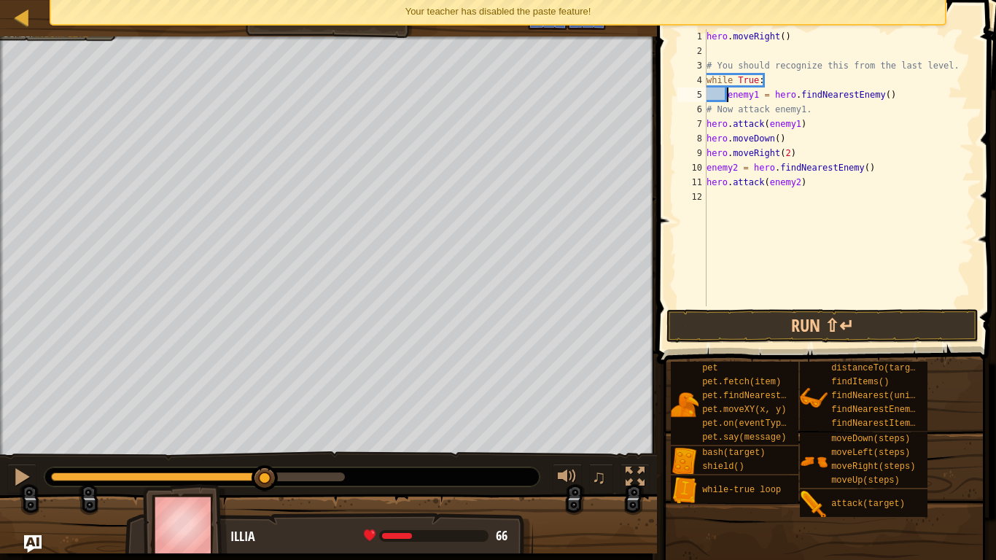
click at [706, 123] on div "7" at bounding box center [692, 124] width 29 height 15
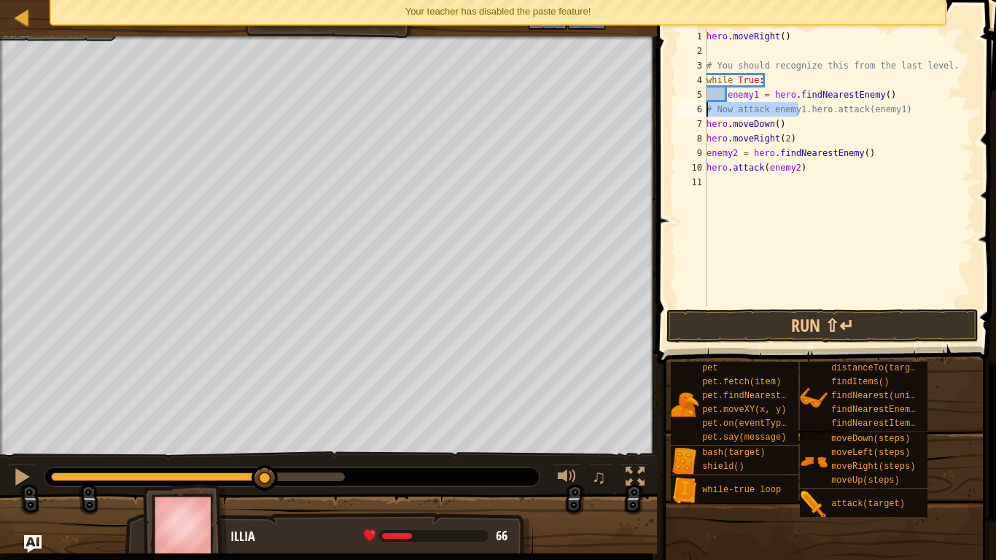
drag, startPoint x: 800, startPoint y: 110, endPoint x: 705, endPoint y: 107, distance: 94.9
click at [705, 107] on div "# Now attack enemy1.hero.attack(enemy1) 1 2 3 4 5 6 7 8 9 10 11 hero . moveRigh…" at bounding box center [825, 167] width 300 height 277
click at [713, 107] on div "hero . moveRight ( ) # You should recognize this from the last level. while Tru…" at bounding box center [839, 182] width 271 height 306
click at [712, 110] on div "hero . moveRight ( ) # You should recognize this from the last level. while Tru…" at bounding box center [839, 182] width 271 height 306
click at [708, 123] on div "hero . moveRight ( ) # You should recognize this from the last level. while Tru…" at bounding box center [839, 182] width 271 height 306
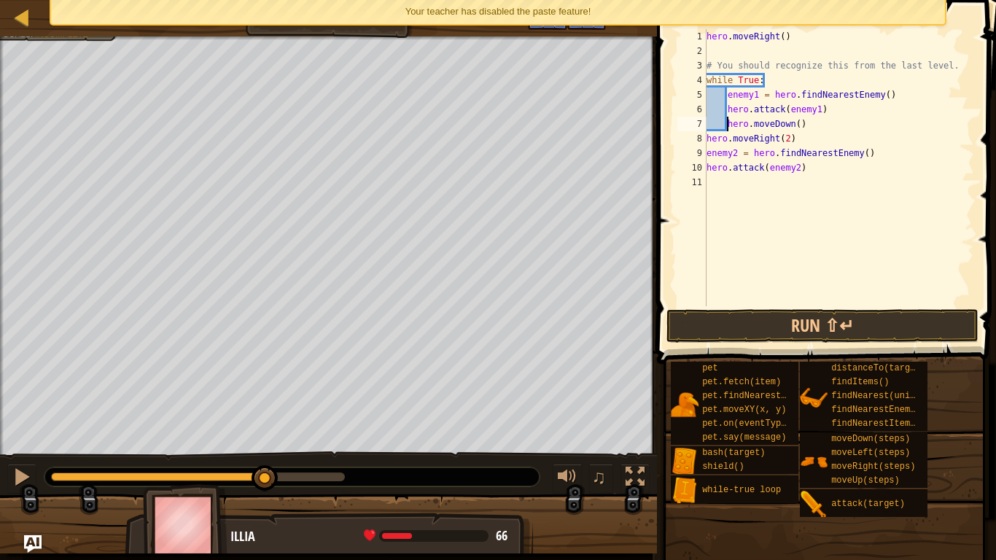
click at [707, 138] on div "hero . moveRight ( ) # You should recognize this from the last level. while Tru…" at bounding box center [839, 182] width 271 height 306
click at [708, 154] on div "hero . moveRight ( ) # You should recognize this from the last level. while Tru…" at bounding box center [839, 182] width 271 height 306
click at [707, 166] on div "hero . moveRight ( ) # You should recognize this from the last level. while Tru…" at bounding box center [839, 182] width 271 height 306
type textarea "hero.attack(enemy2)"
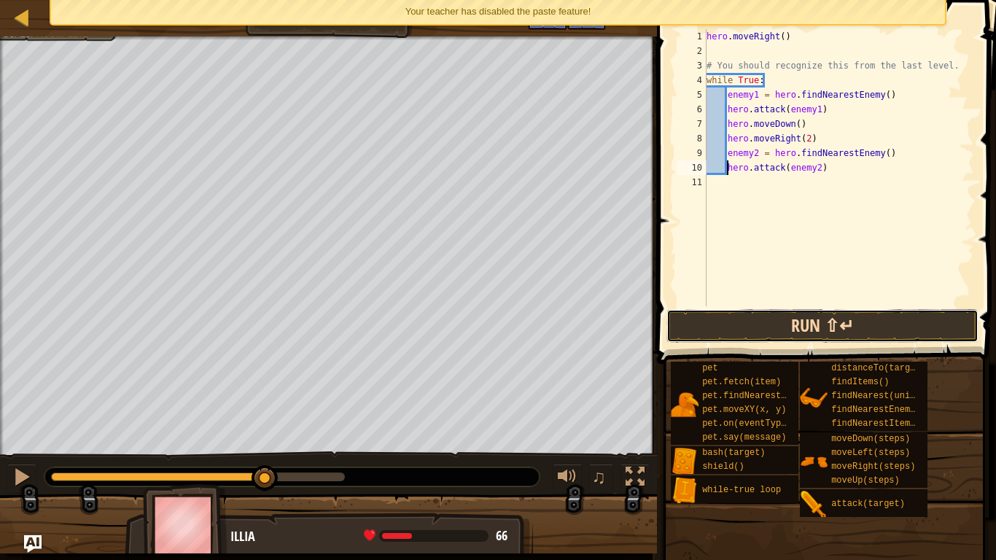
click at [760, 334] on button "Run ⇧↵" at bounding box center [823, 326] width 312 height 34
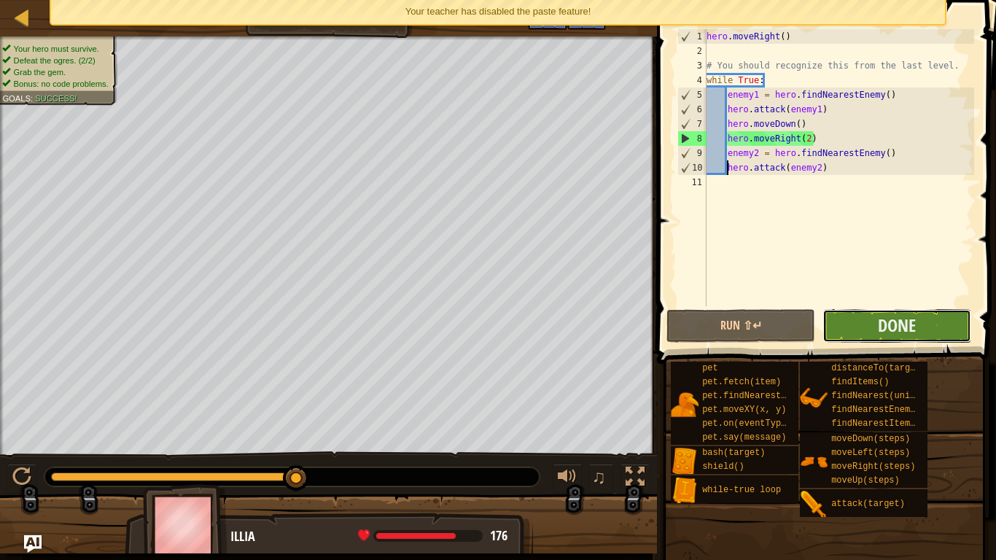
click at [866, 330] on button "Done" at bounding box center [897, 326] width 149 height 34
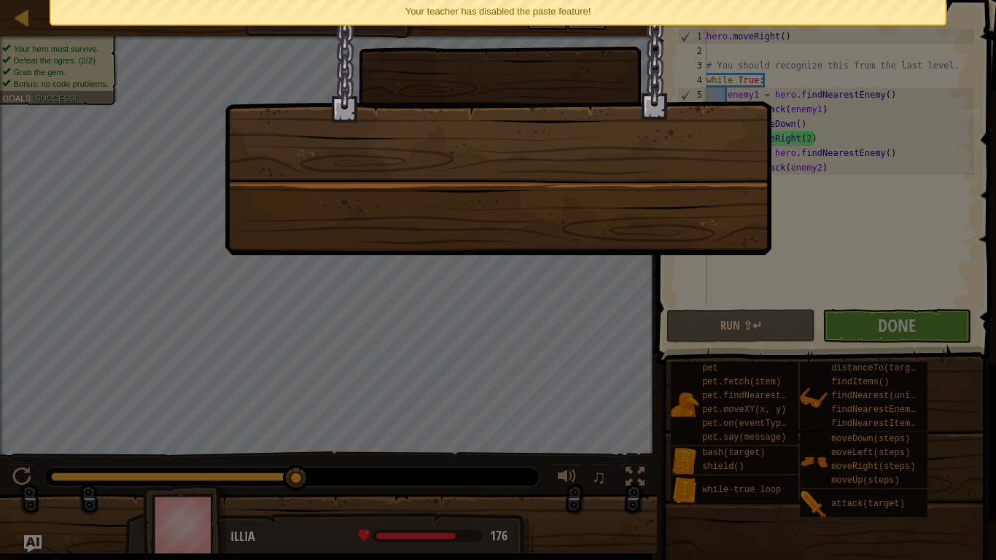
click at [667, 0] on div "Your teacher has disabled the paste feature!" at bounding box center [497, 12] width 893 height 24
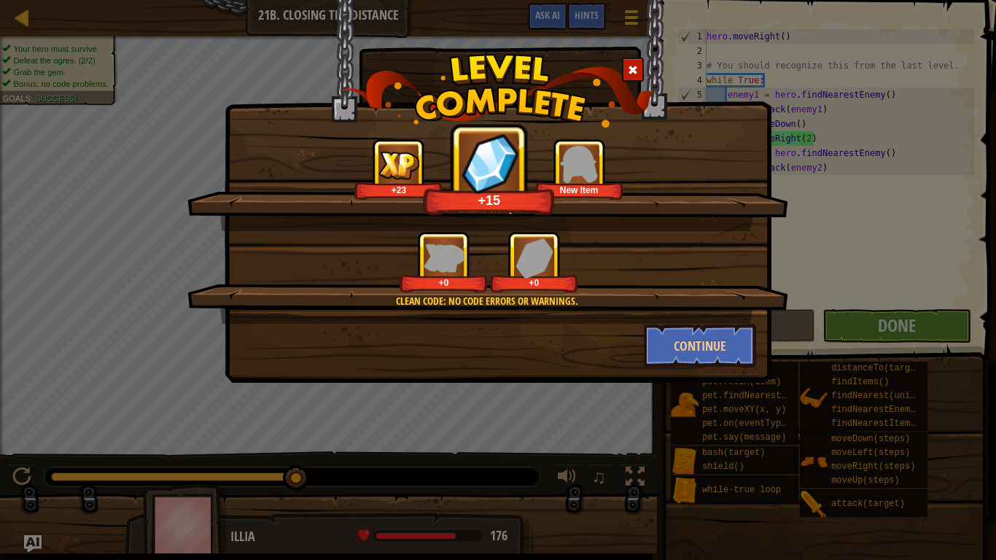
click at [602, 182] on div "New Item" at bounding box center [579, 169] width 88 height 61
click at [576, 169] on img at bounding box center [579, 165] width 40 height 40
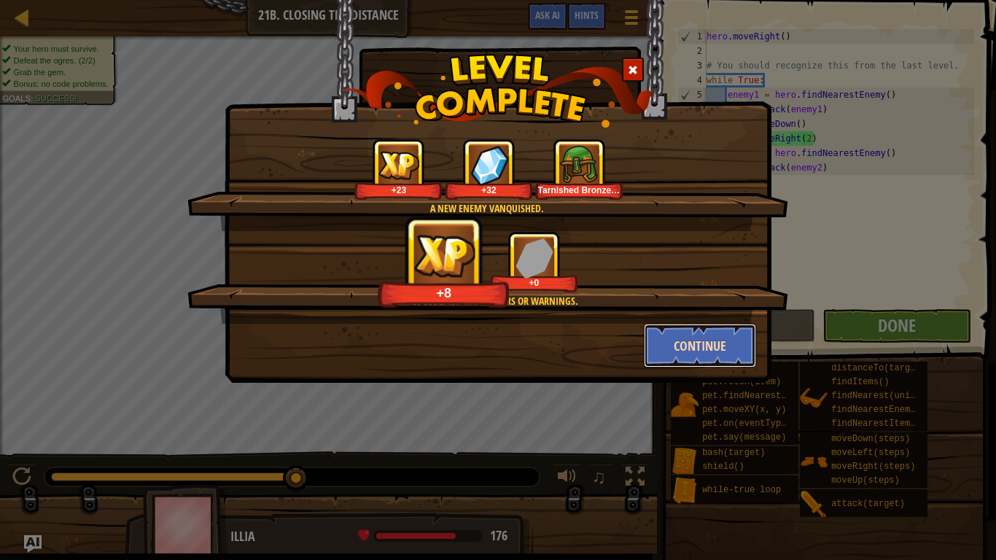
click at [706, 356] on button "Continue" at bounding box center [700, 346] width 113 height 44
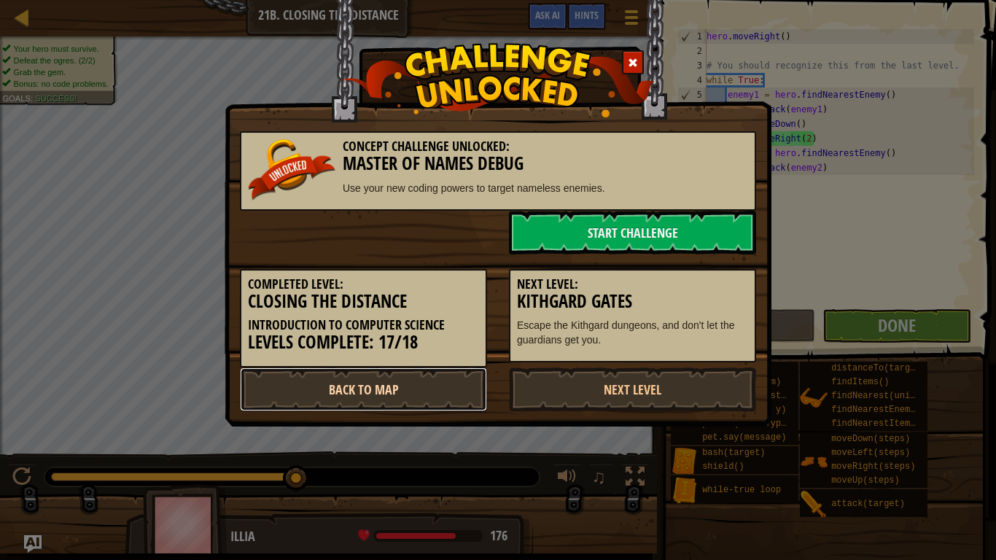
click at [373, 381] on link "Back to Map" at bounding box center [363, 390] width 247 height 44
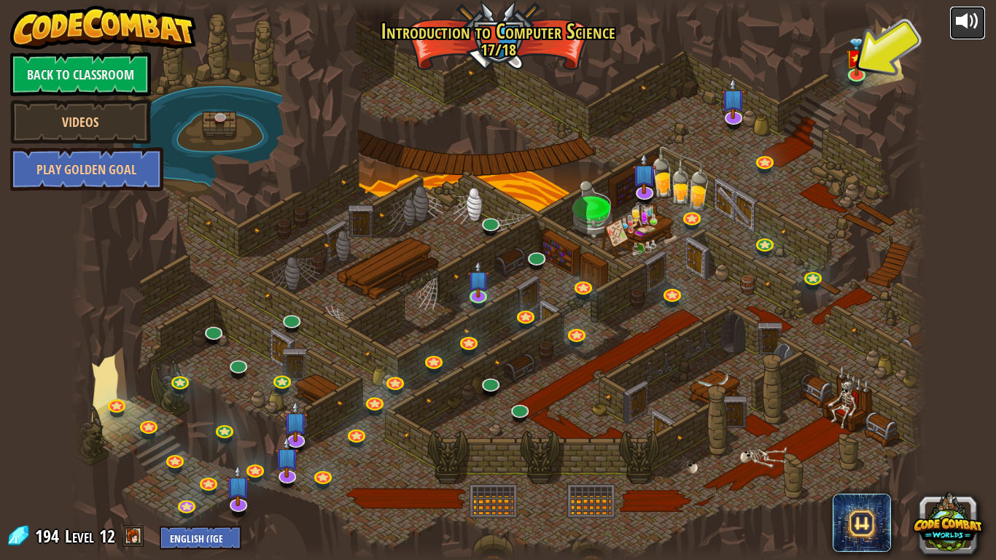
click at [973, 15] on div at bounding box center [967, 20] width 23 height 23
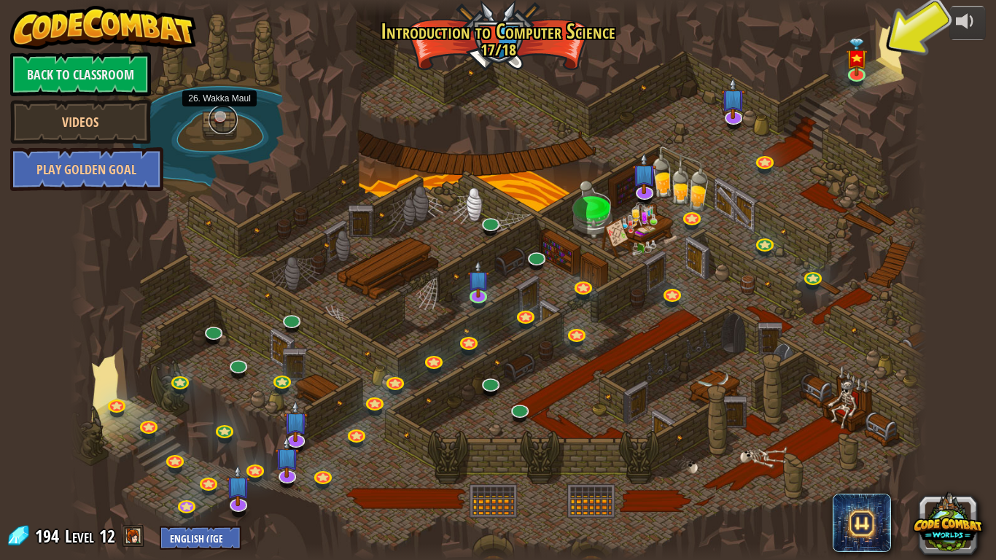
click at [210, 120] on link at bounding box center [223, 119] width 29 height 29
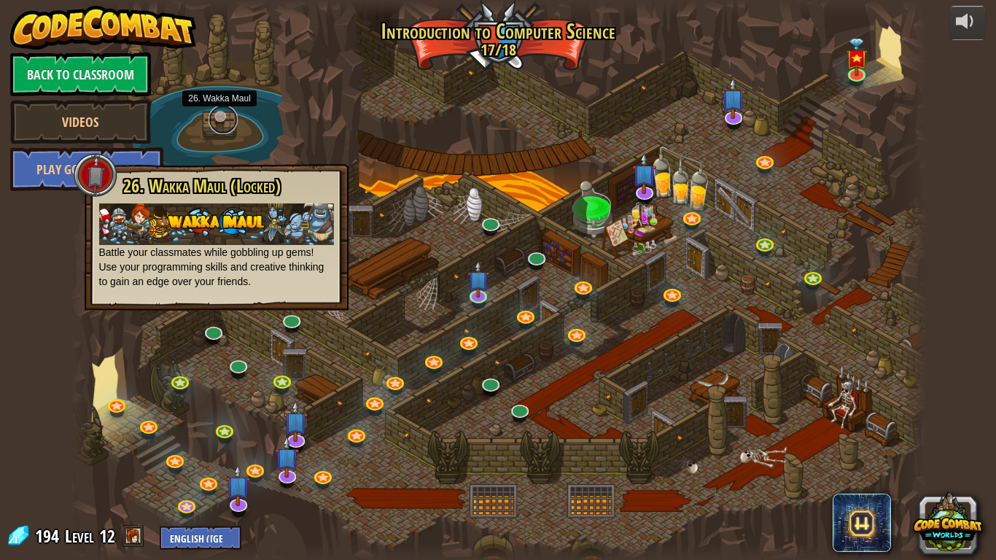
click at [222, 115] on link at bounding box center [223, 119] width 29 height 29
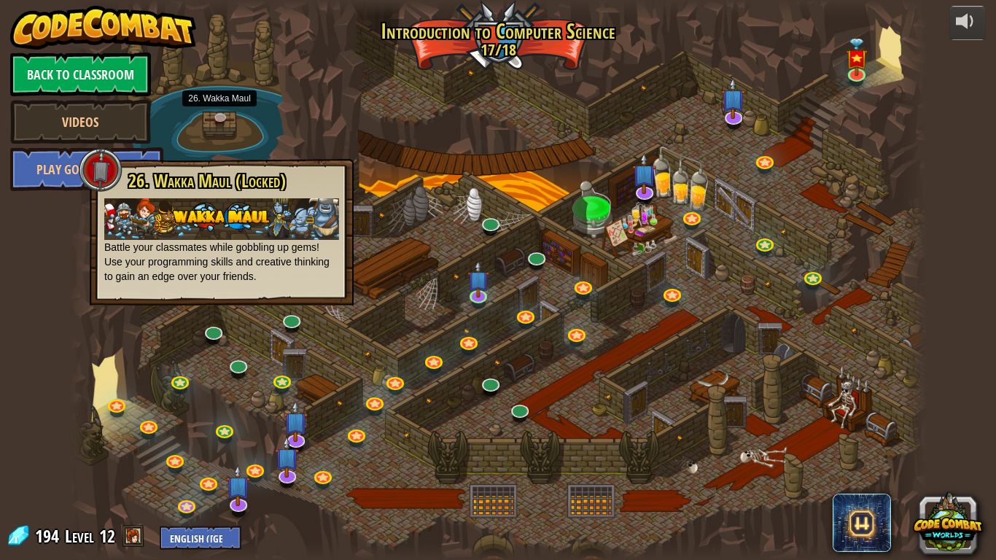
click at [974, 411] on div "powered by Back to Classroom Videos Play Golden Goal 25. Kithgard Gates Escape …" at bounding box center [498, 280] width 996 height 560
click at [42, 255] on div "powered by Back to Classroom Videos Play Golden Goal 25. Kithgard Gates Escape …" at bounding box center [498, 280] width 996 height 560
click at [288, 318] on link at bounding box center [291, 317] width 29 height 29
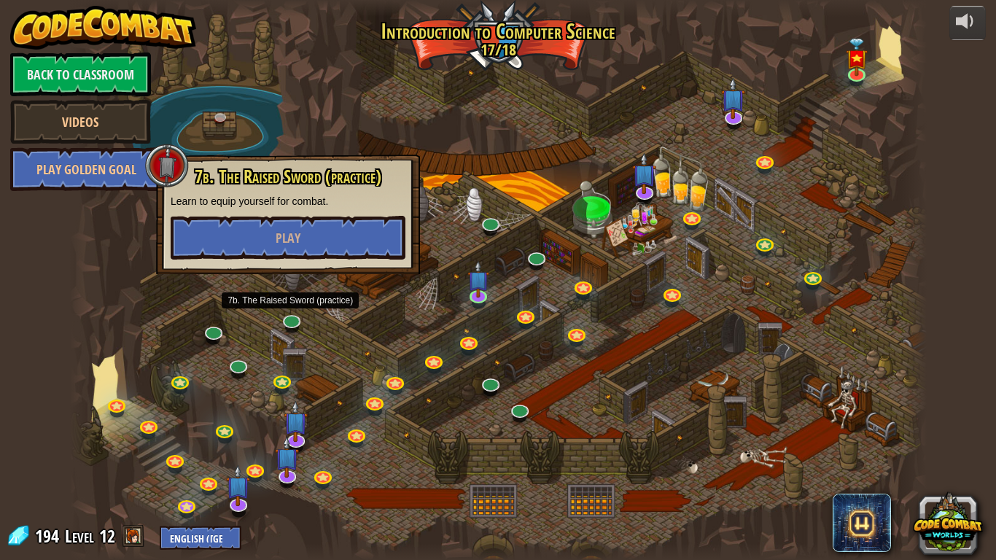
click at [343, 303] on div at bounding box center [498, 280] width 857 height 560
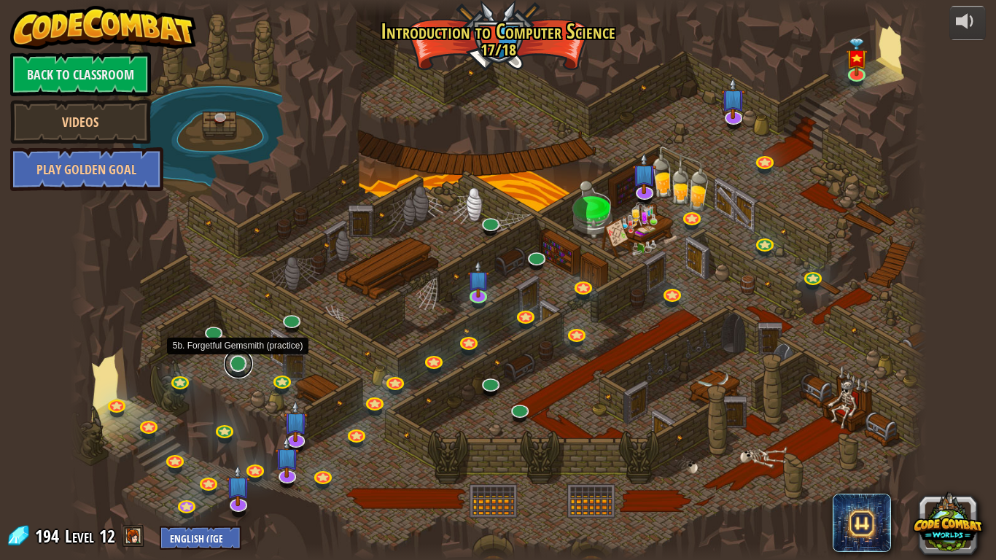
click at [241, 369] on link at bounding box center [238, 363] width 29 height 29
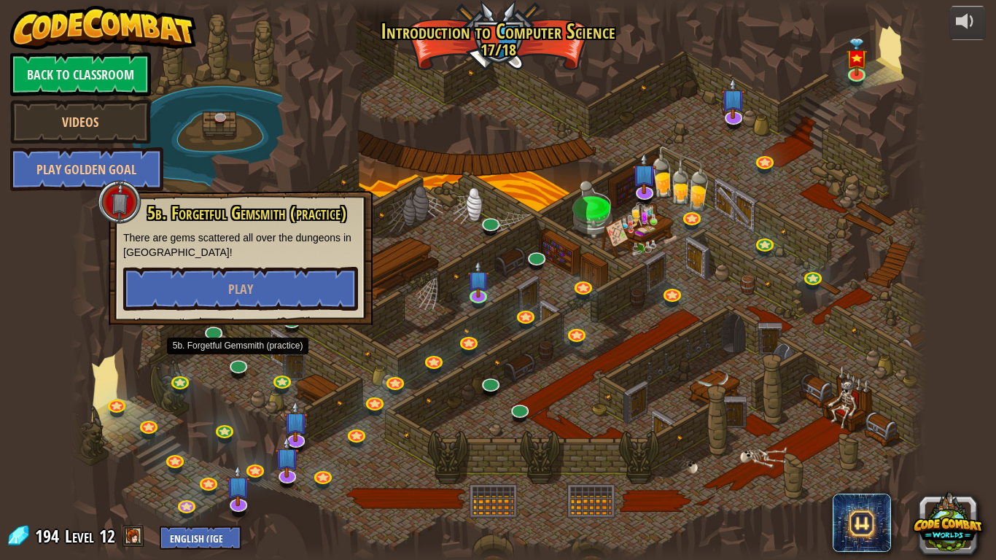
click at [322, 368] on div at bounding box center [498, 280] width 857 height 560
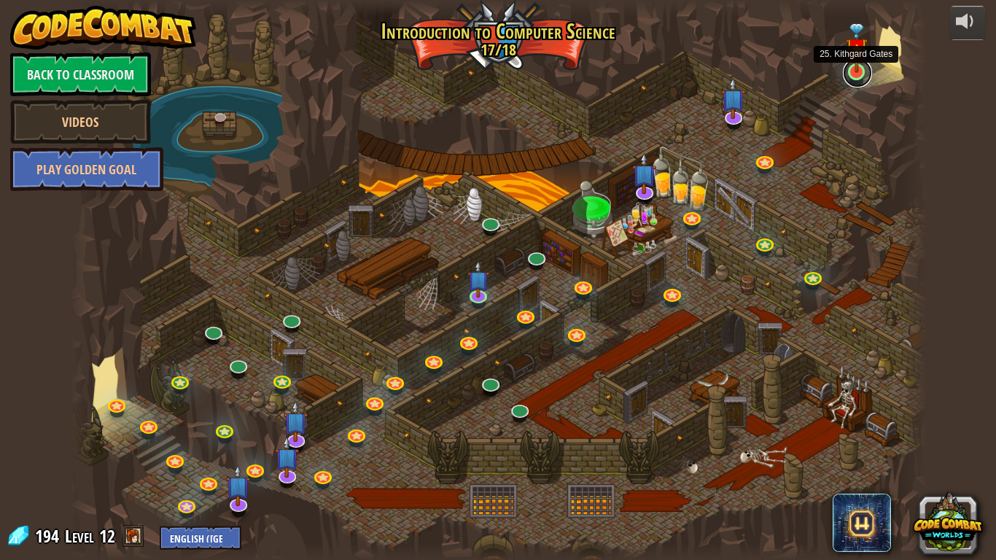
click at [862, 76] on link at bounding box center [857, 72] width 29 height 29
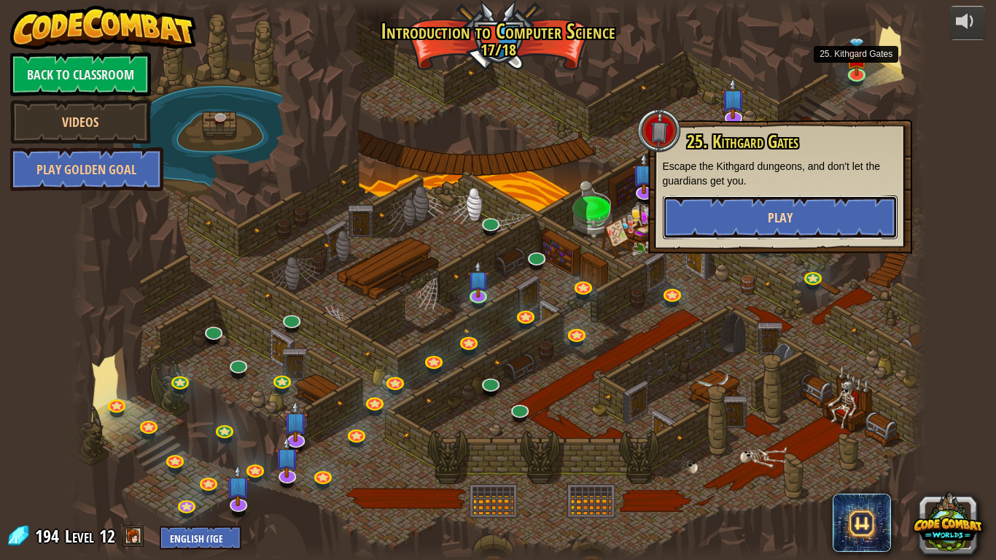
click at [745, 227] on button "Play" at bounding box center [780, 217] width 235 height 44
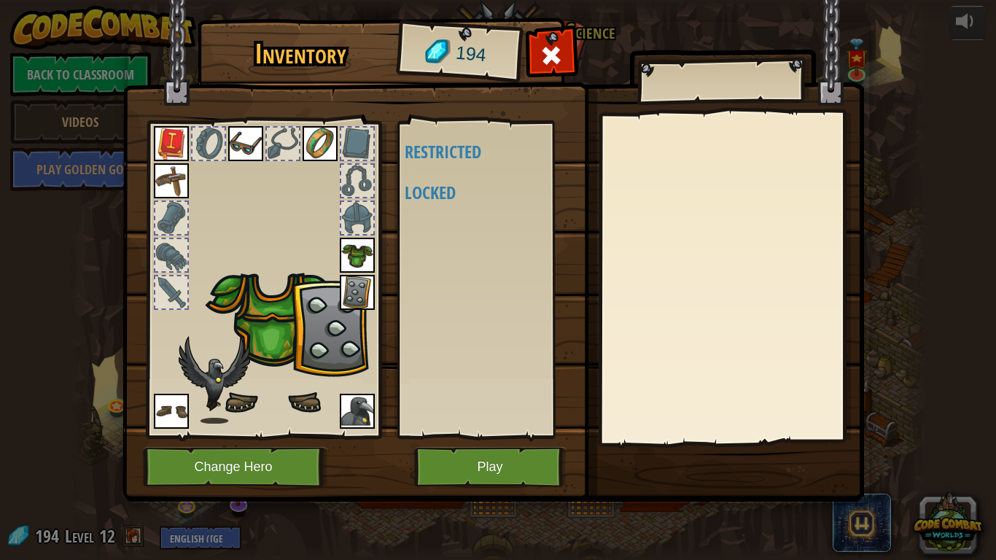
click at [435, 173] on div "Available (double-click to equip) Restricted Locked" at bounding box center [491, 280] width 172 height 304
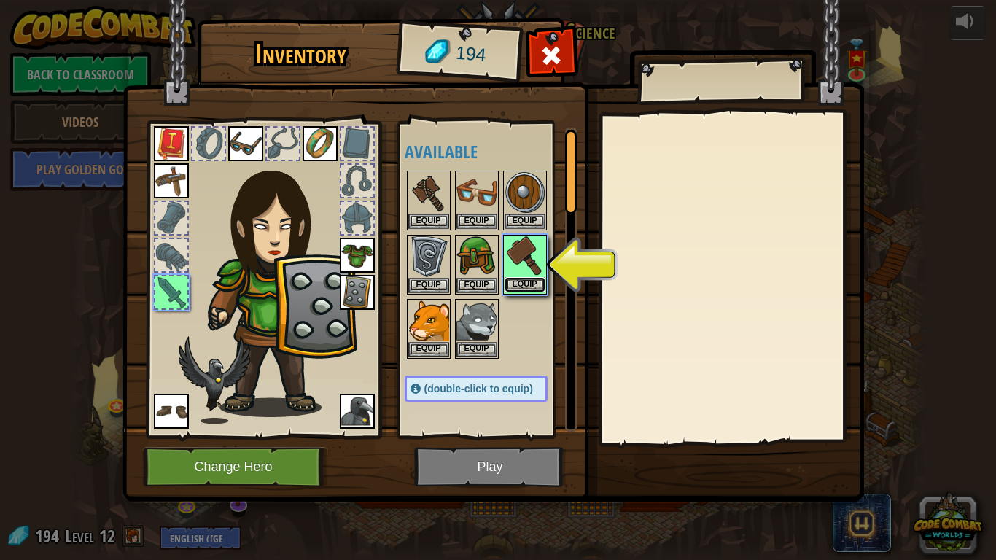
click at [543, 281] on button "Equip" at bounding box center [525, 284] width 41 height 15
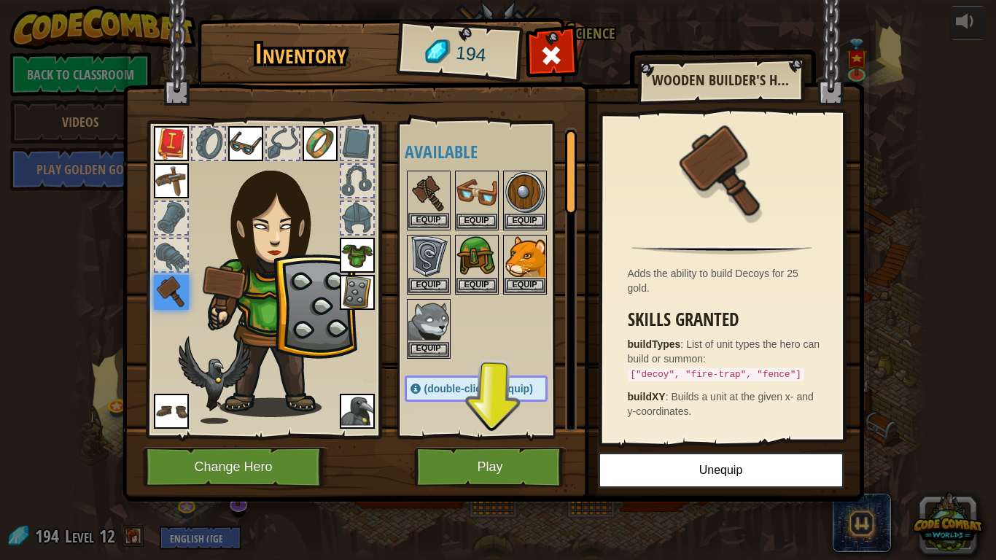
click at [434, 179] on img at bounding box center [428, 192] width 41 height 41
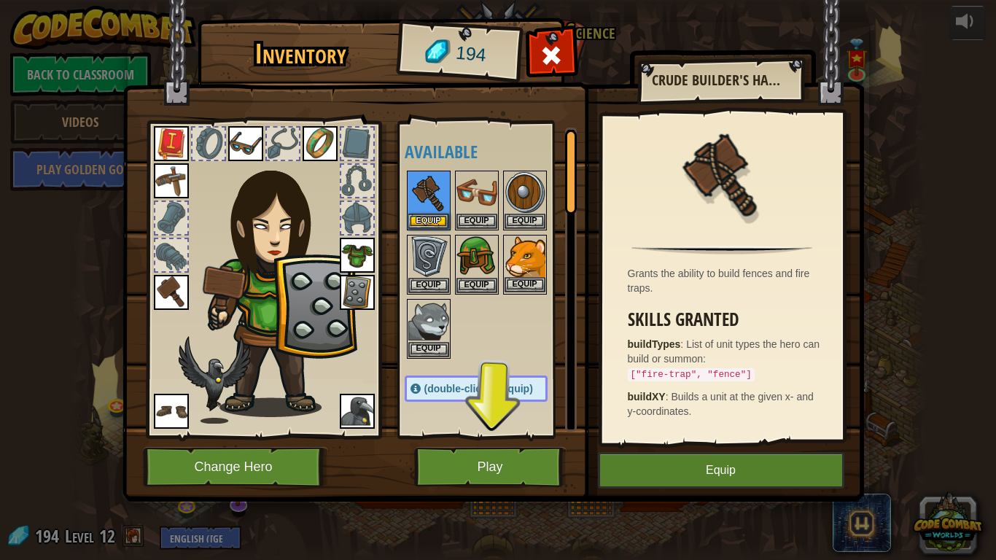
click at [522, 247] on img at bounding box center [525, 256] width 41 height 41
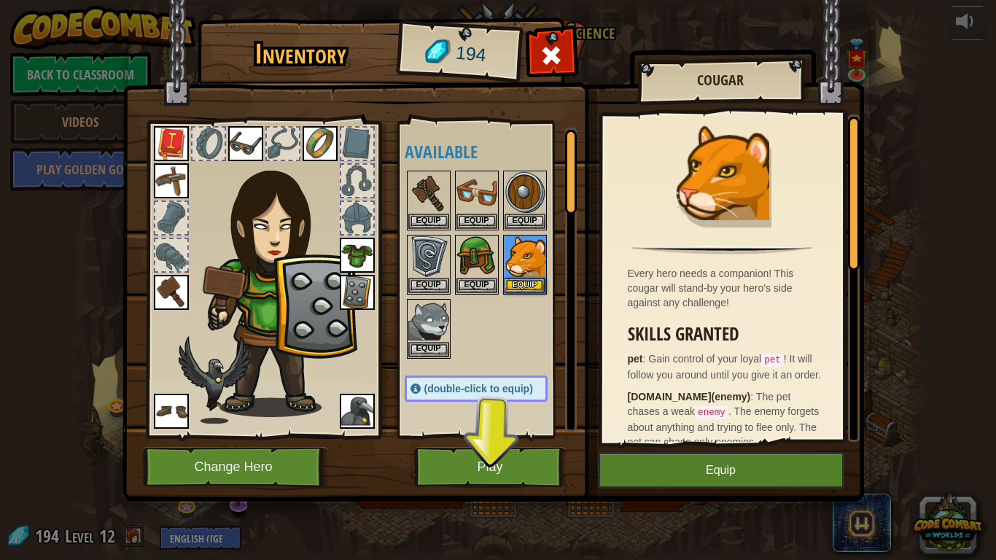
click at [463, 321] on div at bounding box center [491, 264] width 172 height 192
click at [473, 447] on button "Play" at bounding box center [490, 467] width 152 height 40
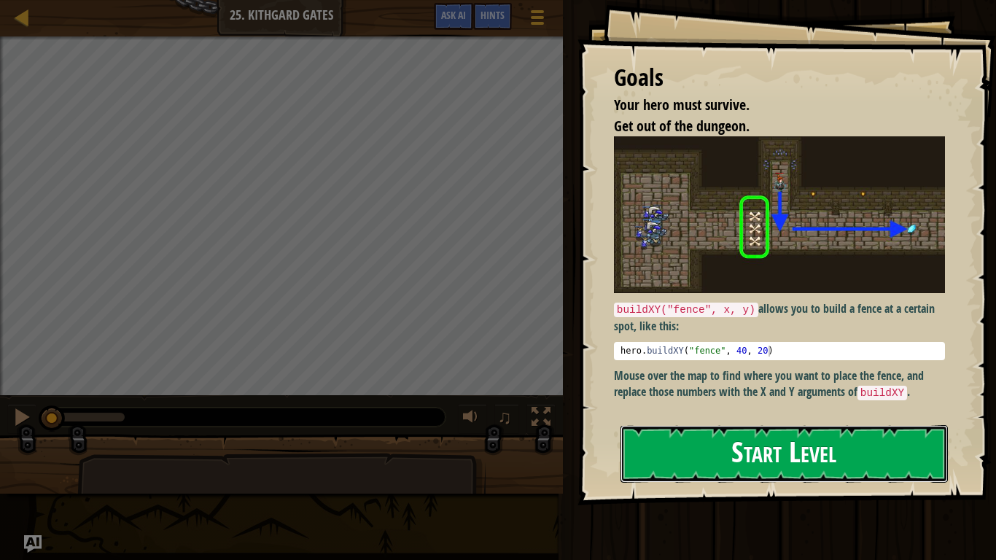
click at [651, 460] on button "Start Level" at bounding box center [784, 454] width 327 height 58
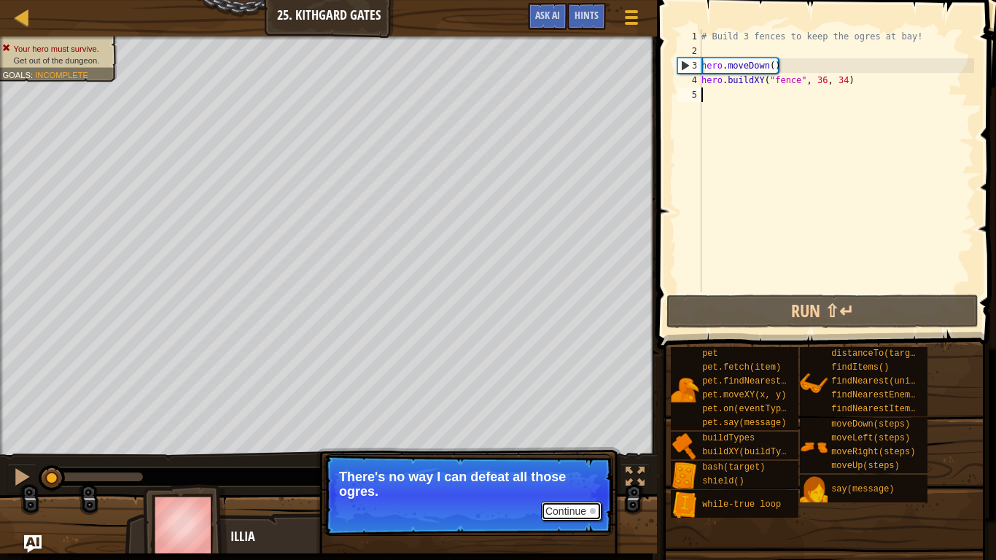
click at [548, 461] on button "Continue" at bounding box center [571, 511] width 61 height 19
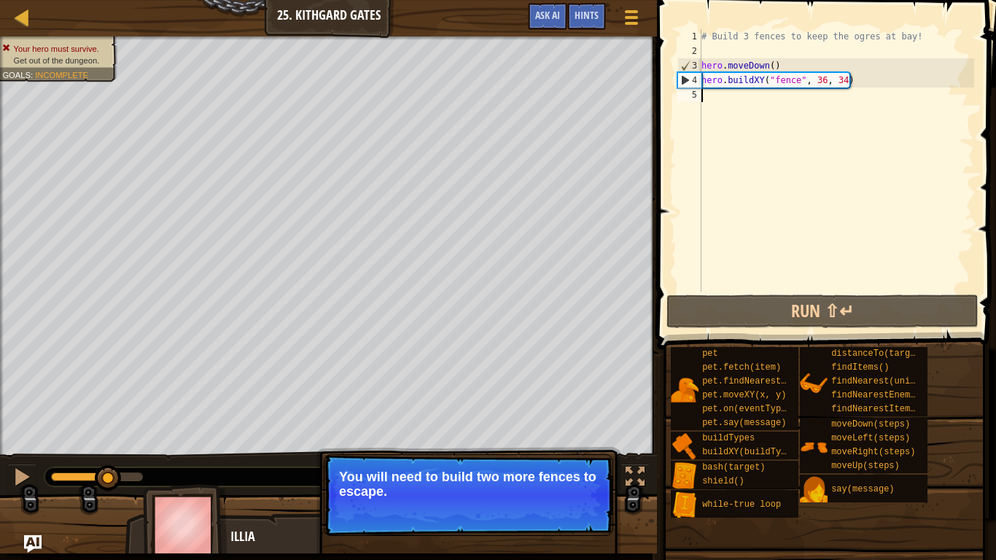
click at [468, 461] on p "Continue You will need to build two more fences to escape." at bounding box center [469, 495] width 290 height 82
click at [731, 96] on div "# Build 3 fences to keep the ogres at bay! hero . moveDown ( ) hero . buildXY (…" at bounding box center [837, 175] width 276 height 292
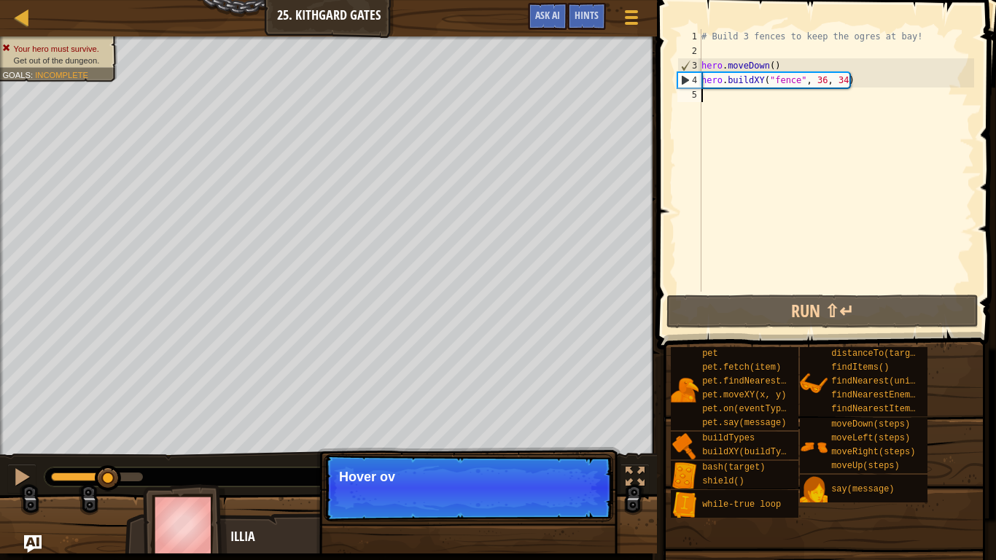
click at [702, 79] on div "# Build 3 fences to keep the ogres at bay! hero . moveDown ( ) hero . buildXY (…" at bounding box center [837, 175] width 276 height 292
type textarea "hero.buildXY("fence", 36, 34)"
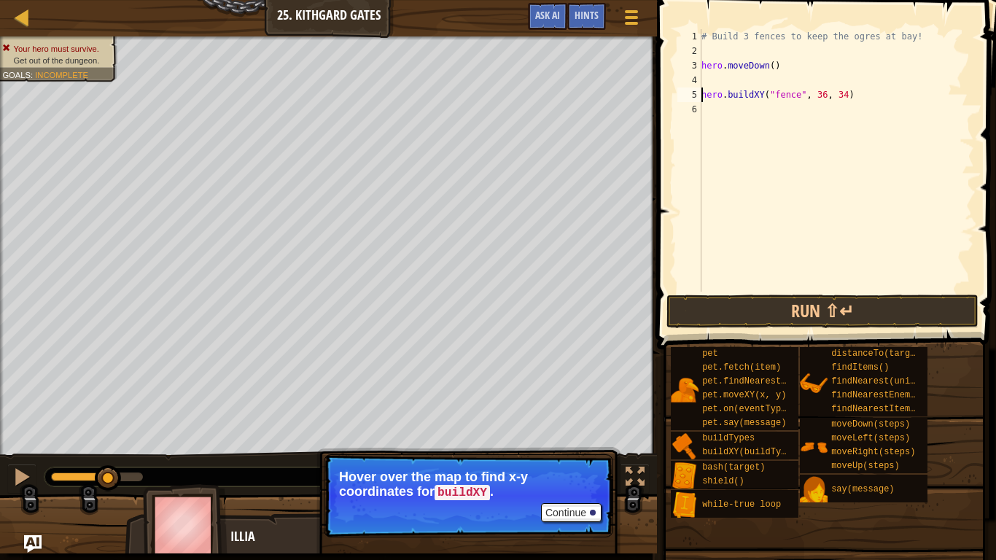
click at [728, 113] on div "# Build 3 fences to keep the ogres at bay! hero . moveDown ( ) hero . buildXY (…" at bounding box center [837, 175] width 276 height 292
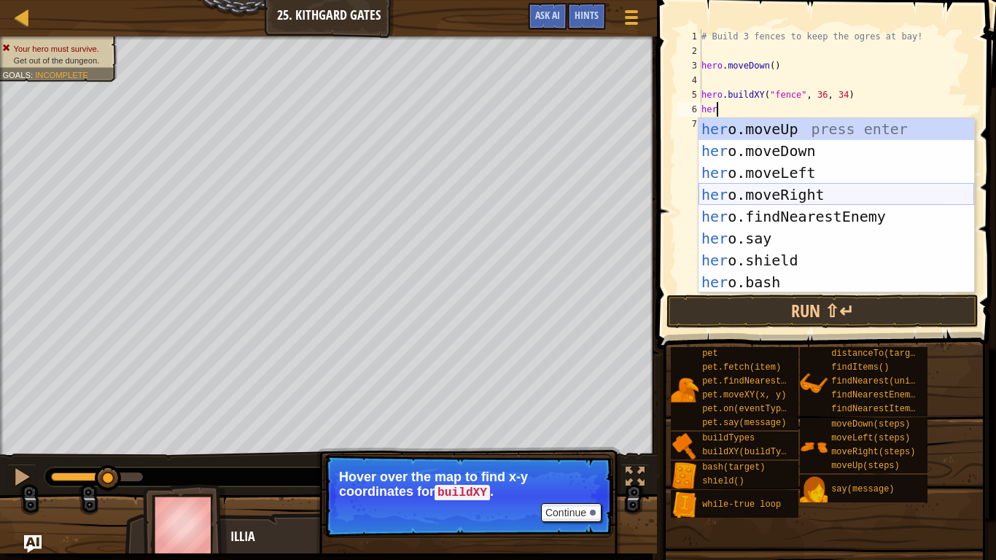
scroll to position [7, 2]
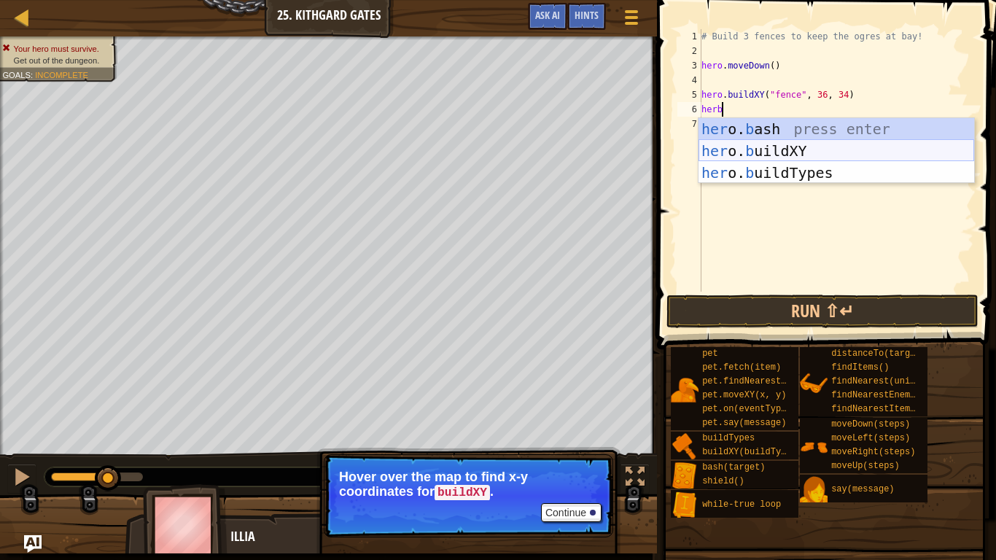
click at [782, 152] on div "her o. b ash press enter her o. b uildXY press enter her o. b uildTypes press e…" at bounding box center [837, 172] width 276 height 109
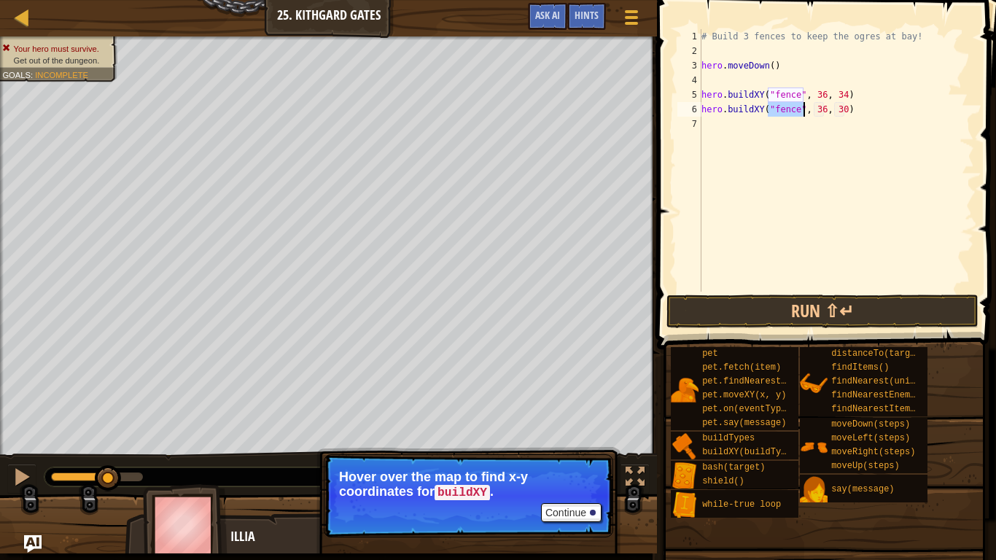
click at [824, 112] on div "# Build 3 fences to keep the ogres at bay! hero . moveDown ( ) hero . buildXY (…" at bounding box center [837, 175] width 276 height 292
click at [843, 109] on div "# Build 3 fences to keep the ogres at bay! hero . moveDown ( ) hero . buildXY (…" at bounding box center [837, 175] width 276 height 292
type textarea "hero.buildXY("fence", 36, 31)"
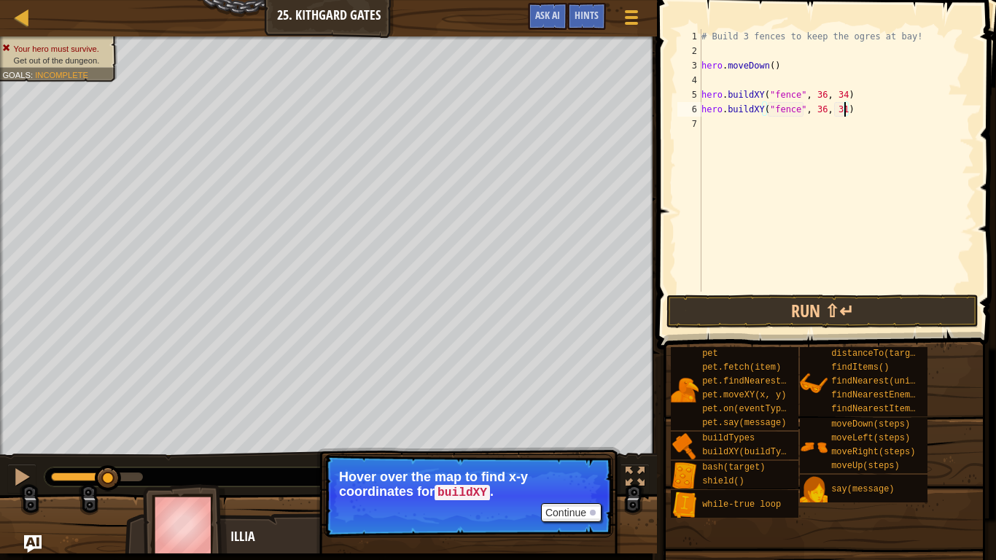
click at [712, 122] on div "# Build 3 fences to keep the ogres at bay! hero . moveDown ( ) hero . buildXY (…" at bounding box center [837, 175] width 276 height 292
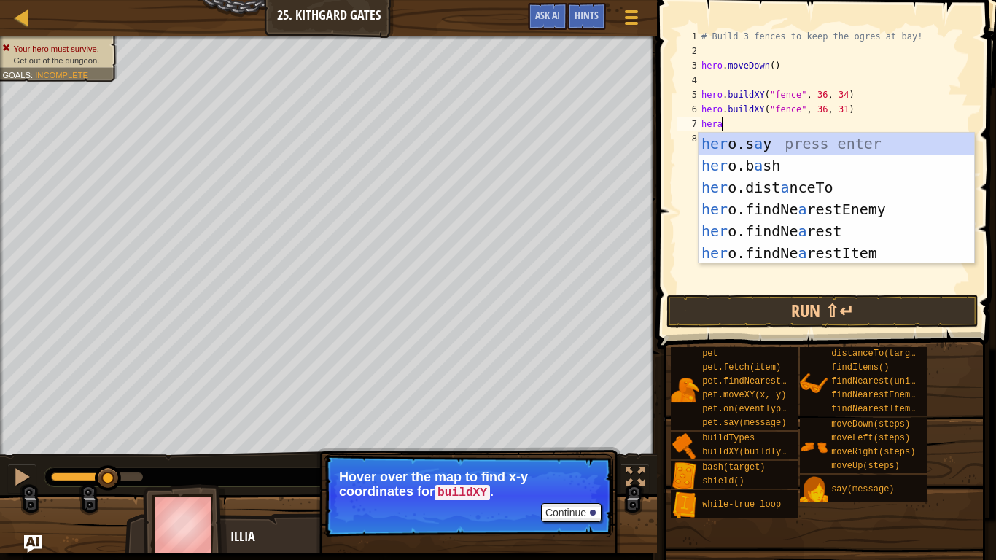
scroll to position [7, 2]
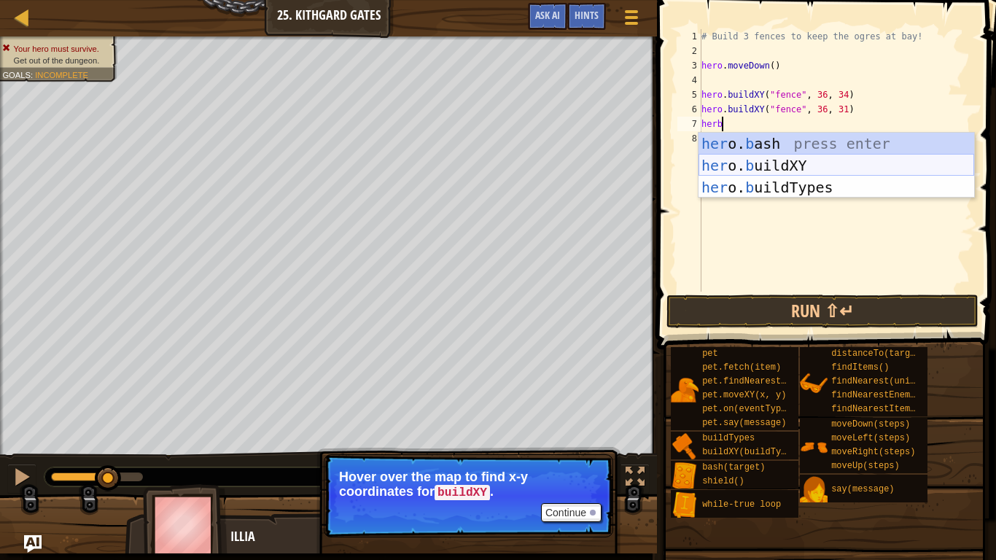
click at [750, 169] on div "her o. b ash press enter her o. b uildXY press enter her o. b uildTypes press e…" at bounding box center [837, 187] width 276 height 109
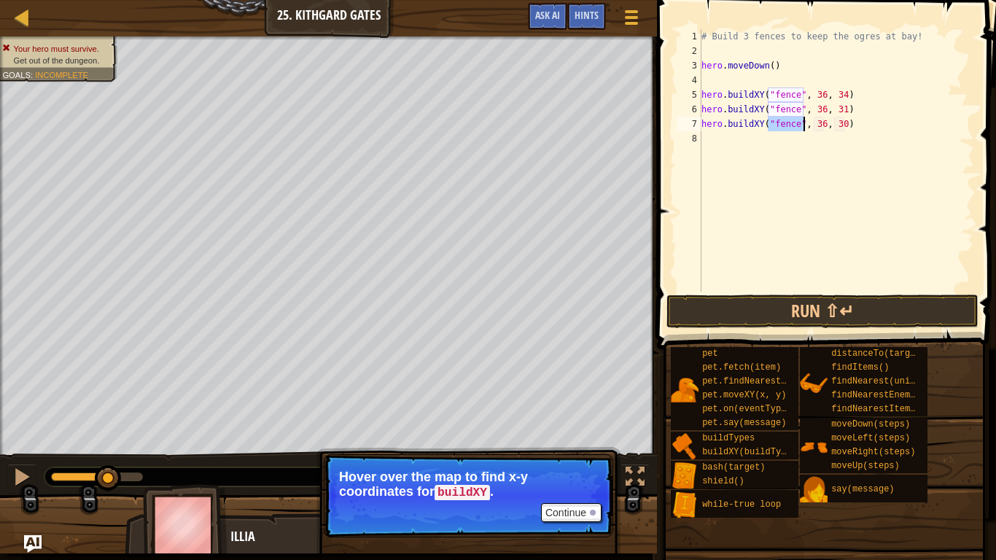
click at [824, 120] on div "# Build 3 fences to keep the ogres at bay! hero . moveDown ( ) hero . buildXY (…" at bounding box center [837, 175] width 276 height 292
click at [842, 125] on div "# Build 3 fences to keep the ogres at bay! hero . moveDown ( ) hero . buildXY (…" at bounding box center [837, 175] width 276 height 292
type textarea "hero.buildXY("fence", 36, 26)"
click at [687, 318] on button "Run ⇧↵" at bounding box center [823, 312] width 312 height 34
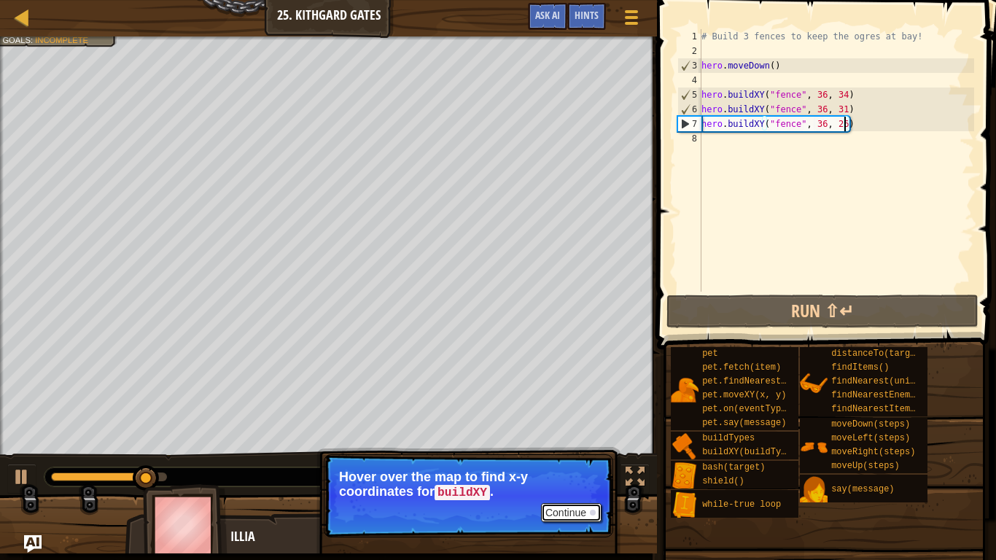
click at [583, 461] on button "Continue" at bounding box center [571, 512] width 61 height 19
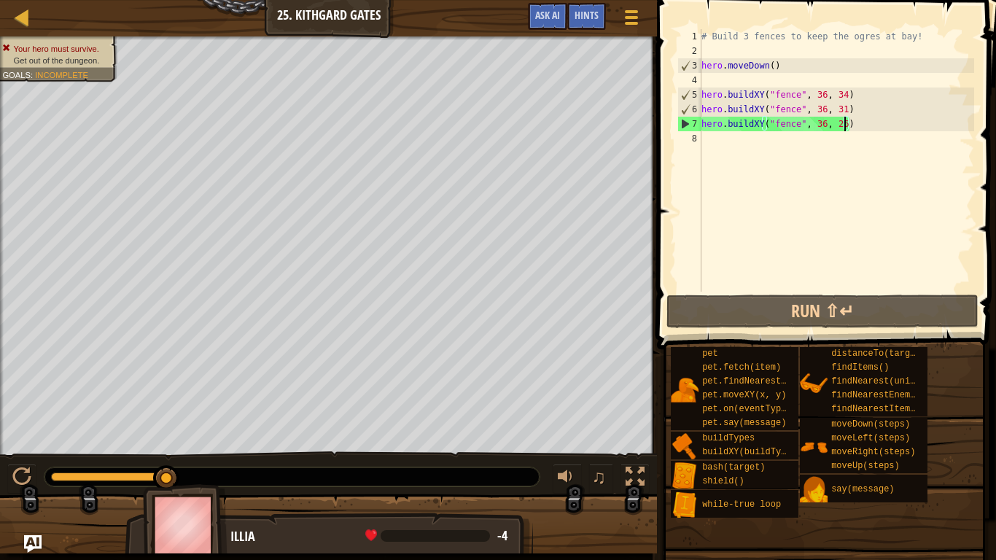
click at [903, 159] on div "# Build 3 fences to keep the ogres at bay! hero . moveDown ( ) hero . buildXY (…" at bounding box center [837, 175] width 276 height 292
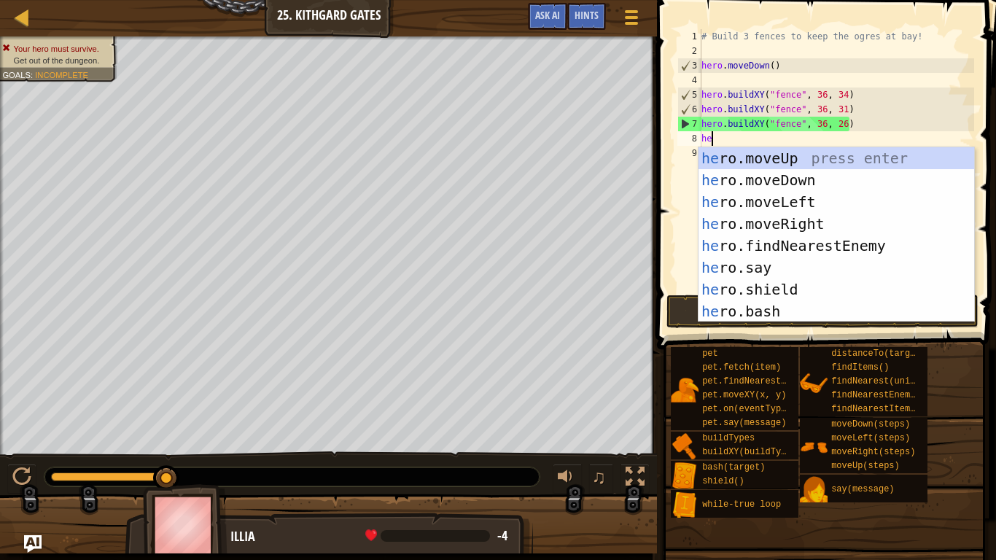
type textarea "her"
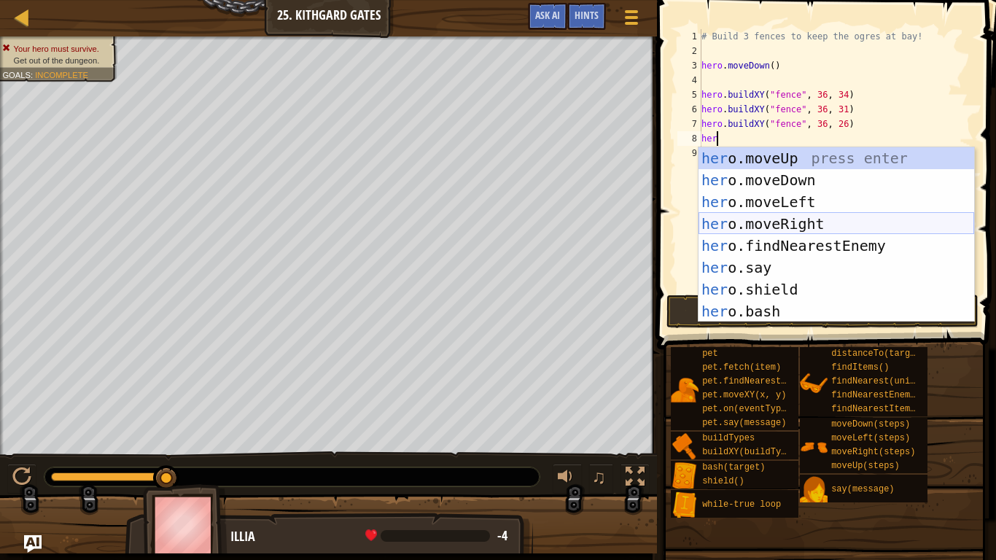
click at [775, 221] on div "her o.moveUp press enter her o.moveDown press enter her o.moveLeft press enter …" at bounding box center [837, 256] width 276 height 219
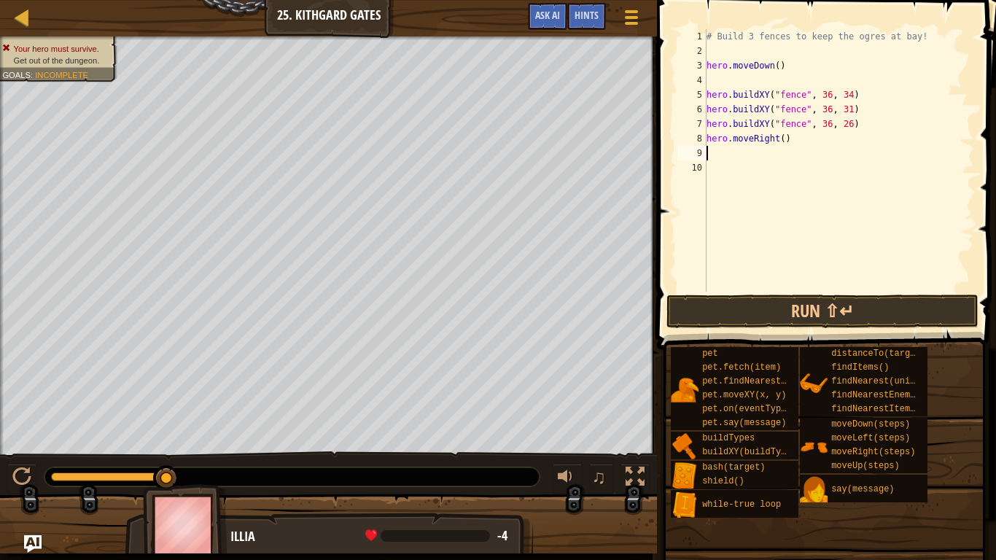
click at [785, 139] on div "# Build 3 fences to keep the ogres at bay! hero . moveDown ( ) hero . buildXY (…" at bounding box center [839, 175] width 271 height 292
type textarea "hero.moveRight(4)"
click at [684, 320] on button "Run ⇧↵" at bounding box center [823, 312] width 312 height 34
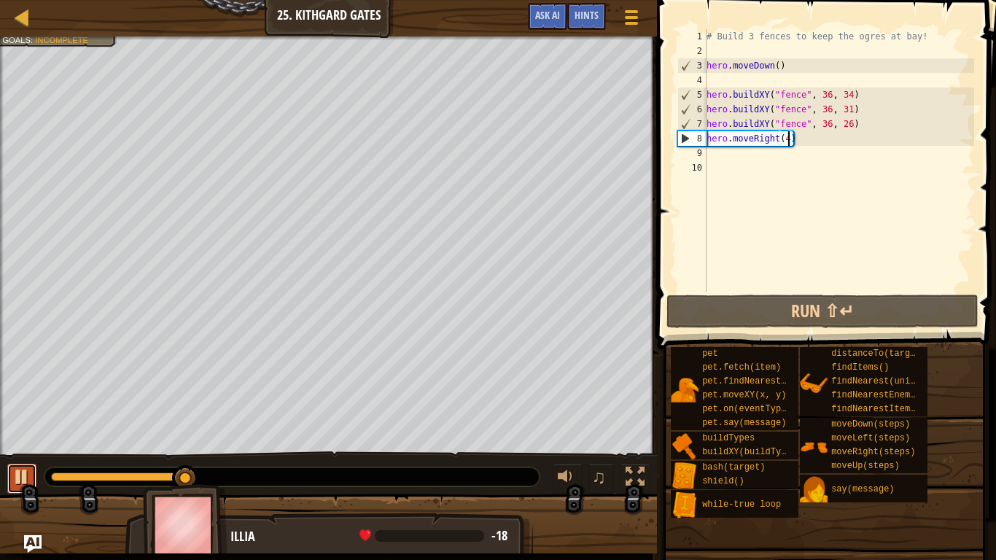
click at [18, 461] on div at bounding box center [21, 477] width 19 height 19
click at [710, 136] on div "# Build 3 fences to keep the ogres at bay! hero . moveDown ( ) hero . buildXY (…" at bounding box center [839, 175] width 271 height 292
click at [709, 141] on div "# Build 3 fences to keep the ogres at bay! hero . moveDown ( ) hero . buildXY (…" at bounding box center [839, 175] width 271 height 292
click at [708, 138] on div "# Build 3 fences to keep the ogres at bay! hero . moveDown ( ) hero . buildXY (…" at bounding box center [839, 175] width 271 height 292
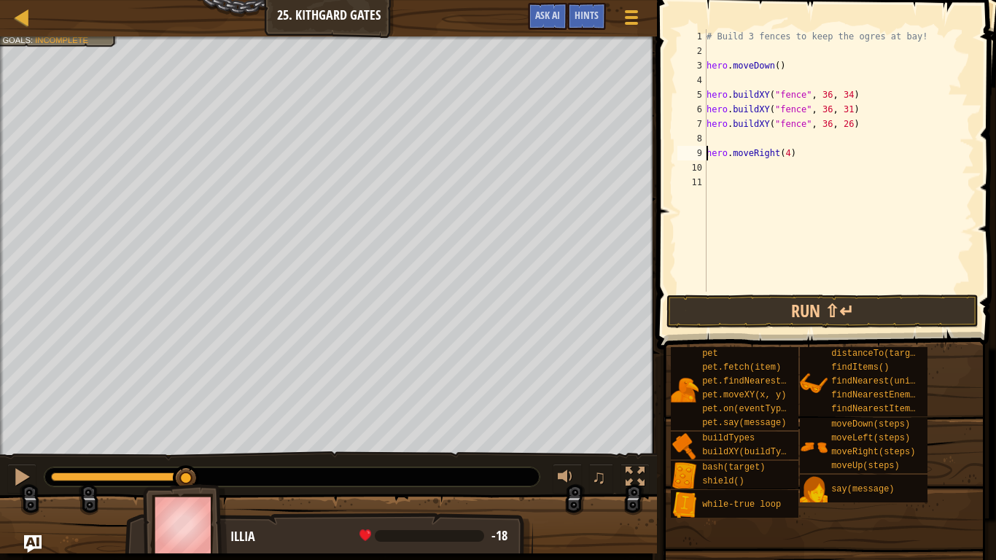
click at [718, 139] on div "# Build 3 fences to keep the ogres at bay! hero . moveDown ( ) hero . buildXY (…" at bounding box center [839, 175] width 271 height 292
click at [708, 154] on div "# Build 3 fences to keep the ogres at bay! hero . moveDown ( ) hero . buildXY (…" at bounding box center [839, 175] width 271 height 292
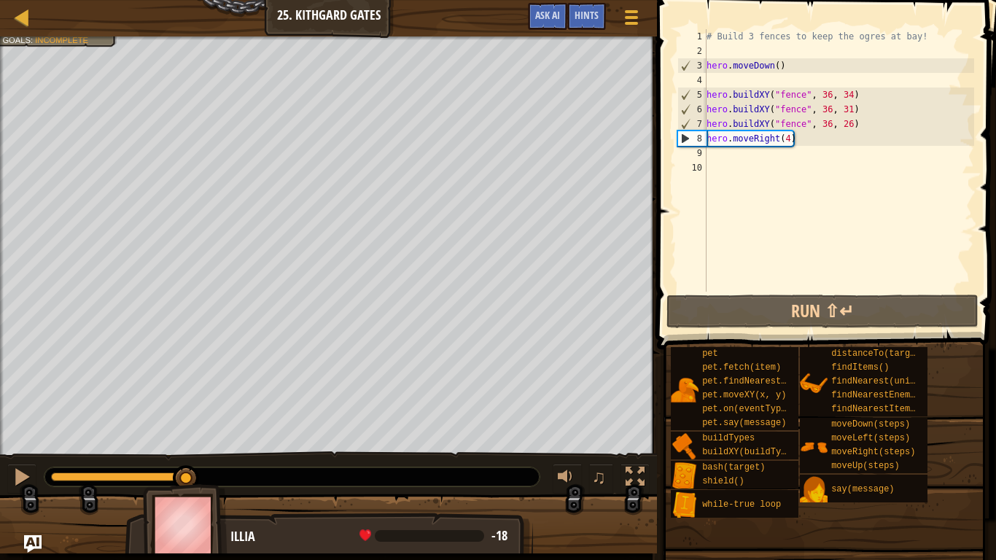
click at [788, 141] on div "# Build 3 fences to keep the ogres at bay! hero . moveDown ( ) hero . buildXY (…" at bounding box center [839, 175] width 271 height 292
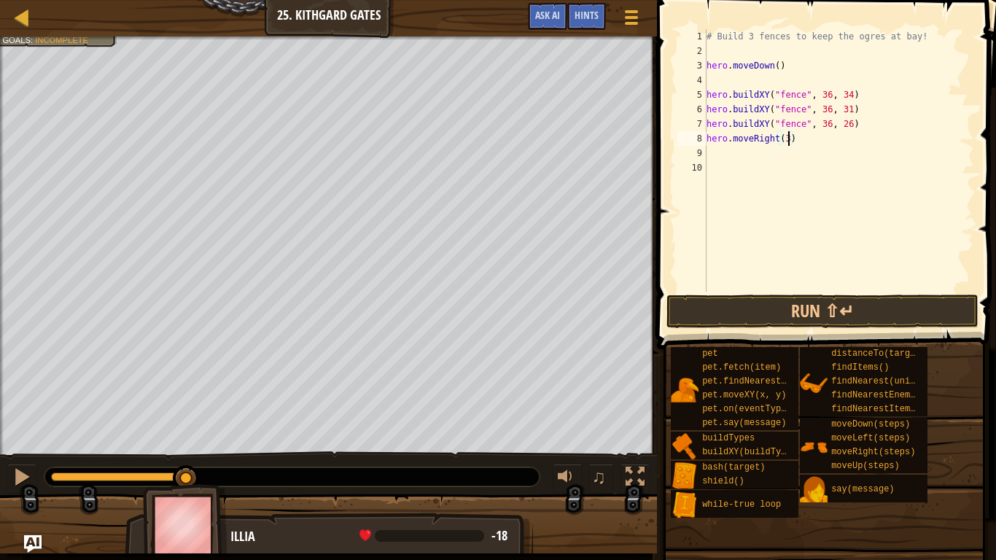
type textarea "hero.moveRight(2)"
click at [761, 150] on div "# Build 3 fences to keep the ogres at bay! hero . moveDown ( ) hero . buildXY (…" at bounding box center [839, 175] width 271 height 292
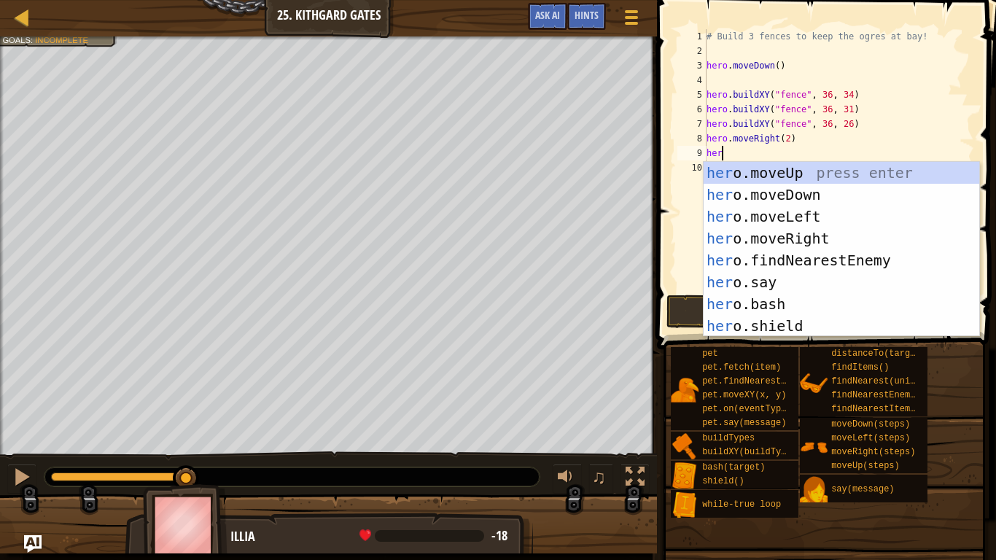
scroll to position [7, 2]
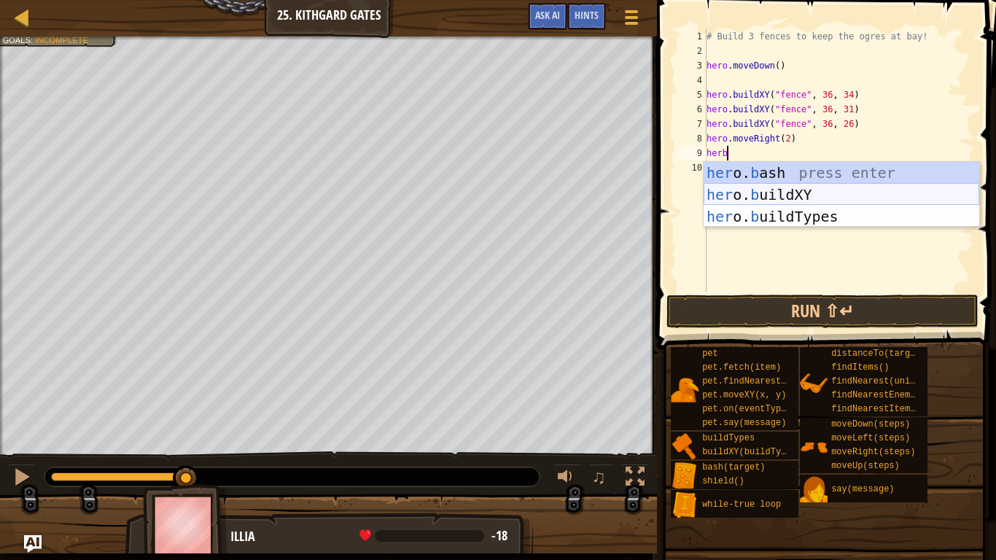
click at [781, 198] on div "her o. b ash press enter her o. b uildXY press enter her o. b uildTypes press e…" at bounding box center [842, 216] width 276 height 109
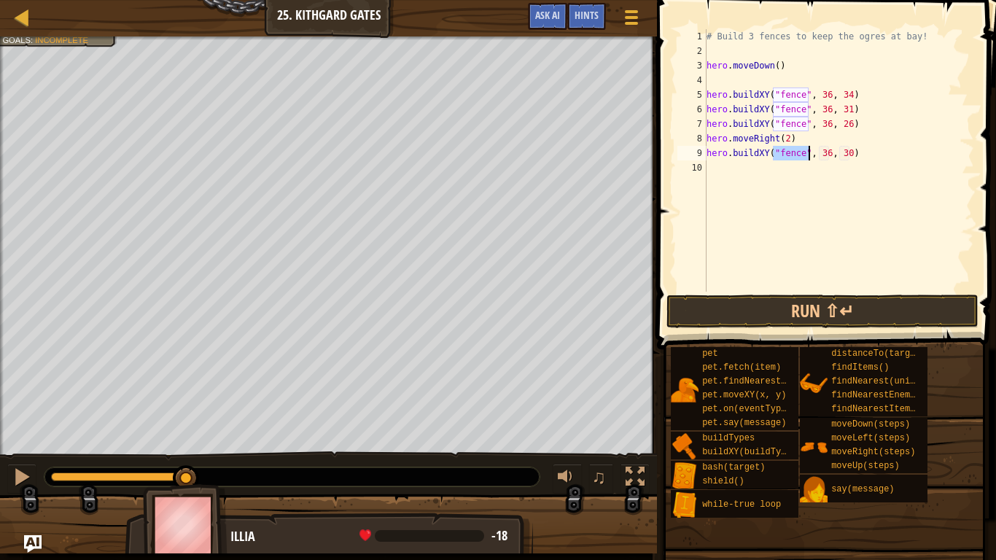
click at [827, 153] on div "# Build 3 fences to keep the ogres at bay! hero . moveDown ( ) hero . buildXY (…" at bounding box center [839, 175] width 271 height 292
click at [850, 150] on div "# Build 3 fences to keep the ogres at bay! hero . moveDown ( ) hero . buildXY (…" at bounding box center [839, 175] width 271 height 292
click at [732, 304] on button "Run ⇧↵" at bounding box center [823, 312] width 312 height 34
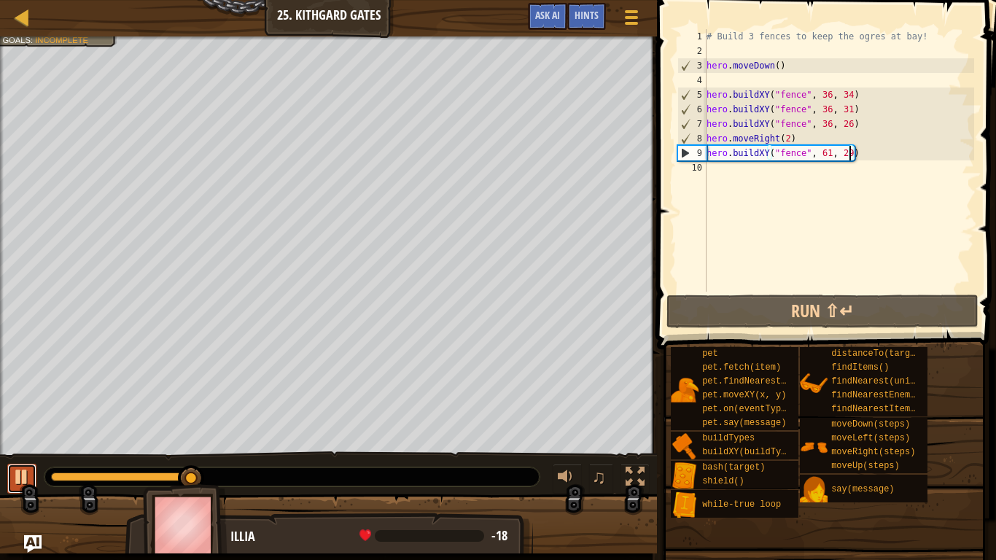
click at [17, 461] on div at bounding box center [21, 477] width 19 height 19
click at [787, 137] on div "# Build 3 fences to keep the ogres at bay! hero . moveDown ( ) hero . buildXY (…" at bounding box center [839, 175] width 271 height 292
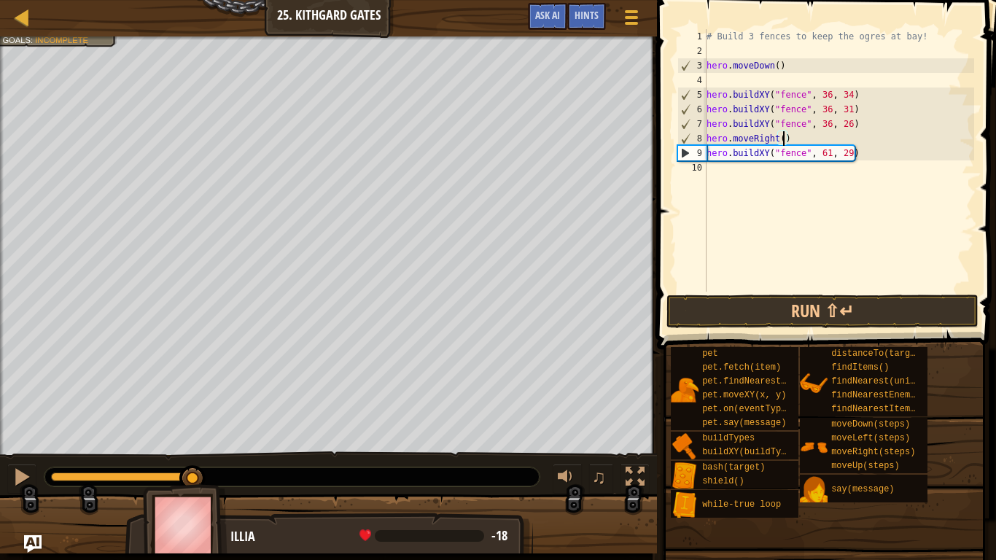
scroll to position [7, 11]
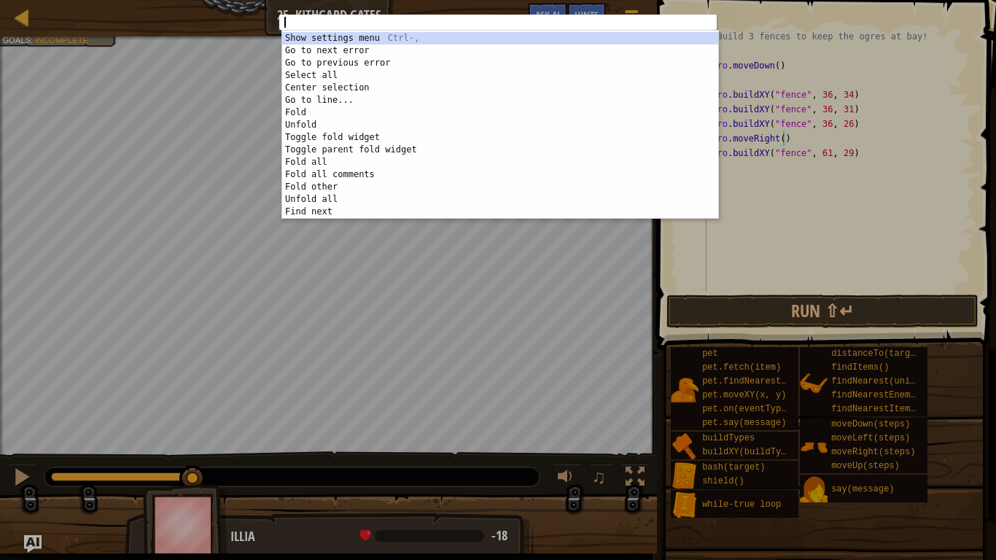
click at [826, 203] on div "1 ההההההההההההההההההההההההההההההההההההההההההההההההההההההההההההההההההההההההההההה…" at bounding box center [498, 280] width 996 height 560
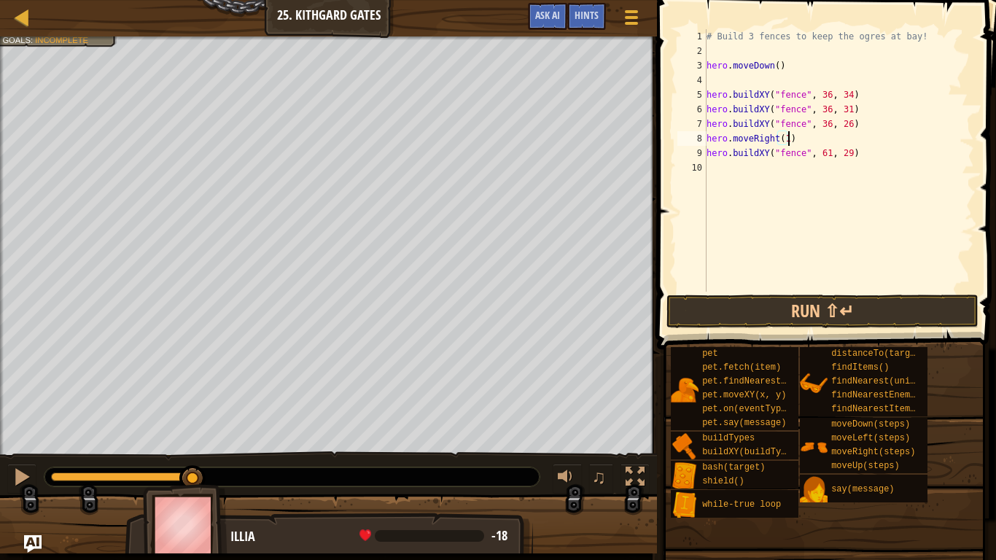
scroll to position [7, 12]
click at [729, 307] on button "Run ⇧↵" at bounding box center [823, 312] width 312 height 34
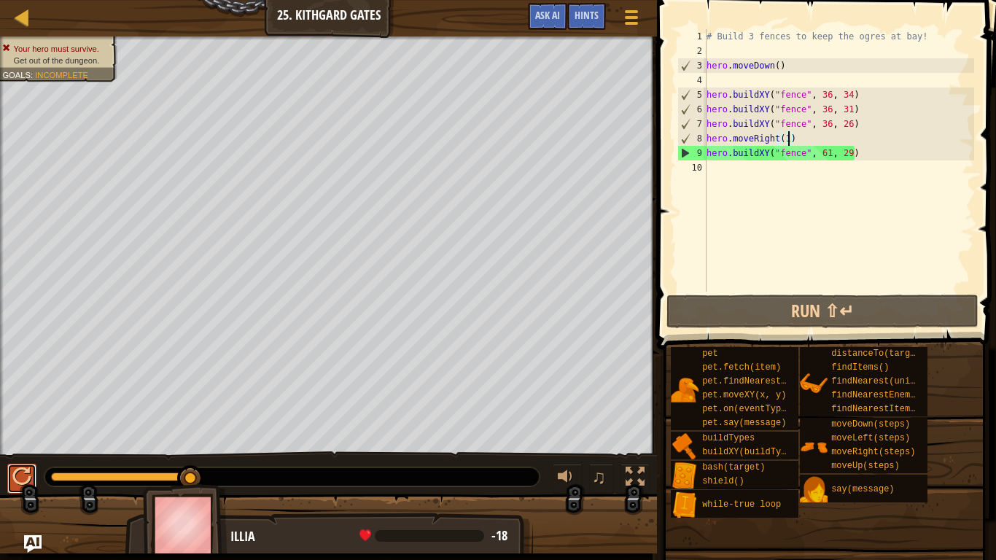
click at [22, 461] on div at bounding box center [21, 477] width 19 height 19
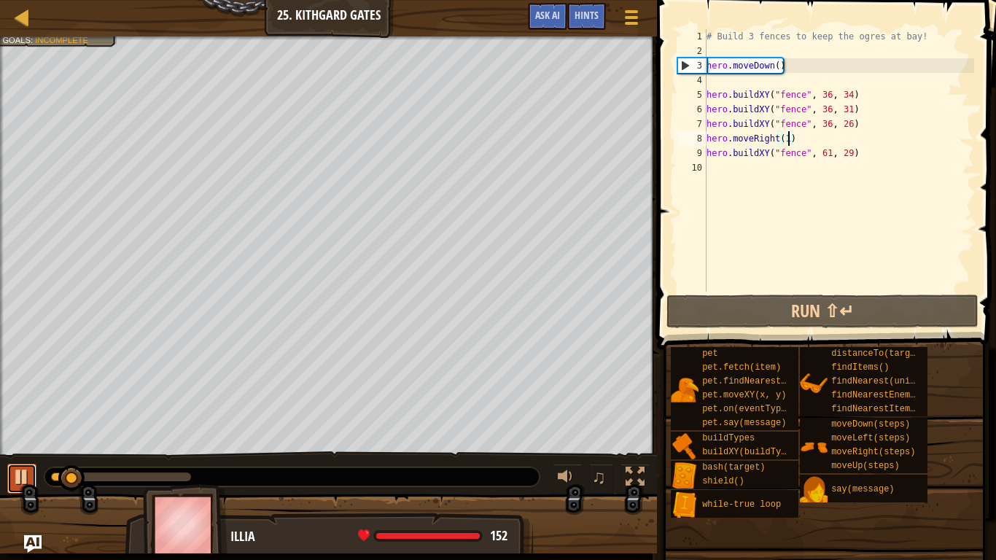
click at [20, 461] on div at bounding box center [21, 477] width 19 height 19
click at [829, 150] on div "# Build 3 fences to keep the ogres at bay! hero . moveDown ( ) hero . buildXY (…" at bounding box center [839, 175] width 271 height 292
drag, startPoint x: 74, startPoint y: 473, endPoint x: 0, endPoint y: 457, distance: 75.4
click at [0, 457] on div "♫" at bounding box center [328, 473] width 657 height 44
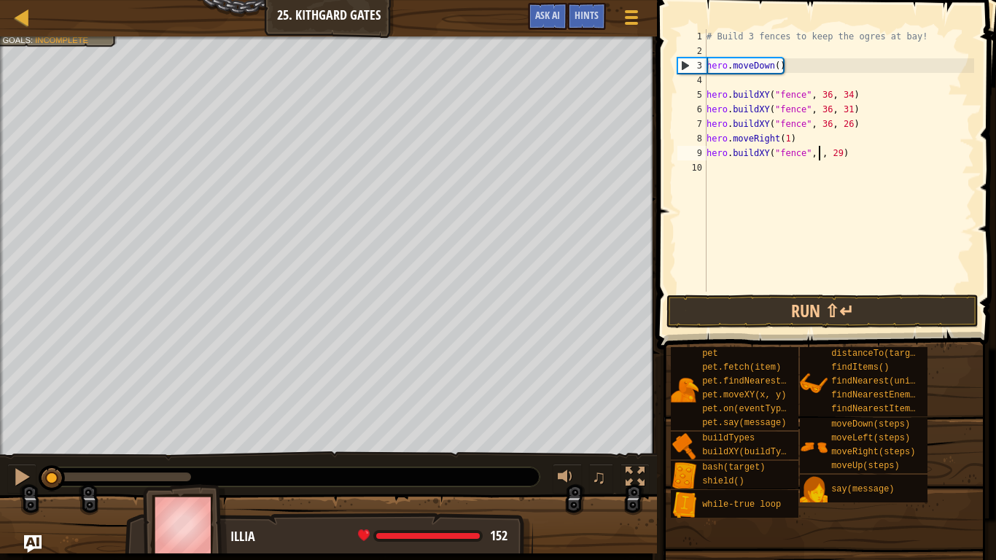
scroll to position [7, 18]
click at [848, 154] on div "# Build 3 fences to keep the ogres at bay! hero . moveDown ( ) hero . buildXY (…" at bounding box center [839, 175] width 271 height 292
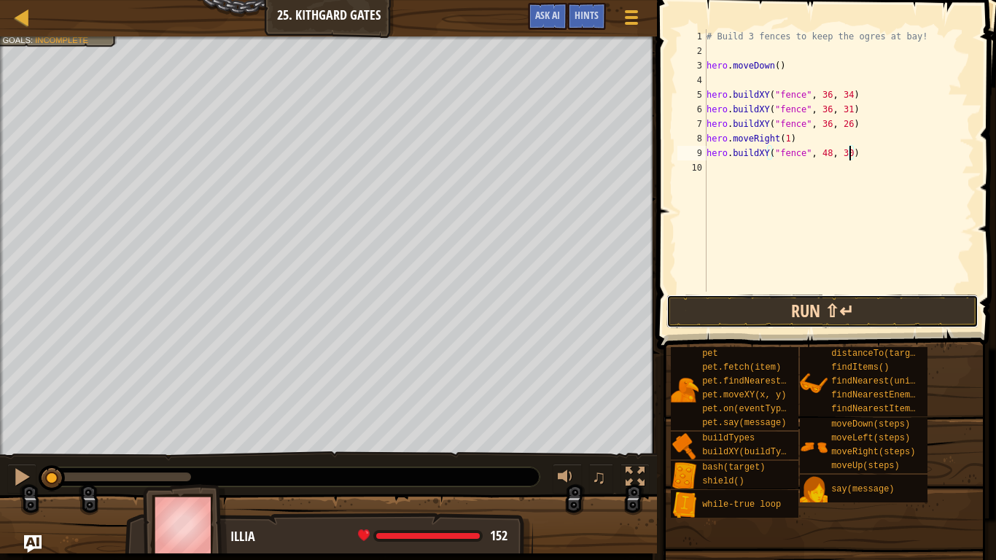
click at [732, 303] on button "Run ⇧↵" at bounding box center [823, 312] width 312 height 34
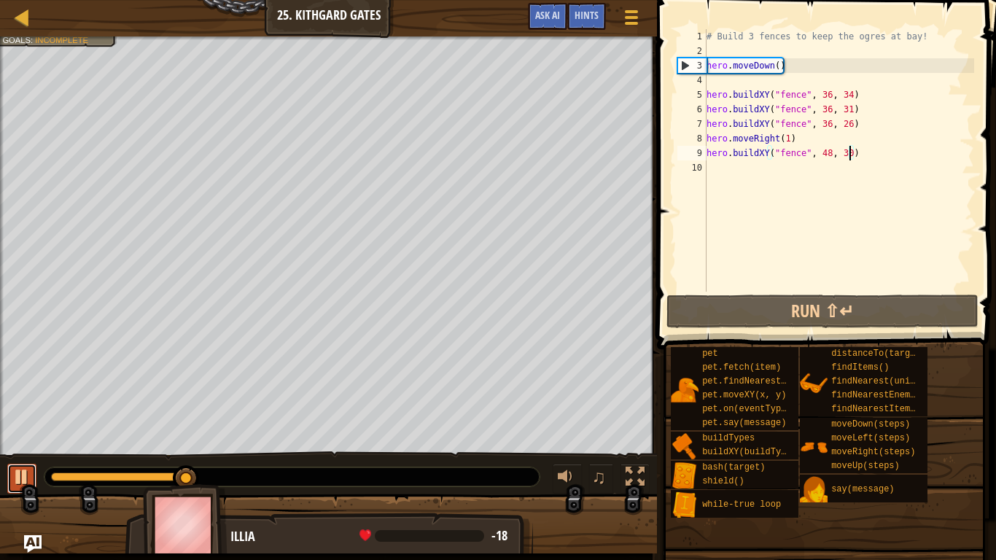
click at [25, 461] on div at bounding box center [21, 477] width 19 height 19
click at [706, 93] on div "hero.buildXY("fence", 48, 30) 1 2 3 4 5 6 7 8 9 10 # Build 3 fences to keep the…" at bounding box center [825, 160] width 300 height 263
click at [706, 93] on div "5" at bounding box center [692, 95] width 29 height 15
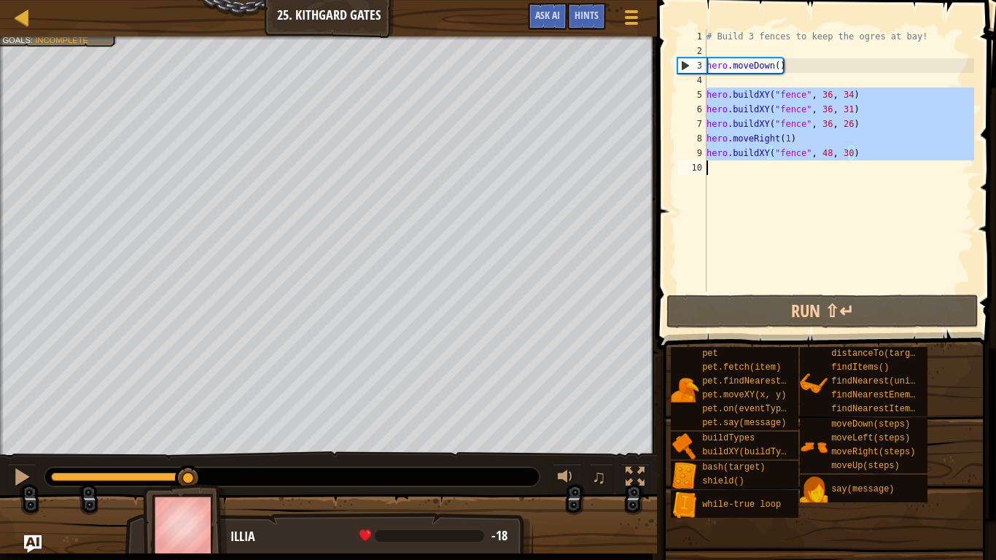
drag, startPoint x: 707, startPoint y: 93, endPoint x: 875, endPoint y: 160, distance: 181.6
click at [875, 160] on div "# Build 3 fences to keep the ogres at bay! hero . moveDown ( ) hero . buildXY (…" at bounding box center [839, 175] width 271 height 292
type textarea "hero.buildXY("fence", 48, 30)"
click at [709, 83] on div "# Build 3 fences to keep the ogres at bay! hero . moveDown ( ) hero . buildXY (…" at bounding box center [839, 175] width 271 height 292
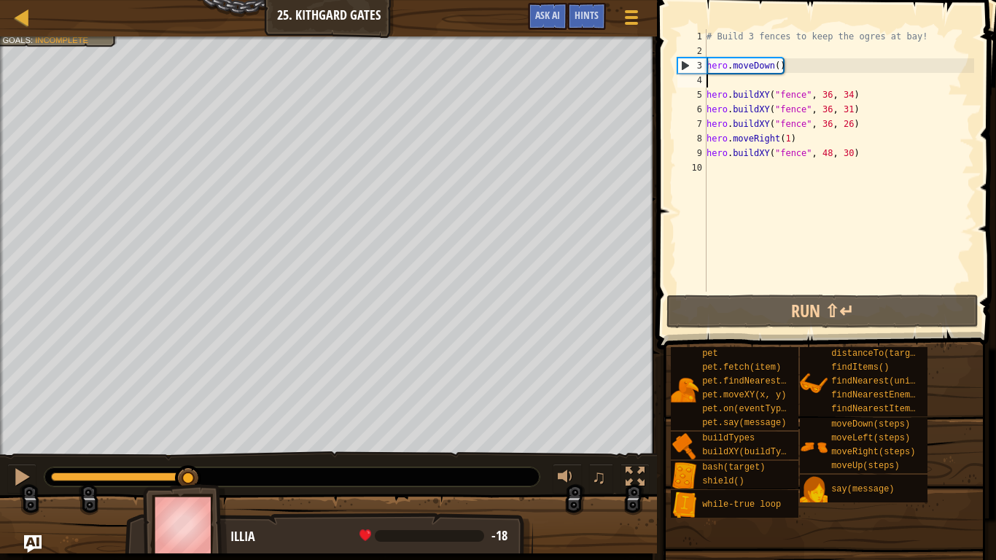
scroll to position [7, 0]
click at [707, 93] on div "# Build 3 fences to keep the ogres at bay! hero . moveDown ( ) hero . buildXY (…" at bounding box center [839, 175] width 271 height 292
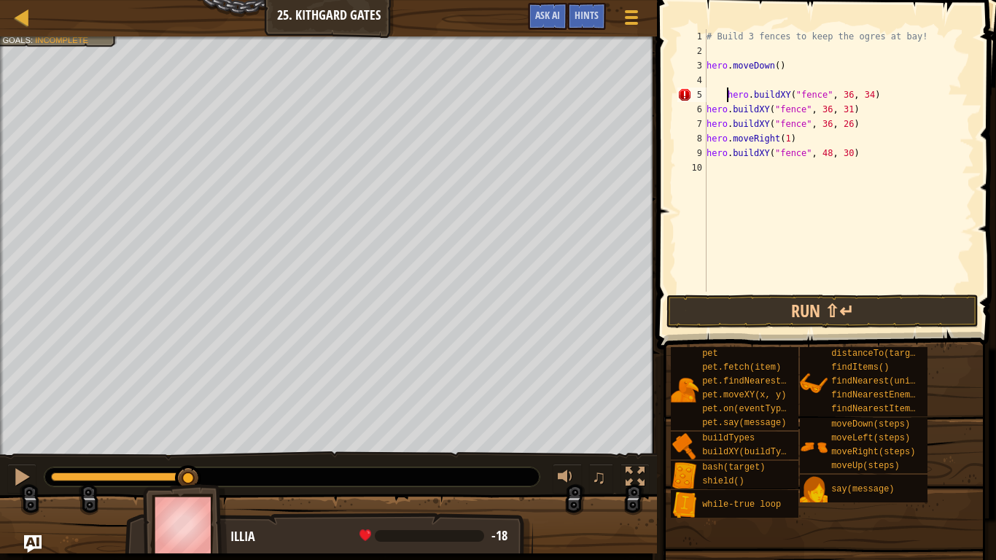
click at [707, 106] on div "# Build 3 fences to keep the ogres at bay! hero . moveDown ( ) hero . buildXY (…" at bounding box center [839, 175] width 271 height 292
click at [707, 122] on div "# Build 3 fences to keep the ogres at bay! hero . moveDown ( ) hero . buildXY (…" at bounding box center [839, 175] width 271 height 292
click at [709, 139] on div "# Build 3 fences to keep the ogres at bay! hero . moveDown ( ) hero . buildXY (…" at bounding box center [839, 175] width 271 height 292
click at [709, 152] on div "# Build 3 fences to keep the ogres at bay! hero . moveDown ( ) hero . buildXY (…" at bounding box center [839, 175] width 271 height 292
type textarea "hero.buildXY("fence", 48, 30)"
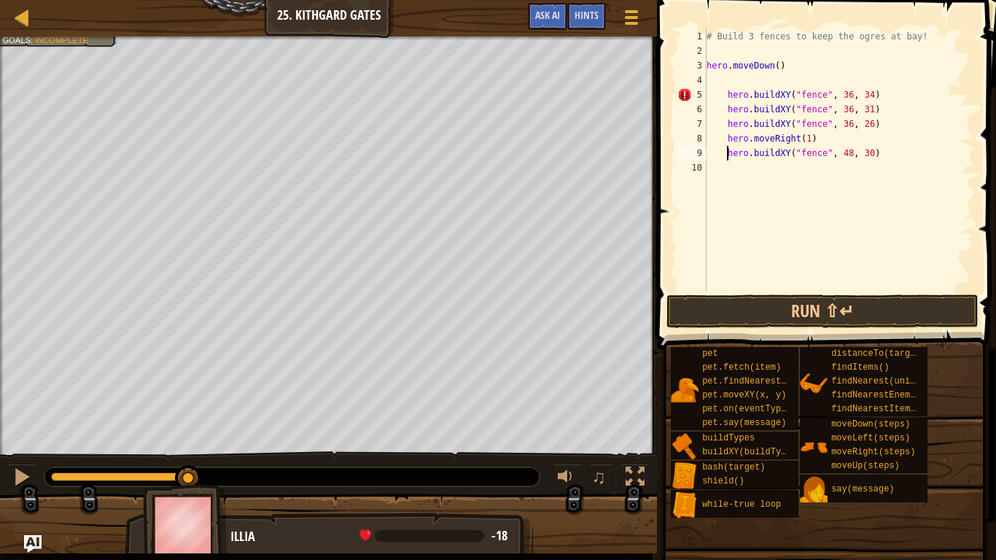
click at [725, 87] on div "# Build 3 fences to keep the ogres at bay! hero . moveDown ( ) hero . buildXY (…" at bounding box center [839, 175] width 271 height 292
type textarea "wh"
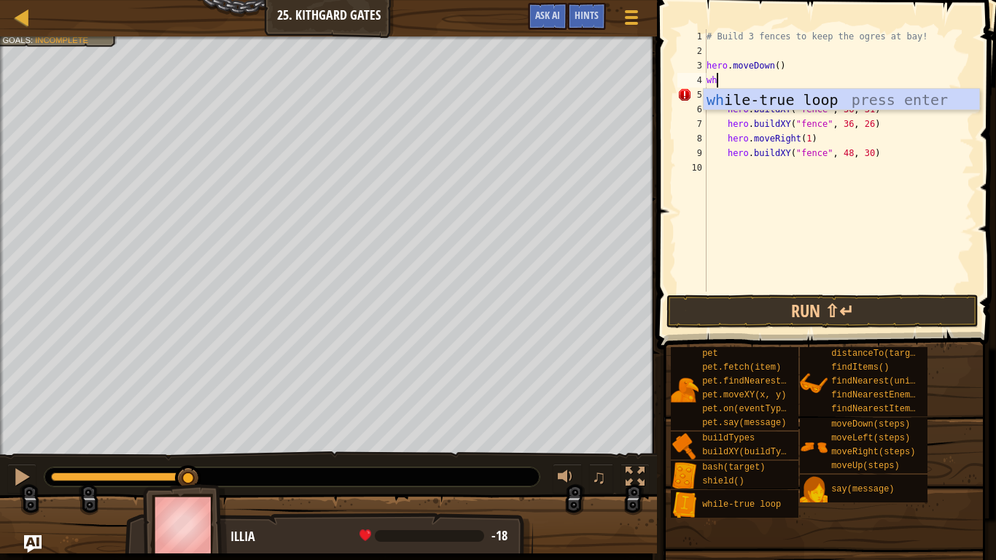
scroll to position [7, 1]
click at [762, 101] on div "wh ile-true loop press enter" at bounding box center [842, 122] width 276 height 66
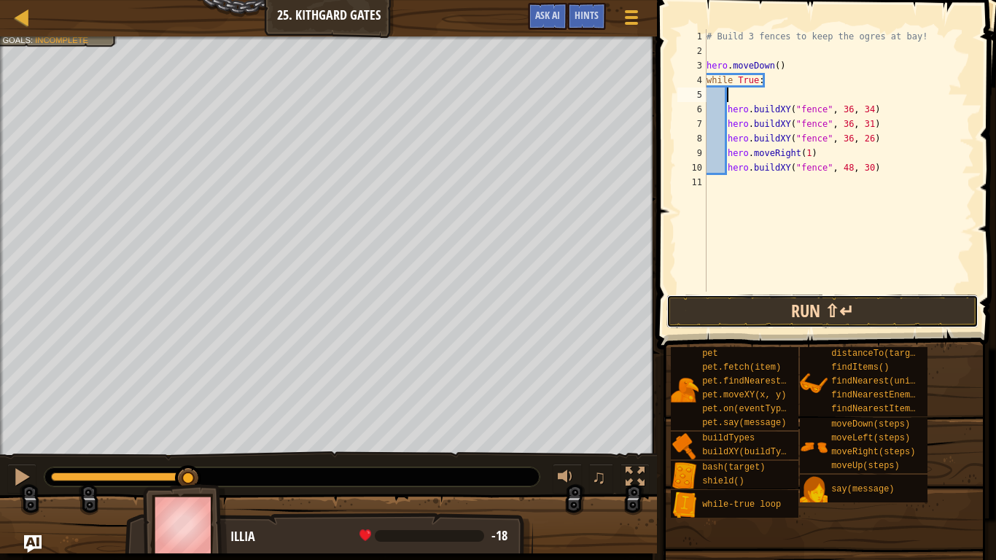
click at [750, 308] on button "Run ⇧↵" at bounding box center [823, 312] width 312 height 34
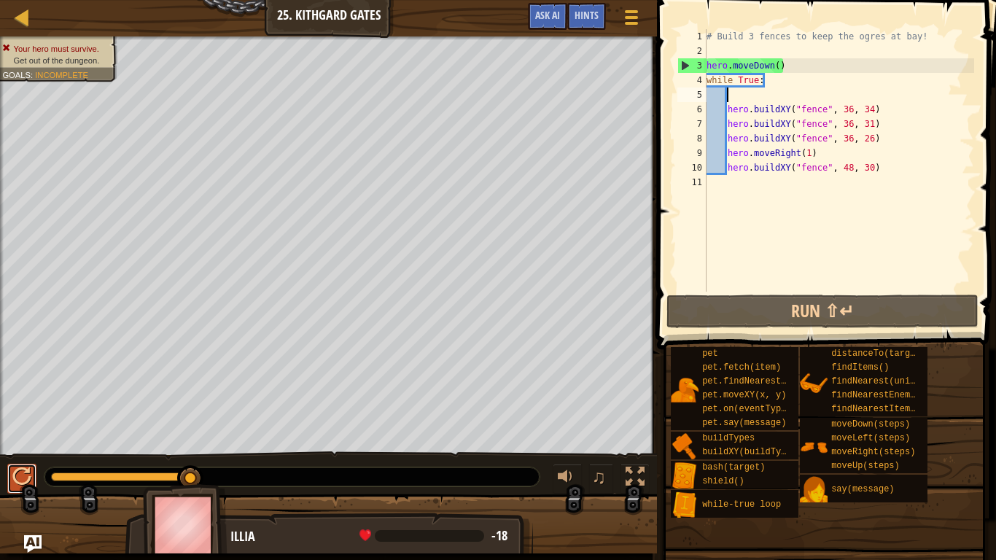
click at [18, 461] on div at bounding box center [21, 477] width 19 height 19
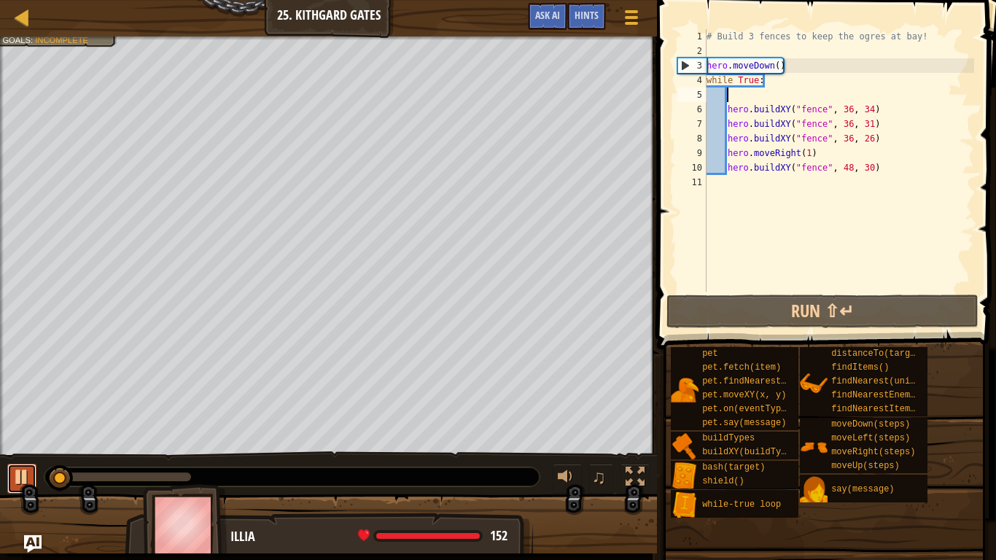
click at [18, 461] on div at bounding box center [21, 477] width 19 height 19
click at [589, 26] on div "Hints" at bounding box center [586, 16] width 39 height 27
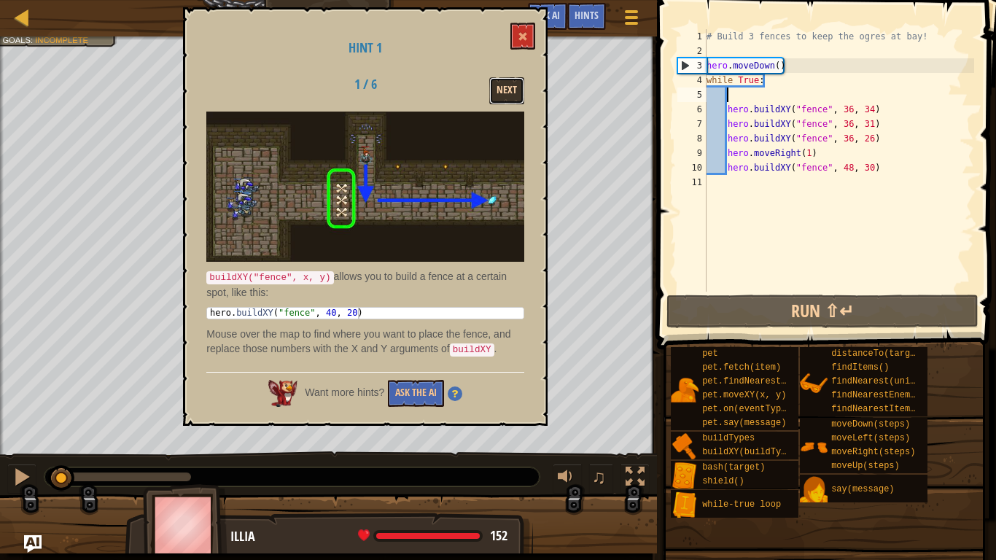
click at [494, 90] on button "Next" at bounding box center [506, 90] width 35 height 27
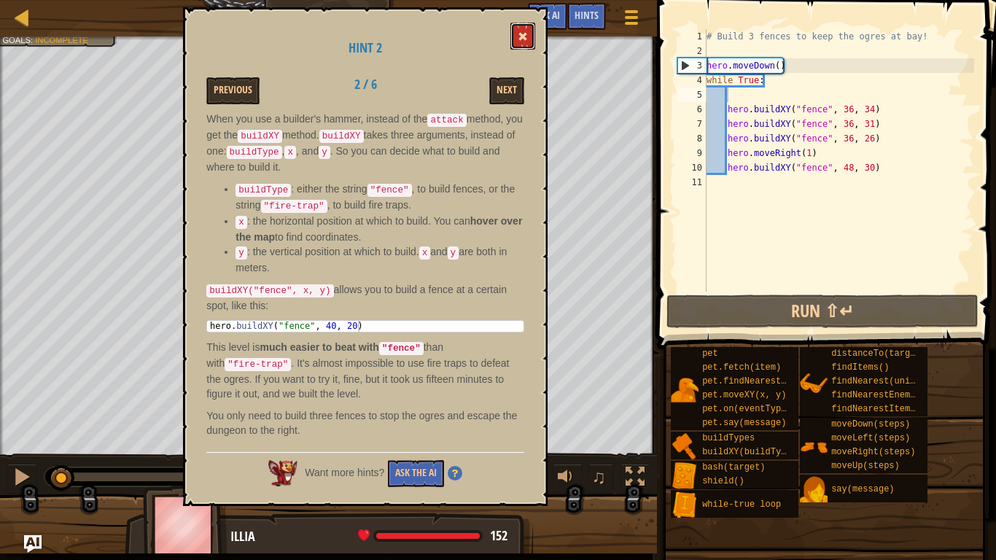
click at [531, 29] on button at bounding box center [523, 36] width 25 height 27
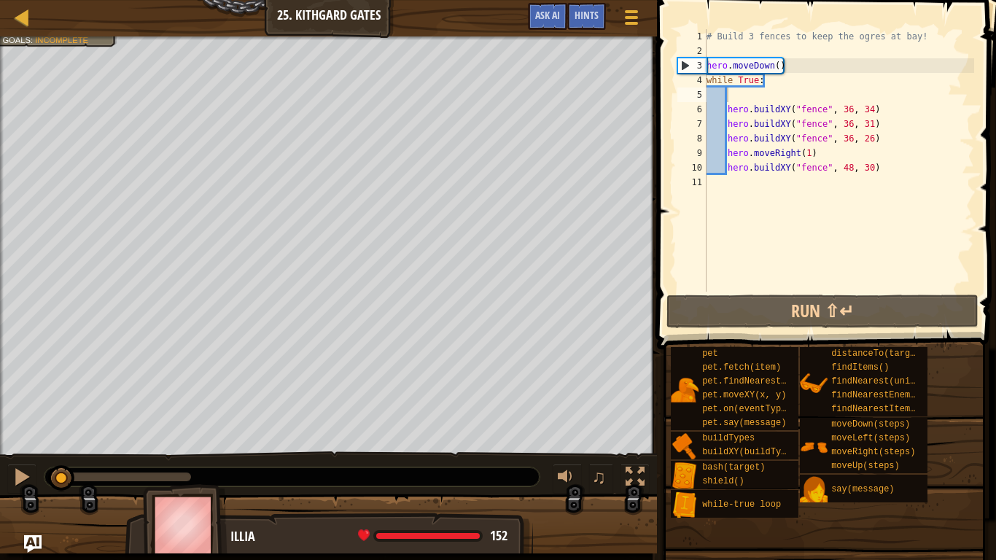
click at [727, 152] on div "# Build 3 fences to keep the ogres at bay! hero . moveDown ( ) while True : her…" at bounding box center [839, 175] width 271 height 292
drag, startPoint x: 726, startPoint y: 169, endPoint x: 737, endPoint y: 168, distance: 11.0
click at [737, 168] on div "# Build 3 fences to keep the ogres at bay! hero . moveDown ( ) while True : her…" at bounding box center [839, 175] width 271 height 292
type textarea "hero.buildXY("fence", 48, 30)"
drag, startPoint x: 881, startPoint y: 169, endPoint x: 725, endPoint y: 167, distance: 156.1
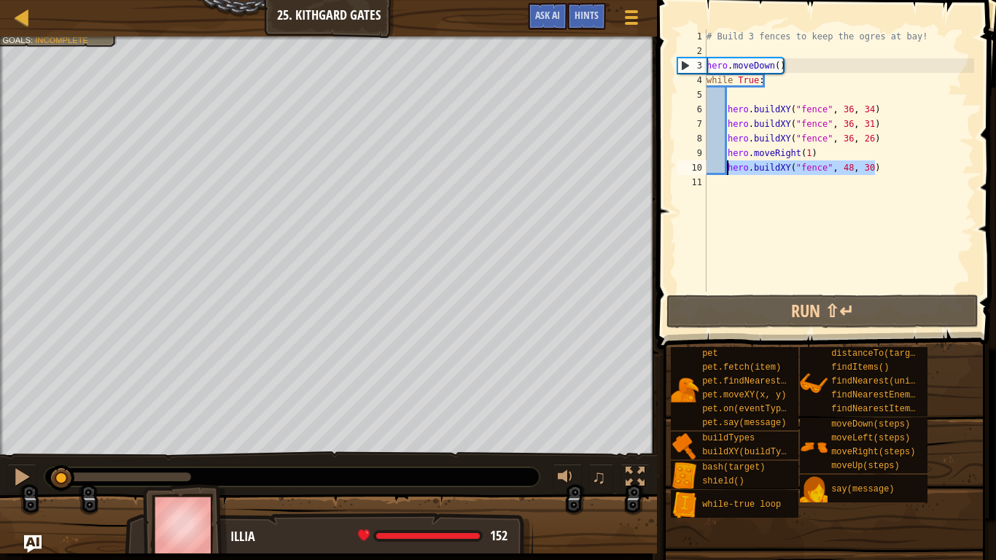
click at [725, 167] on div "# Build 3 fences to keep the ogres at bay! hero . moveDown ( ) while True : her…" at bounding box center [839, 175] width 271 height 292
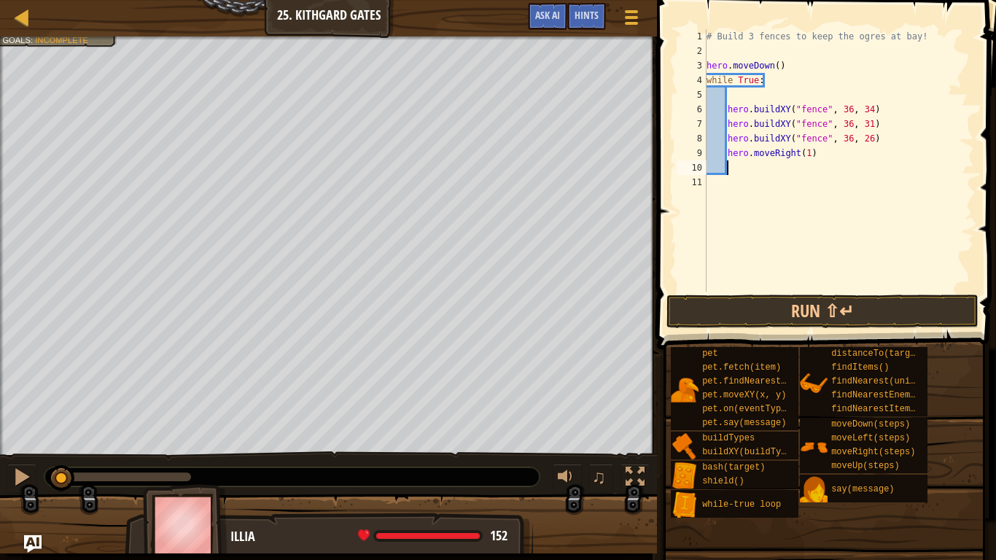
click at [817, 157] on div "# Build 3 fences to keep the ogres at bay! hero . moveDown ( ) while True : her…" at bounding box center [839, 175] width 271 height 292
type textarea "h"
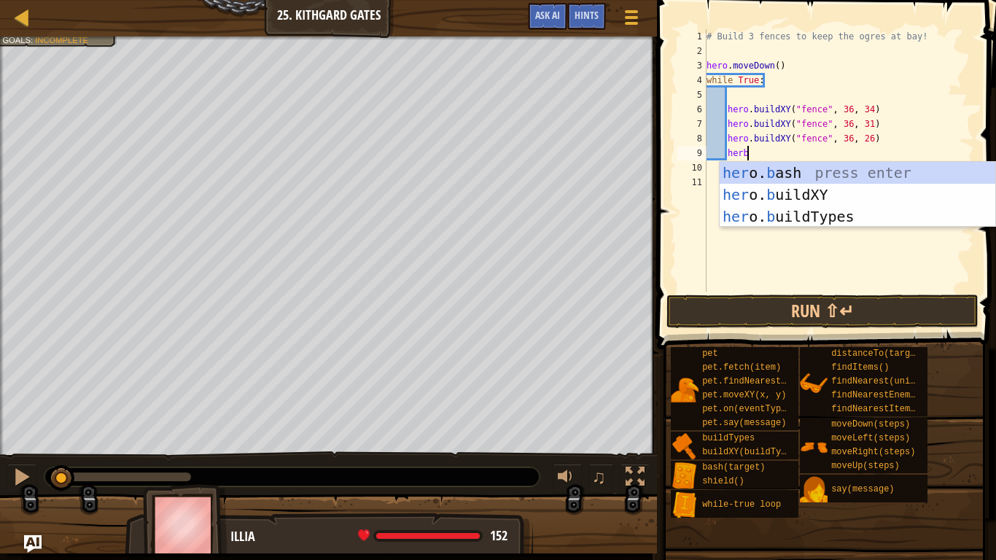
scroll to position [7, 5]
click at [792, 193] on div "her o. b ash press enter her o. b uildXY press enter her o. b uildTypes press e…" at bounding box center [858, 216] width 276 height 109
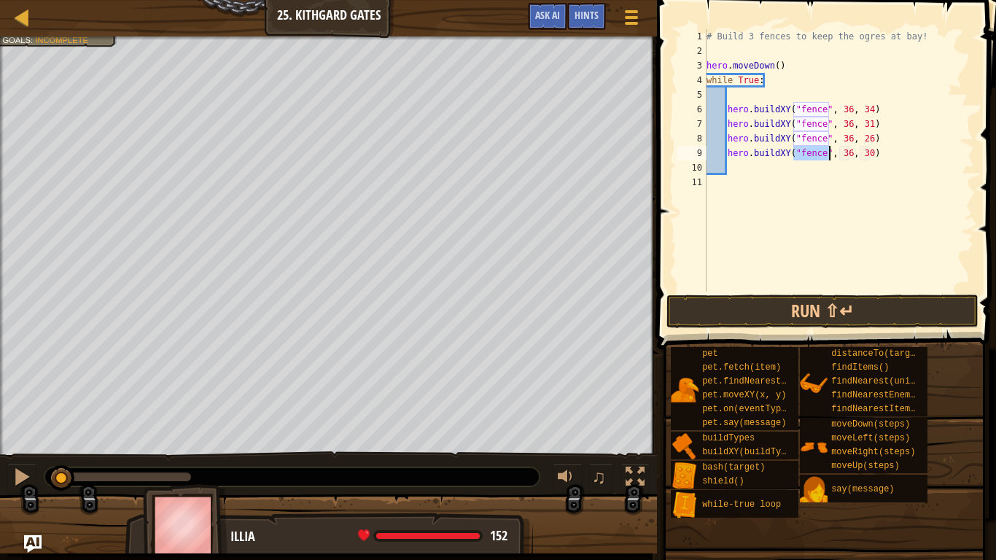
click at [826, 158] on div "# Build 3 fences to keep the ogres at bay! hero . moveDown ( ) while True : her…" at bounding box center [839, 175] width 271 height 292
click at [835, 157] on div "# Build 3 fences to keep the ogres at bay! hero . moveDown ( ) while True : her…" at bounding box center [839, 175] width 271 height 292
click at [847, 154] on div "# Build 3 fences to keep the ogres at bay! hero . moveDown ( ) while True : her…" at bounding box center [839, 175] width 271 height 292
click at [869, 155] on div "# Build 3 fences to keep the ogres at bay! hero . moveDown ( ) while True : her…" at bounding box center [839, 175] width 271 height 292
type textarea "hero.buildXY("fence", 36, 31)"
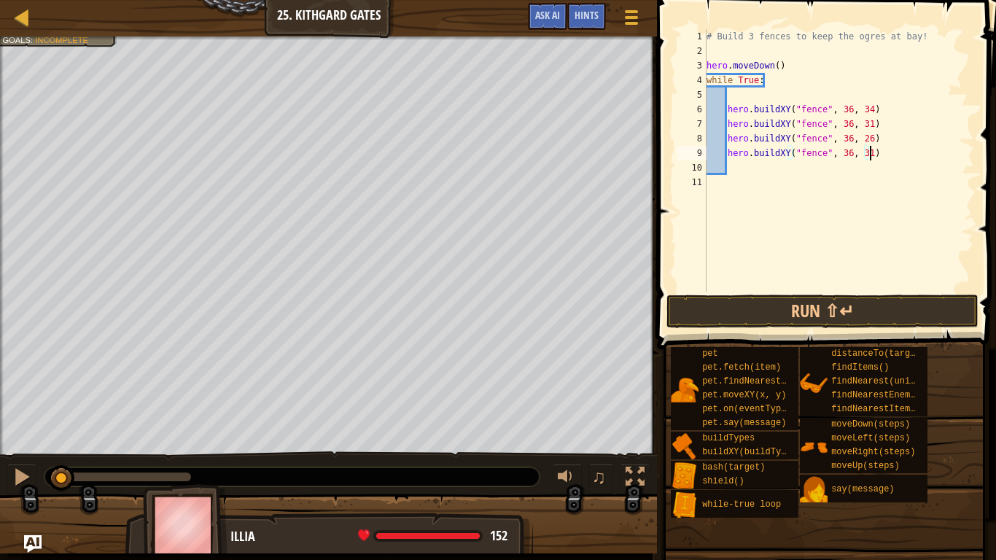
scroll to position [7, 23]
click at [775, 171] on div "# Build 3 fences to keep the ogres at bay! hero . moveDown ( ) while True : her…" at bounding box center [839, 175] width 271 height 292
click at [756, 162] on div "# Build 3 fences to keep the ogres at bay! hero . moveDown ( ) while True : her…" at bounding box center [839, 175] width 271 height 292
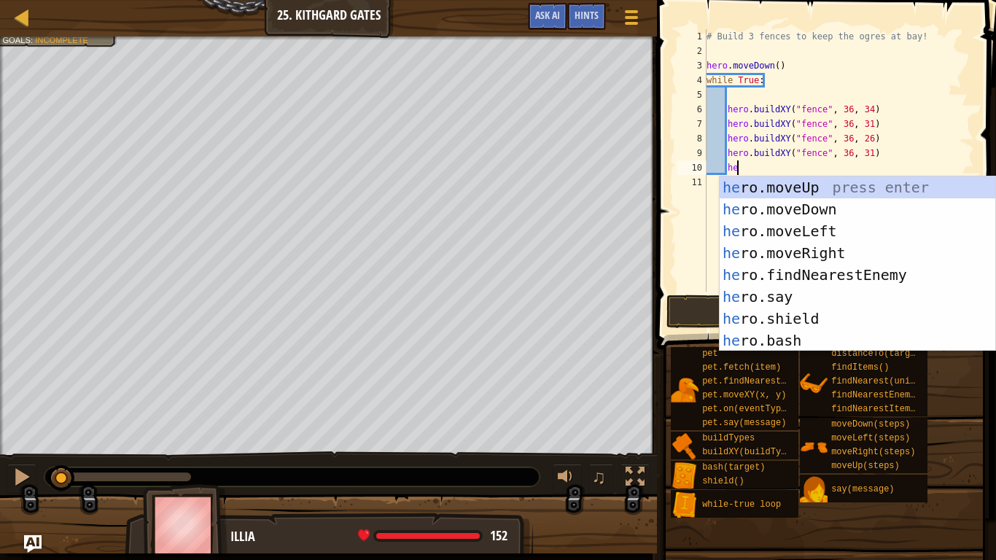
type textarea "her"
click at [780, 247] on div "her o.moveUp press enter her o.moveDown press enter her o.moveLeft press enter …" at bounding box center [858, 285] width 276 height 219
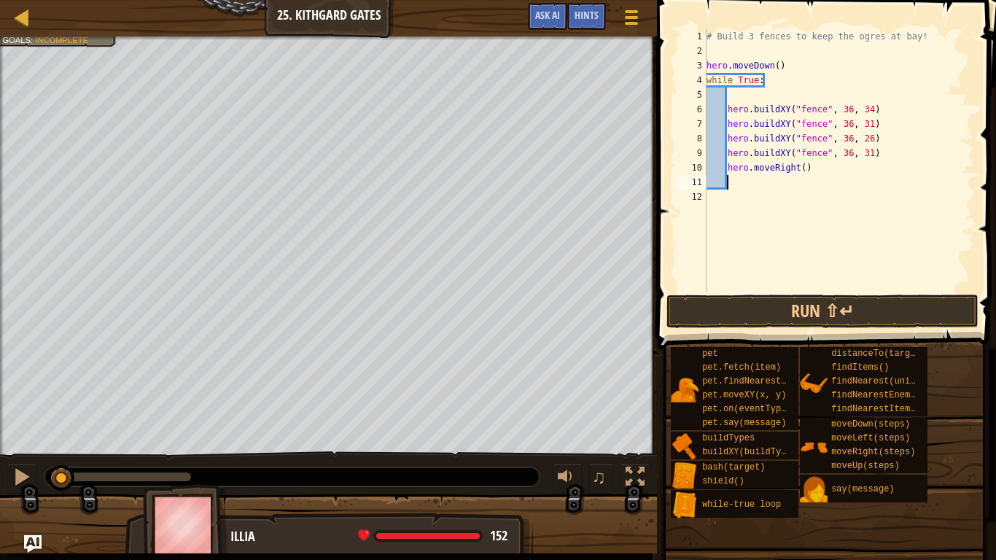
scroll to position [7, 2]
click at [803, 166] on div "# Build 3 fences to keep the ogres at bay! hero . moveDown ( ) while True : her…" at bounding box center [839, 175] width 271 height 292
type textarea "hero.moveRight(2)"
click at [831, 171] on div "# Build 3 fences to keep the ogres at bay! hero . moveDown ( ) while True : her…" at bounding box center [839, 175] width 271 height 292
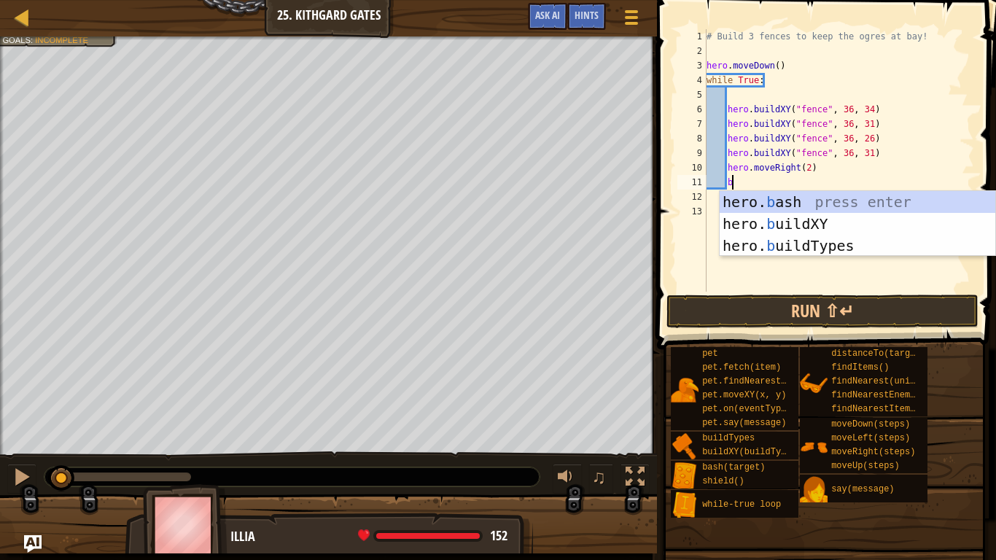
scroll to position [7, 4]
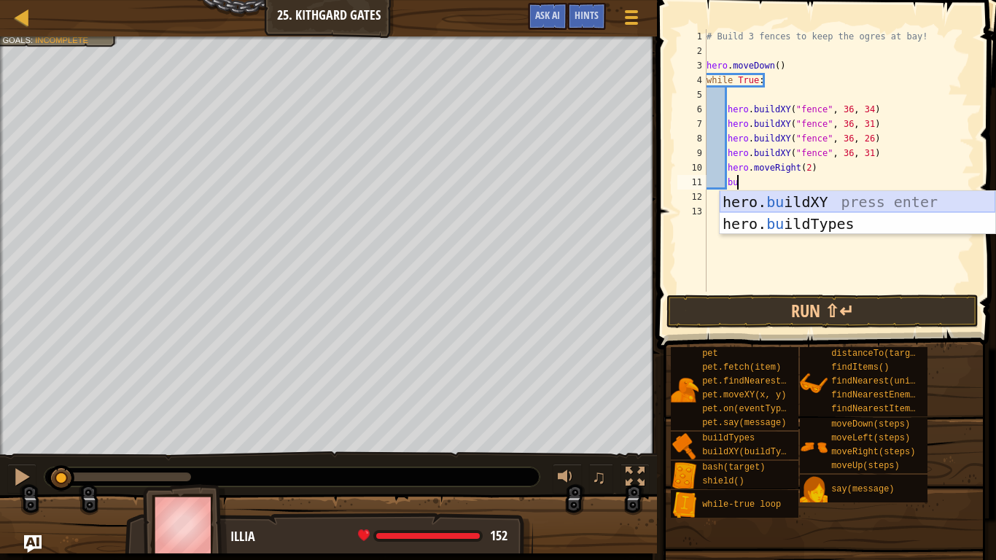
click at [835, 199] on div "hero. bu ildXY press enter hero. bu ildTypes press enter" at bounding box center [858, 235] width 276 height 88
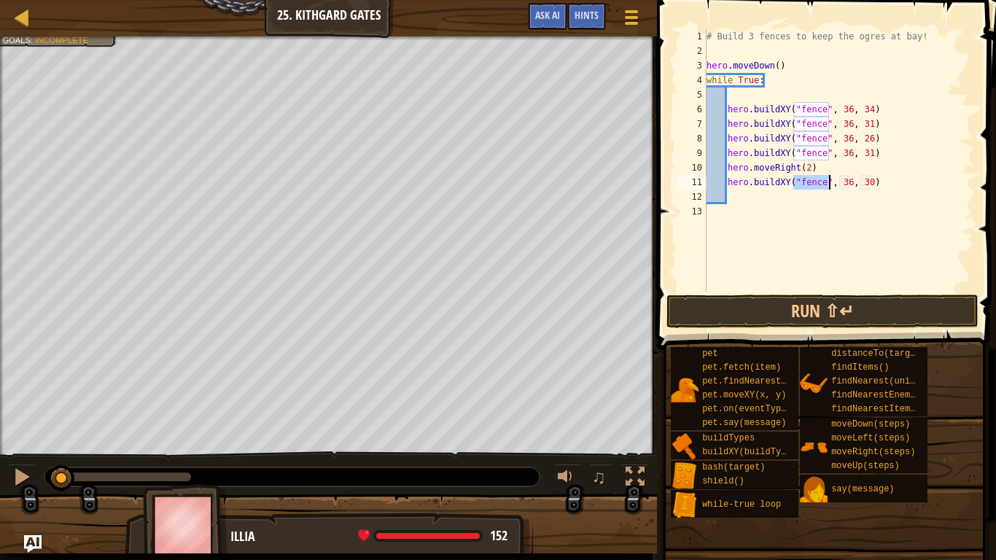
click at [847, 187] on div "# Build 3 fences to keep the ogres at bay! hero . moveDown ( ) while True : her…" at bounding box center [839, 175] width 271 height 292
click at [848, 186] on div "# Build 3 fences to keep the ogres at bay! hero . moveDown ( ) while True : her…" at bounding box center [839, 175] width 271 height 292
click at [870, 184] on div "# Build 3 fences to keep the ogres at bay! hero . moveDown ( ) while True : her…" at bounding box center [839, 175] width 271 height 292
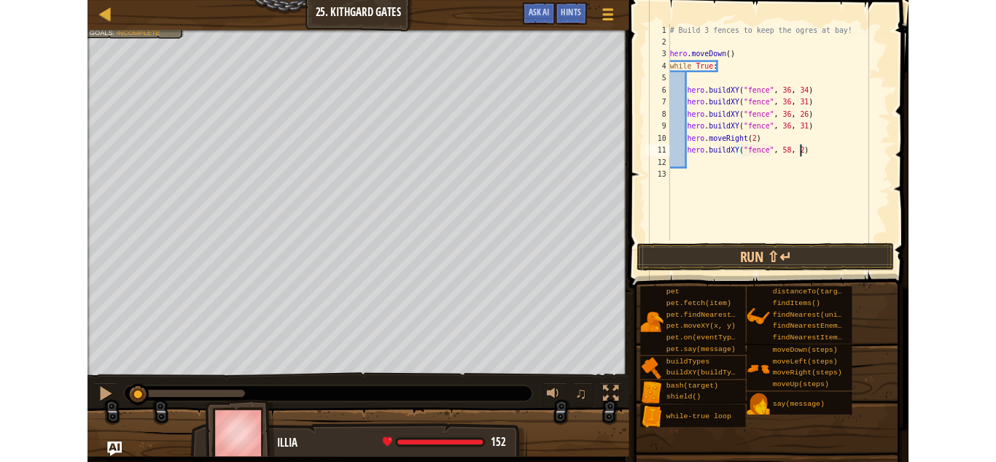
scroll to position [7, 23]
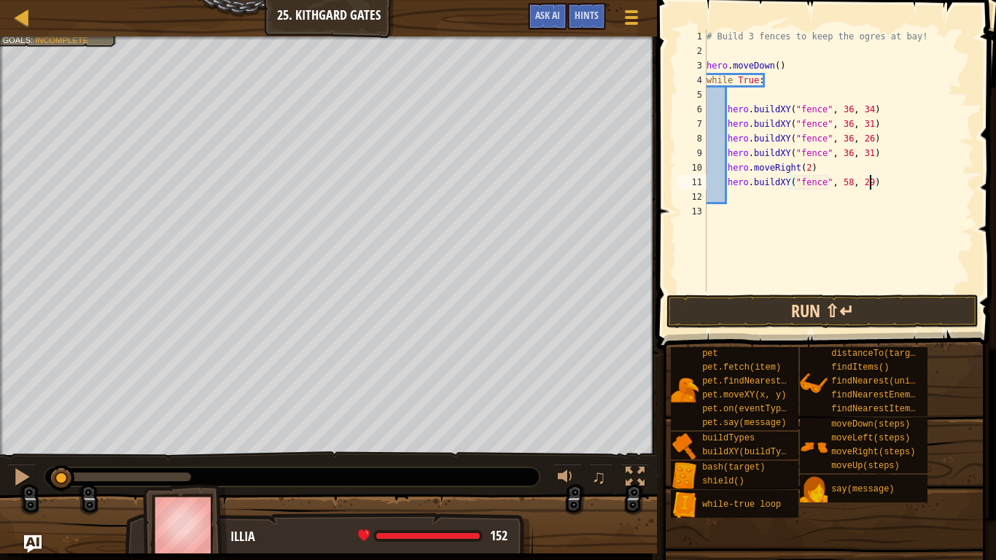
type textarea "hero.buildXY("fence", 58, 29)"
click at [753, 305] on button "Run ⇧↵" at bounding box center [823, 312] width 312 height 34
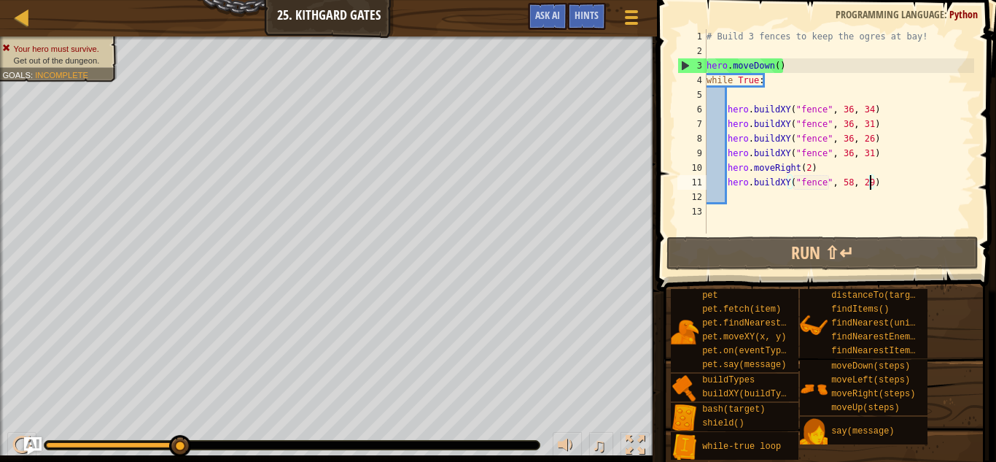
click at [889, 179] on div "# Build 3 fences to keep the ogres at bay! hero . moveDown ( ) while True : her…" at bounding box center [839, 145] width 271 height 233
click at [322, 9] on div "Map Introduction to Computer Science 25. Kithgard Gates Game Menu Done Hints As…" at bounding box center [328, 18] width 657 height 36
drag, startPoint x: 379, startPoint y: 12, endPoint x: 259, endPoint y: 11, distance: 119.6
click at [259, 11] on div "Map Introduction to Computer Science 25. Kithgard Gates Game Menu Done Hints As…" at bounding box center [328, 18] width 657 height 36
